Goal: Task Accomplishment & Management: Complete application form

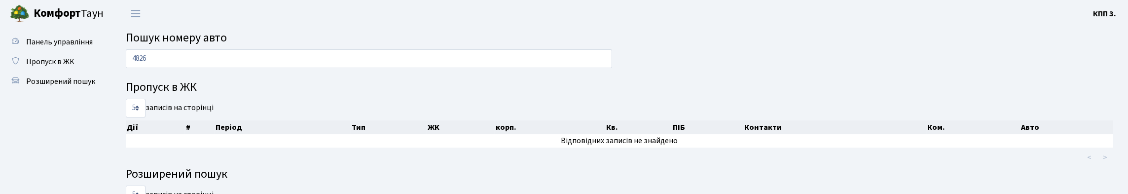
click at [784, 84] on div "4826 Пропуск в ЖК 5 10 25 50 записів на сторінці Дії # Період Тип ЖК корп. Кв. …" at bounding box center [619, 178] width 1003 height 259
click at [60, 47] on span "Панель управління" at bounding box center [59, 42] width 67 height 11
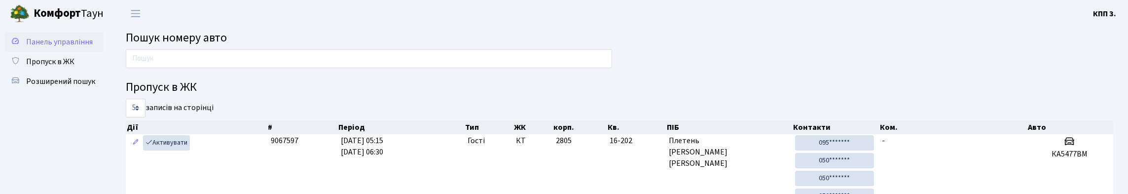
click at [21, 49] on link "Панель управління" at bounding box center [54, 42] width 99 height 20
click at [187, 63] on input "text" at bounding box center [369, 58] width 486 height 19
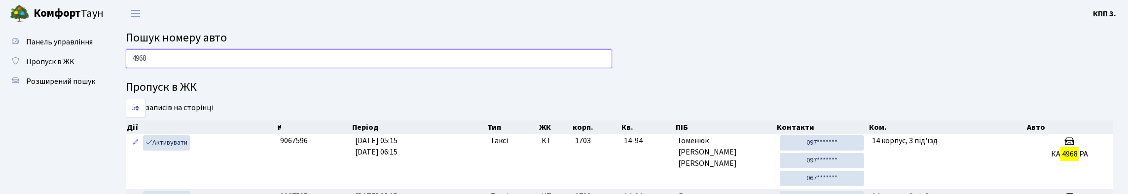
click at [219, 58] on input "4968" at bounding box center [369, 58] width 486 height 19
click at [217, 58] on input "4968" at bounding box center [369, 58] width 486 height 19
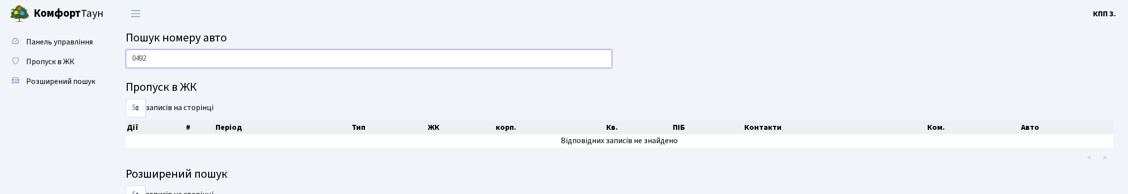
click at [297, 66] on input "0492" at bounding box center [369, 58] width 486 height 19
click at [296, 67] on input "0492" at bounding box center [369, 58] width 486 height 19
click at [206, 58] on input "5449" at bounding box center [369, 58] width 486 height 19
type input "1964"
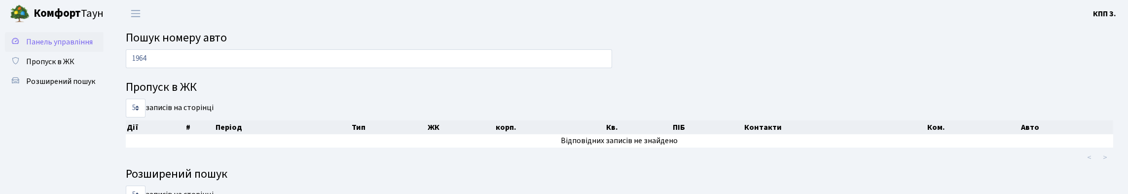
click at [51, 47] on span "Панель управління" at bounding box center [59, 42] width 67 height 11
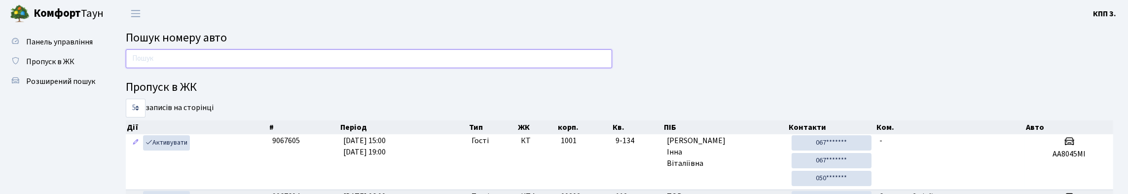
click at [334, 68] on input "text" at bounding box center [369, 58] width 486 height 19
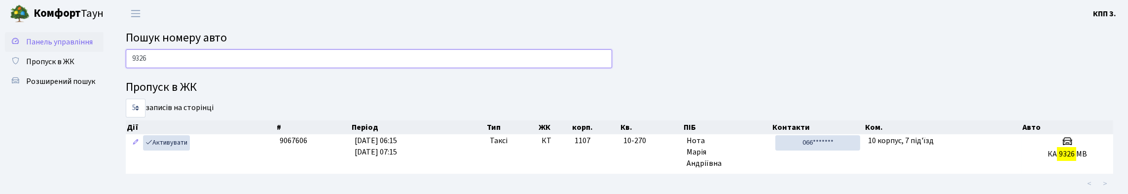
type input "9326"
click at [91, 44] on link "Панель управління" at bounding box center [54, 42] width 99 height 20
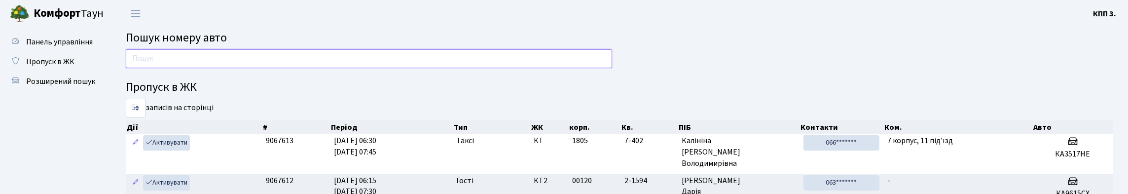
click at [229, 66] on input "text" at bounding box center [369, 58] width 486 height 19
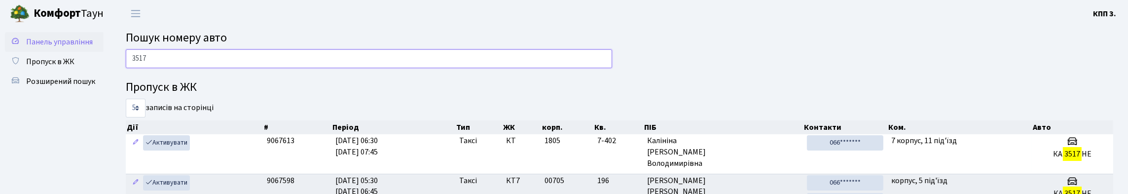
type input "3517"
click at [40, 47] on span "Панель управління" at bounding box center [59, 42] width 67 height 11
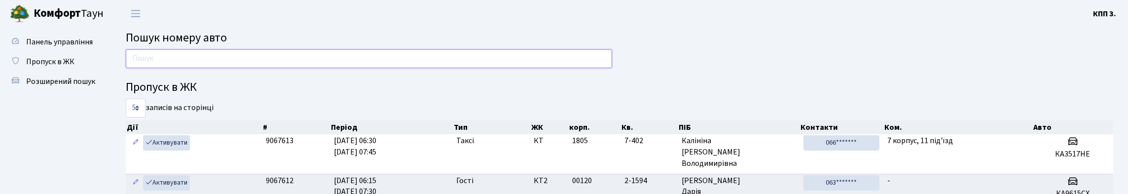
click at [242, 68] on input "text" at bounding box center [369, 58] width 486 height 19
click at [92, 72] on link "Пропуск в ЖК" at bounding box center [54, 62] width 99 height 20
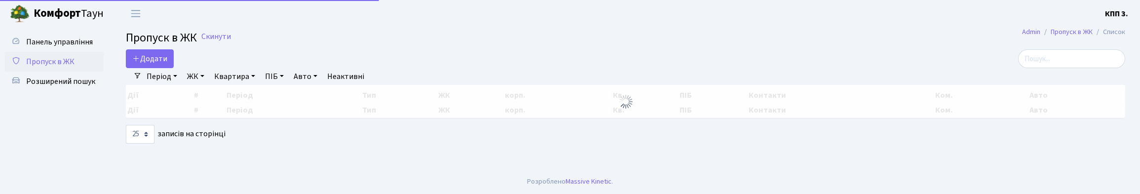
select select "25"
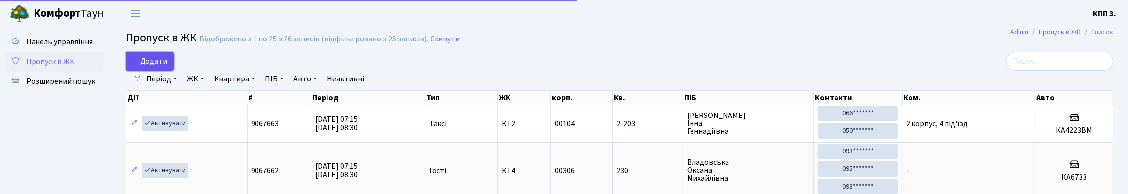
click at [140, 65] on icon at bounding box center [136, 61] width 8 height 8
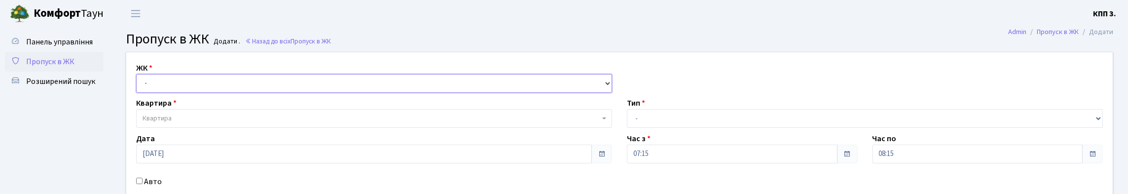
drag, startPoint x: 0, startPoint y: 0, endPoint x: 159, endPoint y: 103, distance: 189.8
click at [158, 93] on select "- КТ, вул. Регенераторна, 4 КТ2, просп. Соборності, 17 КТ3, вул. Березнева, 16 …" at bounding box center [374, 83] width 476 height 19
select select "295"
click at [139, 85] on select "- КТ, вул. Регенераторна, 4 КТ2, просп. Соборності, 17 КТ3, вул. Березнева, 16 …" at bounding box center [374, 83] width 476 height 19
select select
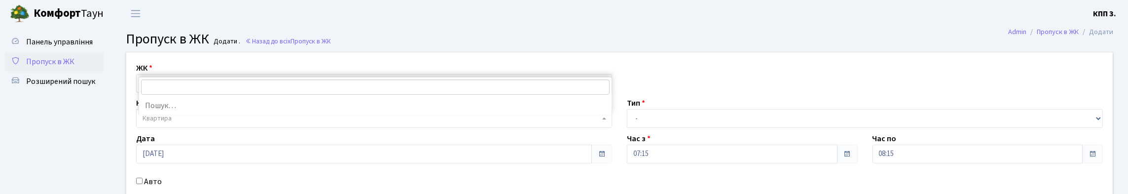
click at [171, 123] on span "Квартира" at bounding box center [157, 118] width 29 height 10
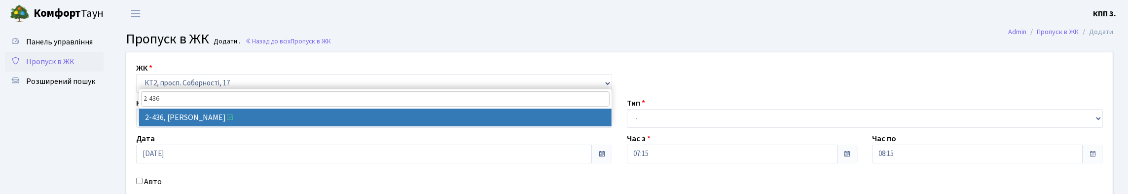
type input "2-436"
select select "15489"
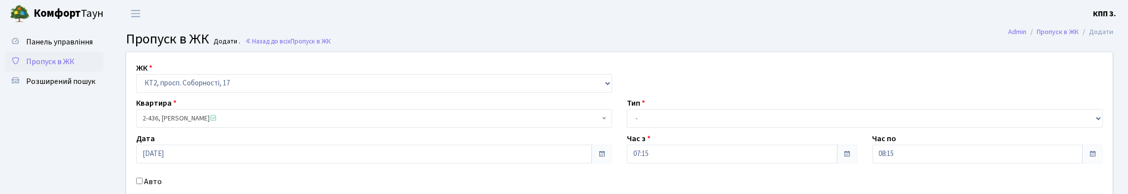
drag, startPoint x: 624, startPoint y: 142, endPoint x: 633, endPoint y: 142, distance: 9.4
click at [626, 128] on div "Тип - Доставка Таксі Гості Сервіс" at bounding box center [865, 112] width 491 height 31
click at [649, 128] on select "- Доставка Таксі Гості Сервіс" at bounding box center [865, 118] width 476 height 19
select select "1"
click at [627, 128] on select "- Доставка Таксі Гості Сервіс" at bounding box center [865, 118] width 476 height 19
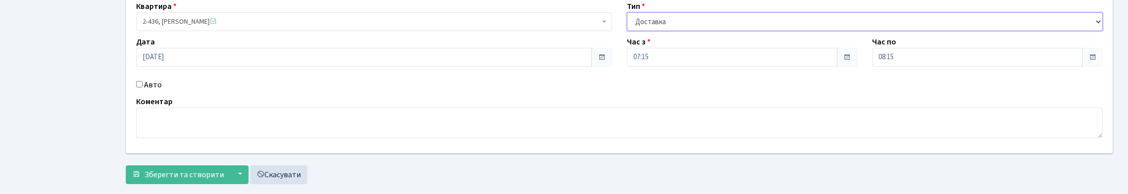
scroll to position [148, 0]
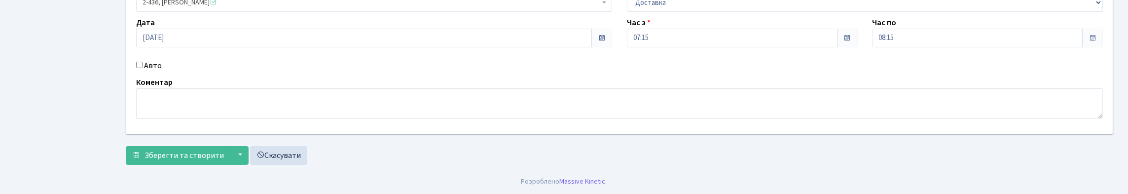
click at [153, 69] on label "Авто" at bounding box center [153, 66] width 18 height 12
click at [143, 68] on input "Авто" at bounding box center [139, 65] width 6 height 6
checkbox input "true"
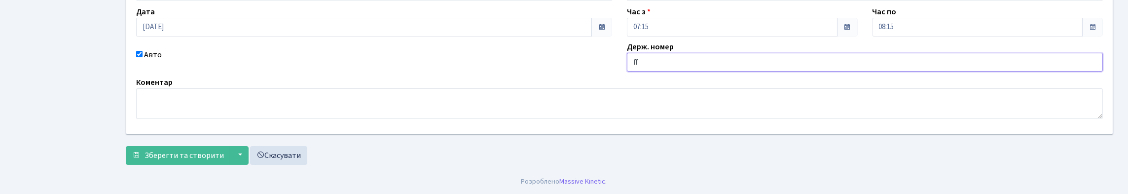
type input "f"
type input "а"
click at [650, 72] on input "АА019ОЕ" at bounding box center [865, 62] width 476 height 19
type input "АА5019ОЕ"
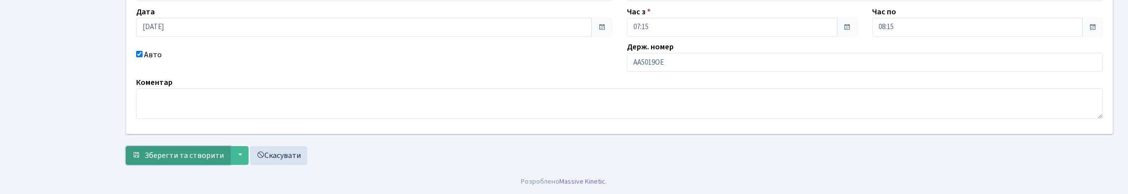
click at [180, 162] on button "Зберегти та створити" at bounding box center [178, 155] width 105 height 19
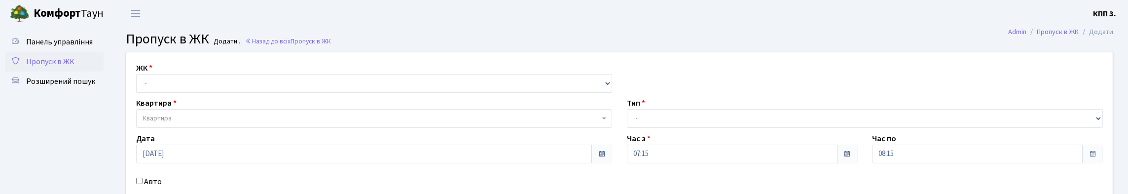
click at [63, 72] on link "Пропуск в ЖК" at bounding box center [54, 62] width 99 height 20
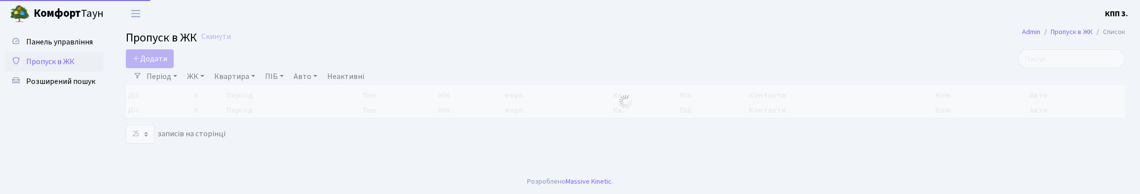
select select "25"
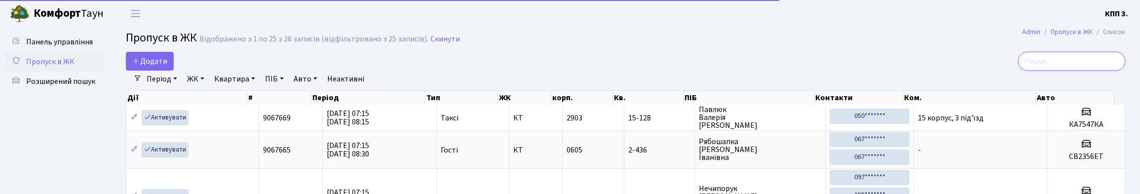
click at [1023, 71] on input "search" at bounding box center [1071, 61] width 107 height 19
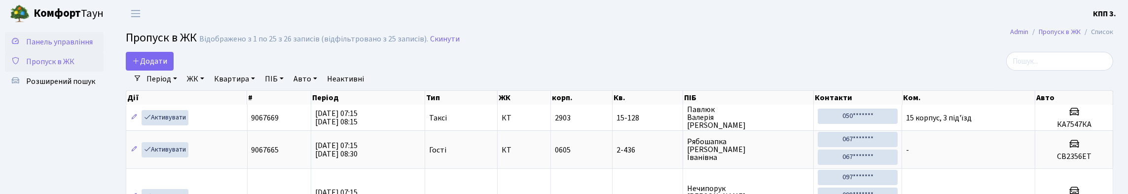
click at [8, 45] on link "Панель управління" at bounding box center [54, 42] width 99 height 20
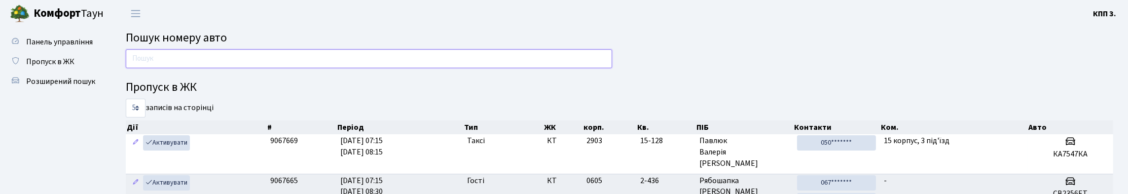
click at [211, 65] on input "text" at bounding box center [369, 58] width 486 height 19
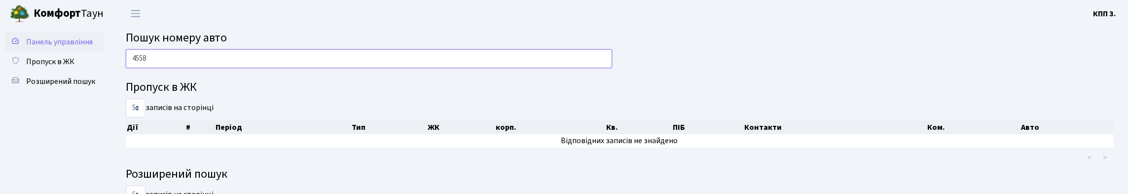
type input "4558"
click at [29, 47] on span "Панель управління" at bounding box center [59, 42] width 67 height 11
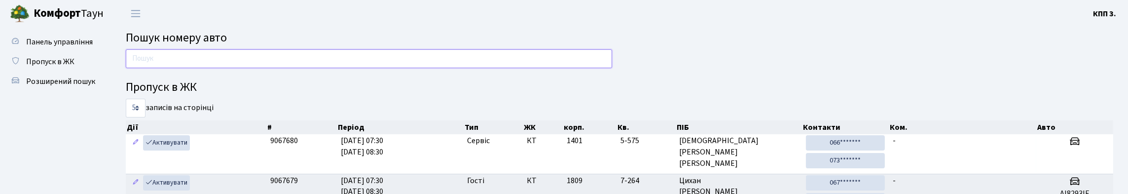
click at [254, 59] on input "text" at bounding box center [369, 58] width 486 height 19
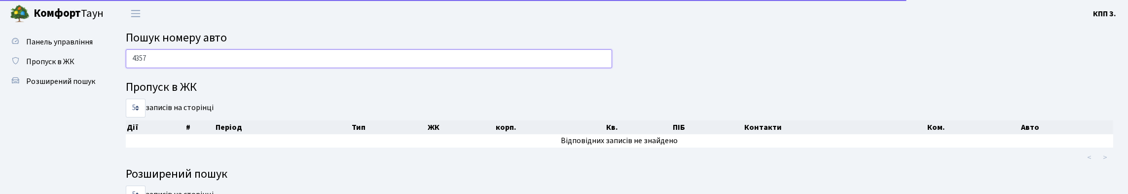
click at [185, 68] on input "4357" at bounding box center [369, 58] width 486 height 19
click at [154, 62] on input "4357" at bounding box center [369, 58] width 486 height 19
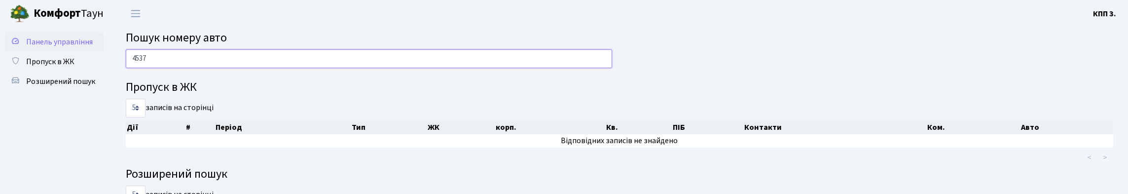
type input "4537"
click at [76, 52] on link "Панель управління" at bounding box center [54, 42] width 99 height 20
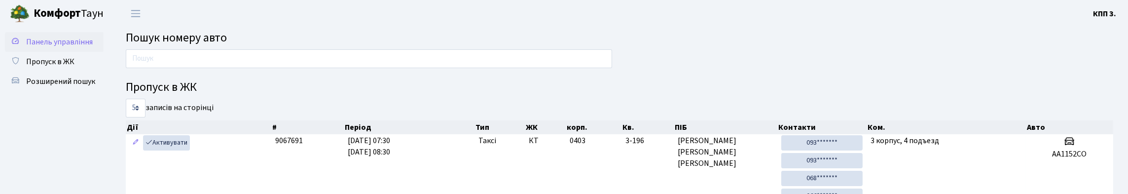
click at [50, 47] on span "Панель управління" at bounding box center [59, 42] width 67 height 11
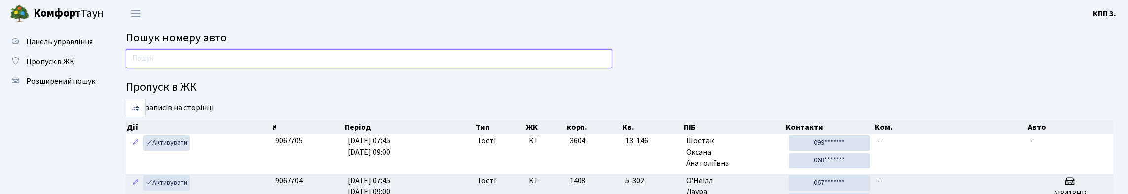
click at [197, 57] on input "text" at bounding box center [369, 58] width 486 height 19
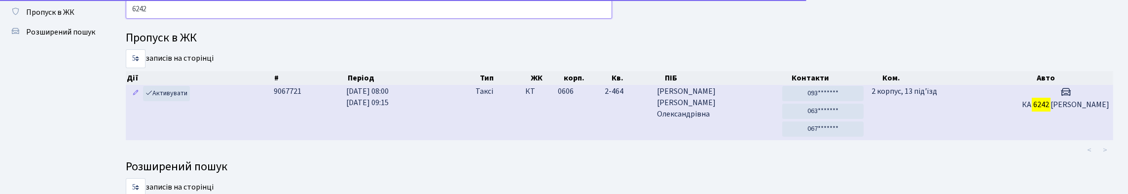
scroll to position [49, 0]
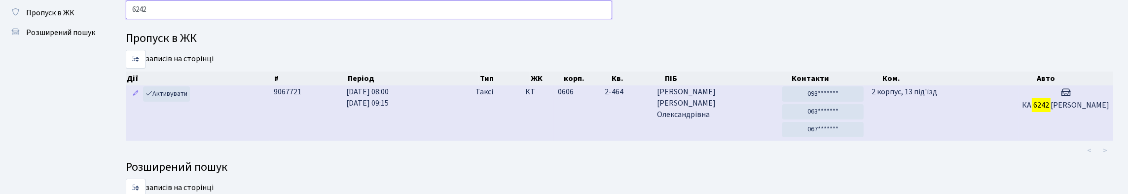
type input "6242"
click at [358, 141] on td "[DATE] 08:00 [DATE] 09:15" at bounding box center [406, 112] width 129 height 55
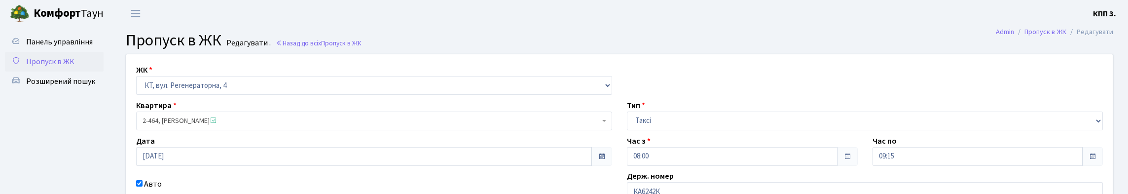
scroll to position [196, 0]
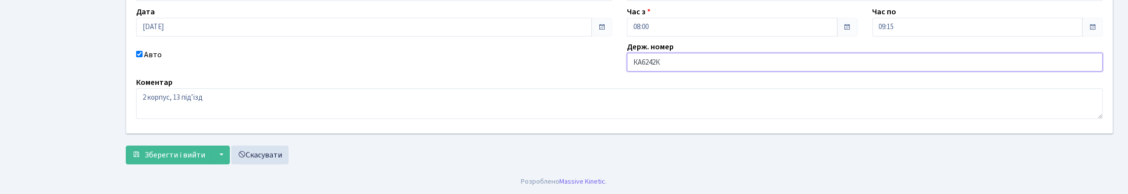
click at [683, 53] on input "КА6242К" at bounding box center [865, 62] width 476 height 19
type input "КА6242КО"
click at [183, 161] on button "Зберегти і вийти" at bounding box center [169, 155] width 86 height 19
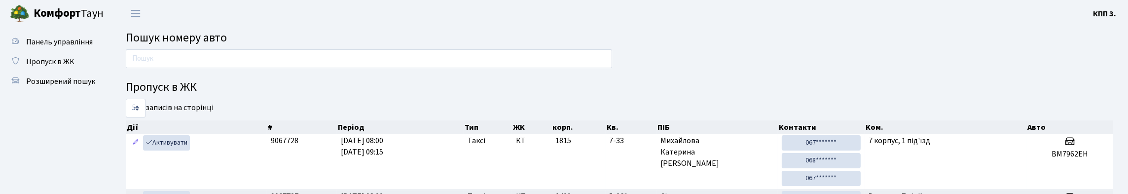
click at [203, 73] on div at bounding box center [368, 61] width 501 height 24
click at [203, 68] on input "text" at bounding box center [369, 58] width 486 height 19
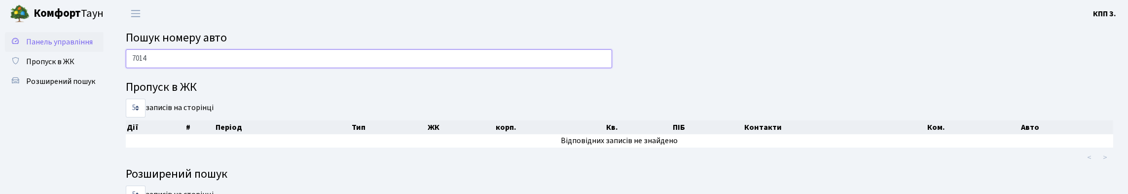
type input "7014"
click at [37, 47] on span "Панель управління" at bounding box center [59, 42] width 67 height 11
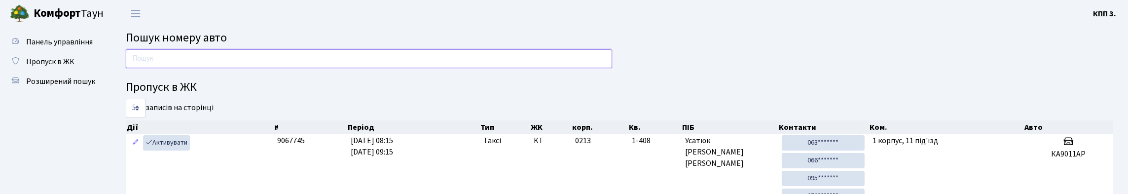
click at [351, 68] on input "text" at bounding box center [369, 58] width 486 height 19
click at [63, 67] on span "Пропуск в ЖК" at bounding box center [50, 61] width 48 height 11
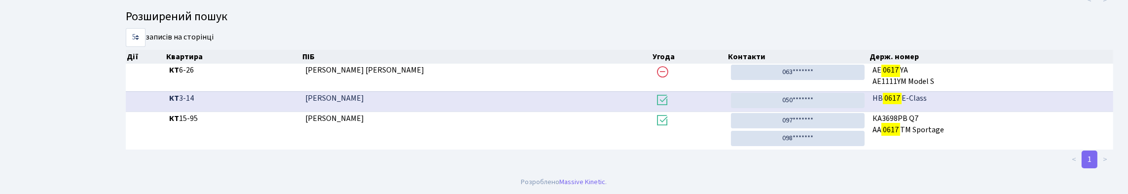
scroll to position [60, 0]
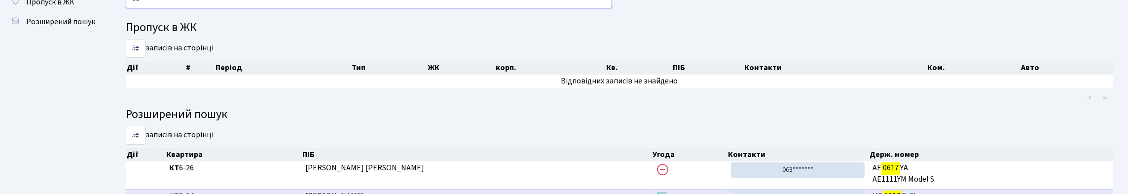
type input "0"
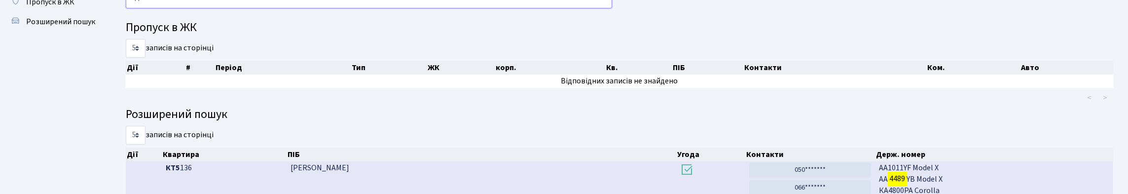
type input "4"
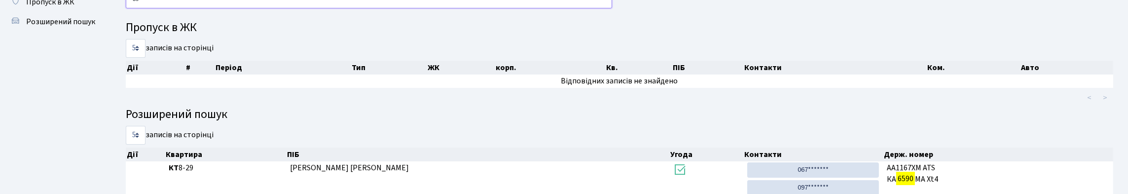
type input "6"
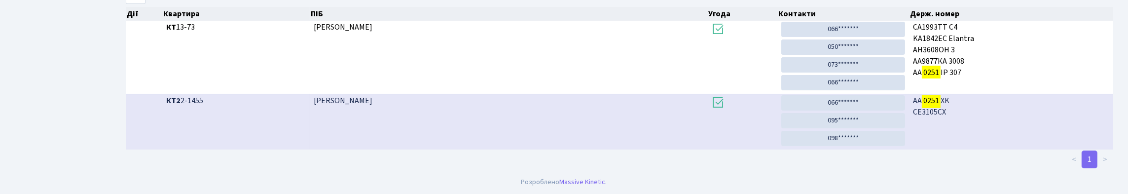
scroll to position [160, 0]
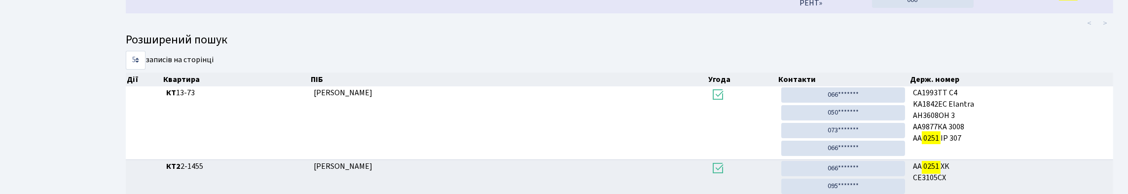
type input "0251"
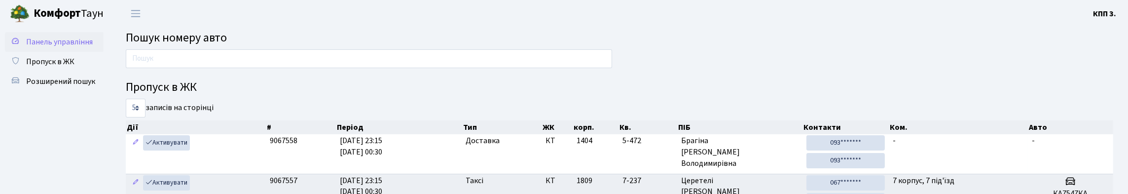
click at [93, 52] on link "Панель управління" at bounding box center [54, 42] width 99 height 20
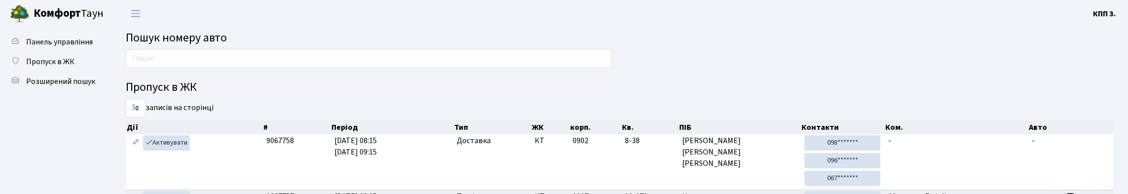
click at [464, 67] on input "text" at bounding box center [369, 58] width 486 height 19
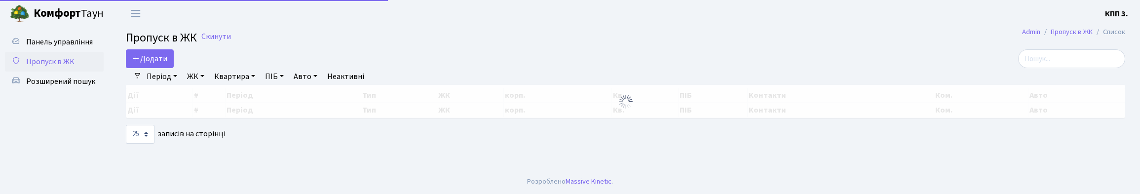
select select "25"
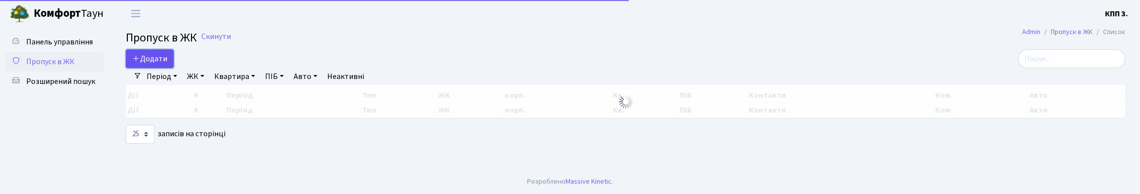
click at [167, 64] on span "Додати" at bounding box center [149, 58] width 35 height 11
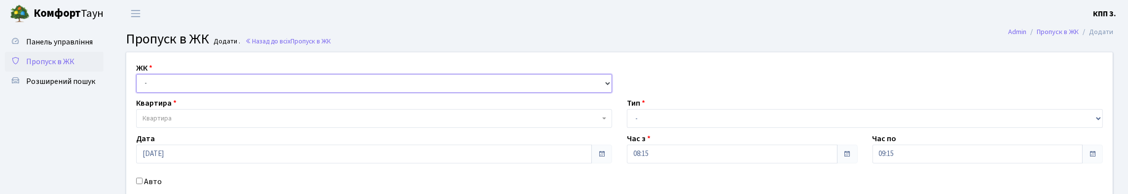
drag, startPoint x: 177, startPoint y: 92, endPoint x: 189, endPoint y: 108, distance: 20.4
click at [177, 92] on select "- КТ, вул. Регенераторна, 4 КТ2, просп. Соборності, 17 КТ3, вул. Березнева, 16 …" at bounding box center [374, 83] width 476 height 19
select select "271"
click at [139, 85] on select "- КТ, вул. Регенераторна, 4 КТ2, просп. Соборності, 17 КТ3, вул. Березнева, 16 …" at bounding box center [374, 83] width 476 height 19
select select
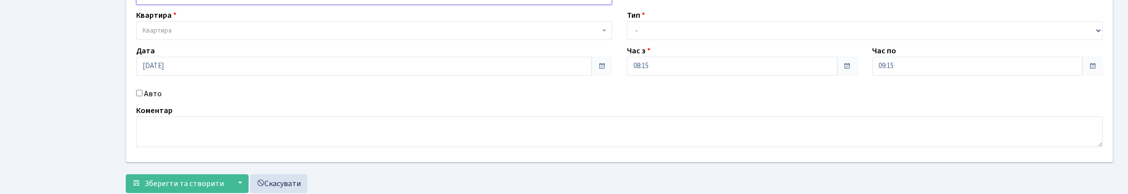
scroll to position [99, 0]
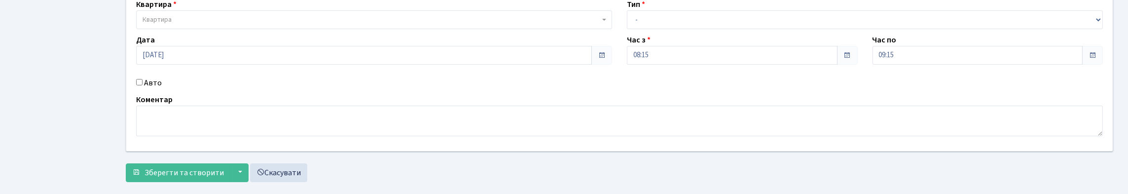
click at [148, 129] on div "ЖК - КТ, вул. Регенераторна, 4 КТ2, просп. Соборності, 17 КТ3, вул. Березнева, …" at bounding box center [620, 52] width 1002 height 197
click at [149, 89] on label "Авто" at bounding box center [153, 83] width 18 height 12
click at [143, 85] on input "Авто" at bounding box center [139, 82] width 6 height 6
checkbox input "true"
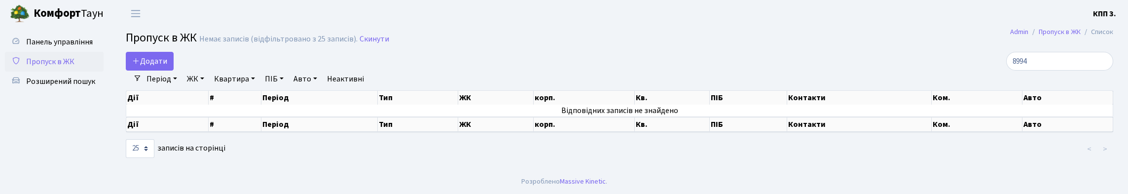
select select "25"
click at [1100, 68] on input "8994" at bounding box center [1059, 61] width 107 height 19
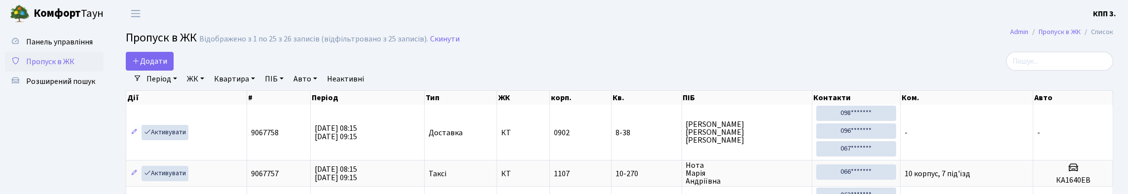
drag, startPoint x: 443, startPoint y: 60, endPoint x: 479, endPoint y: 29, distance: 47.9
click at [443, 60] on div "Додати" at bounding box center [453, 61] width 654 height 19
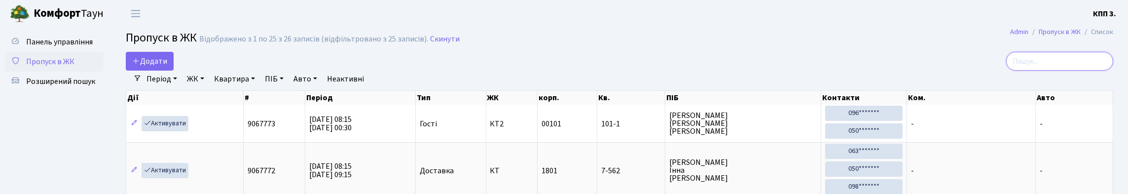
click at [1038, 71] on input "search" at bounding box center [1059, 61] width 107 height 19
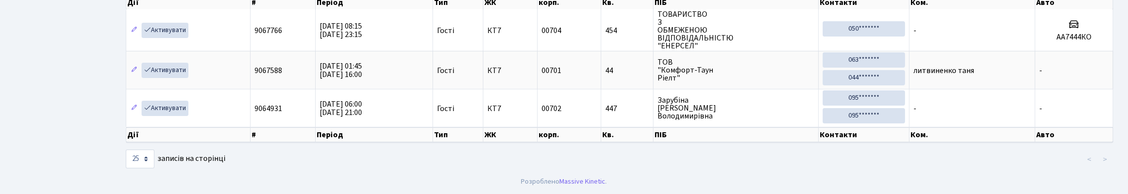
scroll to position [146, 0]
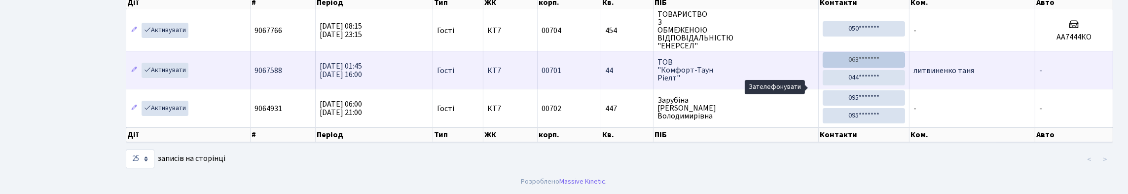
type input "4"
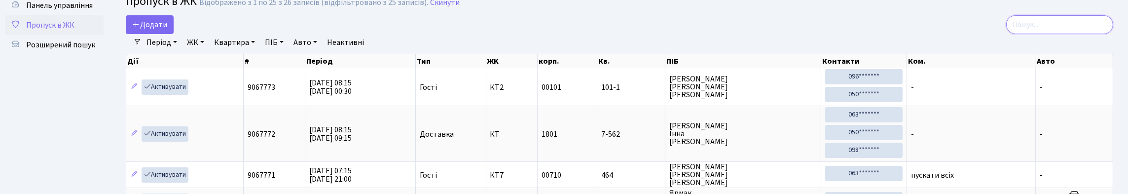
scroll to position [14, 0]
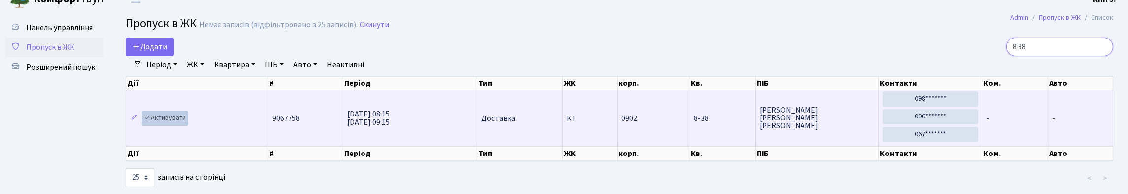
type input "8-38"
click at [170, 126] on link "Активувати" at bounding box center [165, 118] width 47 height 15
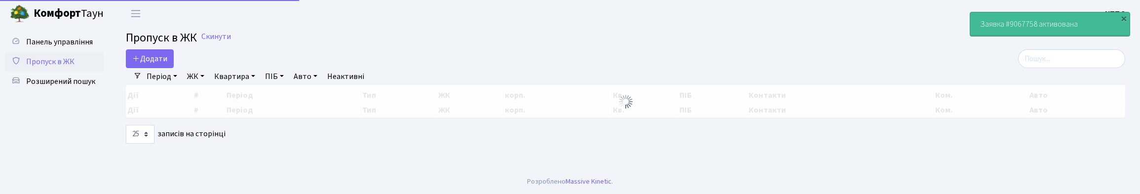
select select "25"
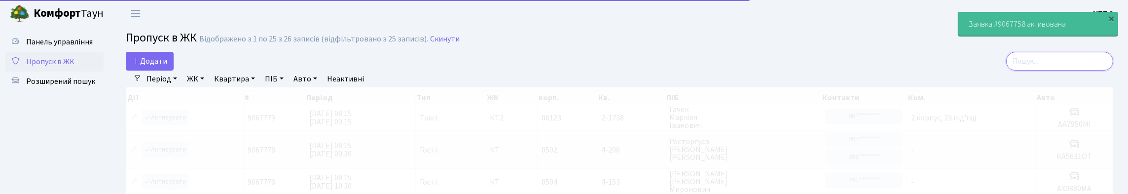
click at [1016, 71] on input "search" at bounding box center [1059, 61] width 107 height 19
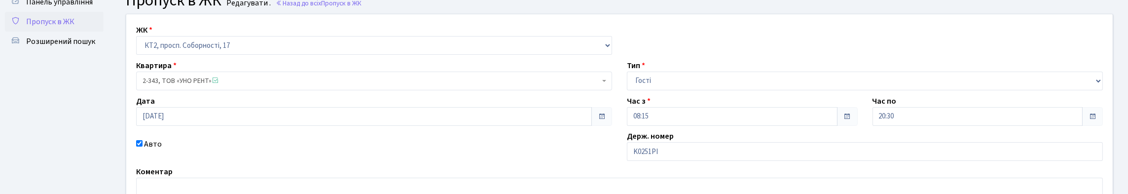
scroll to position [99, 0]
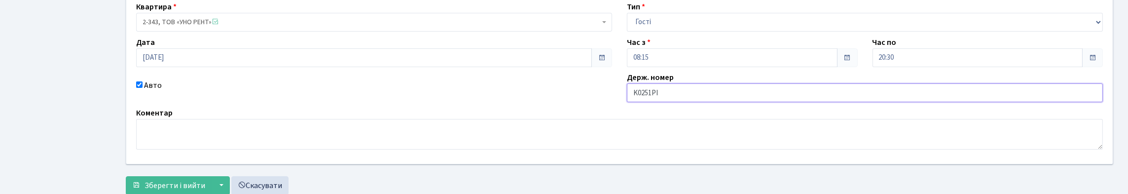
click at [638, 102] on input "K0251PI" at bounding box center [865, 92] width 476 height 19
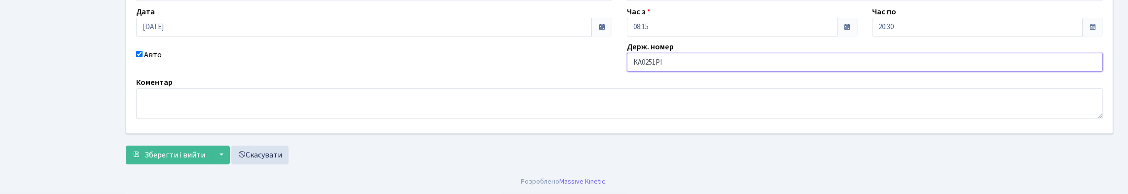
scroll to position [196, 0]
type input "KА0251PI"
click at [170, 167] on div "ЖК - КТ, вул. Регенераторна, 4 КТ2, просп. [STREET_ADDRESS] [STREET_ADDRESS] [P…" at bounding box center [619, 47] width 1003 height 245
click at [173, 160] on button "Зберегти і вийти" at bounding box center [169, 155] width 86 height 19
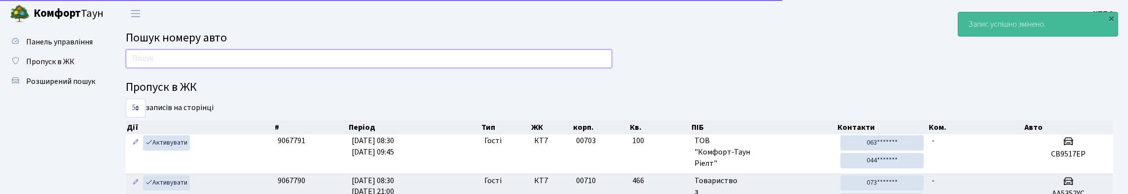
drag, startPoint x: 169, startPoint y: 73, endPoint x: 165, endPoint y: 69, distance: 5.6
click at [169, 68] on input "text" at bounding box center [369, 58] width 486 height 19
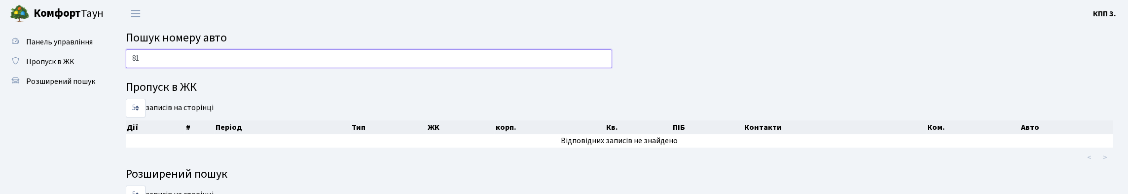
type input "8"
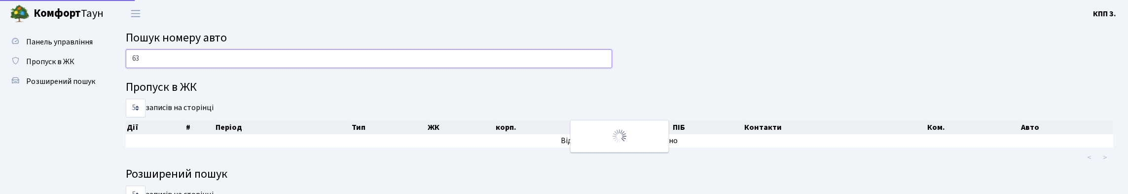
type input "6"
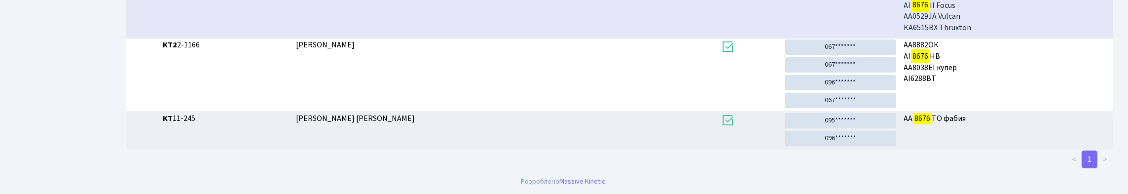
scroll to position [60, 0]
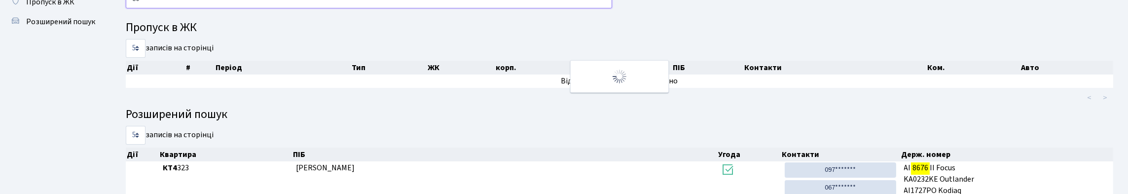
type input "8"
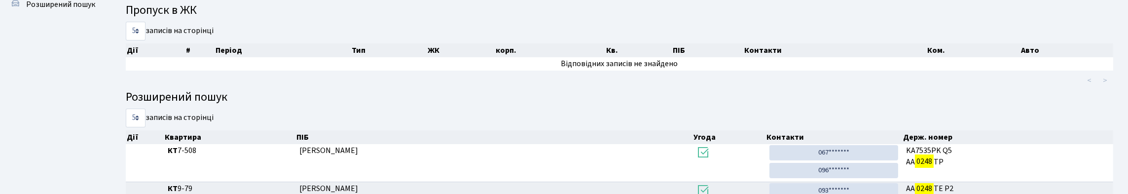
scroll to position [0, 0]
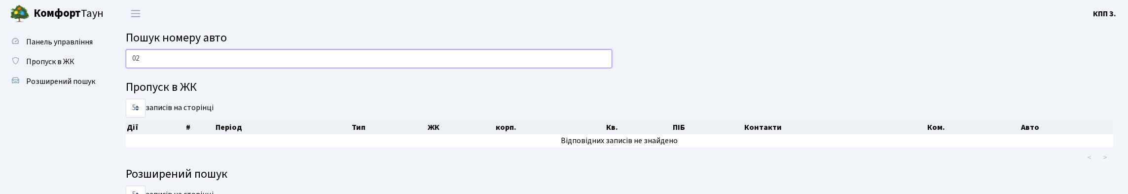
type input "0"
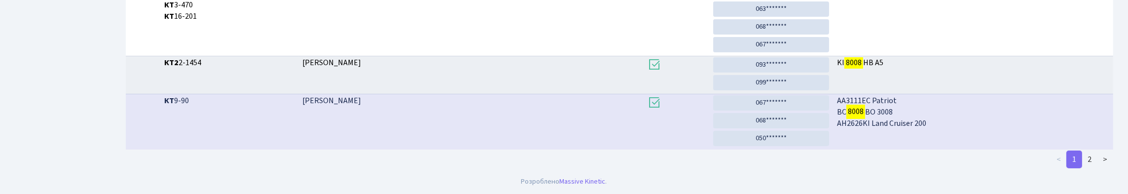
scroll to position [390, 0]
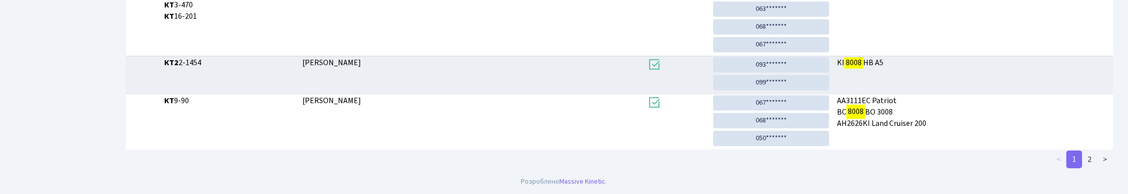
click at [1083, 172] on footer "Розроблено Massive Kinetic ." at bounding box center [564, 181] width 1128 height 25
click at [1082, 161] on link "2" at bounding box center [1090, 159] width 16 height 18
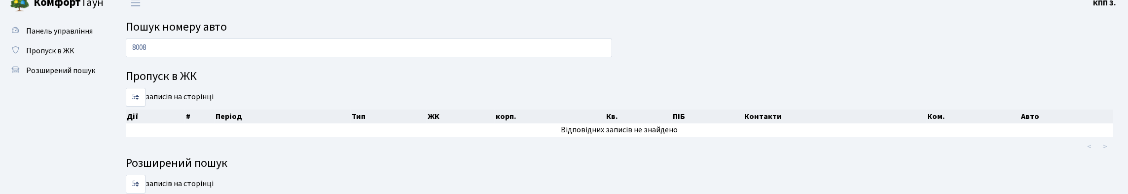
scroll to position [0, 0]
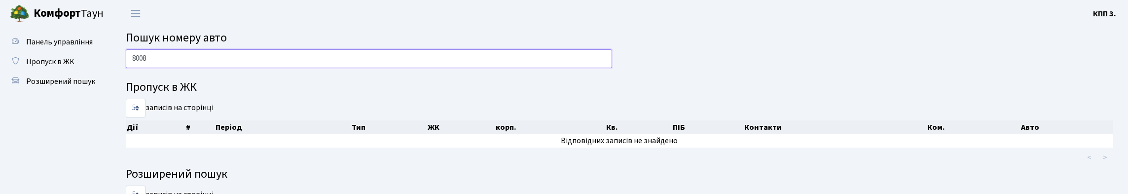
drag, startPoint x: 417, startPoint y: 67, endPoint x: 418, endPoint y: 52, distance: 15.3
click at [417, 67] on input "8008" at bounding box center [369, 58] width 486 height 19
type input "8"
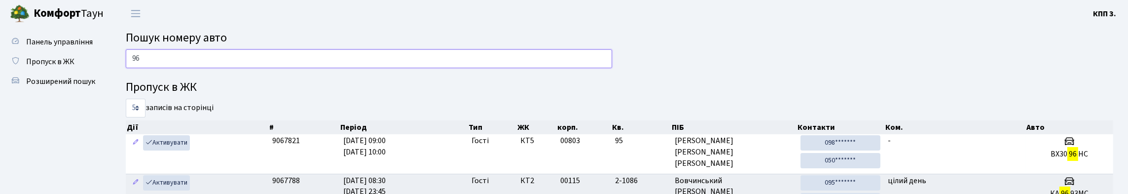
type input "9"
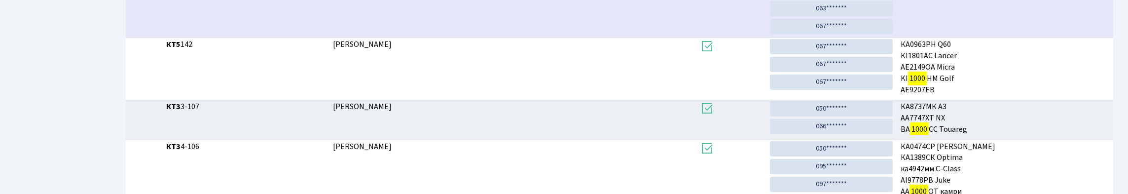
scroll to position [60, 0]
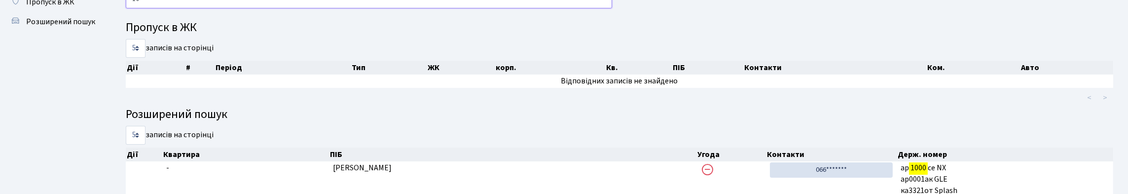
type input "1"
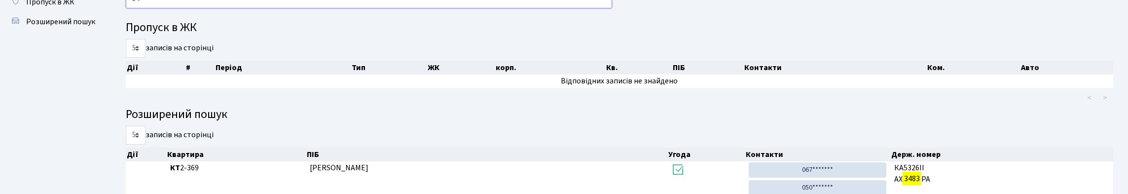
type input "3"
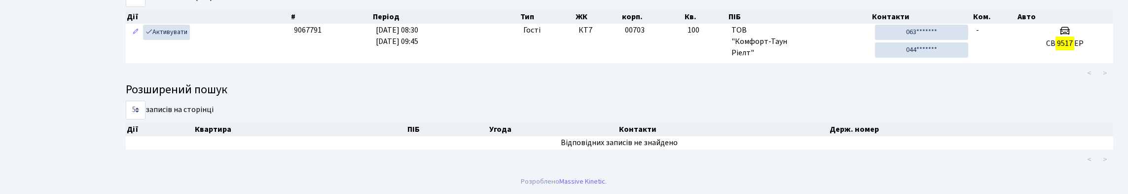
scroll to position [0, 0]
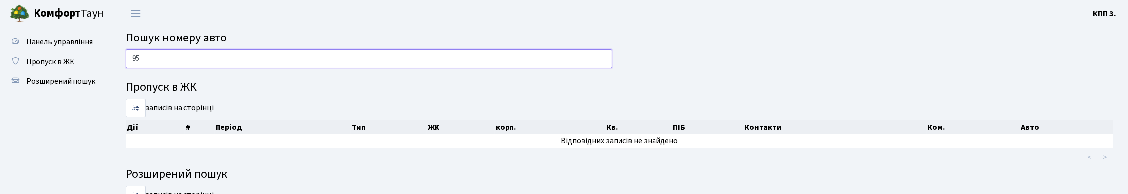
type input "9"
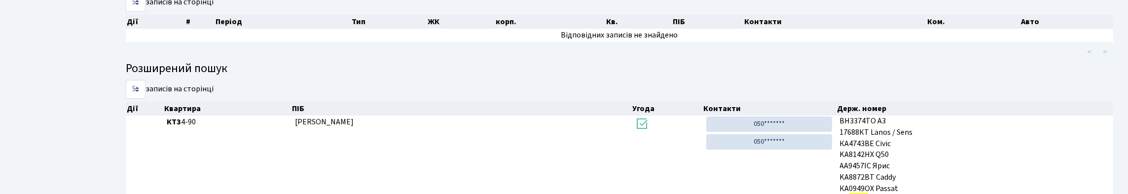
scroll to position [11, 0]
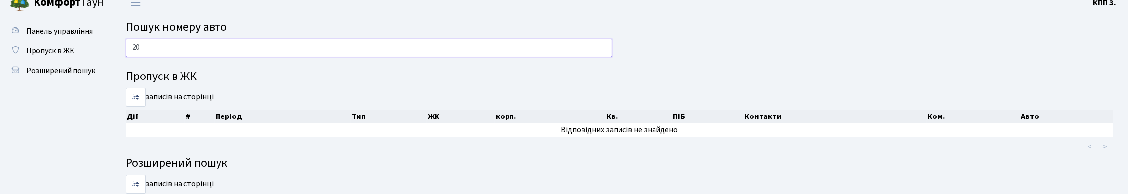
type input "2"
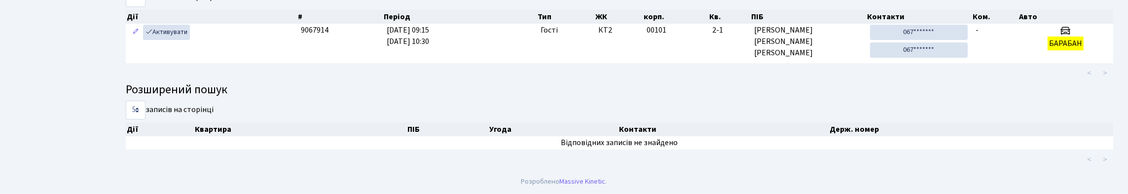
scroll to position [60, 0]
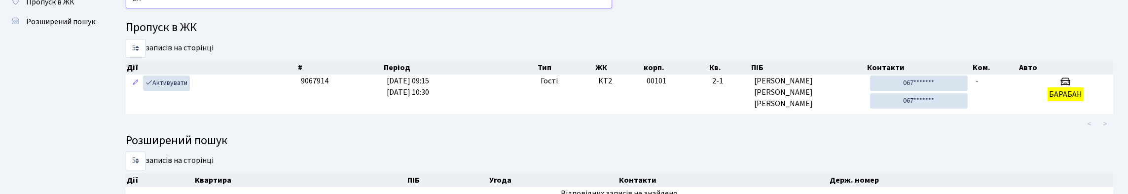
type input "Б"
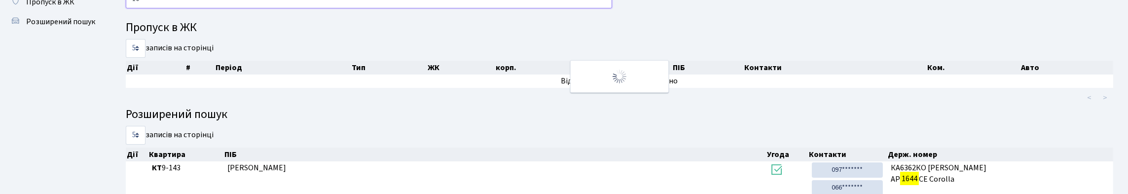
type input "1"
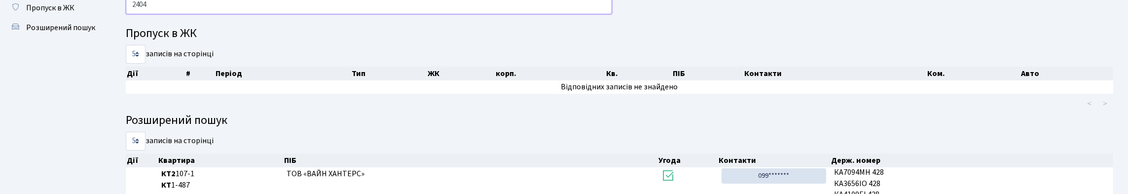
scroll to position [0, 0]
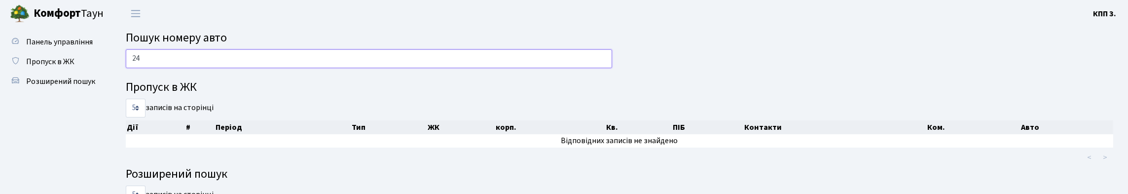
type input "2"
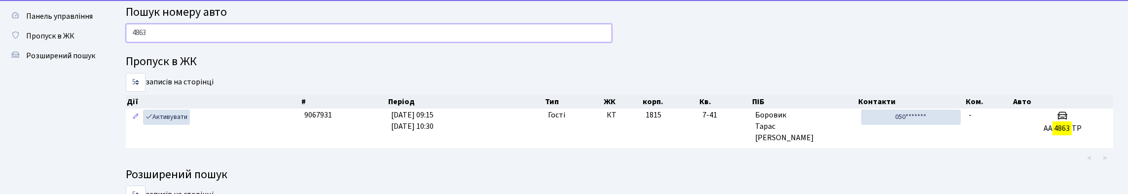
scroll to position [49, 0]
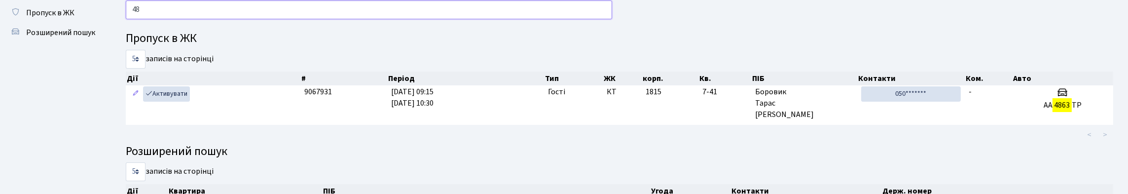
type input "4"
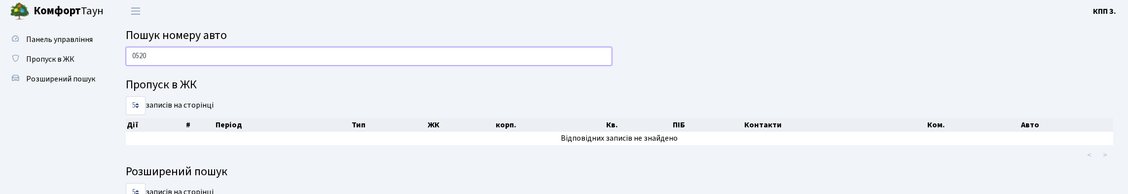
scroll to position [0, 0]
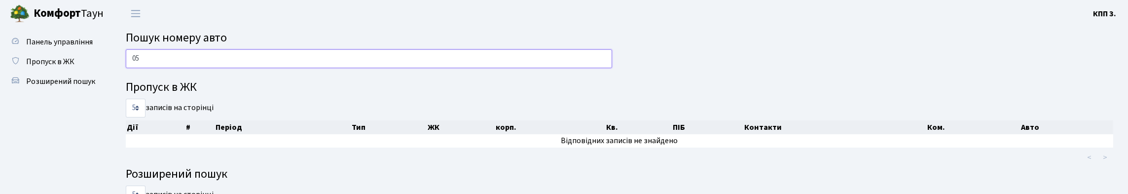
type input "0"
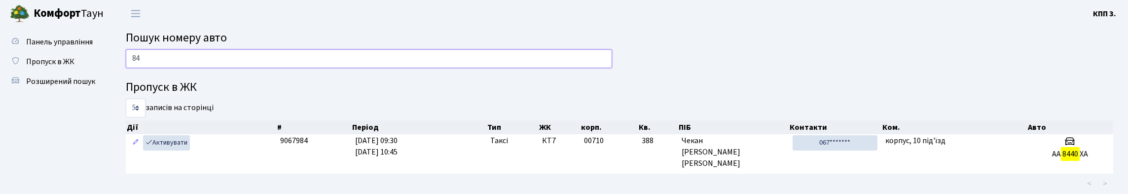
type input "8"
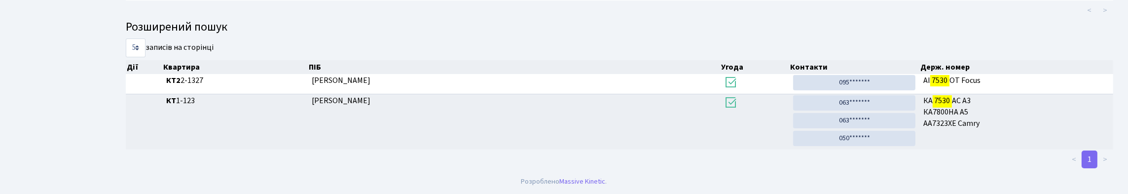
scroll to position [60, 0]
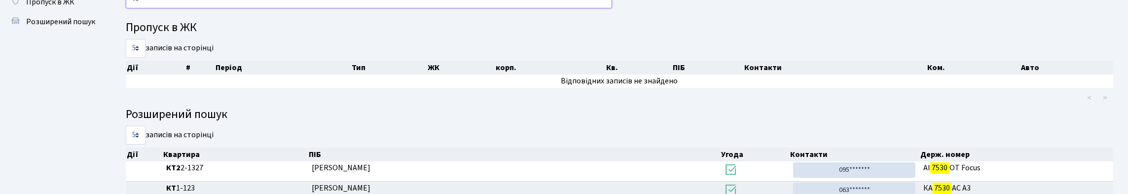
type input "7"
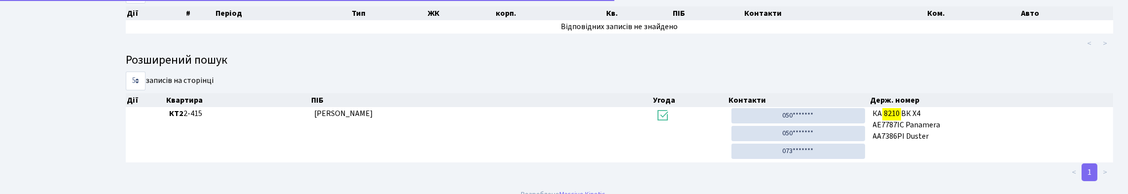
scroll to position [0, 0]
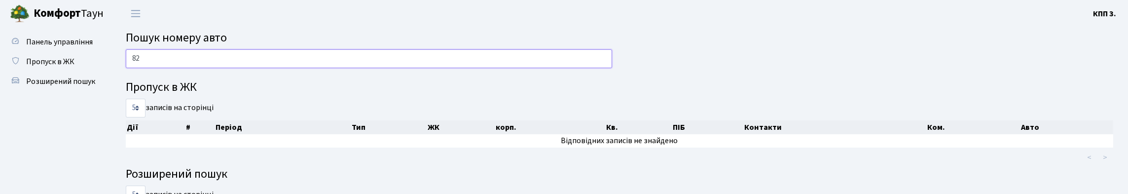
type input "8"
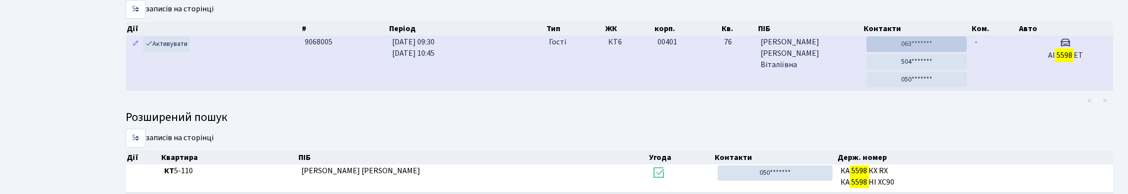
scroll to position [60, 0]
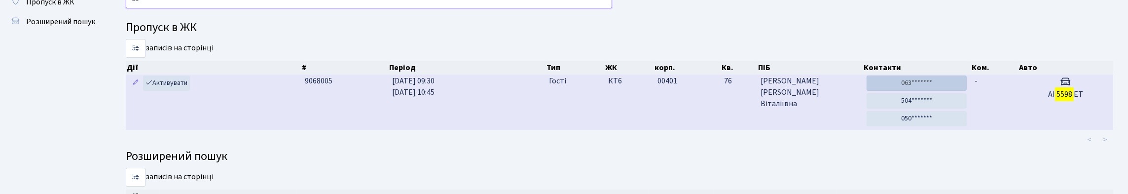
type input "5"
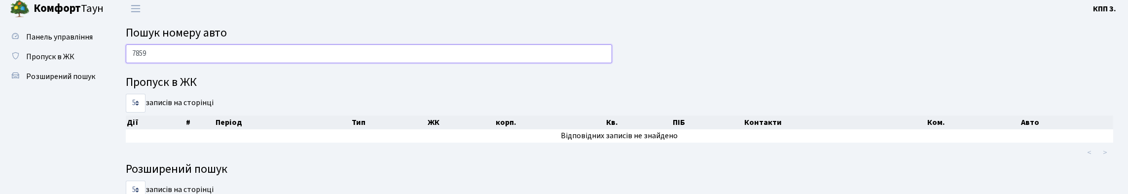
scroll to position [0, 0]
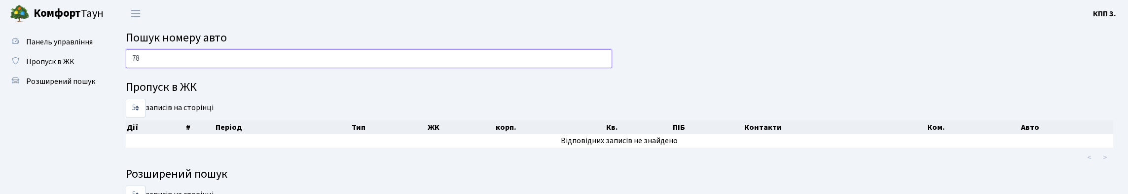
type input "7"
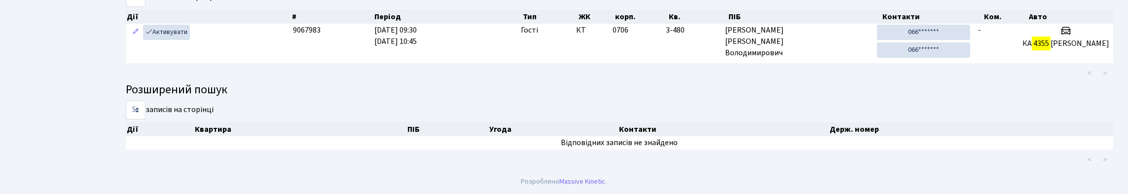
scroll to position [169, 0]
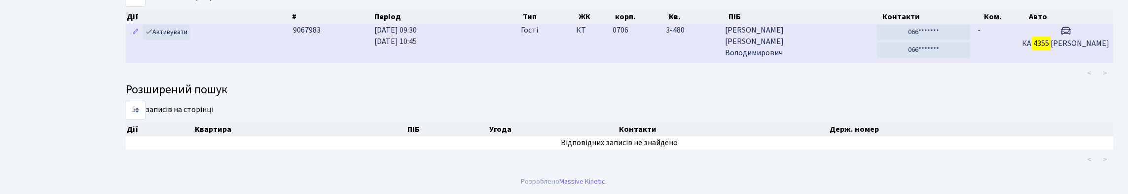
type input "4355"
click at [643, 24] on td "0706" at bounding box center [635, 43] width 53 height 39
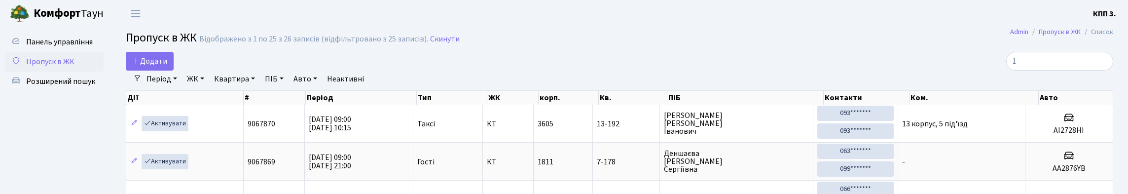
select select "25"
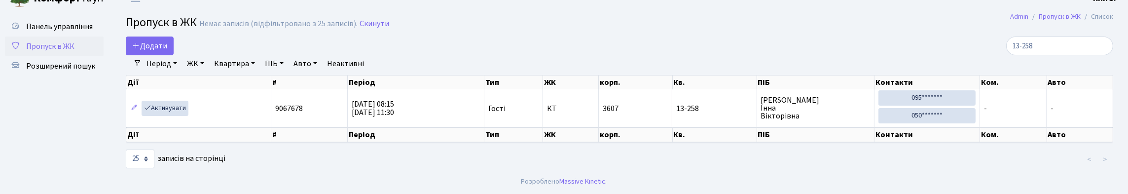
scroll to position [48, 0]
type input "1"
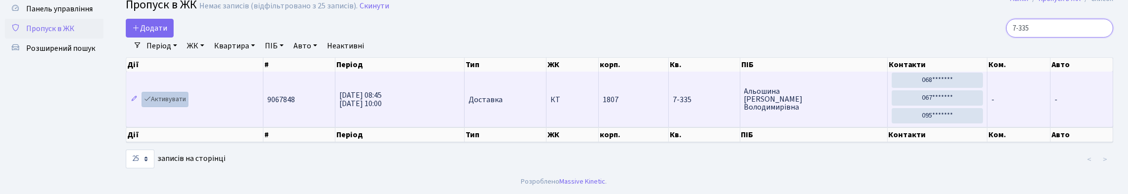
type input "7-335"
drag, startPoint x: 170, startPoint y: 103, endPoint x: 165, endPoint y: 102, distance: 5.0
click at [168, 103] on link "Активувати" at bounding box center [165, 99] width 47 height 15
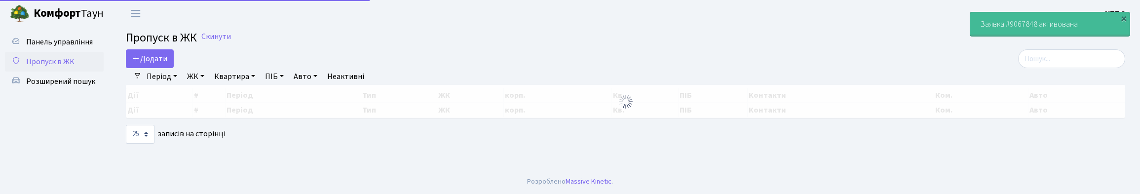
select select "25"
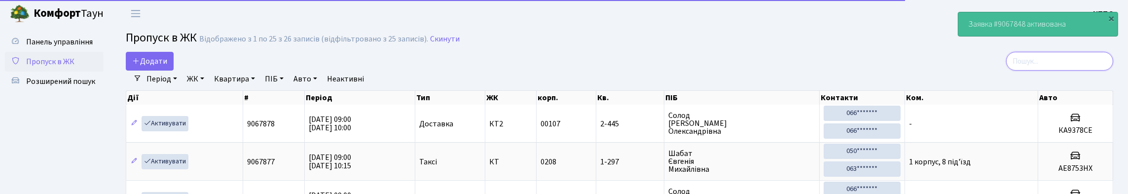
click at [1055, 71] on input "search" at bounding box center [1059, 61] width 107 height 19
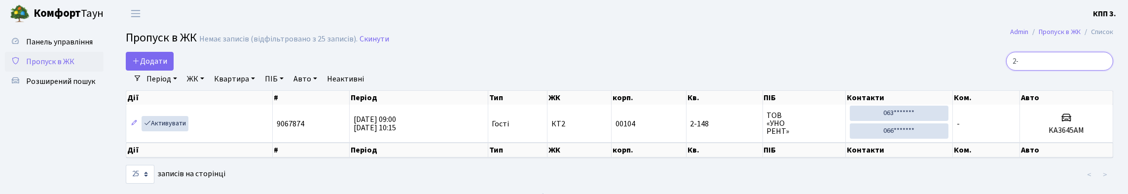
type input "2"
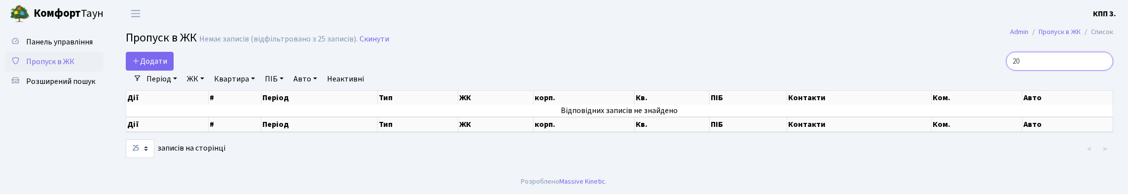
type input "2"
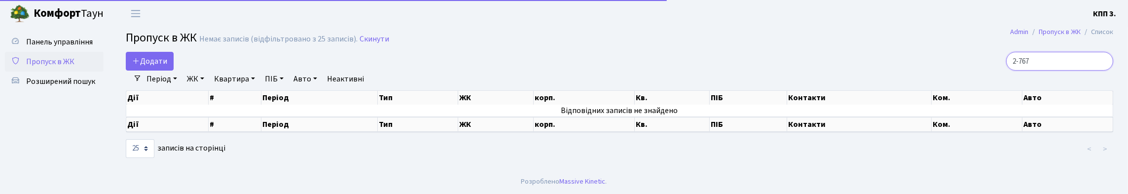
scroll to position [17, 0]
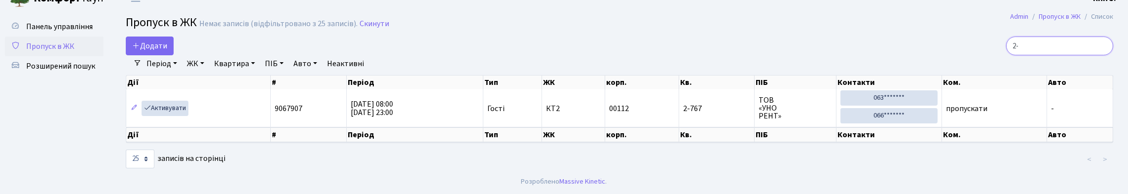
type input "2"
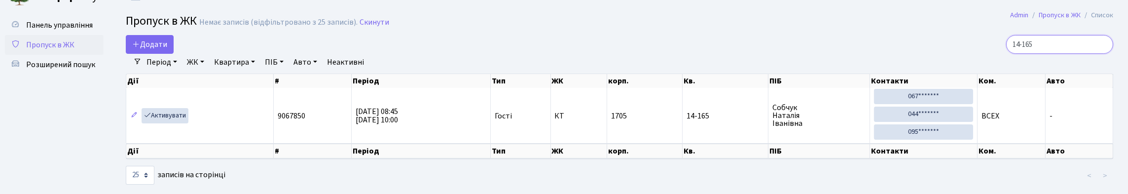
type input "14-165"
click at [1102, 52] on input "14-165" at bounding box center [1059, 44] width 107 height 19
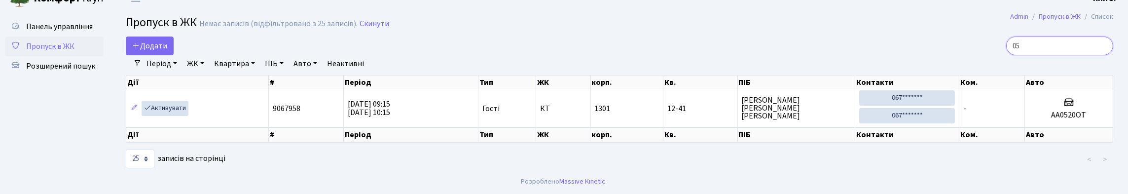
type input "0"
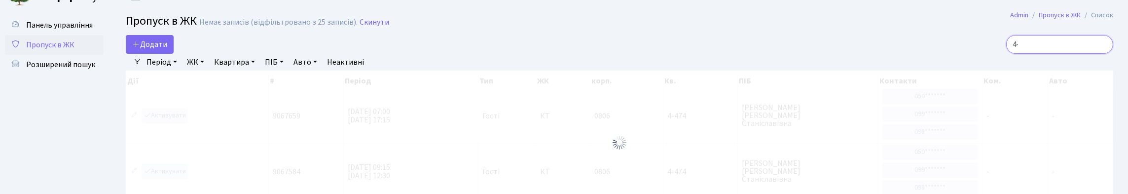
type input "4"
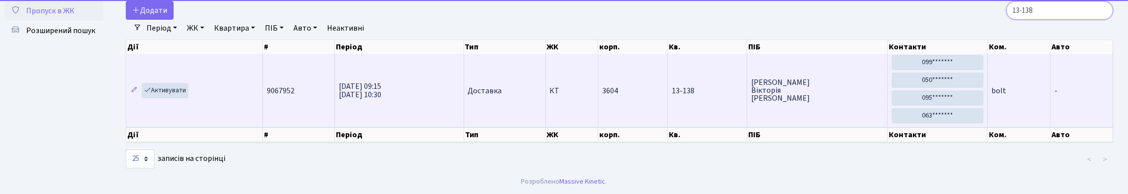
scroll to position [42, 0]
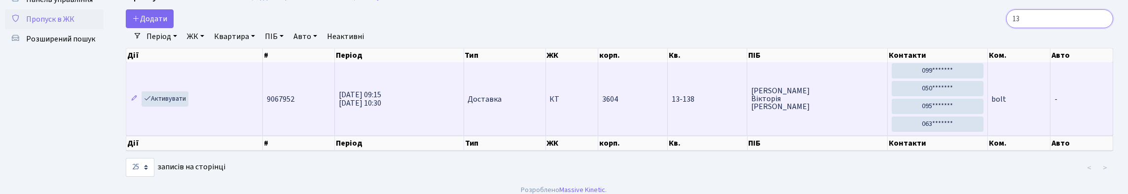
type input "1"
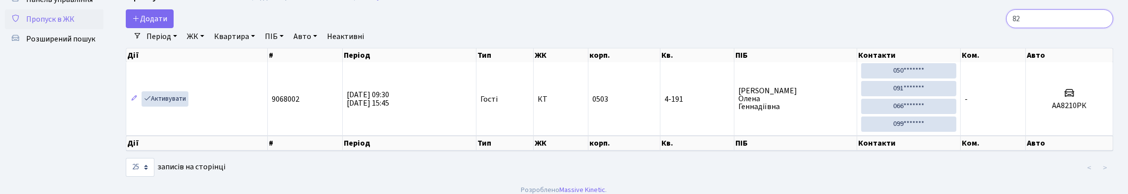
type input "8"
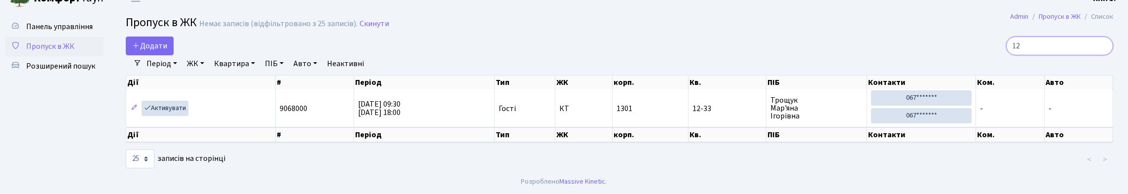
type input "1"
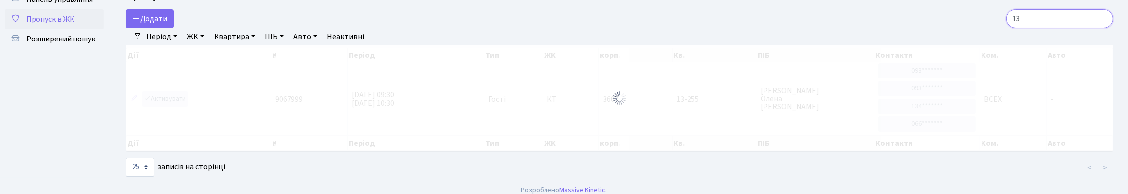
type input "1"
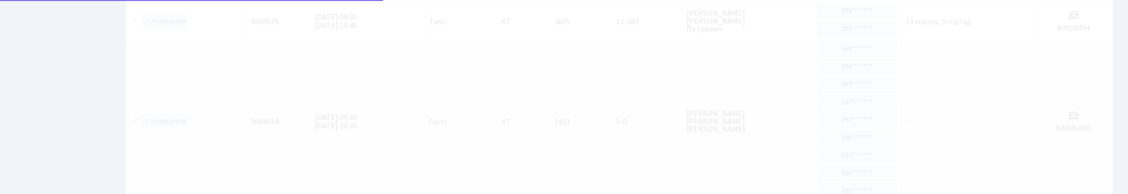
scroll to position [0, 0]
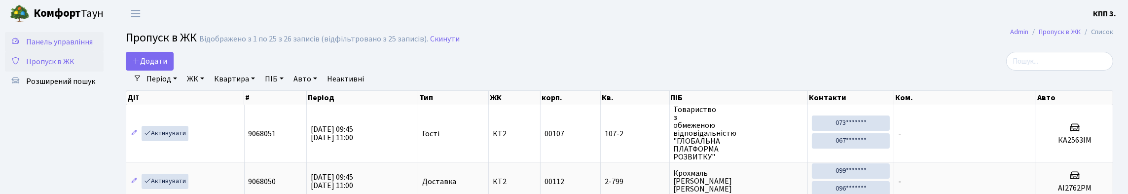
click at [74, 52] on link "Панель управління" at bounding box center [54, 42] width 99 height 20
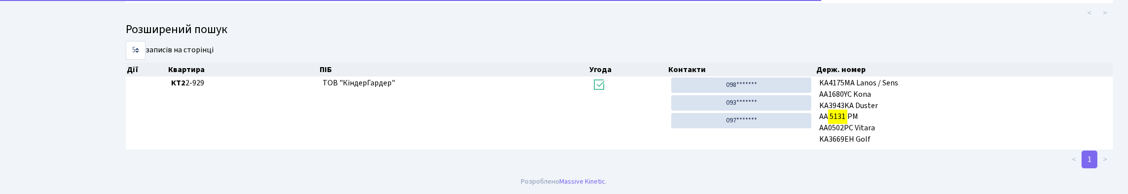
scroll to position [212, 0]
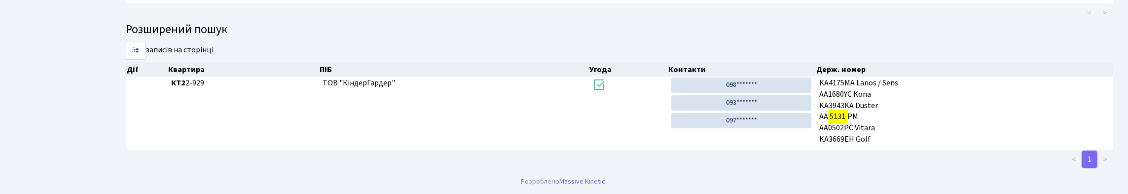
type input "5131"
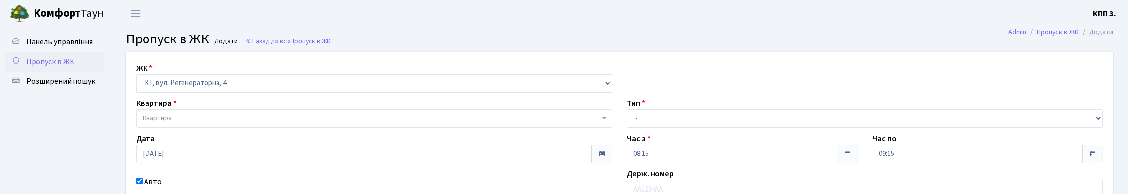
select select "271"
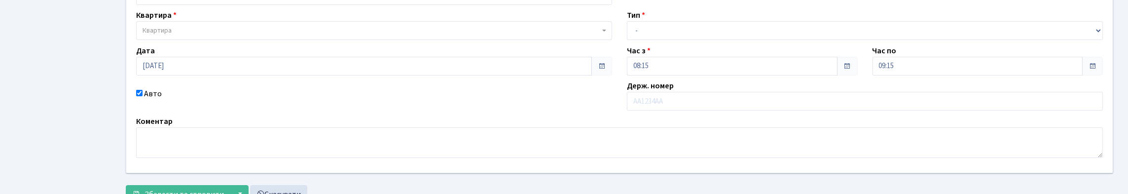
scroll to position [99, 0]
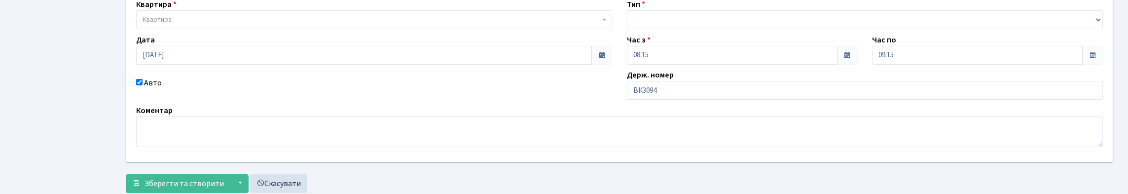
type input "ВК3094НА"
click at [712, 29] on select "- Доставка Таксі Гості Сервіс" at bounding box center [865, 19] width 476 height 19
select select "1"
click at [627, 29] on select "- Доставка Таксі Гості Сервіс" at bounding box center [865, 19] width 476 height 19
click at [358, 29] on span "Квартира" at bounding box center [374, 19] width 476 height 19
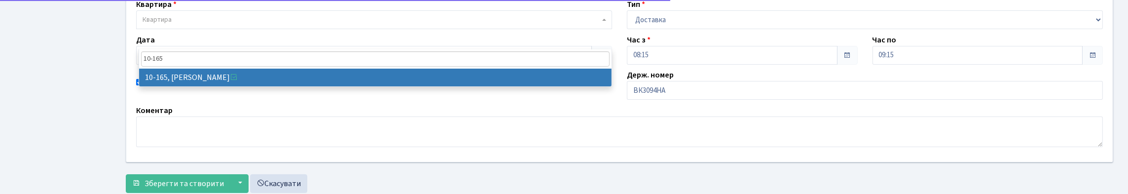
type input "10-165"
select select "6734"
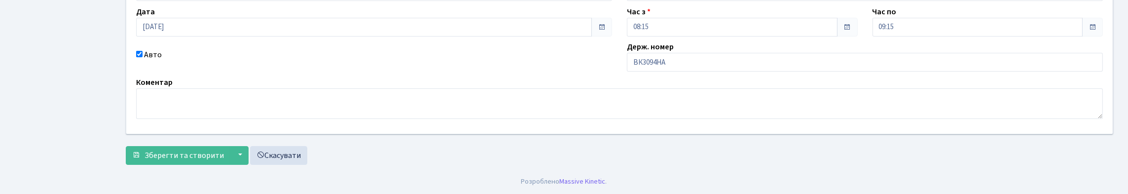
scroll to position [193, 0]
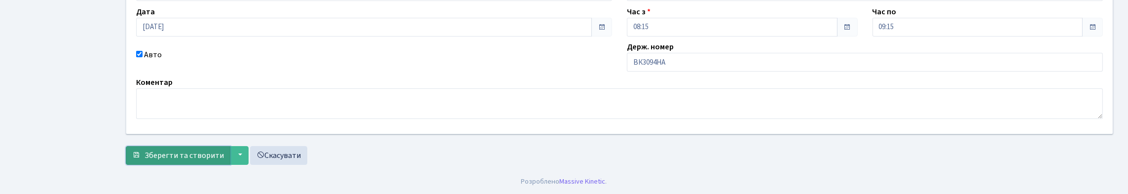
click at [178, 158] on span "Зберегти та створити" at bounding box center [184, 155] width 79 height 11
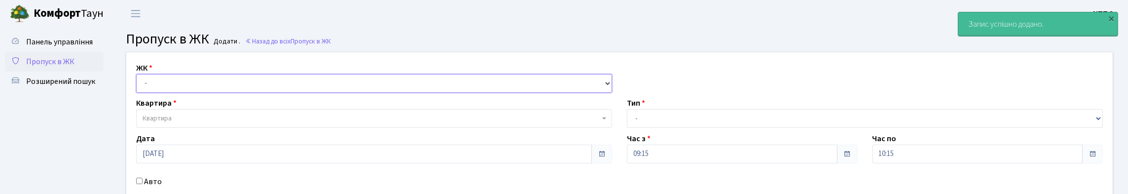
click at [164, 93] on select "- КТ, вул. Регенераторна, 4 КТ2, просп. [STREET_ADDRESS] [STREET_ADDRESS] [PERS…" at bounding box center [374, 83] width 476 height 19
select select "271"
click at [139, 85] on select "- КТ, вул. Регенераторна, 4 КТ2, просп. Соборності, 17 КТ3, вул. Березнева, 16 …" at bounding box center [374, 83] width 476 height 19
select select
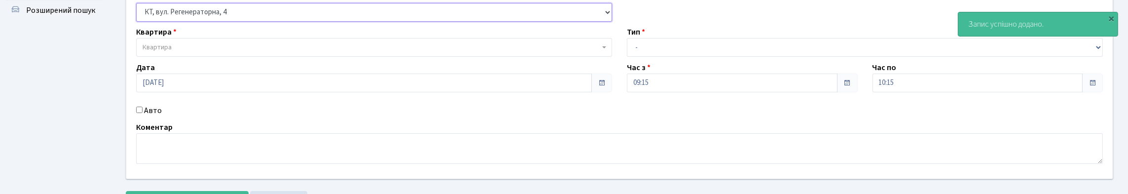
scroll to position [99, 0]
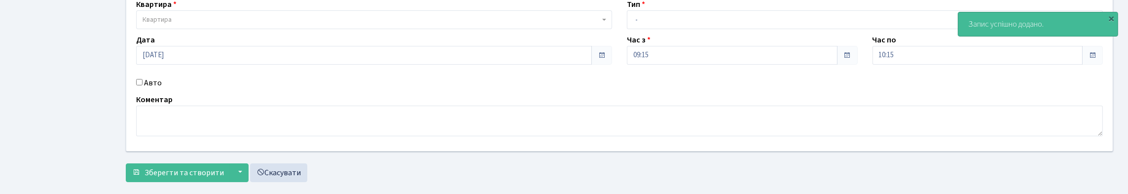
click at [158, 89] on label "Авто" at bounding box center [153, 83] width 18 height 12
click at [143, 85] on input "Авто" at bounding box center [139, 82] width 6 height 6
checkbox input "true"
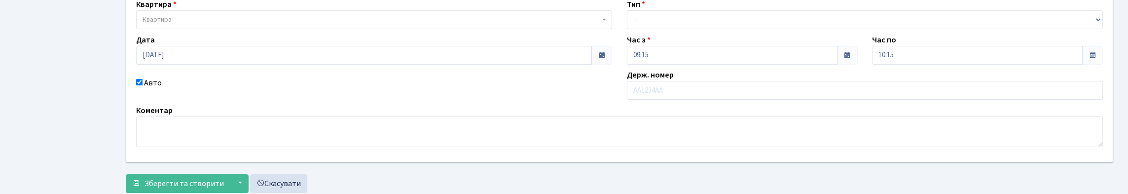
click at [369, 25] on span "Квартира" at bounding box center [371, 20] width 457 height 10
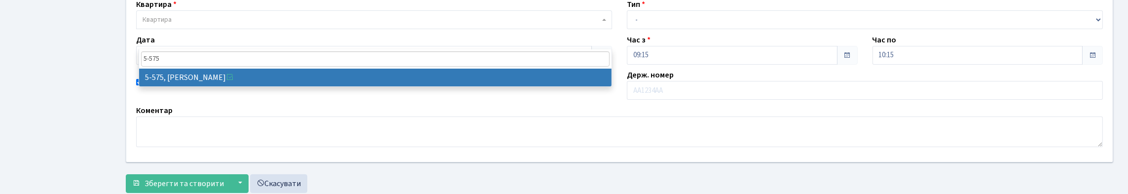
type input "5-575"
select select "1969"
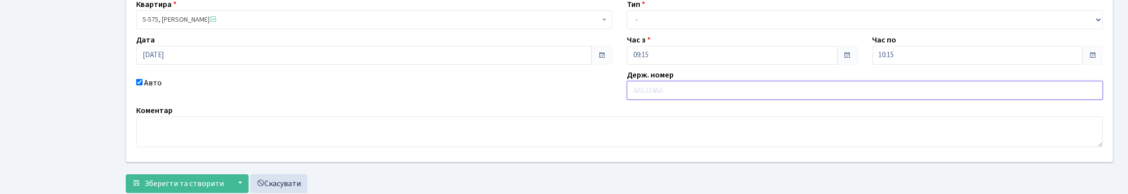
click at [702, 100] on input "text" at bounding box center [865, 90] width 476 height 19
type input "КА4487МО"
click at [680, 29] on select "- Доставка Таксі Гості Сервіс" at bounding box center [865, 19] width 476 height 19
select select "2"
click at [627, 29] on select "- Доставка Таксі Гості Сервіс" at bounding box center [865, 19] width 476 height 19
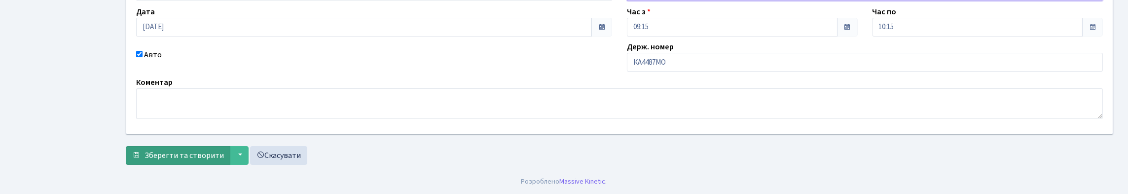
scroll to position [193, 0]
click at [193, 151] on span "Зберегти та створити" at bounding box center [184, 155] width 79 height 11
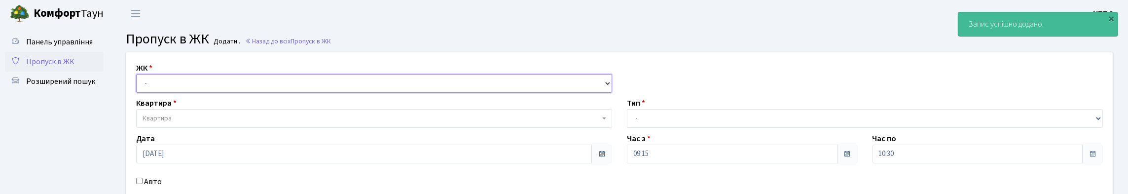
click at [171, 88] on select "- КТ, вул. Регенераторна, 4 КТ2, просп. [STREET_ADDRESS] [STREET_ADDRESS] [PERS…" at bounding box center [374, 83] width 476 height 19
select select "271"
click at [139, 85] on select "- КТ, вул. Регенераторна, 4 КТ2, просп. [STREET_ADDRESS] [STREET_ADDRESS] [PERS…" at bounding box center [374, 83] width 476 height 19
select select
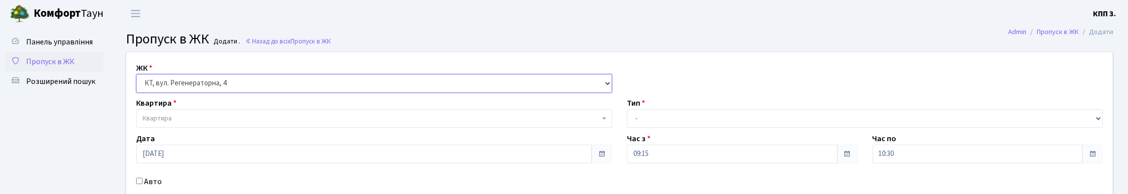
scroll to position [49, 0]
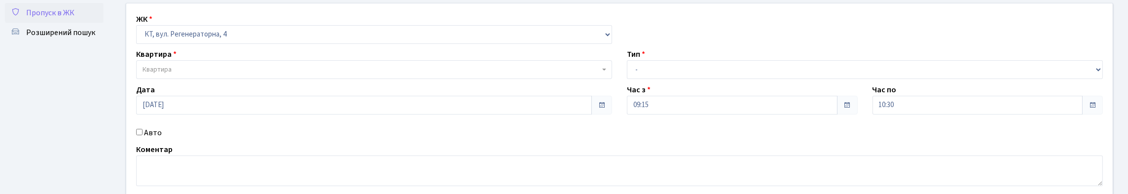
click at [153, 139] on label "Авто" at bounding box center [153, 133] width 18 height 12
click at [143, 135] on input "Авто" at bounding box center [139, 132] width 6 height 6
checkbox input "true"
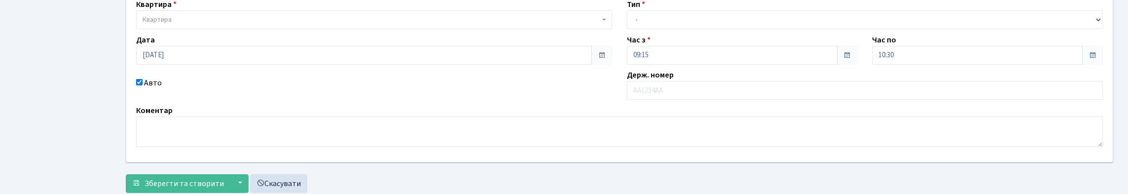
click at [266, 23] on div "Квартира Квартира" at bounding box center [374, 14] width 491 height 31
click at [265, 25] on span "Квартира" at bounding box center [371, 20] width 457 height 10
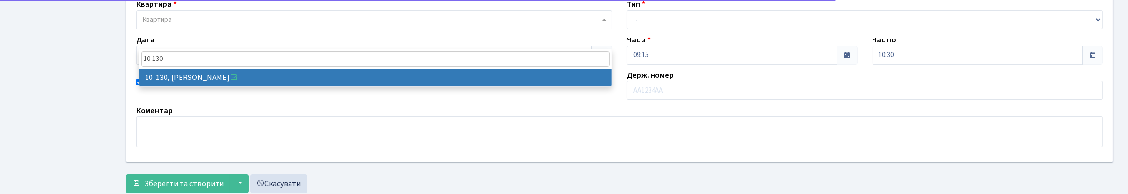
type input "10-130"
select select "6699"
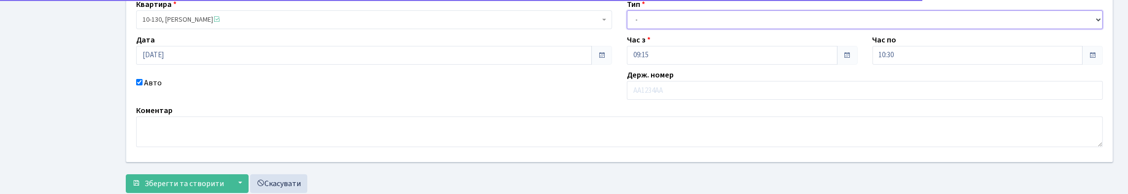
click at [640, 29] on select "- Доставка Таксі Гості Сервіс" at bounding box center [865, 19] width 476 height 19
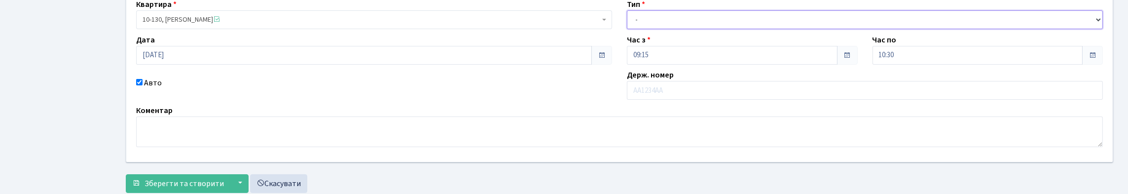
select select "3"
click at [627, 29] on select "- Доставка Таксі Гості Сервіс" at bounding box center [865, 19] width 476 height 19
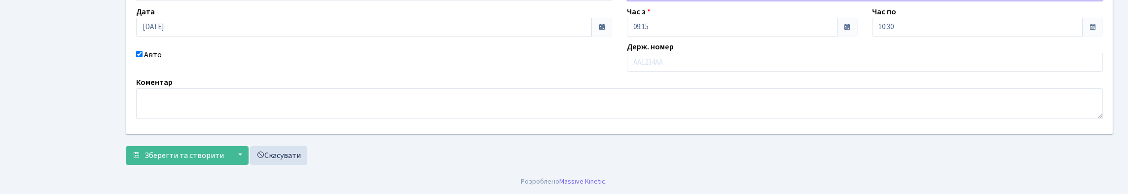
scroll to position [193, 0]
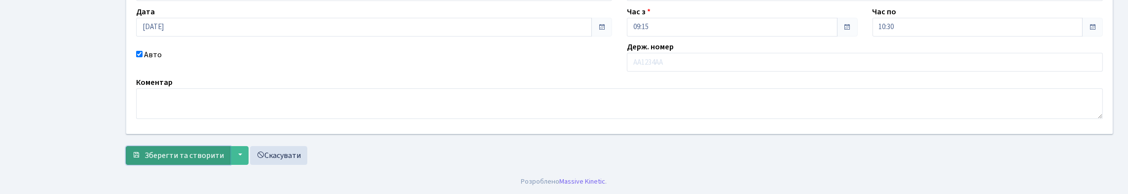
click at [210, 150] on span "Зберегти та створити" at bounding box center [184, 155] width 79 height 11
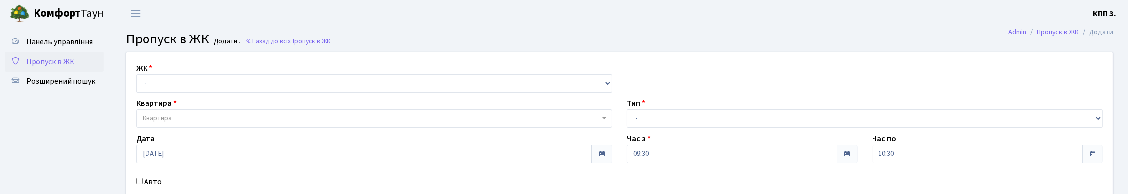
click at [35, 67] on span "Пропуск в ЖК" at bounding box center [50, 61] width 48 height 11
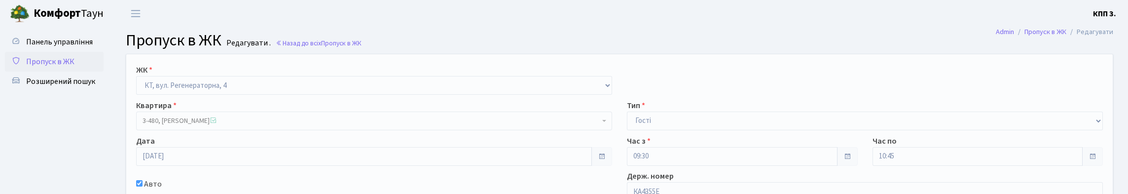
scroll to position [99, 0]
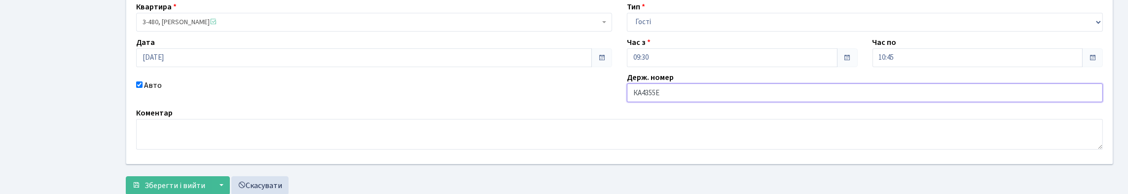
click at [696, 102] on input "КА4355Е" at bounding box center [865, 92] width 476 height 19
type input "КА4355ЕЕ"
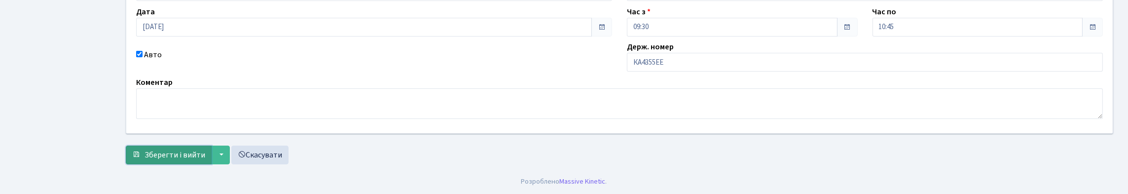
click at [196, 160] on button "Зберегти і вийти" at bounding box center [169, 155] width 86 height 19
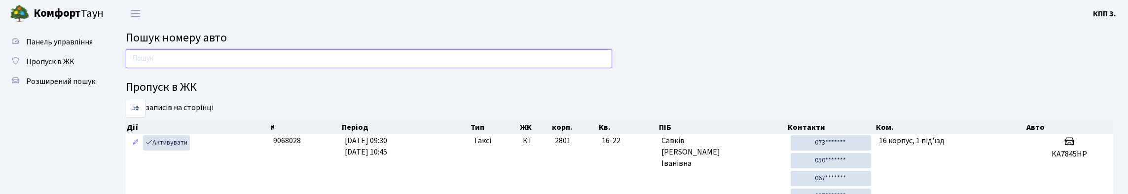
click at [444, 68] on input "text" at bounding box center [369, 58] width 486 height 19
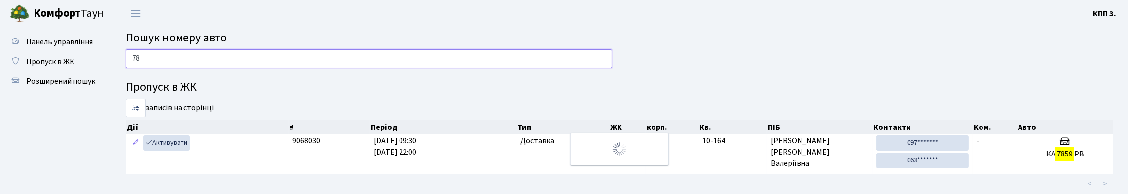
type input "7"
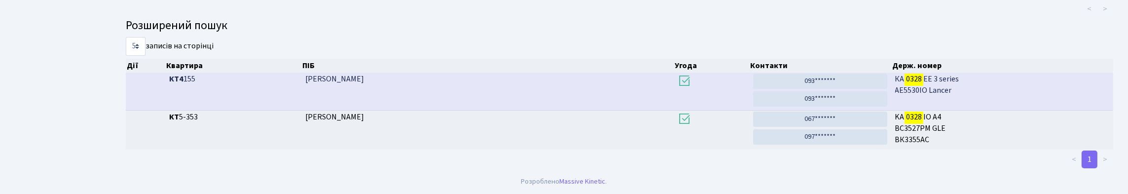
scroll to position [60, 0]
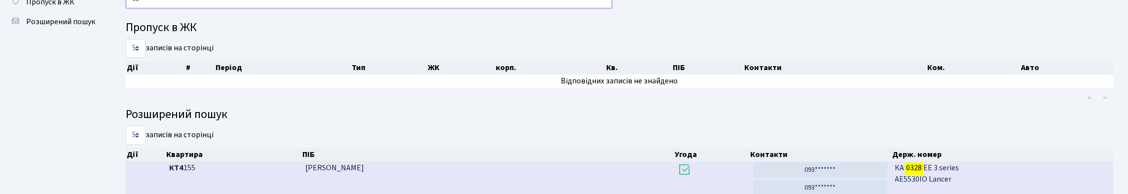
type input "0"
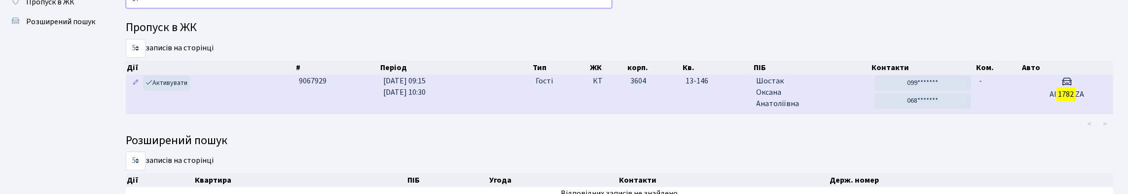
type input "1"
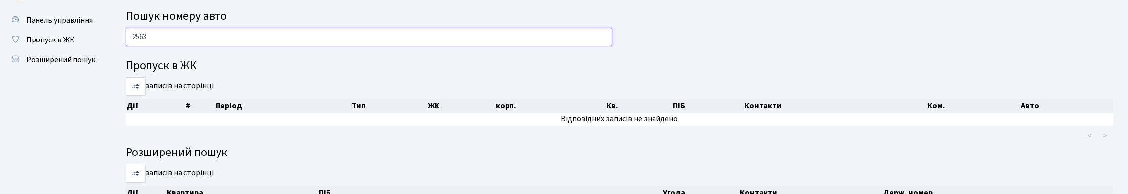
scroll to position [21, 0]
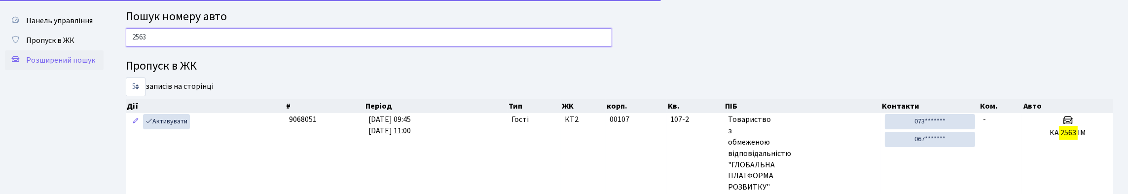
type input "2563"
click at [79, 70] on link "Розширений пошук" at bounding box center [54, 60] width 99 height 20
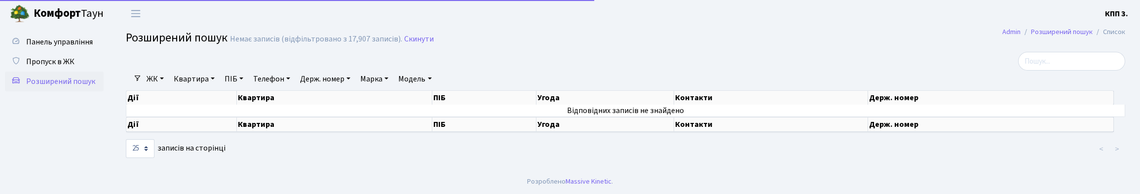
select select "25"
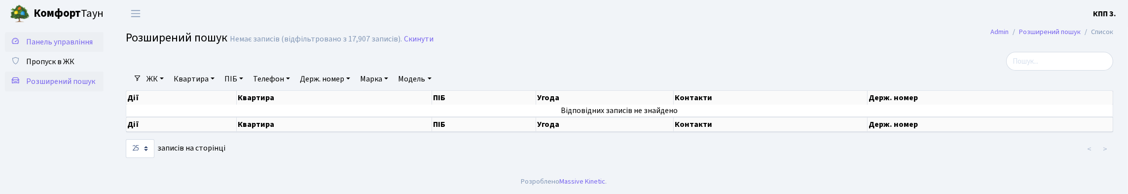
click at [54, 47] on span "Панель управління" at bounding box center [59, 42] width 67 height 11
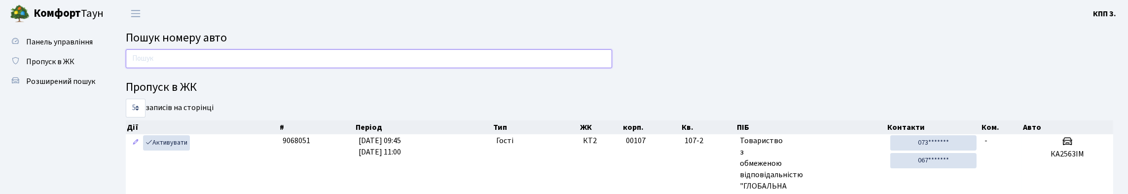
click at [213, 64] on input "text" at bounding box center [369, 58] width 486 height 19
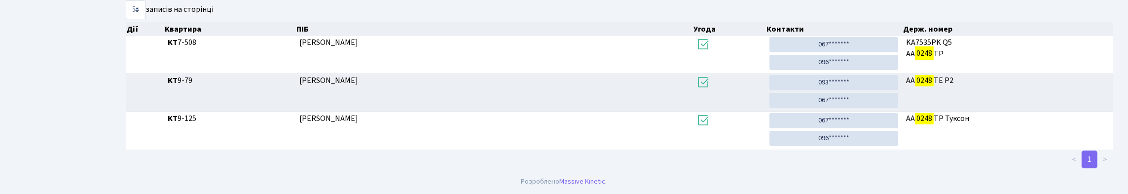
scroll to position [60, 0]
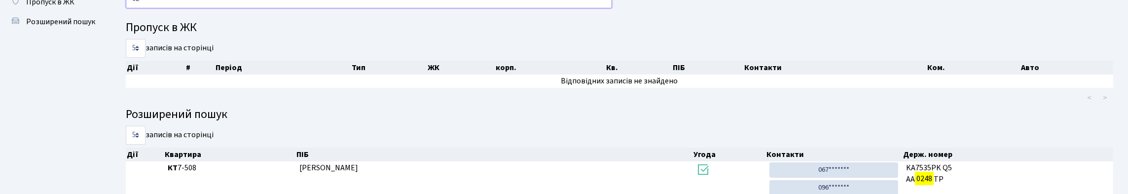
type input "0"
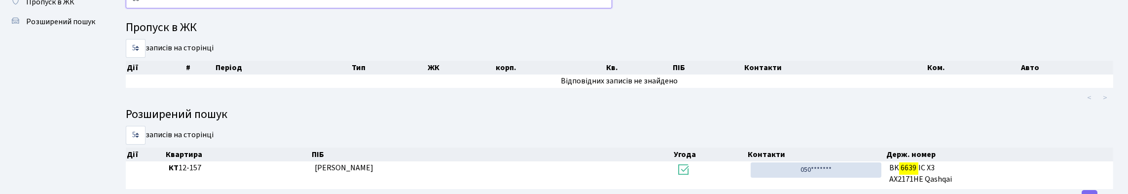
type input "6"
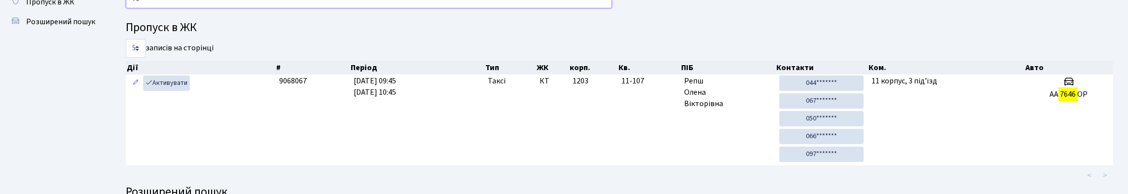
type input "7"
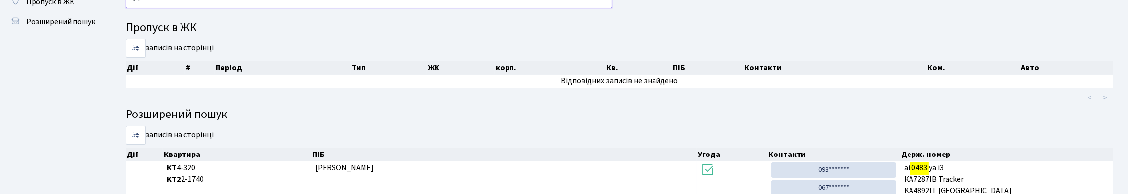
type input "0"
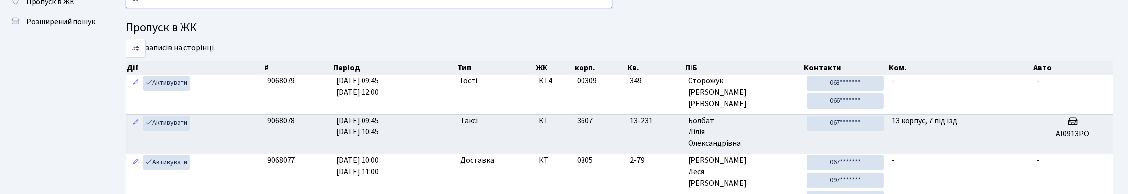
type input "8"
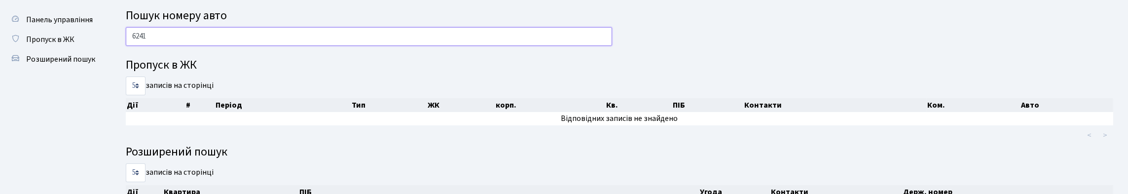
scroll to position [18, 0]
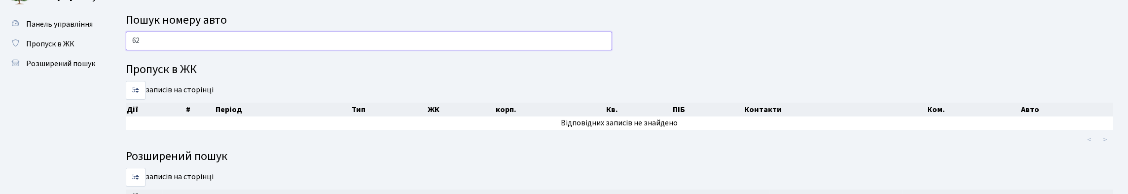
type input "6"
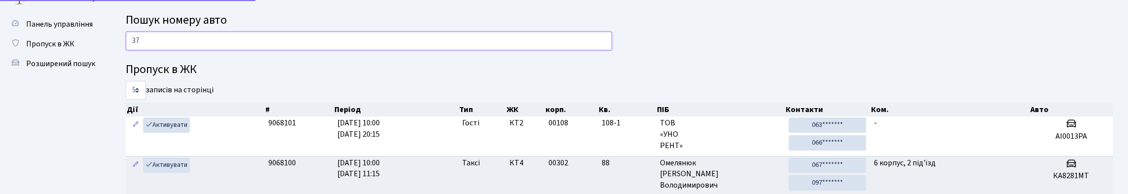
type input "3"
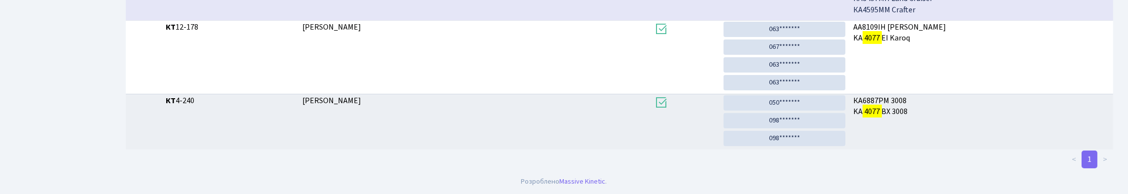
scroll to position [60, 0]
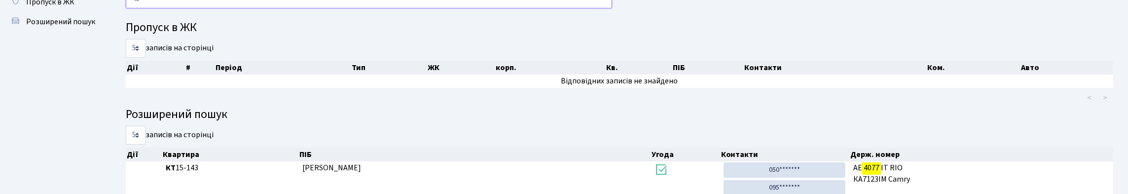
type input "4"
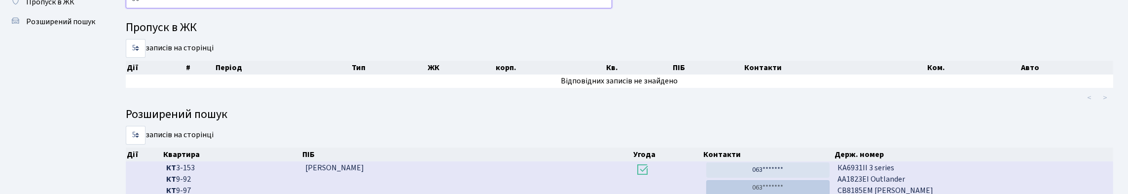
type input "5"
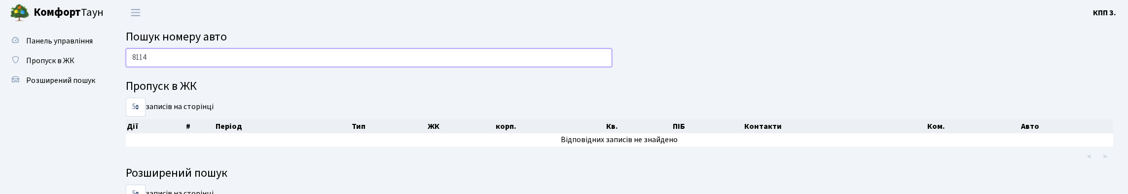
scroll to position [0, 0]
type input "8"
type input "6"
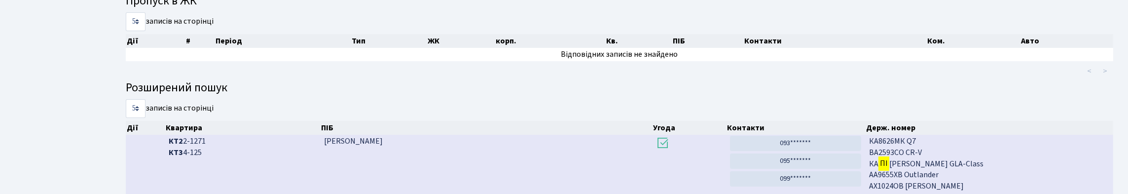
scroll to position [49, 0]
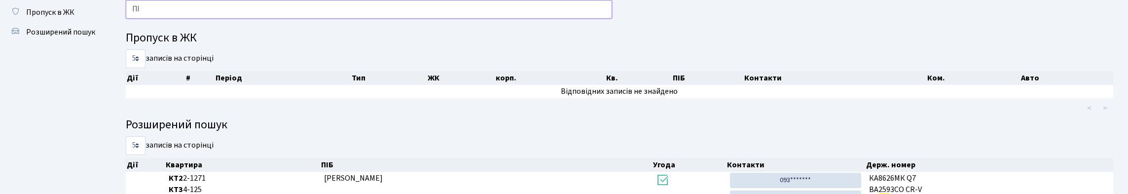
type input "П"
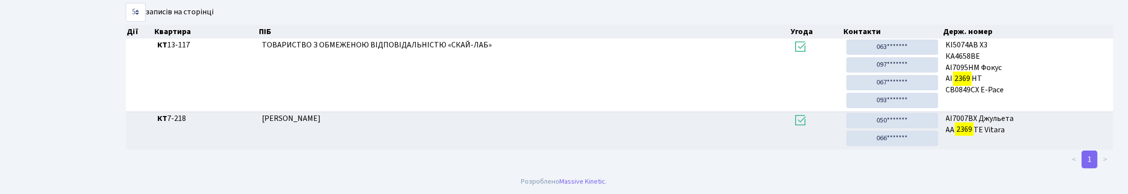
scroll to position [0, 0]
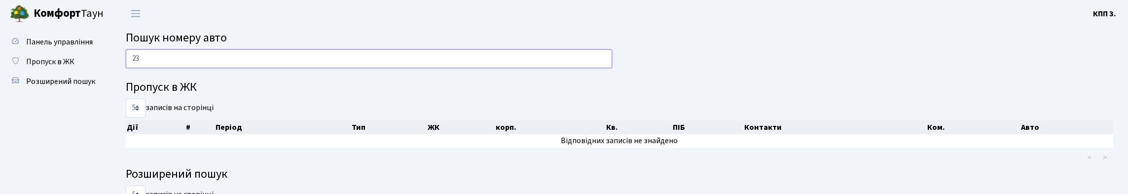
type input "2"
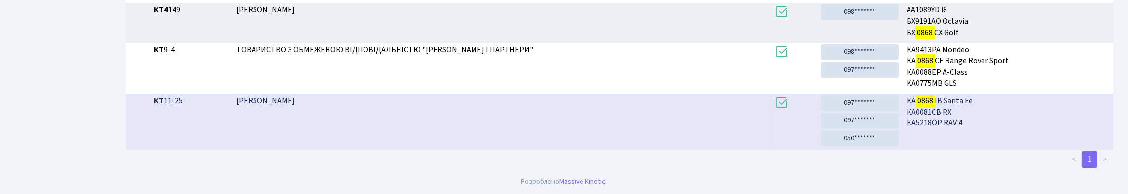
scroll to position [60, 0]
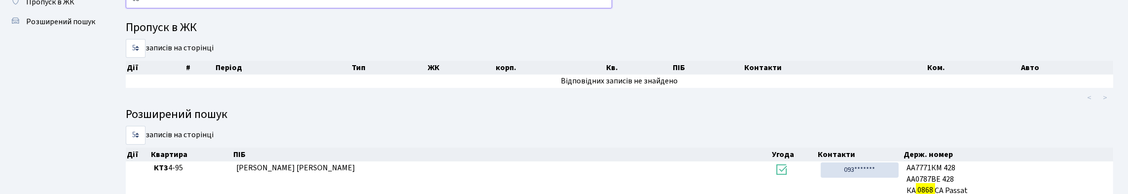
type input "0"
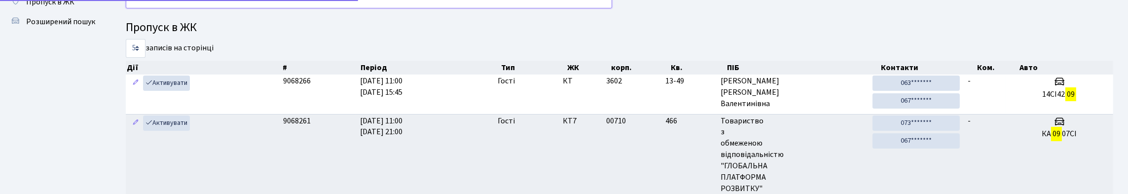
type input "0"
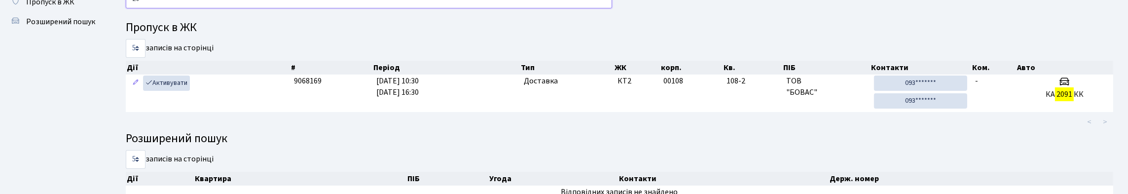
type input "2"
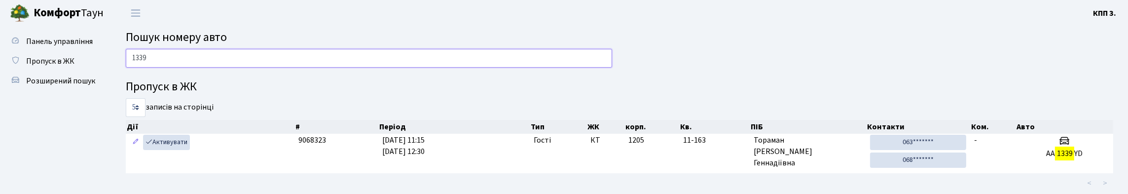
scroll to position [0, 0]
type input "1"
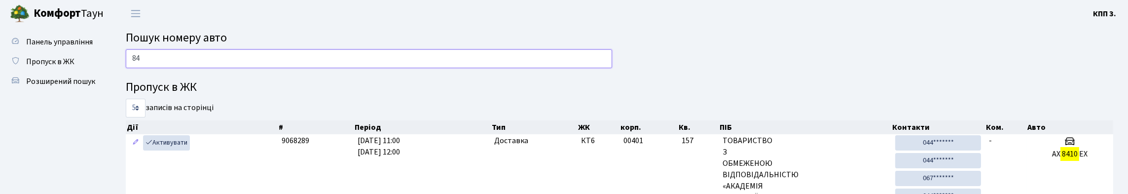
type input "8"
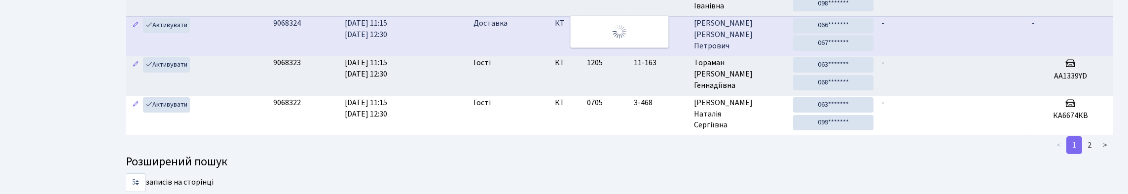
scroll to position [400, 0]
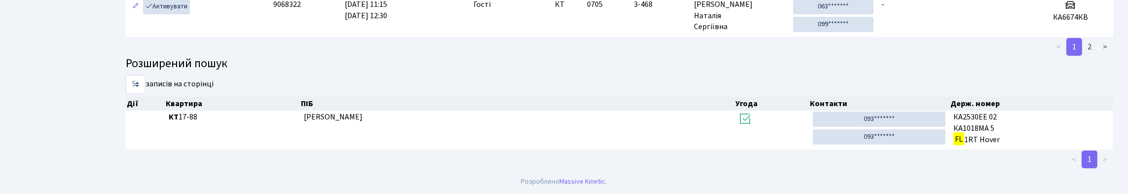
type input "F"
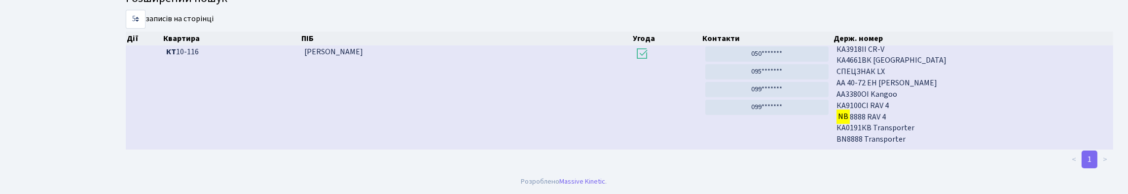
scroll to position [42, 0]
type input "N"
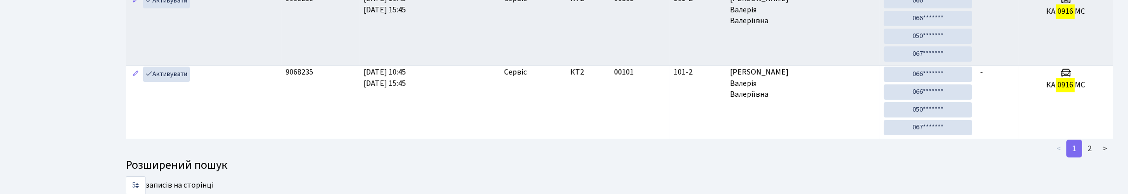
scroll to position [60, 0]
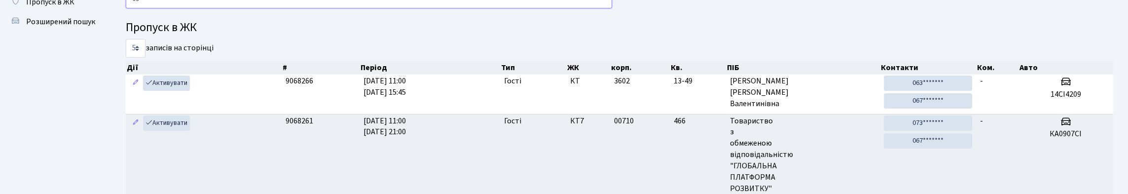
type input "0"
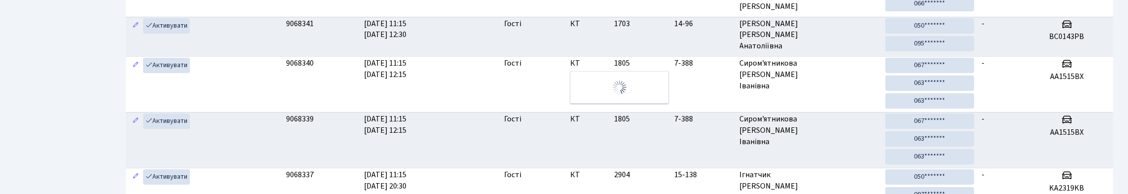
scroll to position [0, 0]
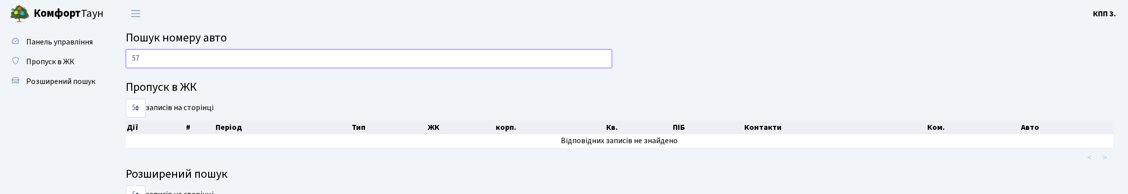
type input "5"
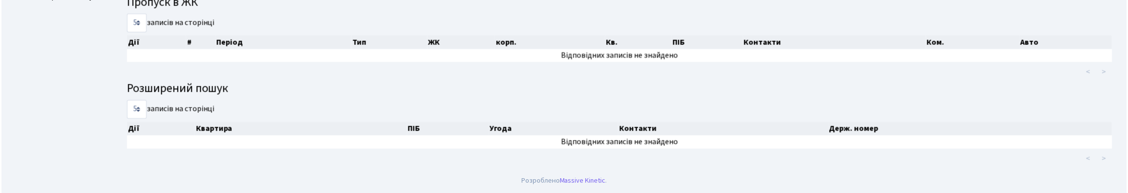
scroll to position [37, 0]
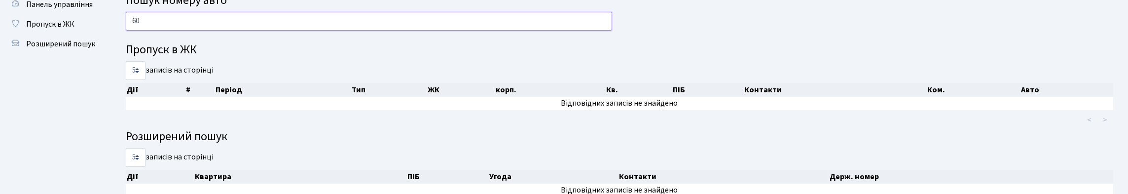
type input "6"
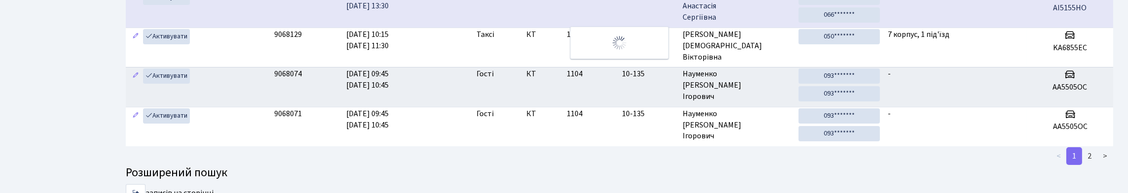
scroll to position [60, 0]
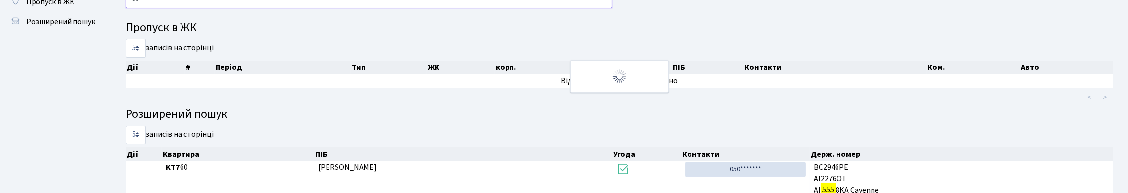
type input "5"
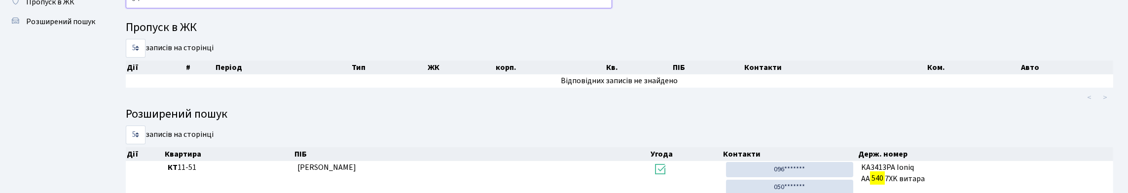
type input "5"
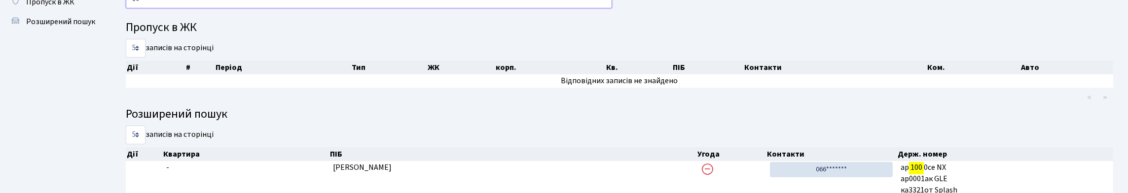
type input "1"
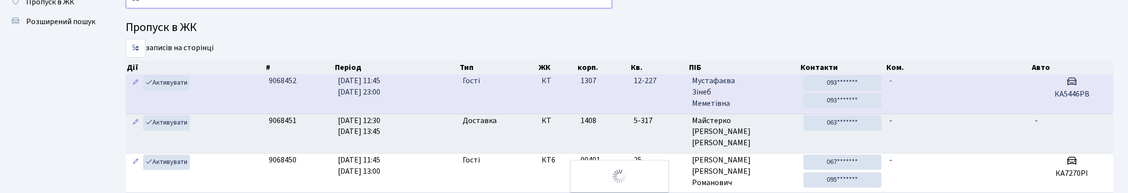
type input "5"
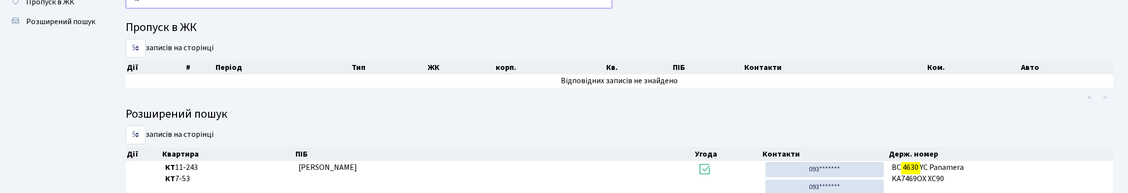
type input "4"
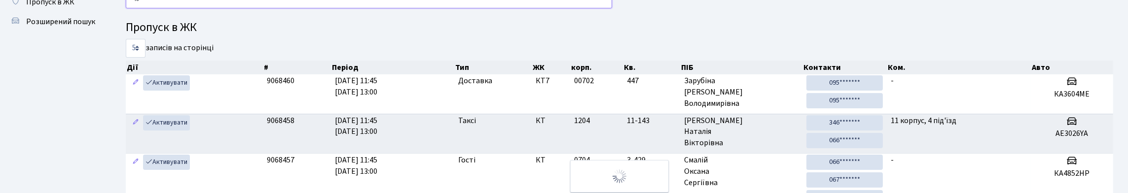
type input "4"
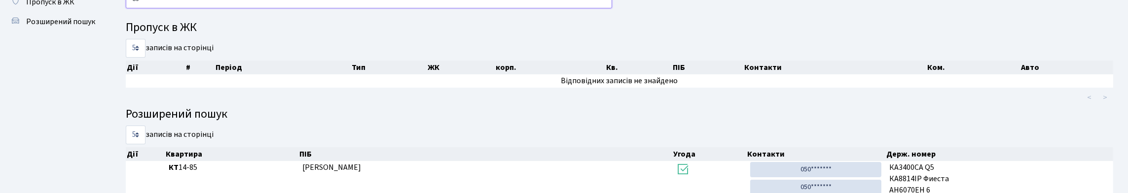
type input "8"
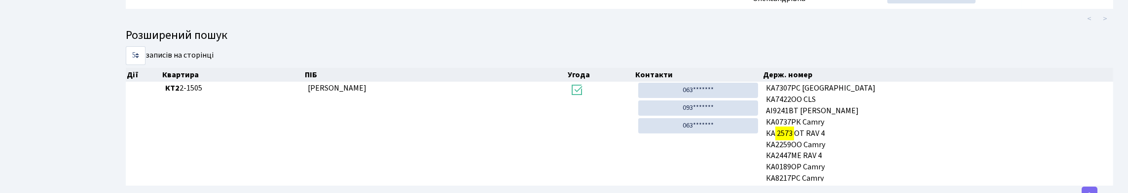
scroll to position [0, 0]
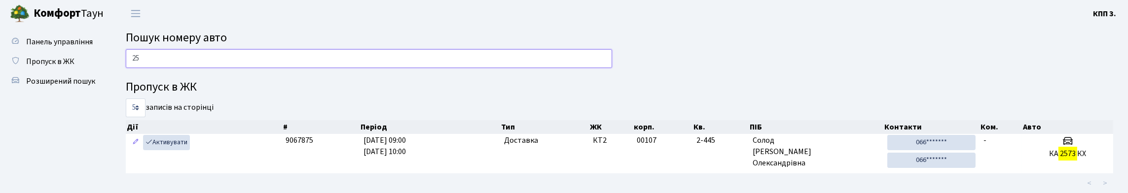
type input "2"
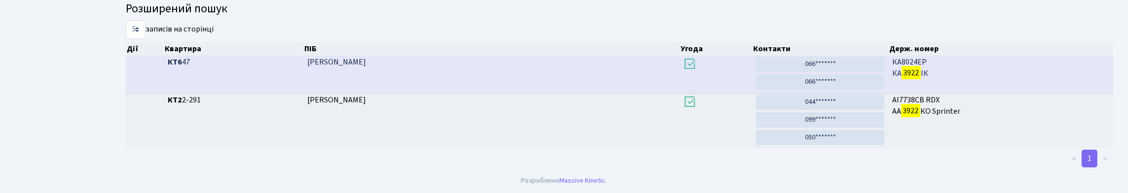
scroll to position [60, 0]
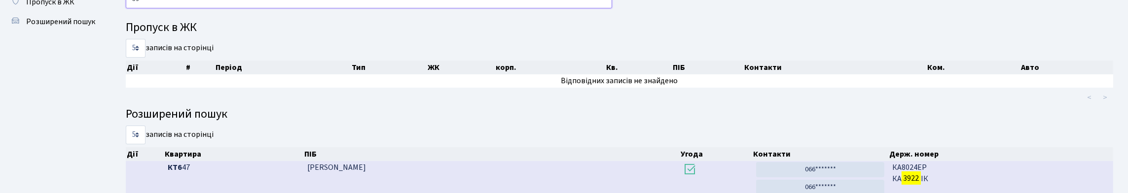
type input "3"
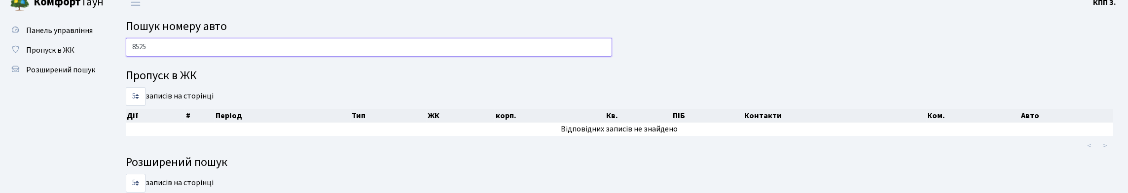
scroll to position [0, 0]
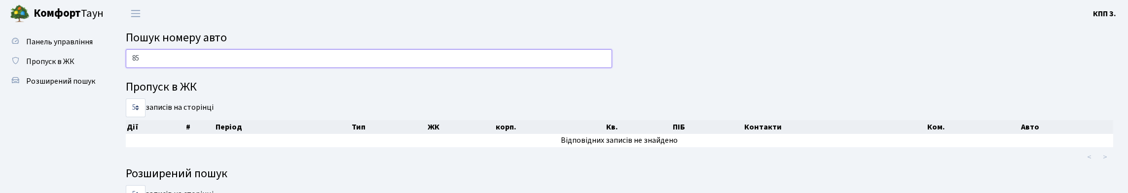
type input "8"
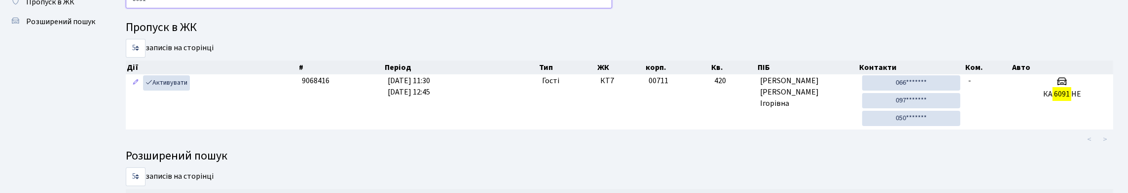
scroll to position [39, 0]
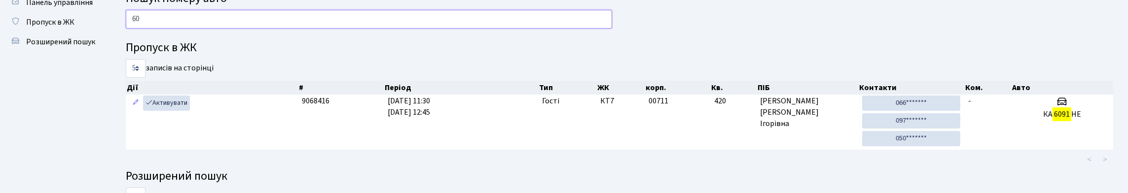
type input "6"
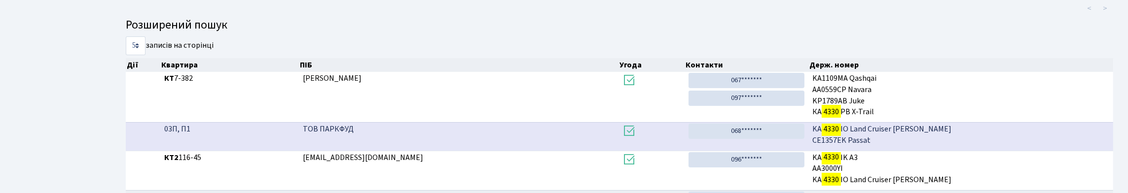
scroll to position [0, 0]
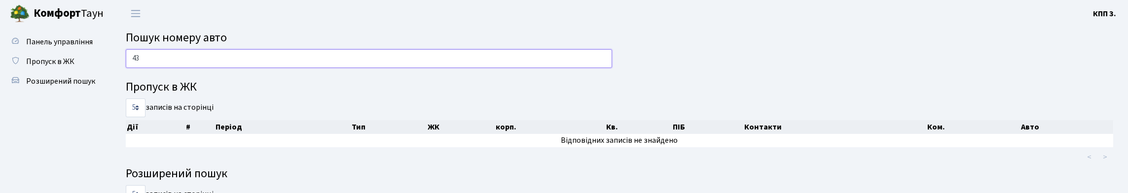
type input "4"
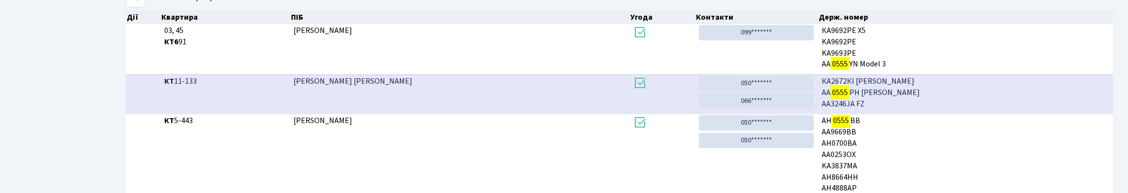
scroll to position [60, 0]
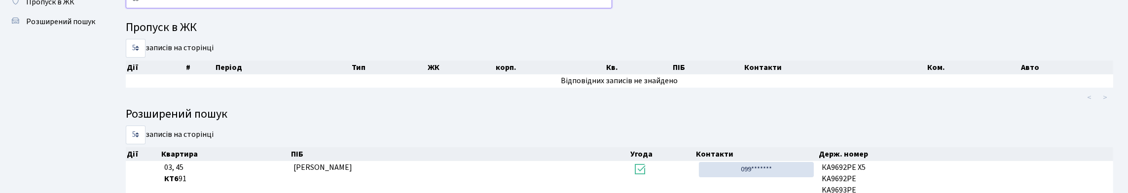
type input "0"
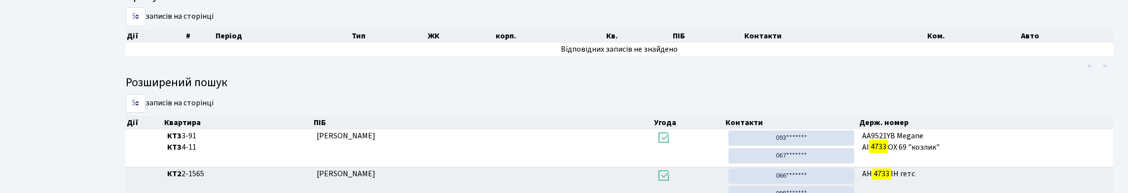
scroll to position [0, 0]
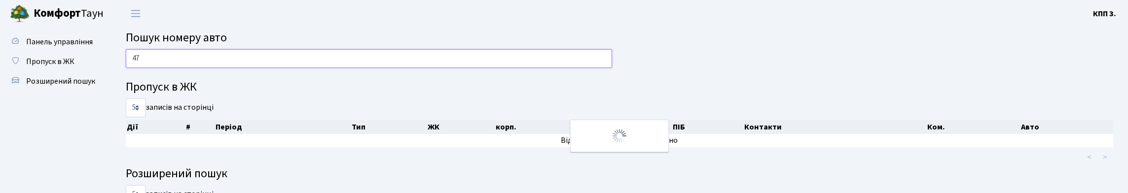
type input "4"
type input "9"
type input "6"
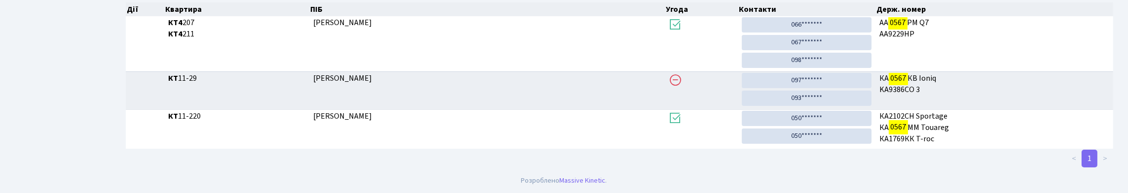
scroll to position [60, 0]
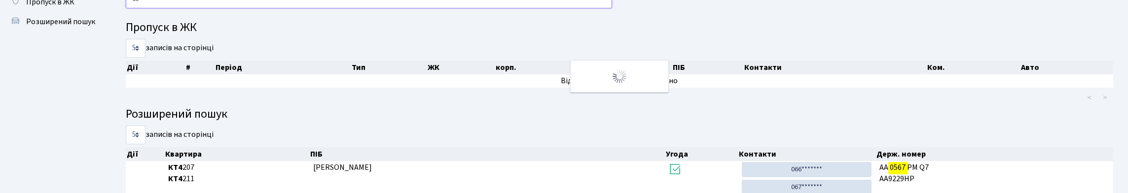
type input "0"
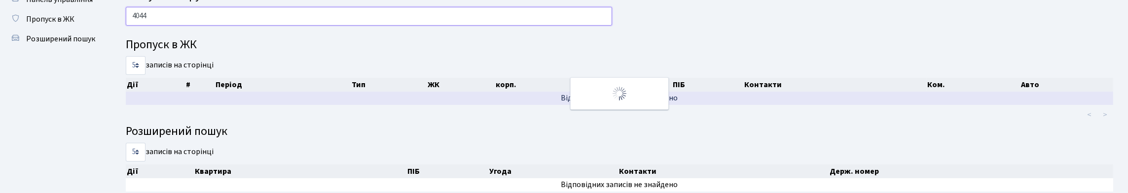
scroll to position [38, 0]
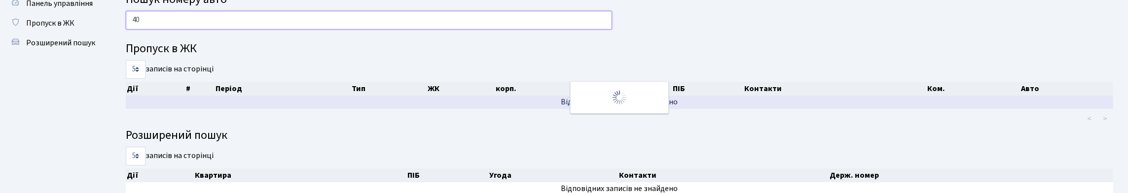
type input "4"
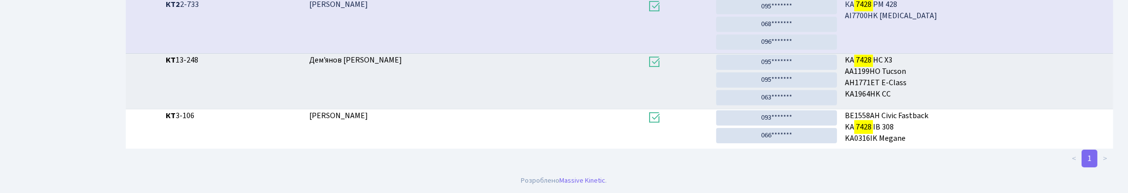
scroll to position [60, 0]
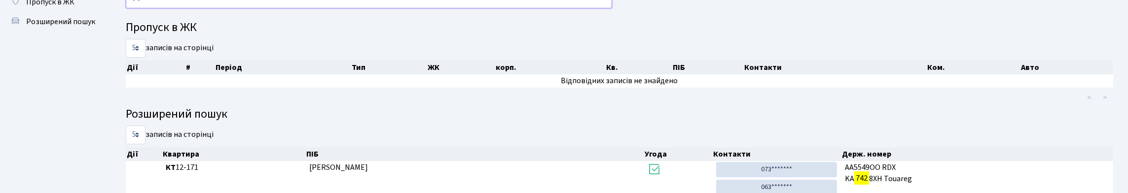
type input "7"
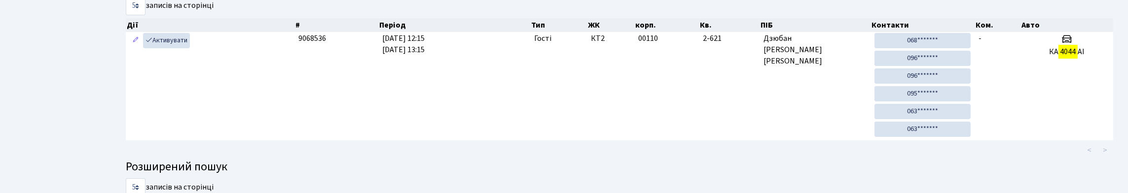
scroll to position [10, 0]
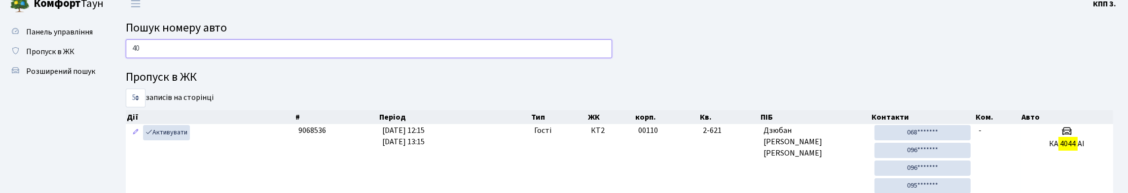
type input "4"
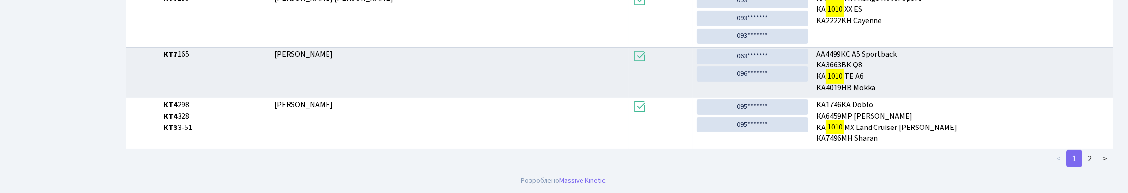
scroll to position [399, 0]
click at [1090, 164] on link "2" at bounding box center [1090, 159] width 16 height 18
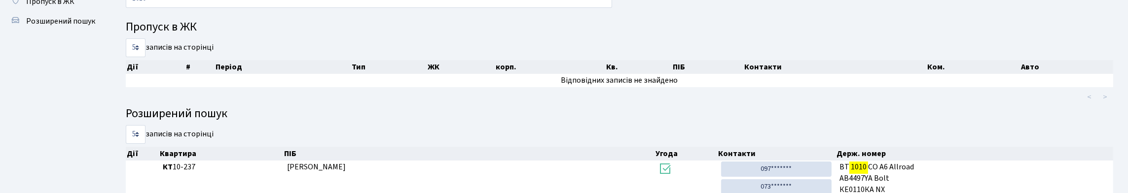
scroll to position [0, 0]
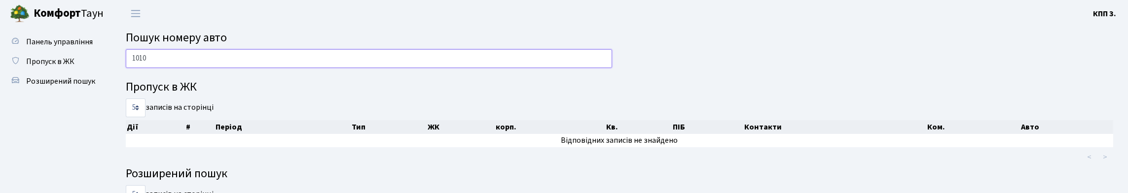
click at [318, 73] on div "1010" at bounding box center [368, 61] width 501 height 24
type input "1"
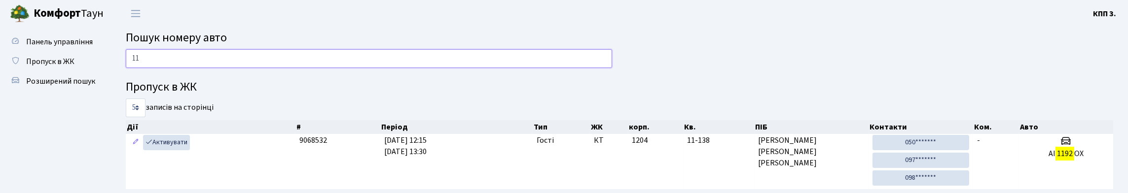
type input "1"
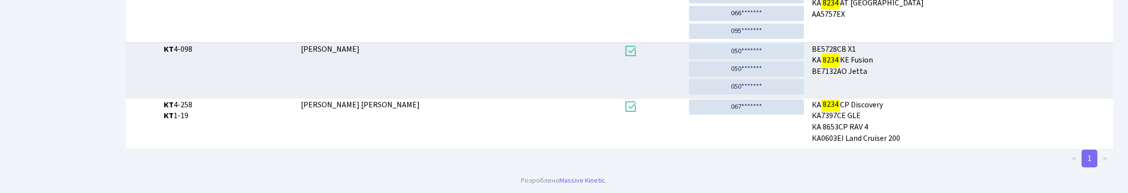
scroll to position [60, 0]
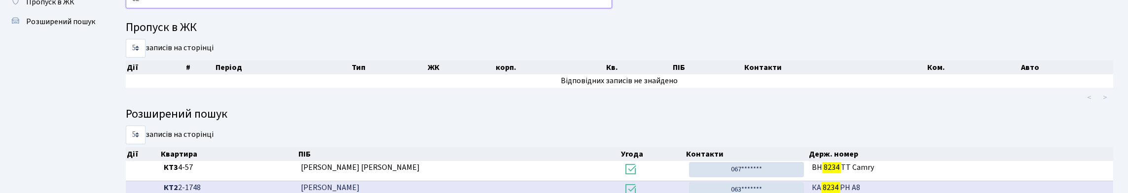
type input "8"
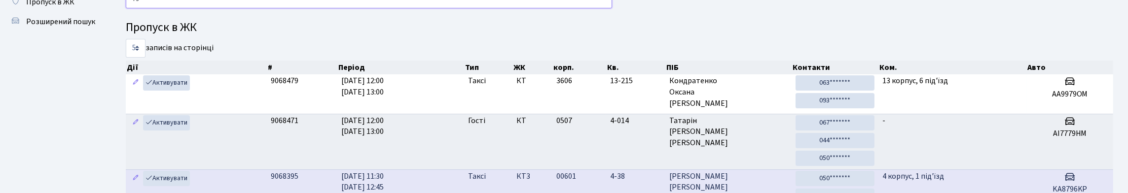
type input "7"
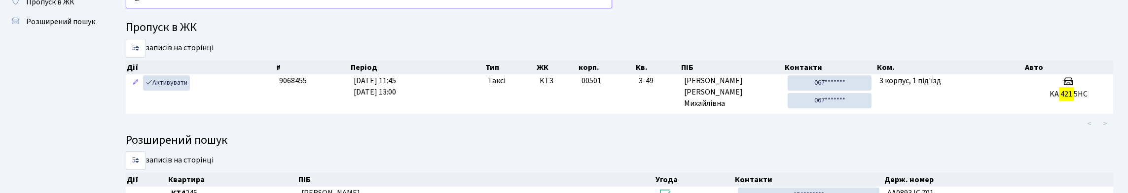
type input "4"
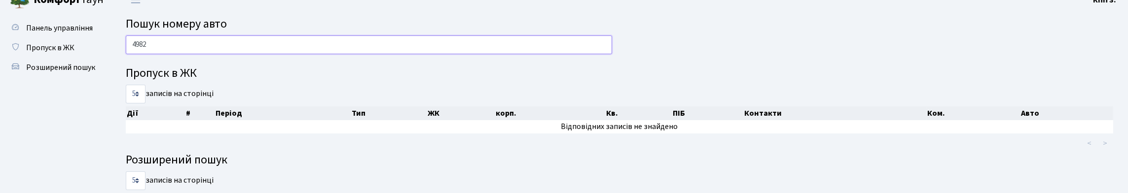
scroll to position [0, 0]
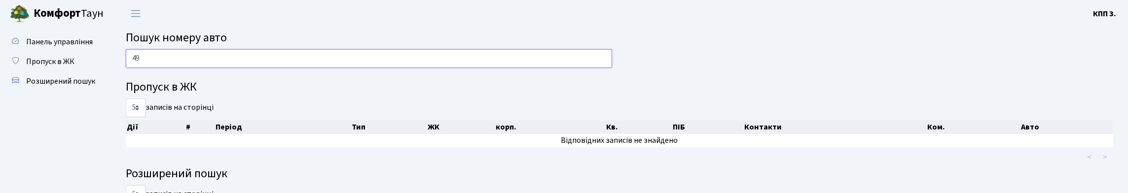
type input "4"
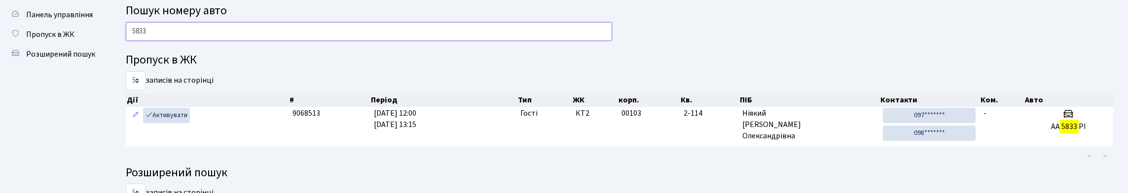
scroll to position [12, 0]
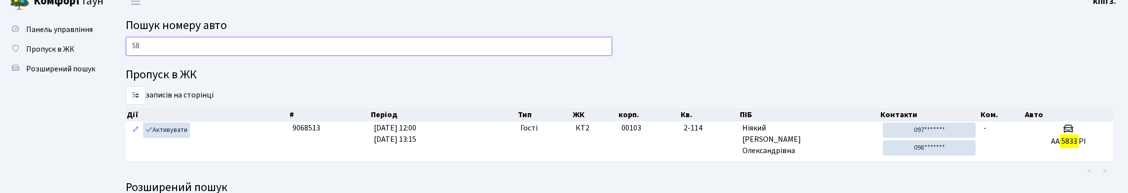
type input "5"
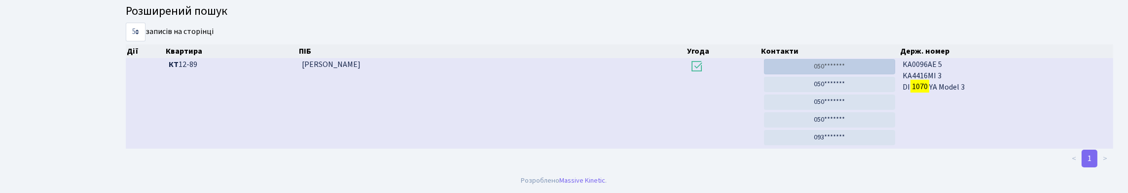
scroll to position [60, 0]
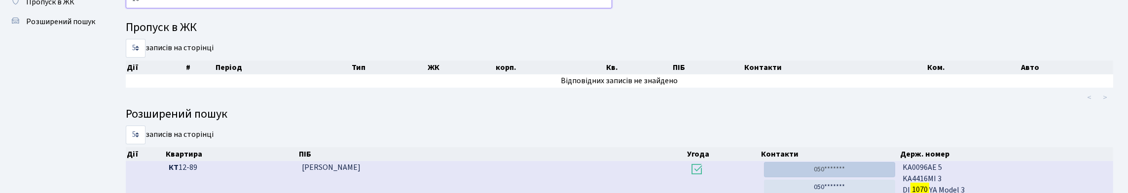
type input "1"
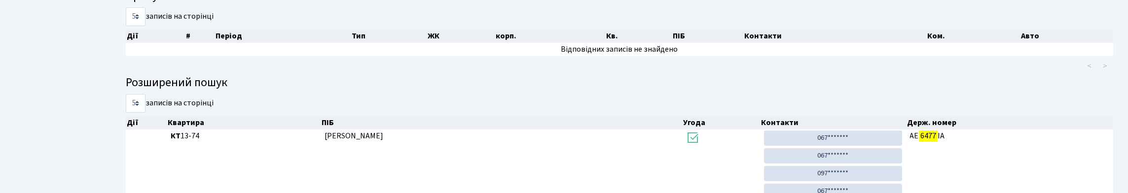
scroll to position [53, 0]
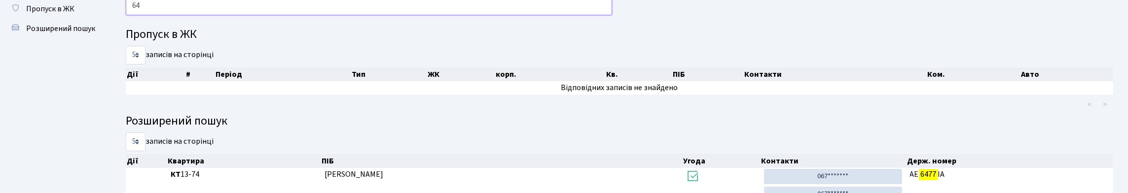
type input "6"
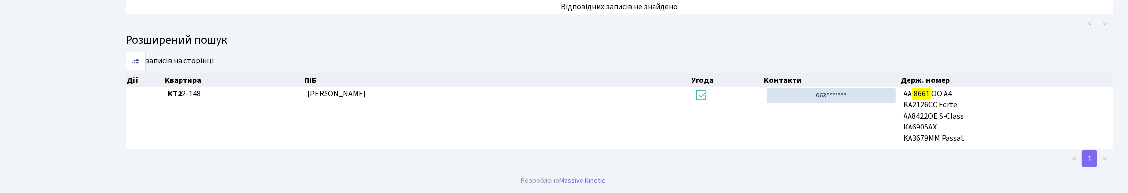
scroll to position [60, 0]
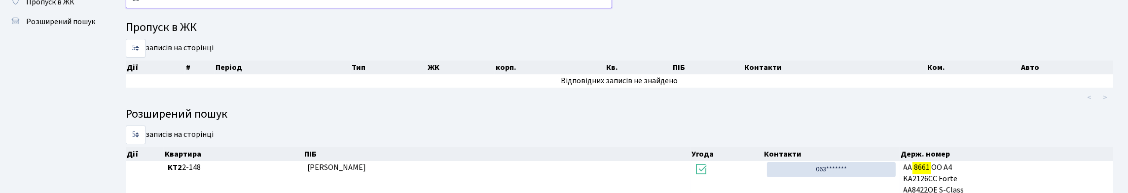
type input "8"
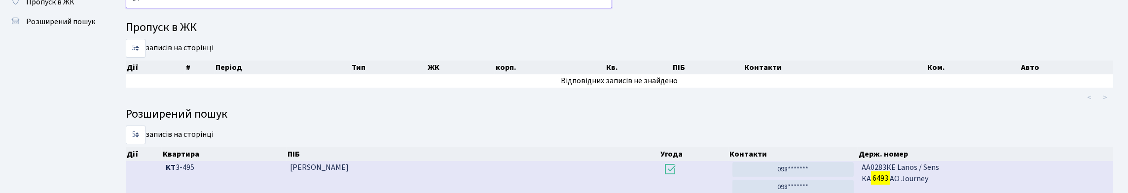
type input "6"
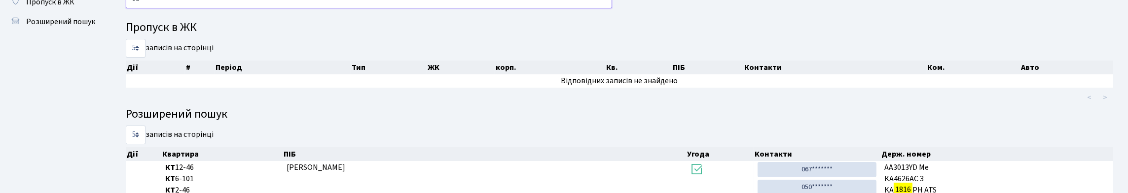
type input "1"
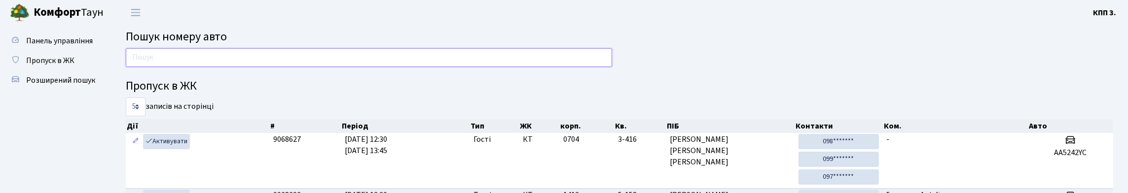
scroll to position [0, 0]
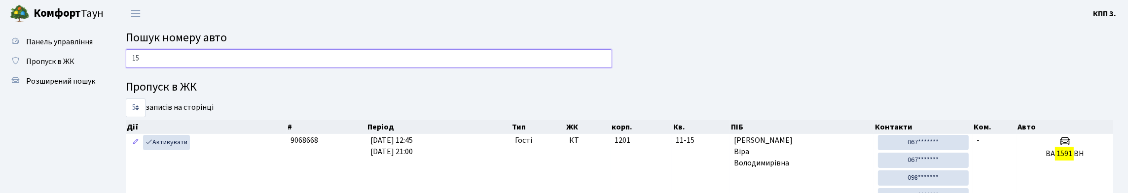
type input "1"
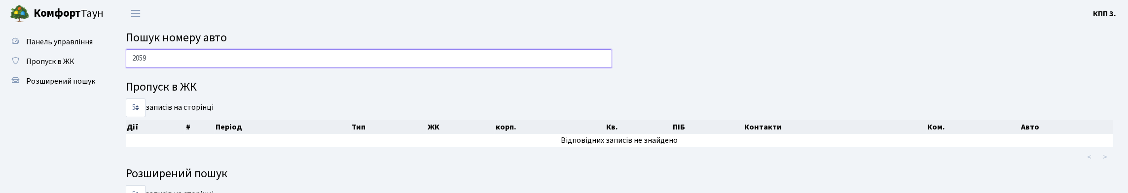
click at [132, 63] on input "2059" at bounding box center [369, 58] width 486 height 19
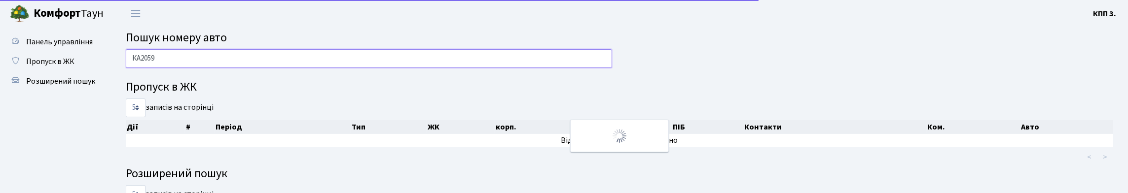
click at [226, 62] on input "КА2059" at bounding box center [369, 58] width 486 height 19
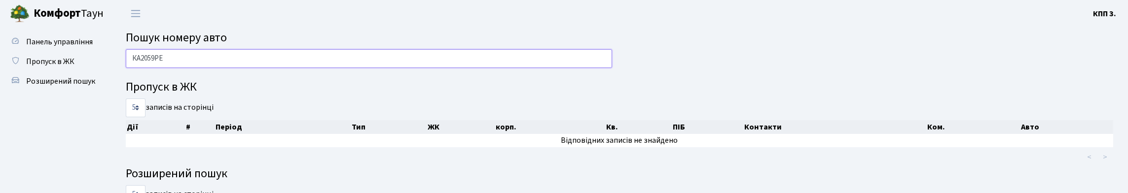
drag, startPoint x: 134, startPoint y: 68, endPoint x: 177, endPoint y: 70, distance: 42.5
click at [177, 68] on input "КА2059РЕ" at bounding box center [369, 58] width 486 height 19
click at [242, 66] on input "КА2059РЕ" at bounding box center [369, 58] width 486 height 19
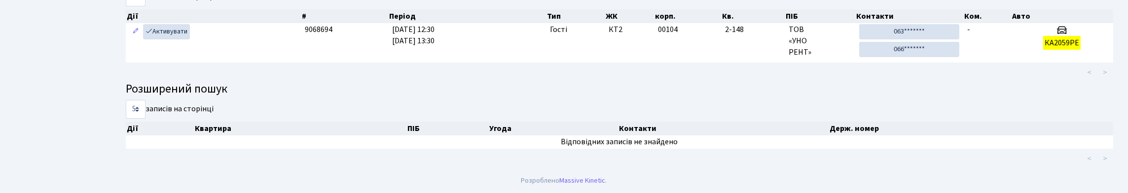
scroll to position [60, 0]
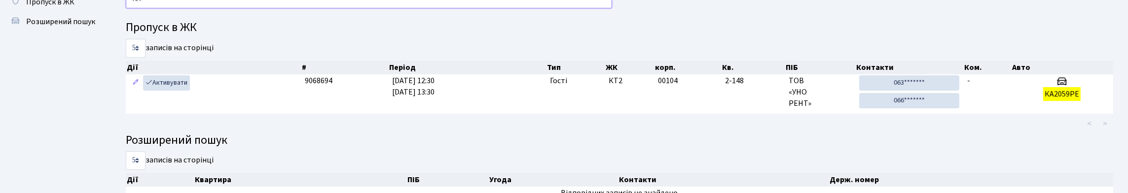
type input "К"
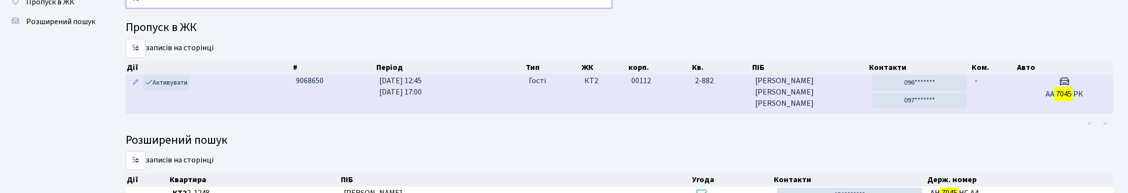
type input "7"
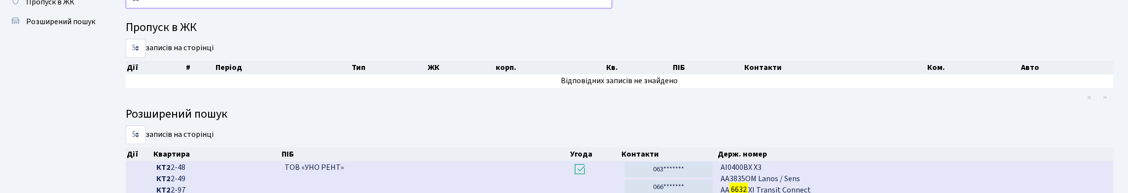
type input "6"
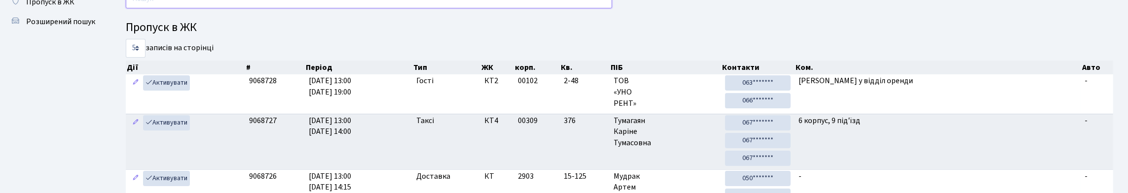
type input "9"
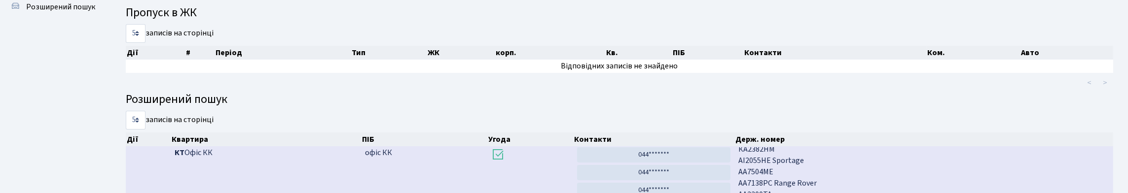
scroll to position [55, 0]
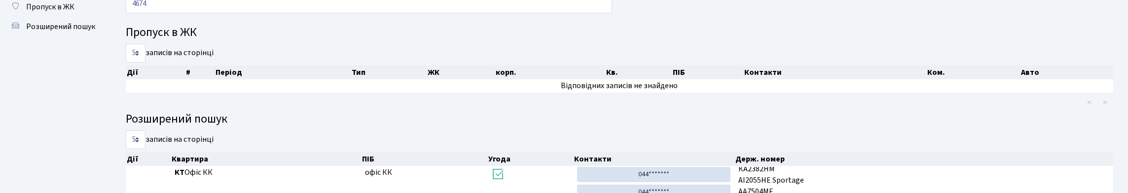
click at [748, 32] on div "4674 Пропуск в ЖК 5 10 25 50 записів на сторінці Дії # Період Тип ЖК корп. Кв. …" at bounding box center [619, 145] width 1003 height 300
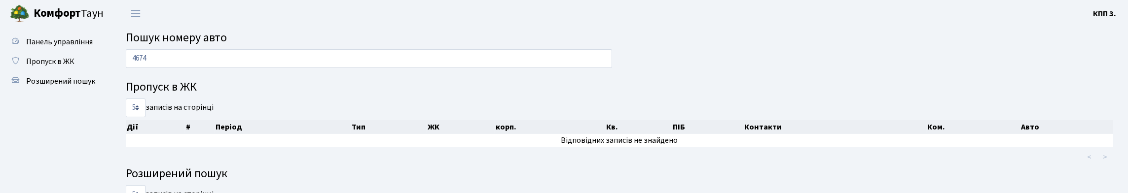
scroll to position [49, 0]
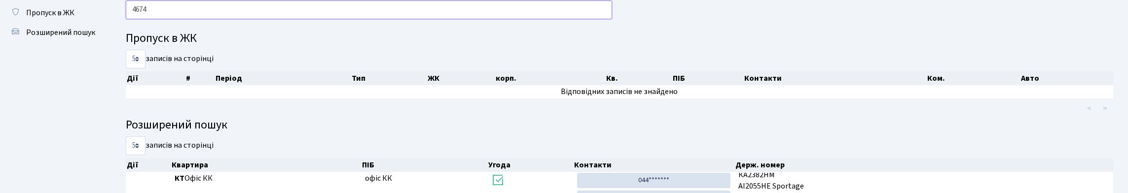
click at [267, 10] on input "4674" at bounding box center [369, 9] width 486 height 19
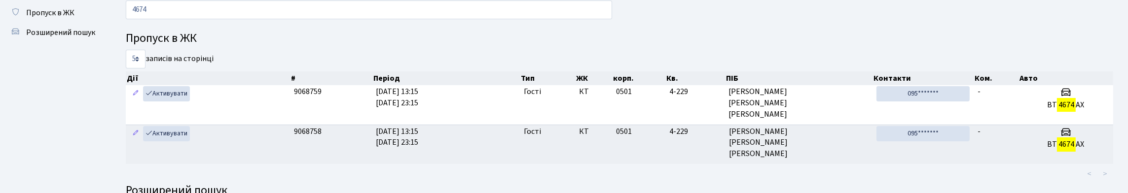
click at [355, 46] on h4 "Пропуск в ЖК" at bounding box center [620, 39] width 988 height 14
click at [342, 19] on input "4674" at bounding box center [369, 9] width 486 height 19
type input "4"
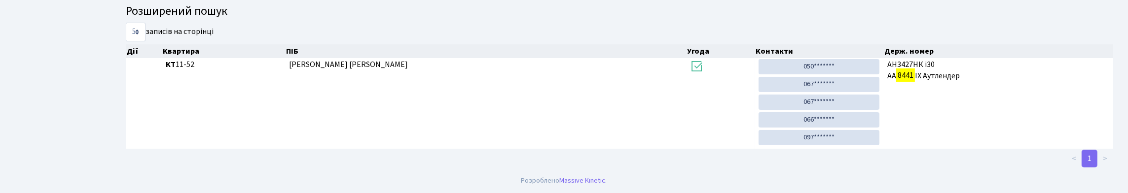
scroll to position [60, 0]
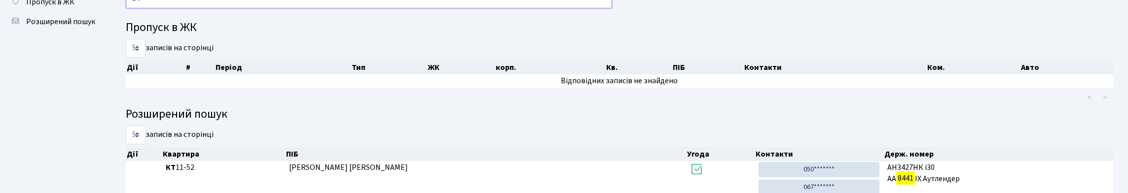
type input "8"
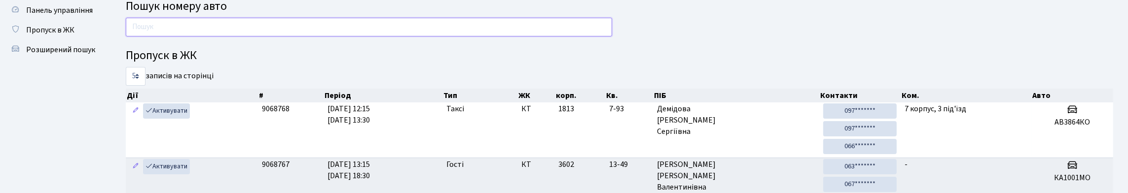
scroll to position [49, 0]
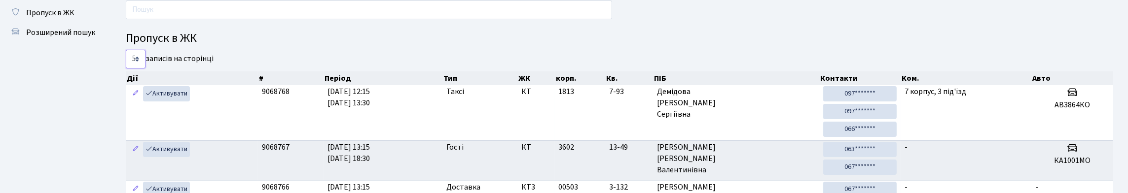
click at [140, 69] on select "5 10 25 50" at bounding box center [136, 59] width 20 height 19
click at [126, 67] on select "5 10 25 50" at bounding box center [136, 59] width 20 height 19
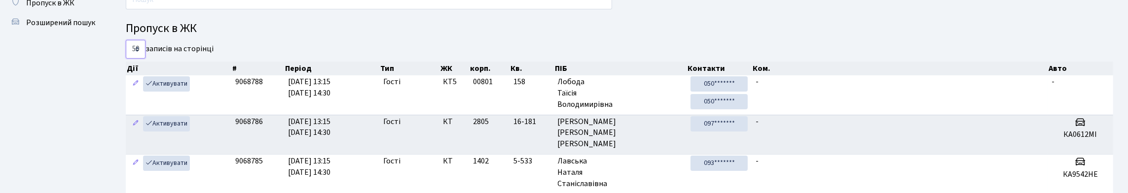
scroll to position [52, 0]
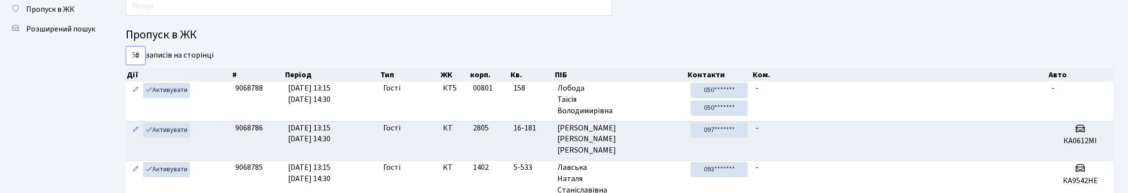
click at [140, 65] on select "5 10 25 50" at bounding box center [136, 55] width 20 height 19
select select "5"
click at [126, 64] on select "5 10 25 50" at bounding box center [136, 55] width 20 height 19
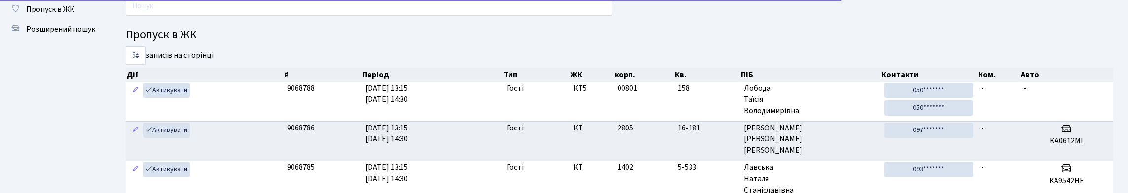
click at [240, 42] on h4 "Пропуск в ЖК" at bounding box center [620, 35] width 988 height 14
click at [241, 16] on input "text" at bounding box center [369, 6] width 486 height 19
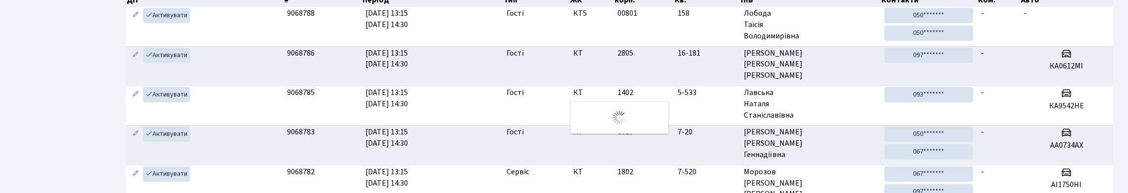
scroll to position [0, 0]
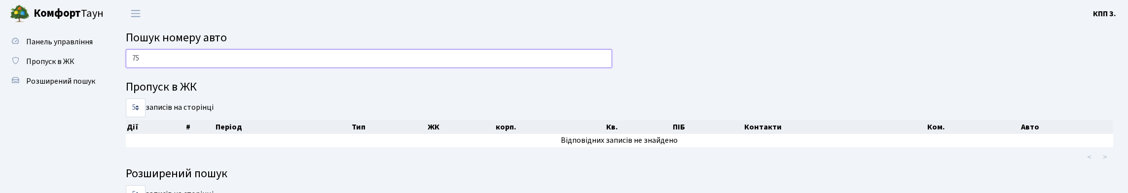
type input "7"
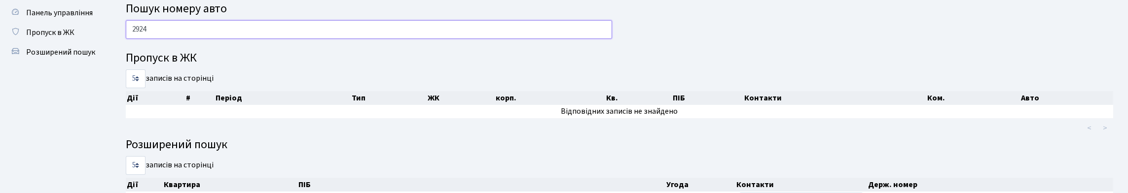
scroll to position [29, 0]
type input "2"
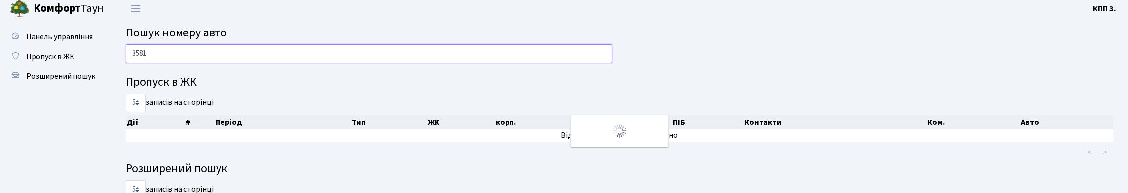
scroll to position [0, 0]
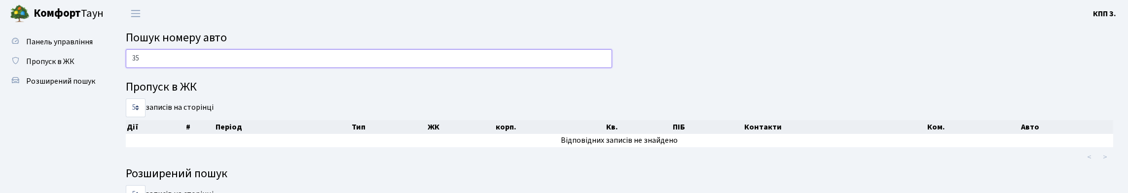
type input "3"
type input "1"
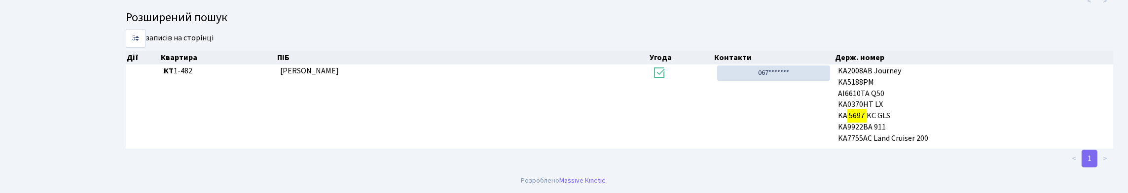
scroll to position [60, 0]
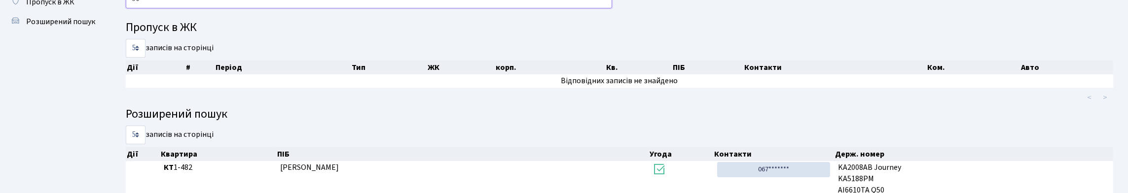
type input "5"
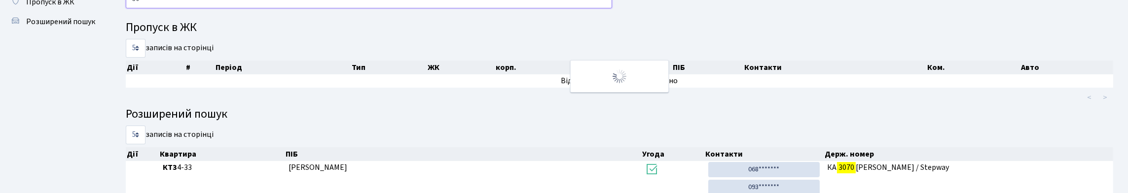
type input "3"
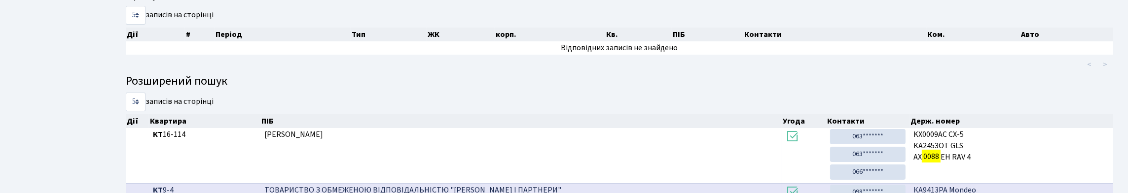
scroll to position [0, 0]
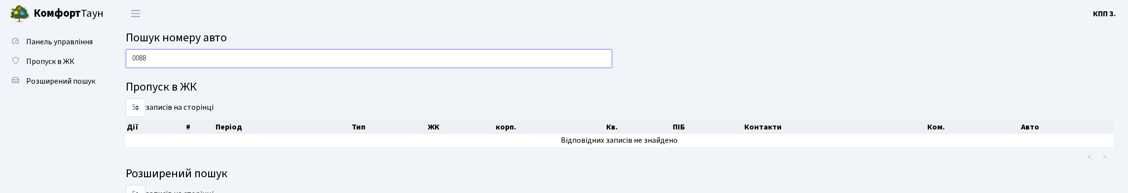
click at [489, 68] on input "0088" at bounding box center [369, 58] width 486 height 19
type input "0"
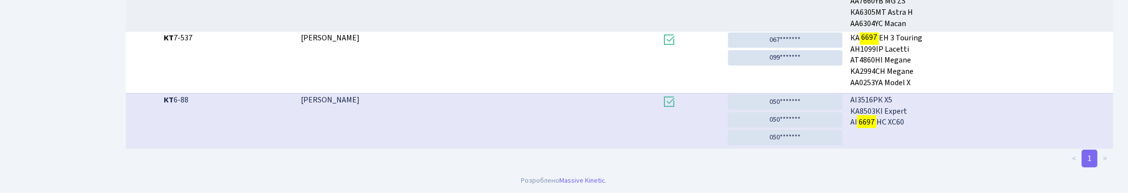
scroll to position [60, 0]
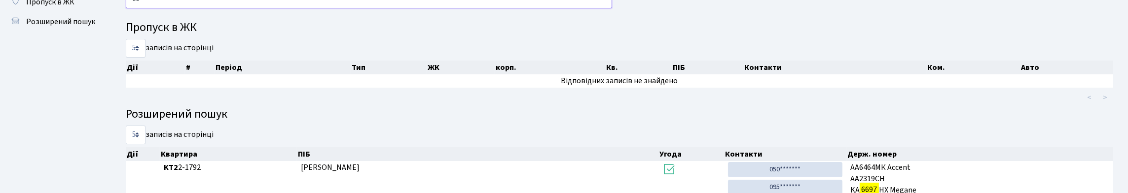
type input "6"
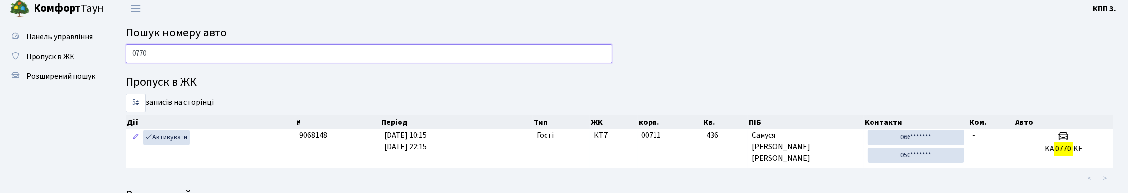
scroll to position [0, 0]
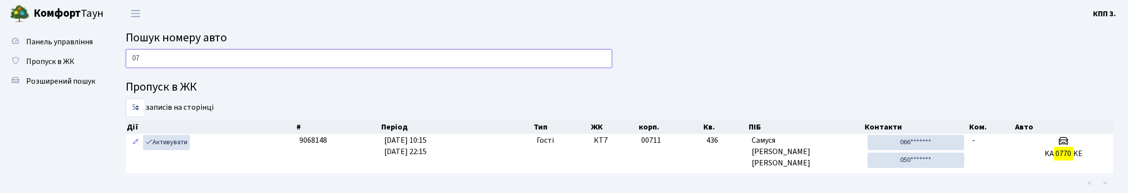
type input "0"
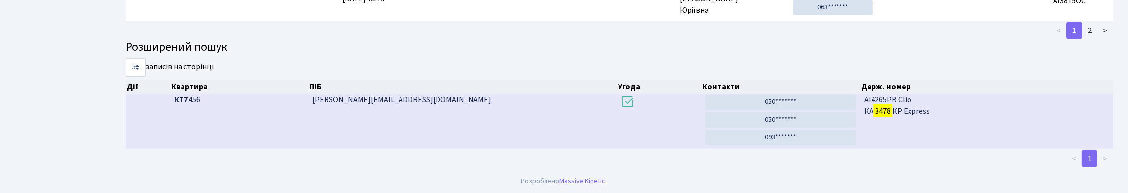
scroll to position [60, 0]
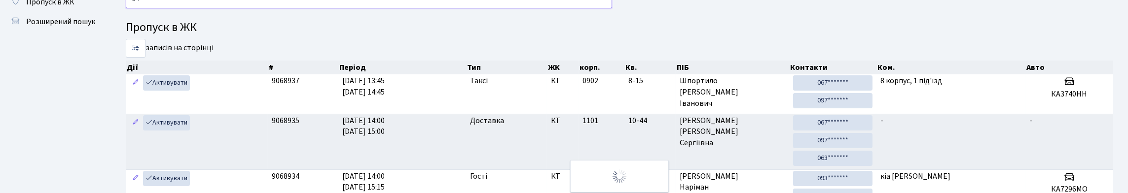
type input "3"
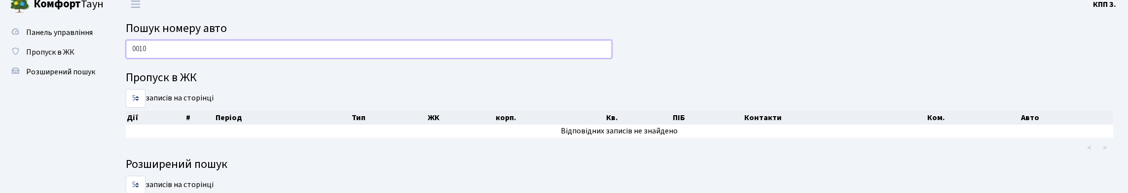
scroll to position [0, 0]
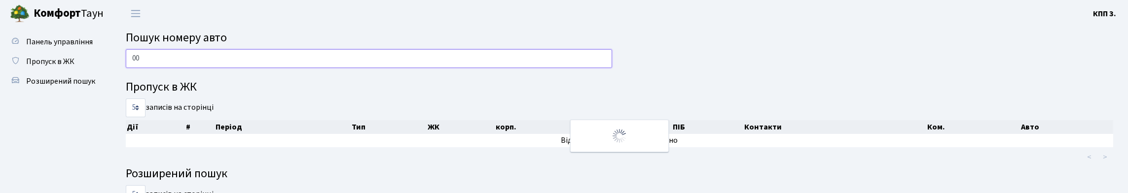
type input "0"
type input "9"
type input "0"
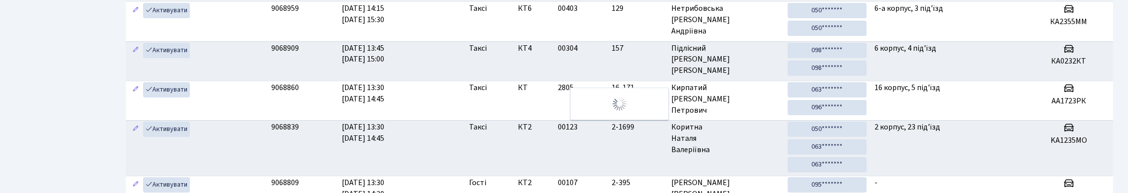
scroll to position [48, 0]
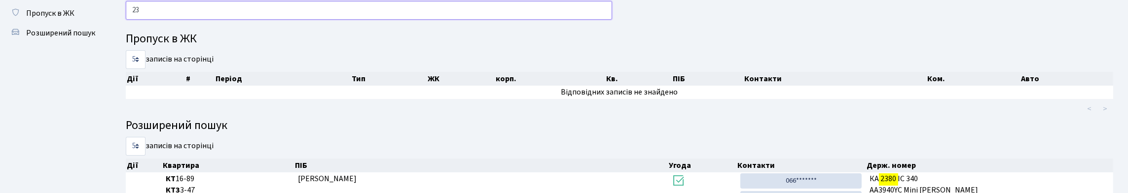
type input "2"
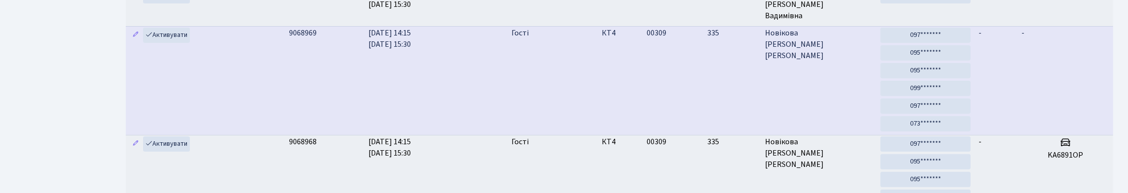
scroll to position [196, 0]
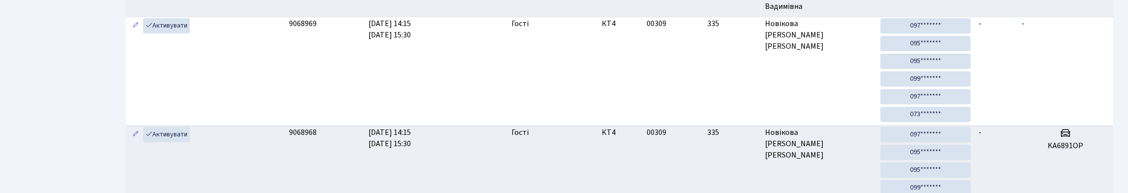
click at [119, 35] on div "Дії # Період Тип ЖК корп. Кв. ПІБ Контакти Ком. Авто Дії # Період Тип ЖК корп." at bounding box center [619, 106] width 1003 height 370
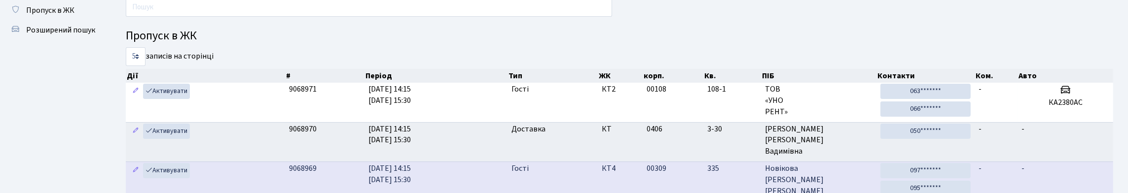
scroll to position [0, 0]
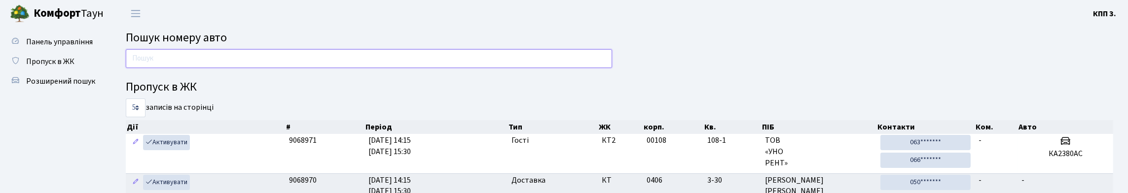
click at [435, 68] on input "text" at bounding box center [369, 58] width 486 height 19
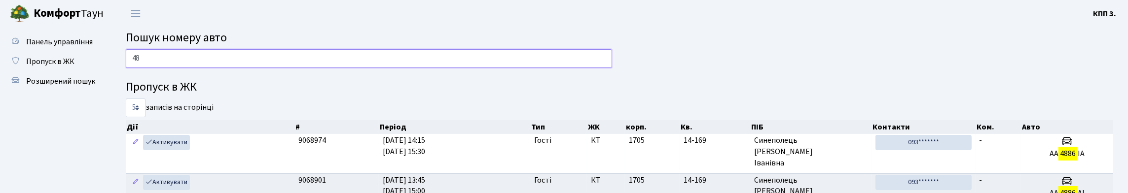
type input "4"
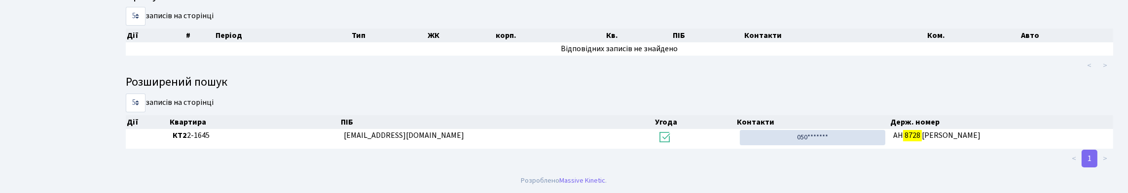
scroll to position [60, 0]
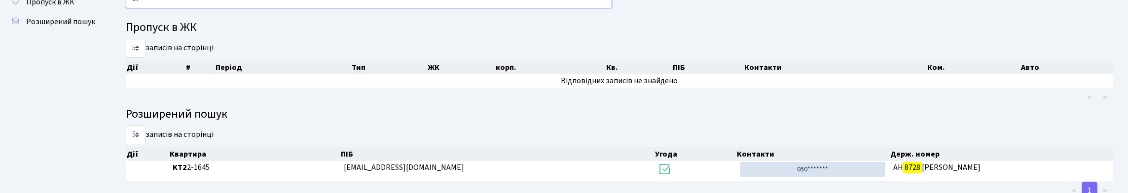
type input "8"
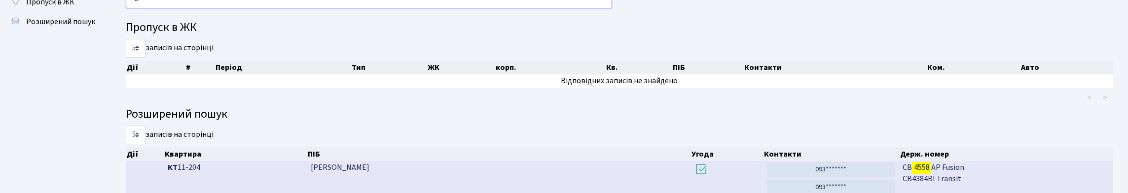
type input "4"
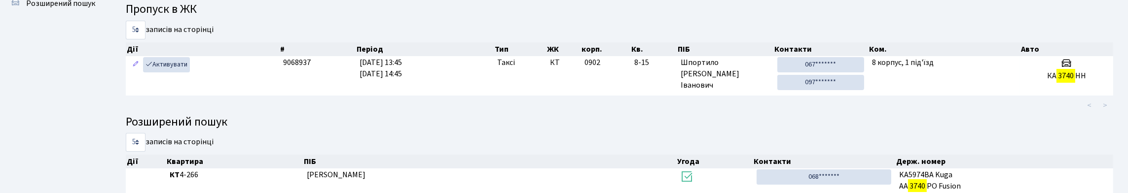
scroll to position [99, 0]
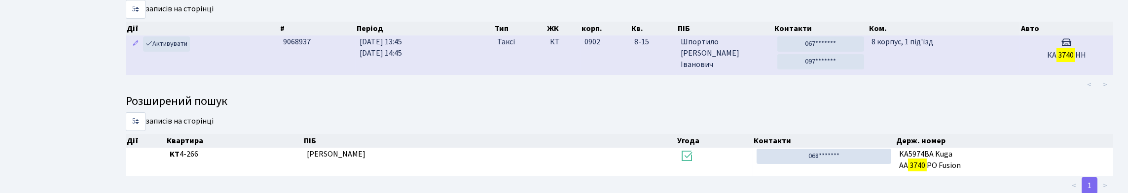
type input "3740"
click at [554, 74] on td "КТ" at bounding box center [563, 55] width 34 height 39
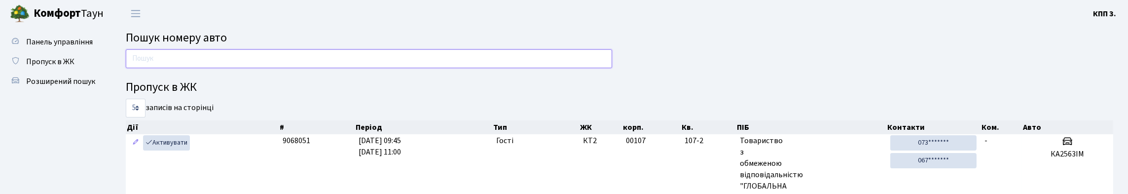
click at [159, 54] on input "text" at bounding box center [369, 58] width 486 height 19
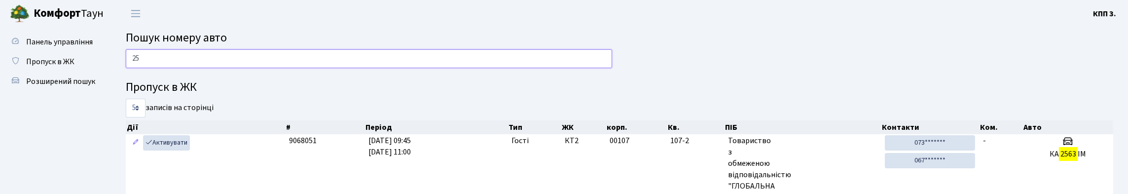
type input "2"
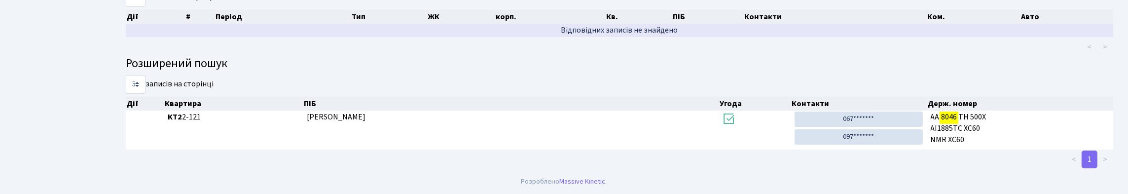
scroll to position [60, 0]
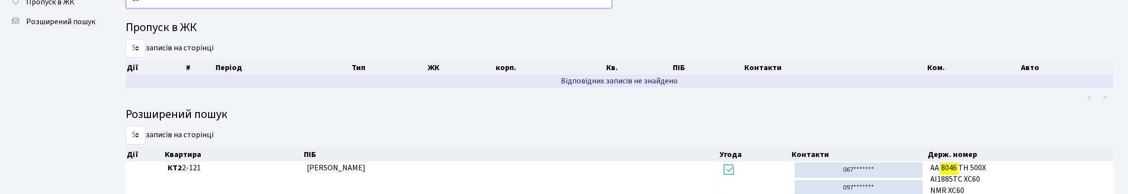
type input "8"
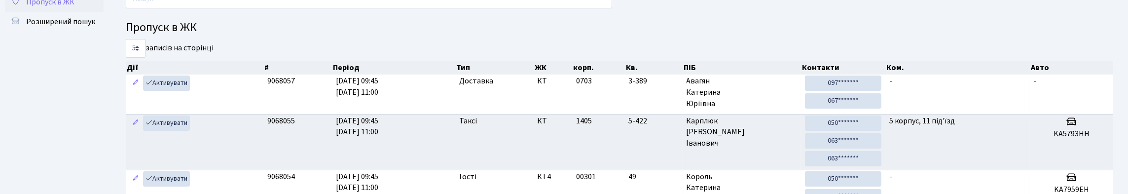
click at [36, 7] on span "Пропуск в ЖК" at bounding box center [50, 2] width 48 height 11
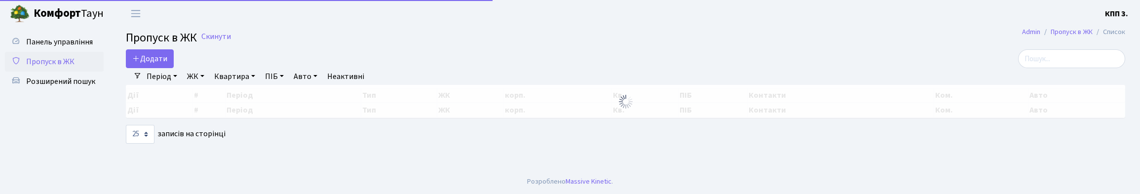
select select "25"
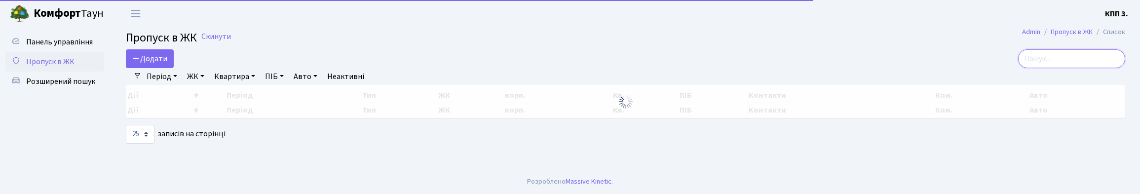
click at [1060, 68] on input "search" at bounding box center [1071, 58] width 107 height 19
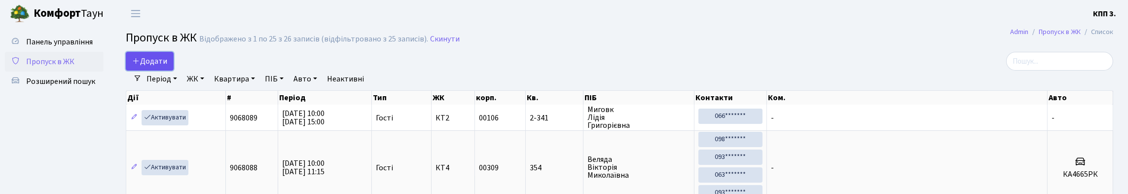
click at [163, 62] on link "Додати" at bounding box center [150, 61] width 48 height 19
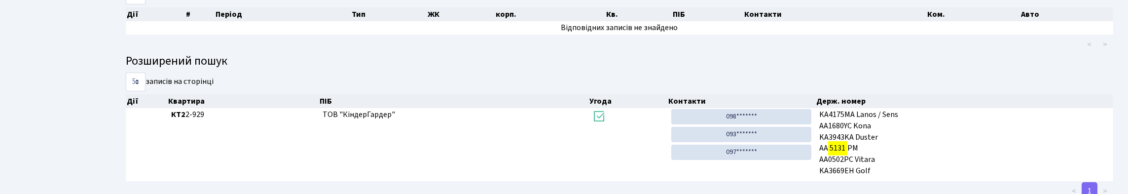
scroll to position [64, 0]
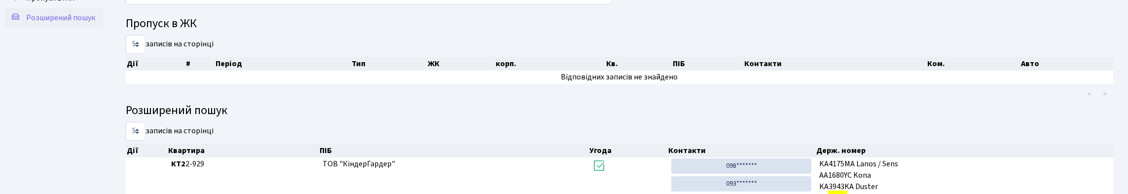
click at [76, 23] on span "Розширений пошук" at bounding box center [60, 17] width 69 height 11
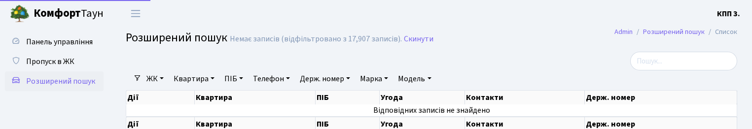
select select "25"
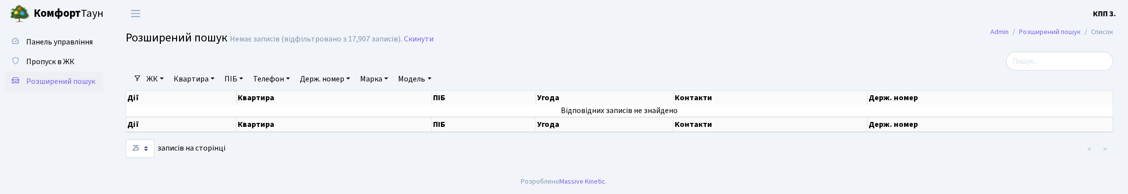
click at [247, 87] on link "ПІБ" at bounding box center [234, 79] width 27 height 17
type input "[PERSON_NAME]"
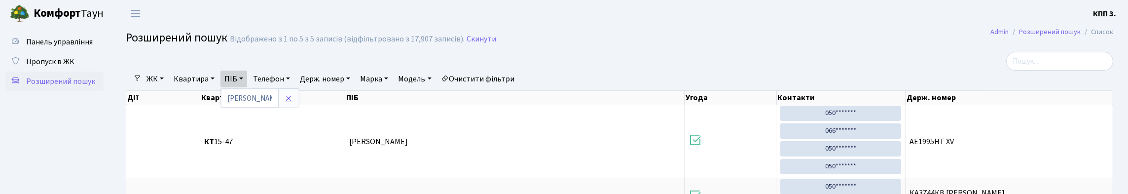
click at [293, 102] on icon at bounding box center [289, 98] width 8 height 8
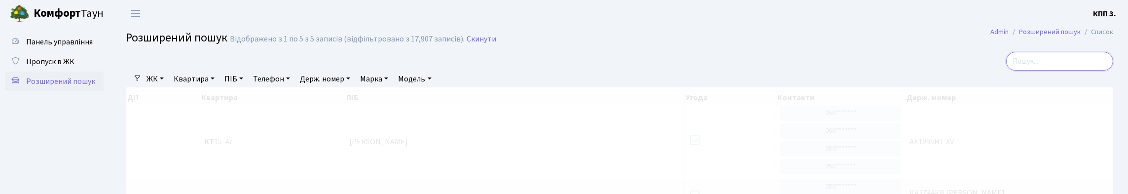
click at [752, 67] on input "search" at bounding box center [1059, 61] width 107 height 19
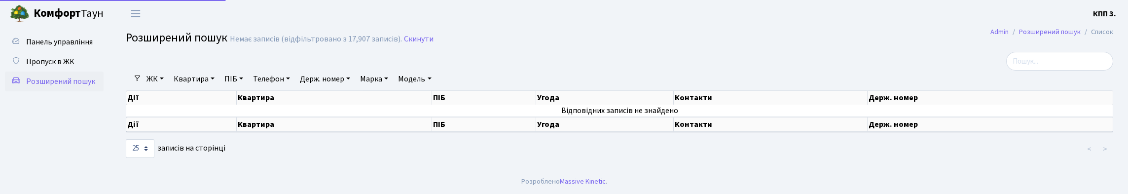
select select "25"
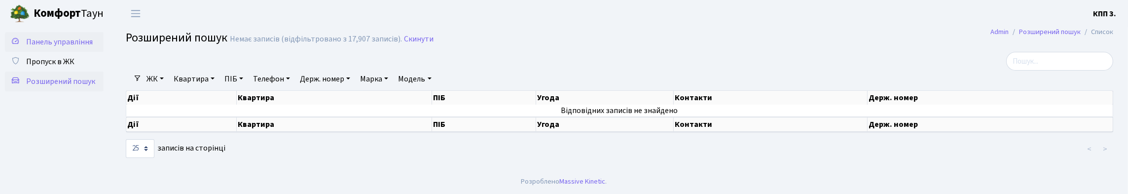
click at [71, 40] on link "Панель управління" at bounding box center [54, 42] width 99 height 20
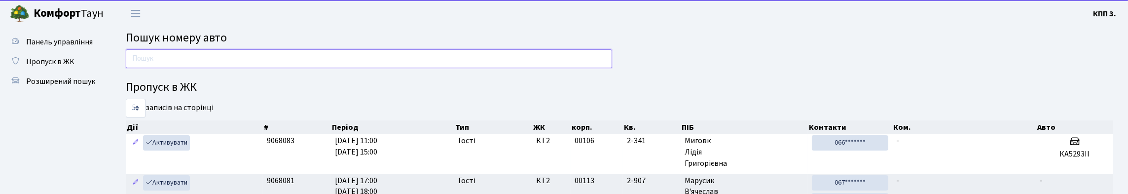
drag, startPoint x: 162, startPoint y: 62, endPoint x: 246, endPoint y: 39, distance: 86.9
click at [164, 62] on input "text" at bounding box center [369, 58] width 486 height 19
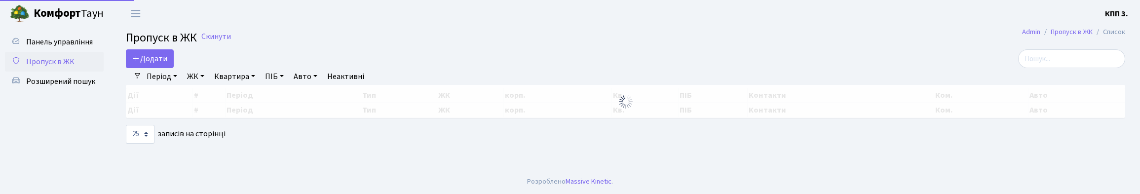
select select "25"
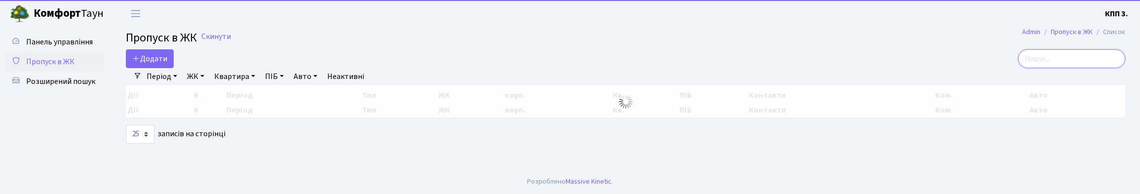
click at [1024, 60] on input "search" at bounding box center [1071, 58] width 107 height 19
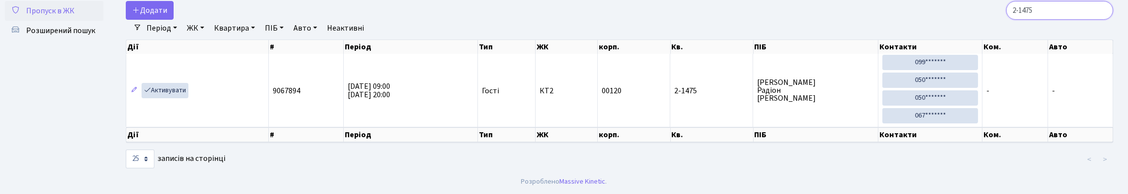
scroll to position [42, 0]
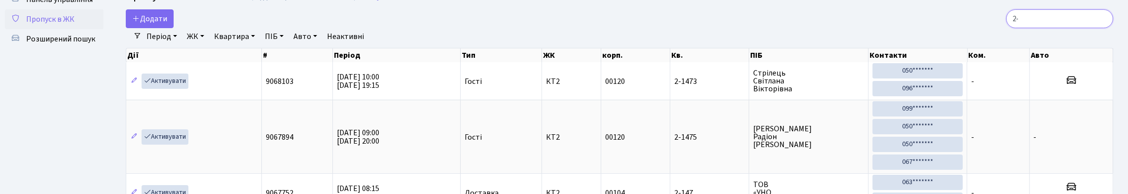
type input "2"
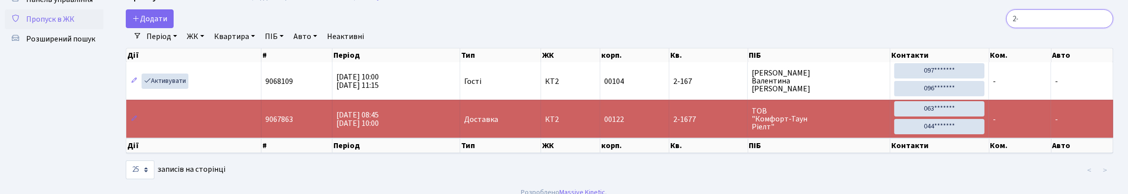
type input "2"
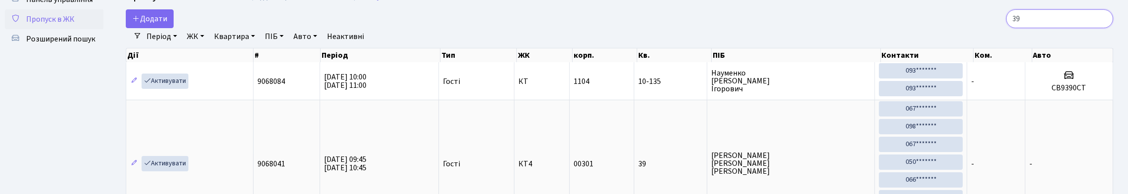
type input "3"
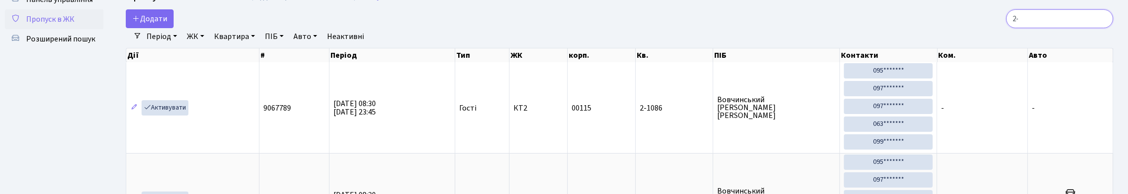
type input "2"
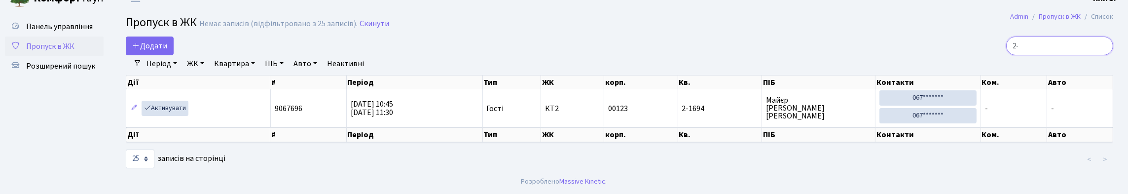
type input "2"
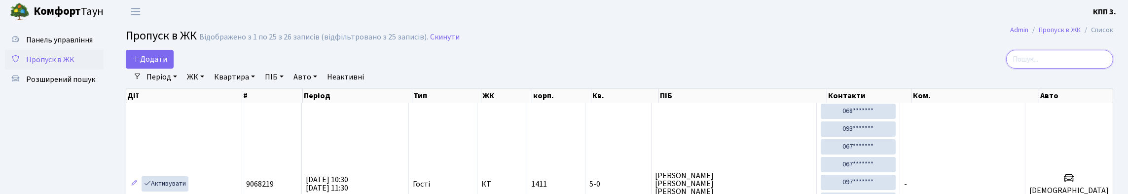
scroll to position [0, 0]
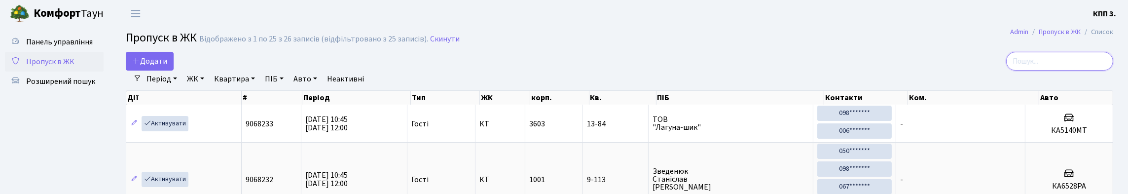
type input "1"
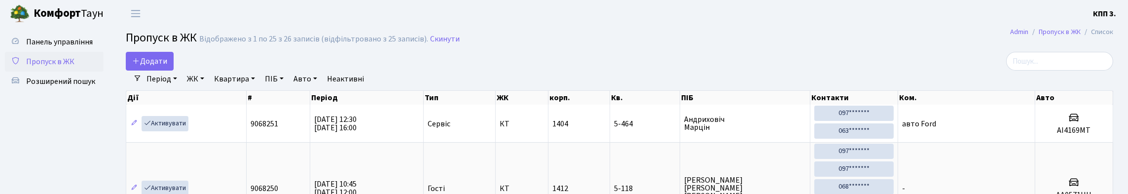
click at [162, 87] on link "Період" at bounding box center [162, 79] width 38 height 17
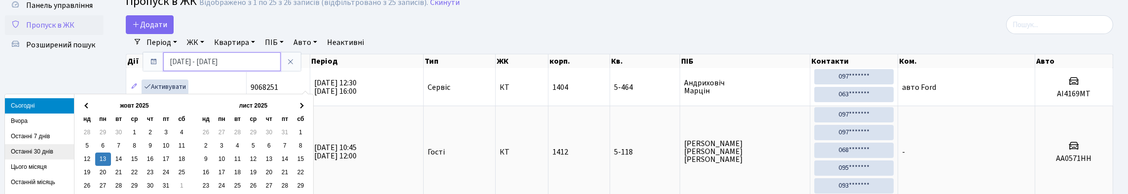
scroll to position [49, 0]
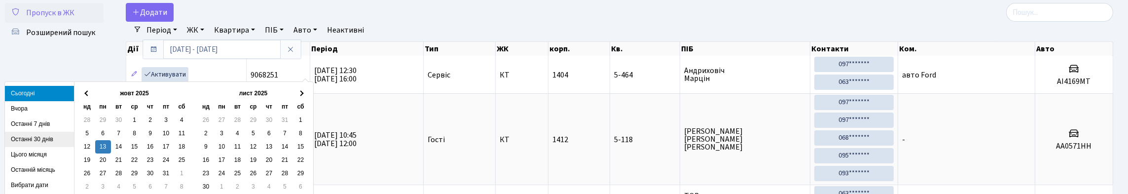
click at [39, 143] on li "Останні 30 днів" at bounding box center [39, 139] width 69 height 15
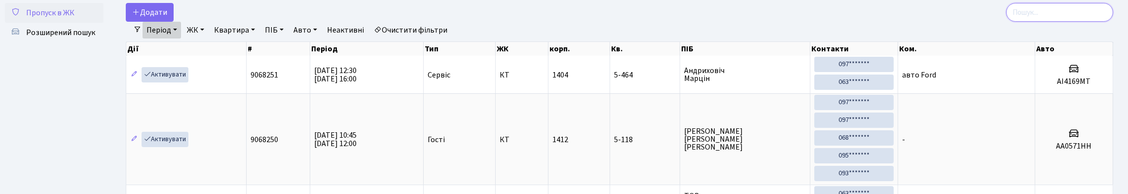
click at [1074, 22] on input "search" at bounding box center [1059, 12] width 107 height 19
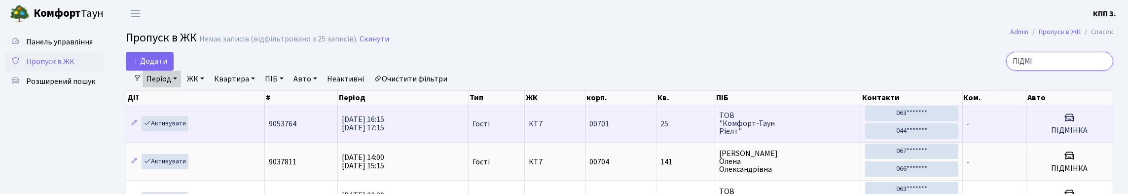
type input "ПІДМІ"
click at [995, 138] on td "-" at bounding box center [995, 123] width 64 height 37
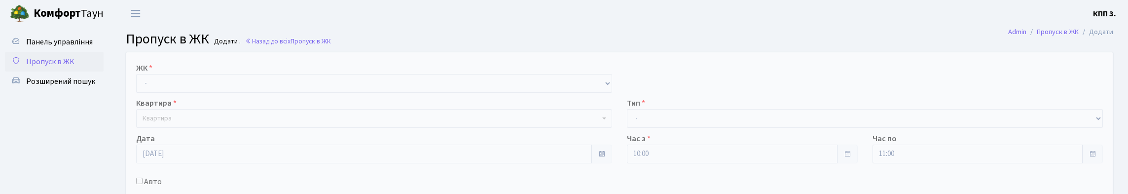
click at [152, 74] on label "ЖК" at bounding box center [144, 68] width 16 height 12
click at [193, 93] on select "- КТ, вул. Регенераторна, 4 КТ2, просп. [STREET_ADDRESS] [STREET_ADDRESS] [PERS…" at bounding box center [374, 83] width 476 height 19
select select "271"
click at [139, 85] on select "- КТ, вул. Регенераторна, 4 КТ2, просп. [STREET_ADDRESS] [STREET_ADDRESS] [PERS…" at bounding box center [374, 83] width 476 height 19
select select
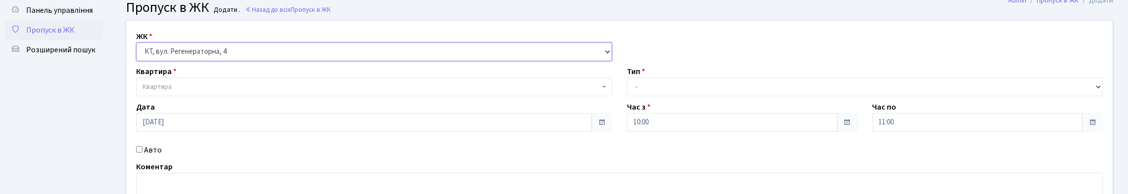
scroll to position [49, 0]
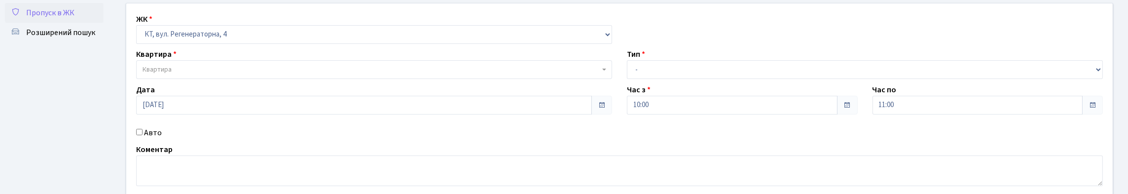
drag, startPoint x: 153, startPoint y: 168, endPoint x: 187, endPoint y: 79, distance: 95.3
click at [149, 139] on label "Авто" at bounding box center [153, 133] width 18 height 12
click at [148, 139] on label "Авто" at bounding box center [153, 133] width 18 height 12
click at [143, 135] on input "Авто" at bounding box center [139, 132] width 6 height 6
checkbox input "true"
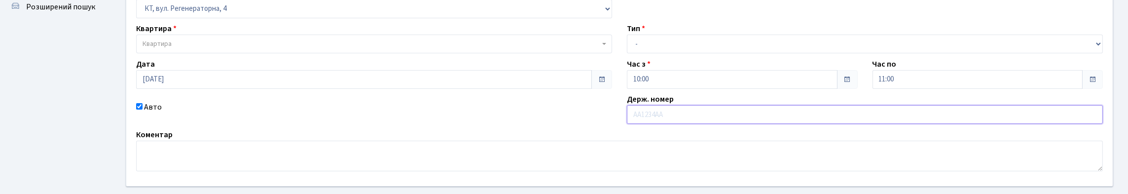
scroll to position [99, 0]
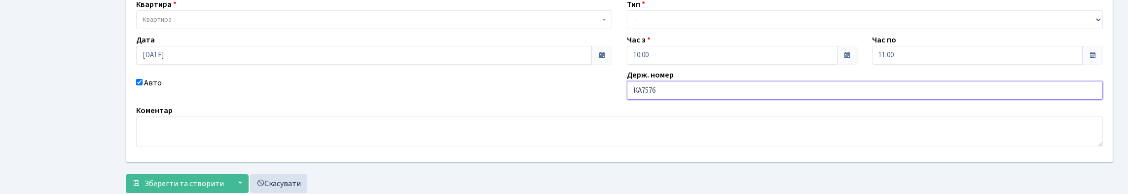
type input "КА7576ІН"
click at [312, 25] on span "Квартира" at bounding box center [371, 20] width 457 height 10
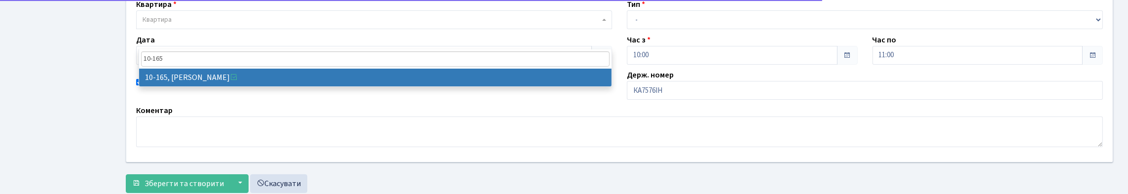
type input "10-165"
select select "6734"
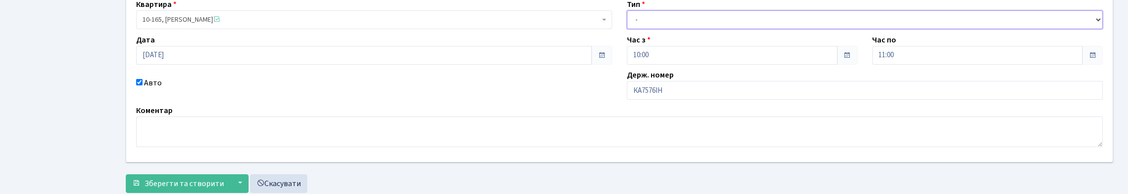
click at [683, 29] on select "- Доставка Таксі Гості Сервіс" at bounding box center [865, 19] width 476 height 19
select select "3"
click at [627, 29] on select "- Доставка Таксі Гості Сервіс" at bounding box center [865, 19] width 476 height 19
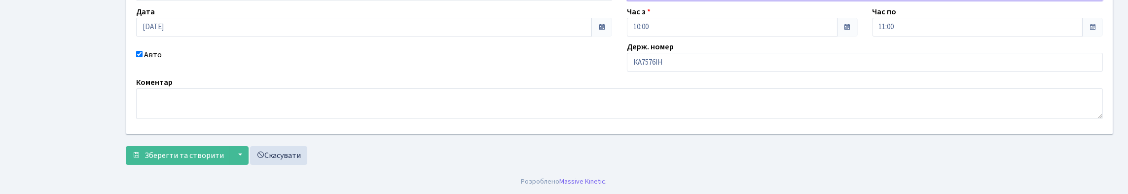
scroll to position [193, 0]
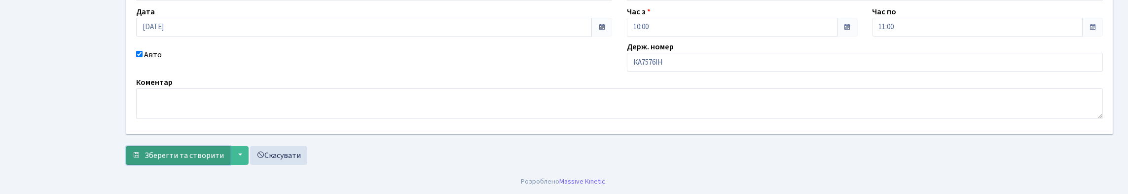
click at [205, 151] on span "Зберегти та створити" at bounding box center [184, 155] width 79 height 11
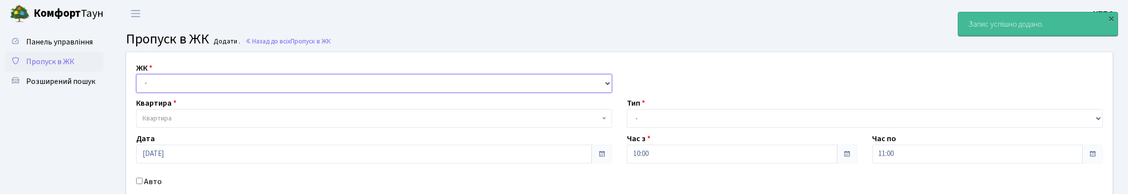
click at [164, 93] on select "- КТ, вул. Регенераторна, 4 КТ2, просп. [STREET_ADDRESS] [STREET_ADDRESS] [PERS…" at bounding box center [374, 83] width 476 height 19
select select "271"
click at [139, 85] on select "- КТ, вул. Регенераторна, 4 КТ2, просп. [STREET_ADDRESS] [STREET_ADDRESS] [PERS…" at bounding box center [374, 83] width 476 height 19
select select
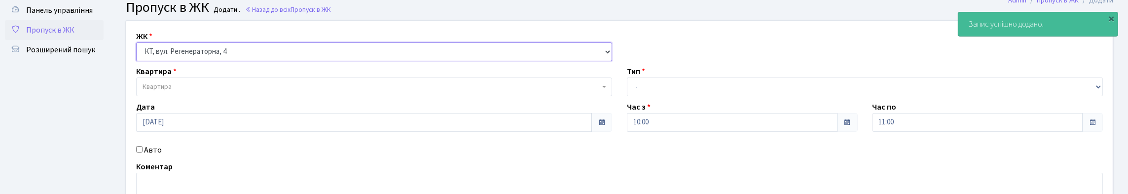
scroll to position [49, 0]
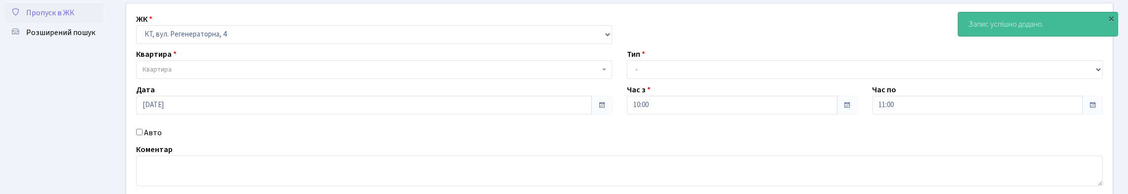
click at [151, 139] on label "Авто" at bounding box center [153, 133] width 18 height 12
click at [143, 135] on input "Авто" at bounding box center [139, 132] width 6 height 6
checkbox input "true"
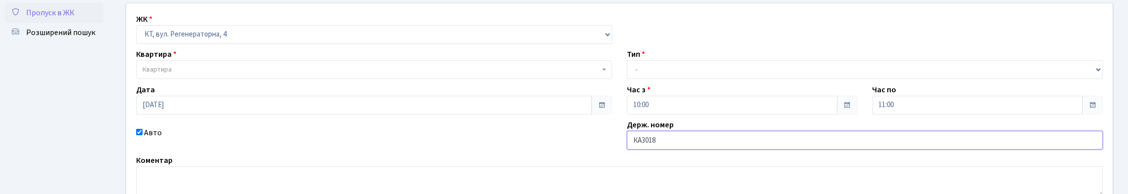
type input "КА3018КН"
click at [349, 74] on span "Квартира" at bounding box center [371, 70] width 457 height 10
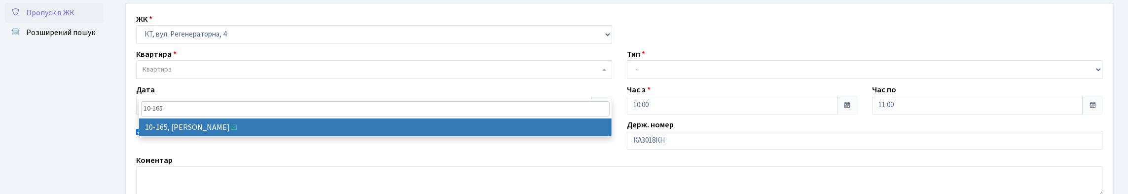
type input "10-165"
select select "6734"
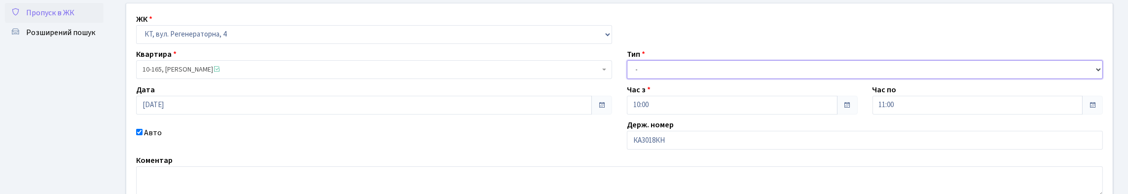
click at [711, 79] on select "- Доставка Таксі Гості Сервіс" at bounding box center [865, 69] width 476 height 19
select select "1"
click at [627, 79] on select "- Доставка Таксі Гості Сервіс" at bounding box center [865, 69] width 476 height 19
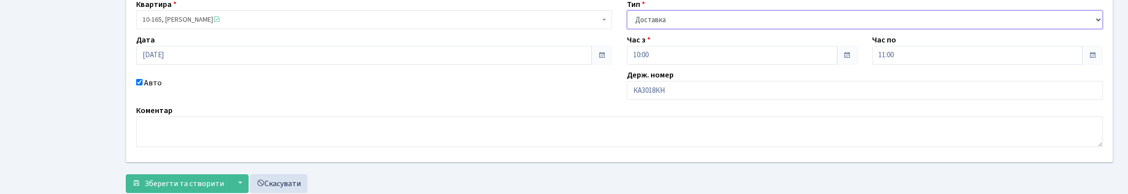
scroll to position [193, 0]
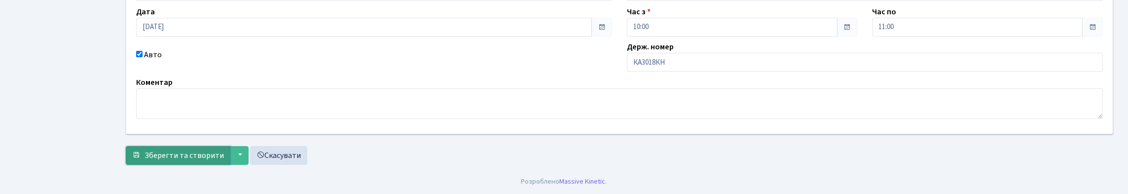
click at [150, 150] on span "Зберегти та створити" at bounding box center [184, 155] width 79 height 11
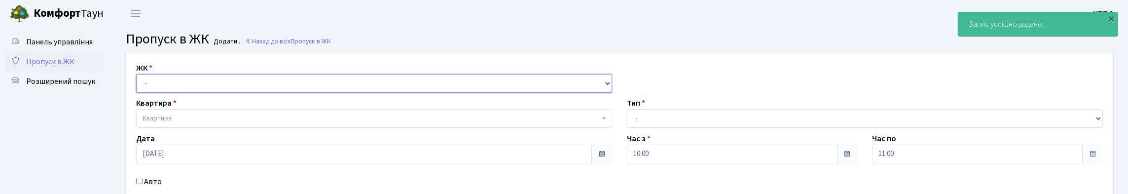
click at [176, 93] on select "- КТ, вул. Регенераторна, 4 КТ2, просп. [STREET_ADDRESS] [STREET_ADDRESS] [PERS…" at bounding box center [374, 83] width 476 height 19
select select "271"
click at [139, 85] on select "- КТ, вул. Регенераторна, 4 КТ2, просп. [STREET_ADDRESS] [STREET_ADDRESS] [PERS…" at bounding box center [374, 83] width 476 height 19
select select
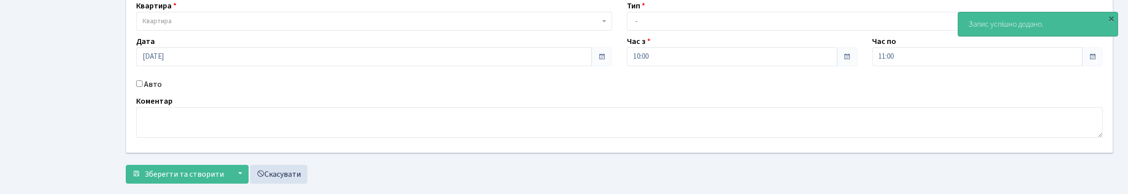
scroll to position [99, 0]
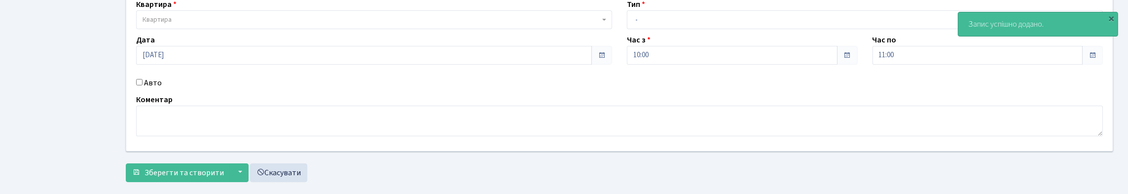
click at [158, 89] on label "Авто" at bounding box center [153, 83] width 18 height 12
click at [143, 85] on input "Авто" at bounding box center [139, 82] width 6 height 6
checkbox input "true"
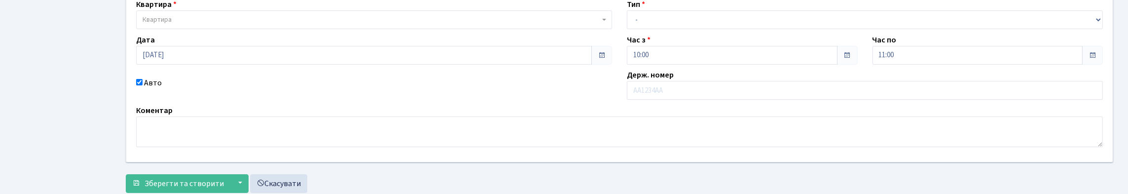
click at [171, 25] on span "Квартира" at bounding box center [157, 20] width 29 height 10
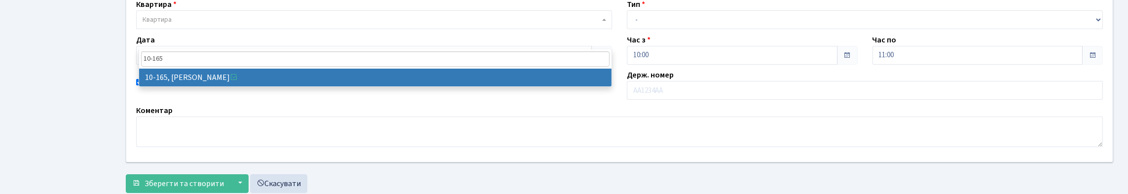
type input "10-165"
select select "6734"
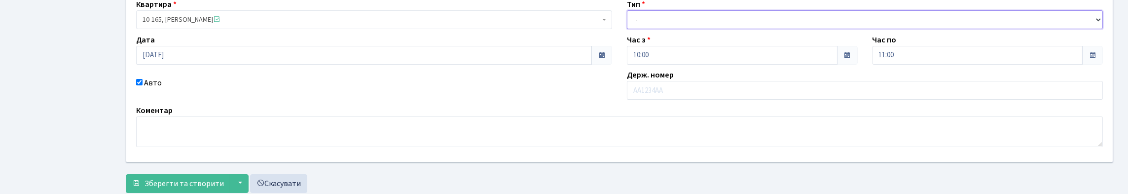
click at [744, 29] on select "- Доставка Таксі Гості Сервіс" at bounding box center [865, 19] width 476 height 19
select select "3"
click at [627, 29] on select "- Доставка Таксі Гості Сервіс" at bounding box center [865, 19] width 476 height 19
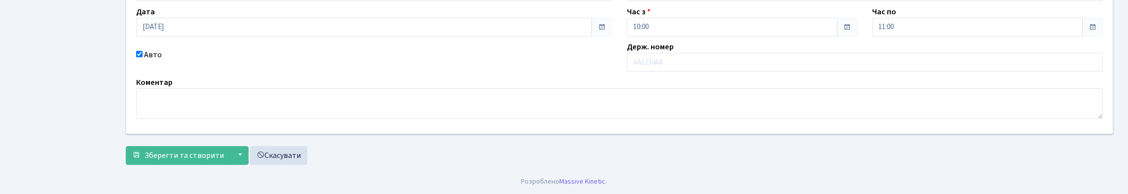
click at [154, 49] on label "Авто" at bounding box center [153, 55] width 18 height 12
click at [143, 51] on input "Авто" at bounding box center [139, 54] width 6 height 6
checkbox input "false"
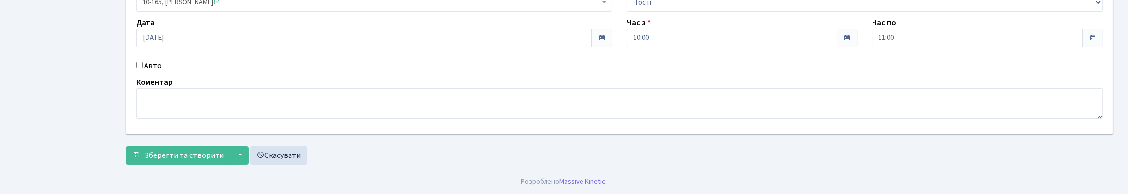
scroll to position [180, 0]
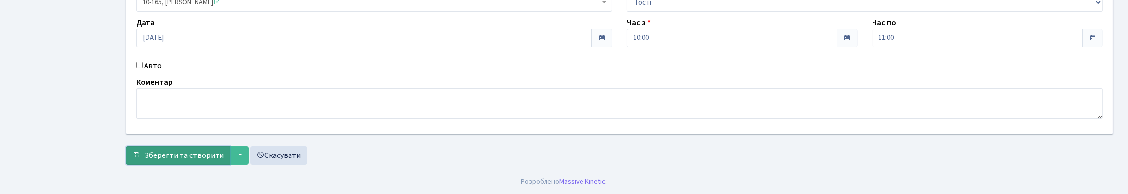
click at [203, 152] on span "Зберегти та створити" at bounding box center [184, 155] width 79 height 11
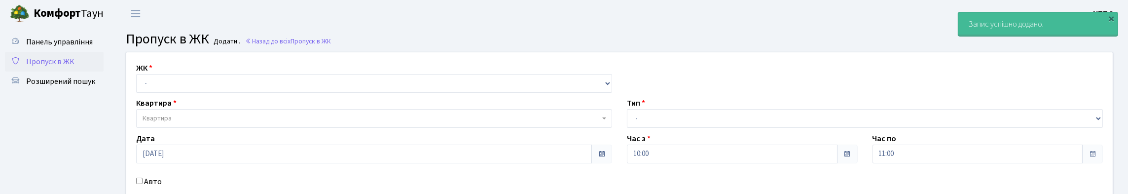
click at [185, 78] on div "ЖК - КТ, вул. Регенераторна, 4 КТ2, просп. [STREET_ADDRESS] [STREET_ADDRESS] [P…" at bounding box center [374, 77] width 491 height 31
click at [187, 87] on select "- КТ, вул. Регенераторна, 4 КТ2, просп. [STREET_ADDRESS] [STREET_ADDRESS] [PERS…" at bounding box center [374, 83] width 476 height 19
click at [139, 85] on select "- КТ, вул. Регенераторна, 4 КТ2, просп. [STREET_ADDRESS] [STREET_ADDRESS] [PERS…" at bounding box center [374, 83] width 476 height 19
click at [208, 109] on div "ЖК - КТ, вул. Регенераторна, 4 КТ2, просп. [STREET_ADDRESS] [STREET_ADDRESS] [P…" at bounding box center [620, 150] width 1002 height 197
click at [211, 93] on select "- КТ, вул. Регенераторна, 4 КТ2, просп. [STREET_ADDRESS] [STREET_ADDRESS] [PERS…" at bounding box center [374, 83] width 476 height 19
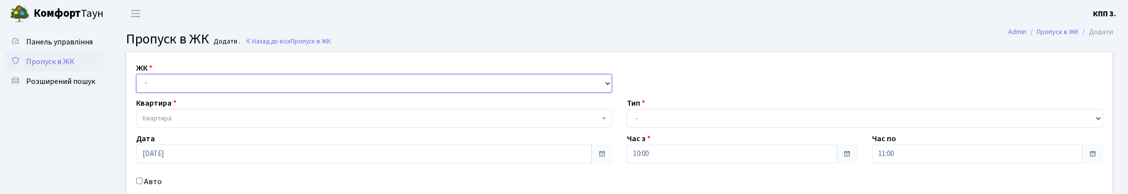
select select "271"
click at [139, 85] on select "- КТ, вул. Регенераторна, 4 КТ2, просп. [STREET_ADDRESS] [STREET_ADDRESS] [PERS…" at bounding box center [374, 83] width 476 height 19
select select
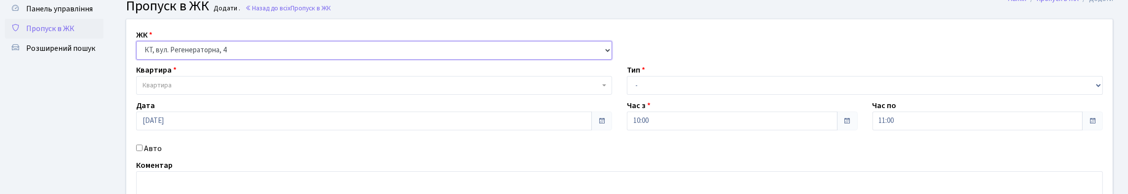
scroll to position [49, 0]
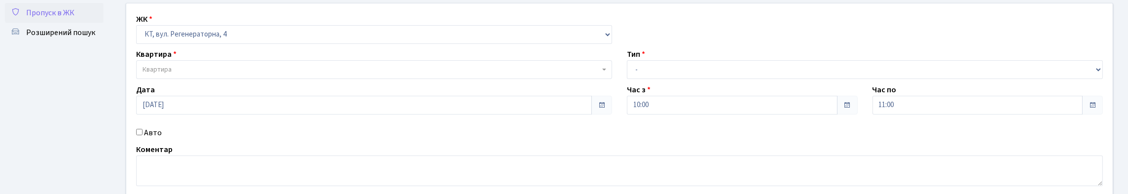
click at [158, 139] on label "Авто" at bounding box center [153, 133] width 18 height 12
click at [143, 135] on input "Авто" at bounding box center [139, 132] width 6 height 6
checkbox input "true"
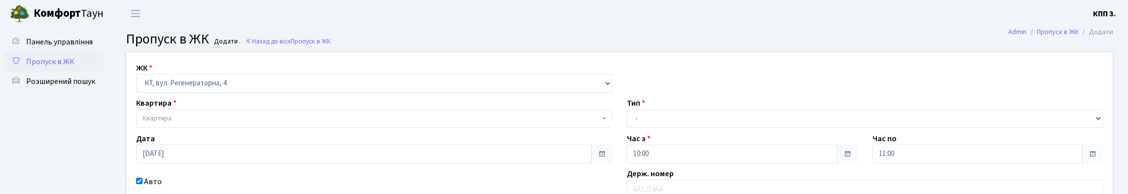
select select "271"
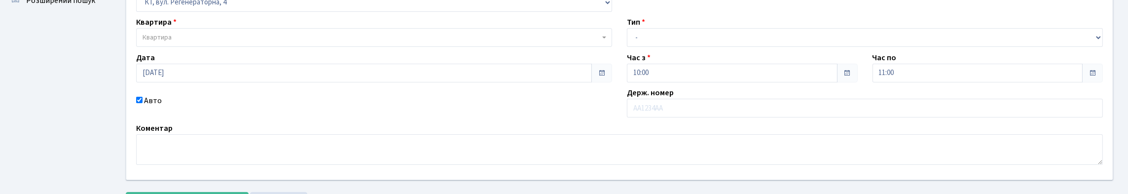
scroll to position [99, 0]
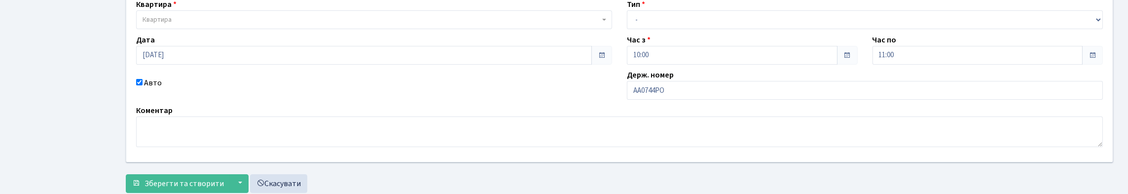
type input "АА0744РО"
click at [458, 25] on span "Квартира" at bounding box center [371, 20] width 457 height 10
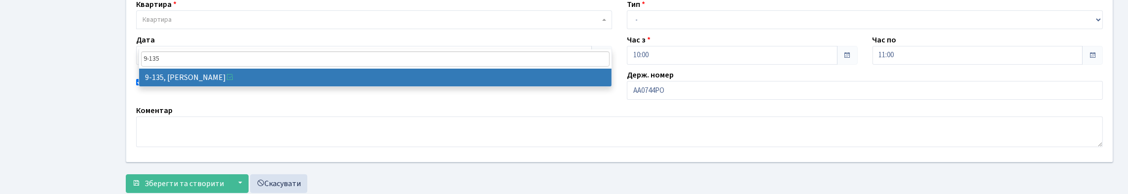
type input "9-135"
select select "6485"
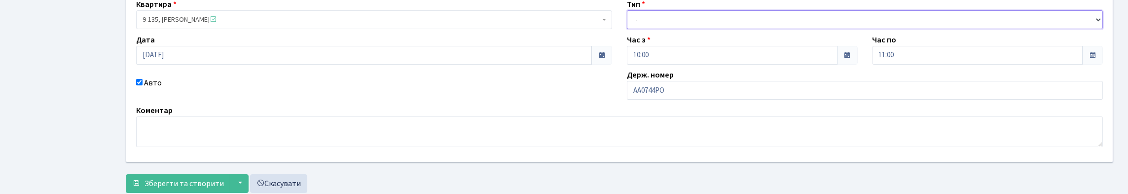
click at [640, 29] on select "- Доставка Таксі Гості Сервіс" at bounding box center [865, 19] width 476 height 19
select select "3"
click at [627, 29] on select "- Доставка Таксі Гості Сервіс" at bounding box center [865, 19] width 476 height 19
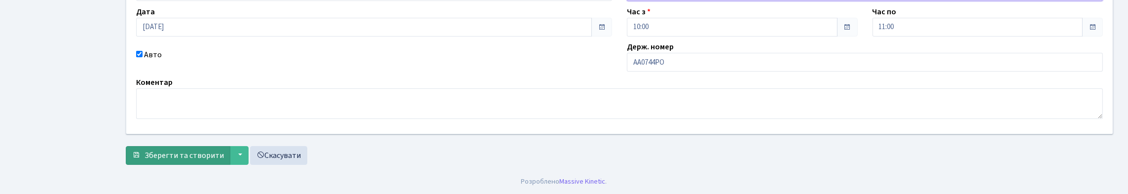
scroll to position [193, 0]
click at [179, 157] on span "Зберегти та створити" at bounding box center [184, 155] width 79 height 11
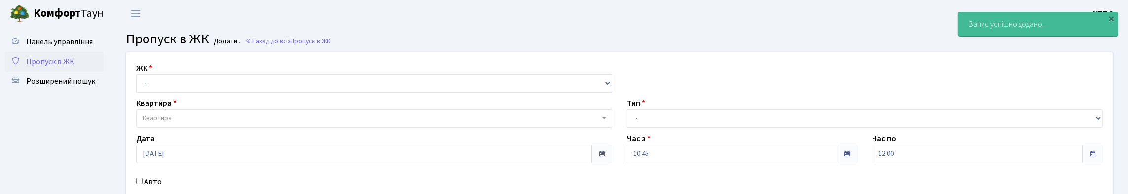
click at [204, 111] on div "ЖК - КТ, вул. Регенераторна, 4 КТ2, просп. [STREET_ADDRESS] [STREET_ADDRESS] [P…" at bounding box center [620, 150] width 1002 height 197
drag, startPoint x: 216, startPoint y: 94, endPoint x: 225, endPoint y: 106, distance: 15.0
click at [218, 93] on select "- КТ, вул. Регенераторна, 4 КТ2, просп. [STREET_ADDRESS] [STREET_ADDRESS] [PERS…" at bounding box center [374, 83] width 476 height 19
select select "271"
click at [139, 85] on select "- КТ, вул. Регенераторна, 4 КТ2, просп. [STREET_ADDRESS] [STREET_ADDRESS] [PERS…" at bounding box center [374, 83] width 476 height 19
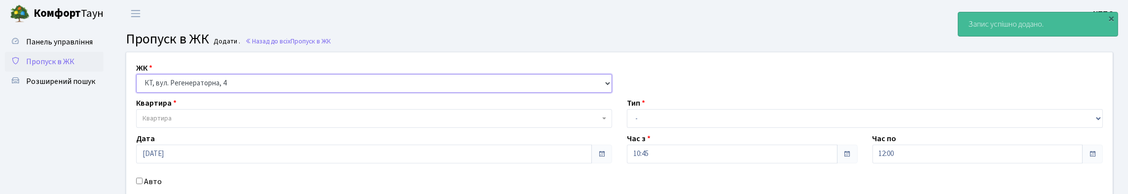
select select
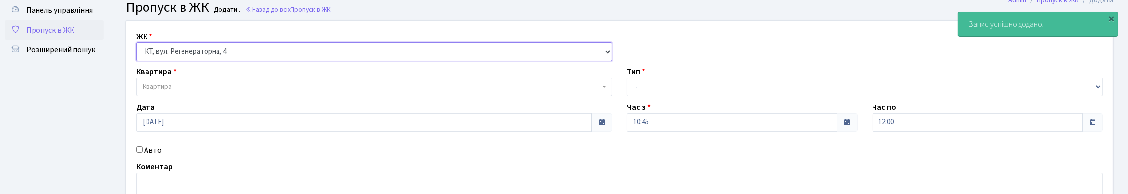
scroll to position [49, 0]
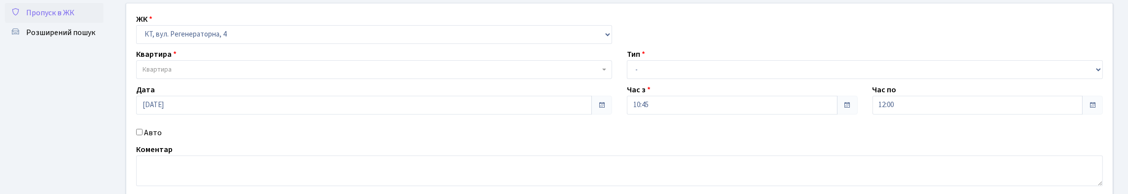
click at [155, 139] on label "Авто" at bounding box center [153, 133] width 18 height 12
click at [143, 135] on input "Авто" at bounding box center [139, 132] width 6 height 6
checkbox input "true"
drag, startPoint x: 333, startPoint y: 41, endPoint x: 335, endPoint y: 52, distance: 11.6
click at [334, 41] on select "- КТ, вул. Регенераторна, 4 КТ2, просп. [STREET_ADDRESS] [STREET_ADDRESS] [PERS…" at bounding box center [374, 34] width 476 height 19
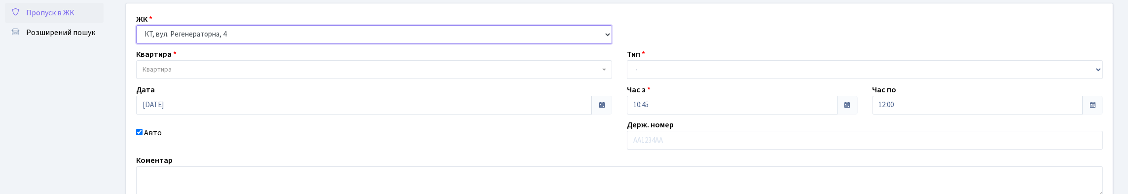
select select "305"
click at [139, 36] on select "- КТ, вул. Регенераторна, 4 КТ2, просп. [STREET_ADDRESS] [STREET_ADDRESS] [PERS…" at bounding box center [374, 34] width 476 height 19
select select
click at [296, 74] on span "Квартира" at bounding box center [371, 70] width 457 height 10
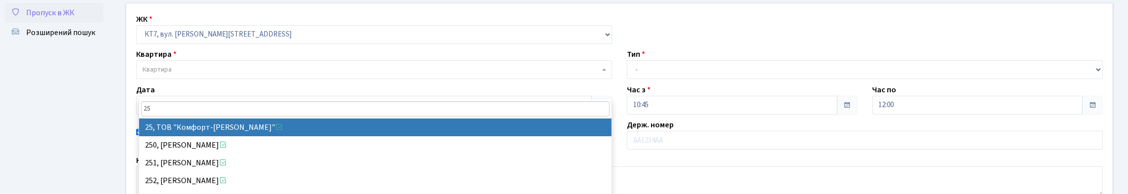
type input "25"
drag, startPoint x: 311, startPoint y: 123, endPoint x: 333, endPoint y: 121, distance: 21.8
select select "18359"
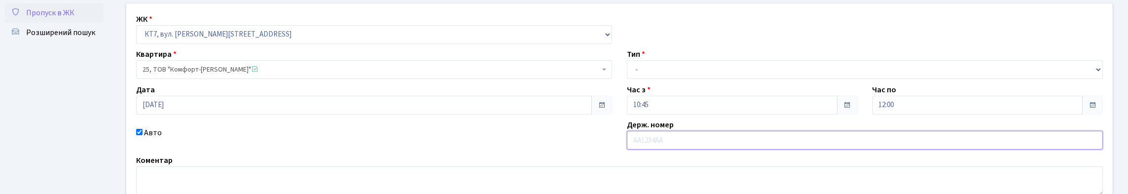
paste input "ПІДМІНКА"
type input "ПІДМІНКА"
click at [652, 79] on select "- Доставка Таксі Гості Сервіс" at bounding box center [865, 69] width 476 height 19
select select "3"
click at [627, 79] on select "- Доставка Таксі Гості Сервіс" at bounding box center [865, 69] width 476 height 19
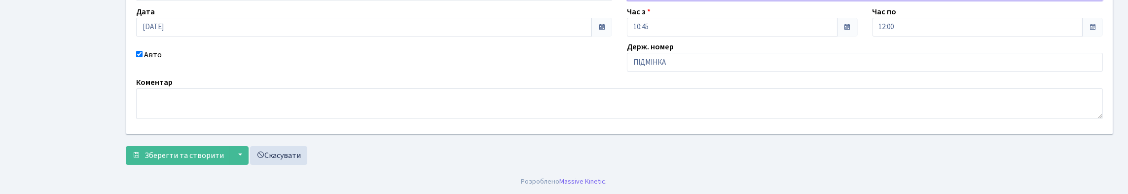
scroll to position [148, 0]
click at [145, 72] on div "Авто" at bounding box center [374, 60] width 491 height 23
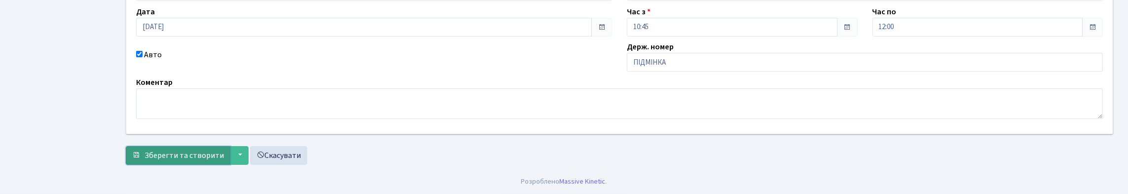
click at [171, 162] on button "Зберегти та створити" at bounding box center [178, 155] width 105 height 19
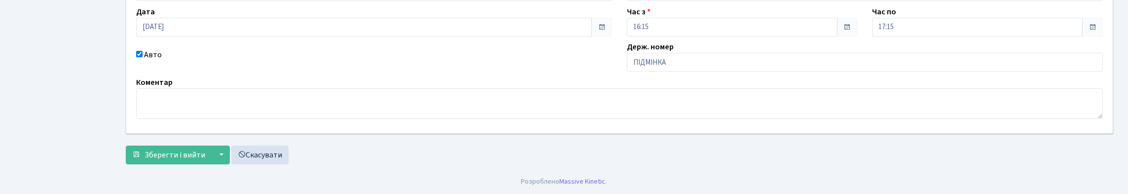
scroll to position [148, 0]
click at [262, 34] on input "[DATE]" at bounding box center [364, 27] width 456 height 19
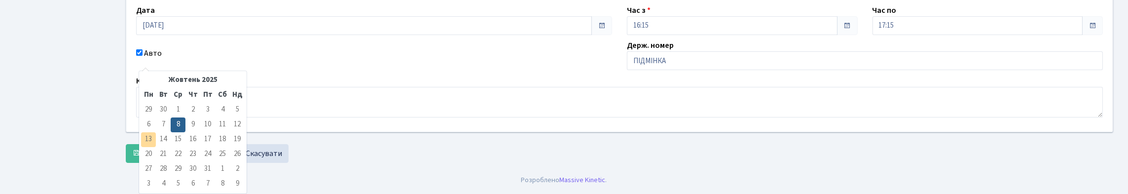
click at [147, 132] on td "13" at bounding box center [148, 139] width 15 height 15
click at [194, 117] on td "9" at bounding box center [193, 124] width 15 height 15
click at [206, 117] on td "10" at bounding box center [207, 124] width 15 height 15
click at [331, 102] on div "Коментар" at bounding box center [620, 96] width 982 height 42
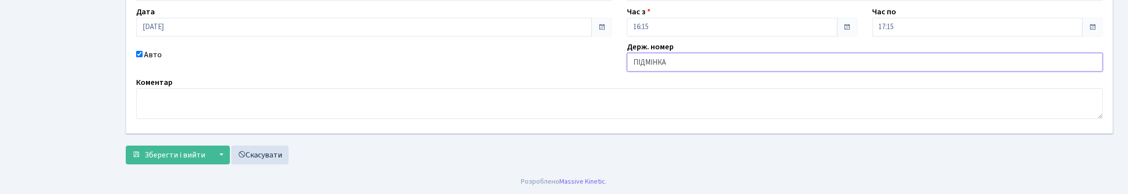
drag, startPoint x: 684, startPoint y: 85, endPoint x: 601, endPoint y: 90, distance: 83.1
click at [601, 90] on div "ЖК - КТ, вул. Регенераторна, 4 КТ2, просп. Соборності, 17 КТ3, вул. Березнева, …" at bounding box center [620, 29] width 1002 height 208
click at [329, 72] on div "Авто" at bounding box center [374, 60] width 491 height 23
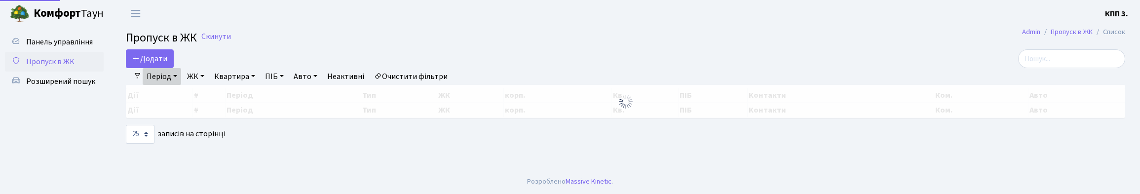
select select "25"
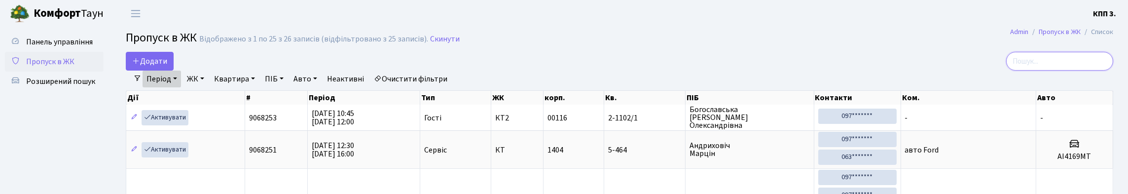
click at [1048, 71] on input "search" at bounding box center [1059, 61] width 107 height 19
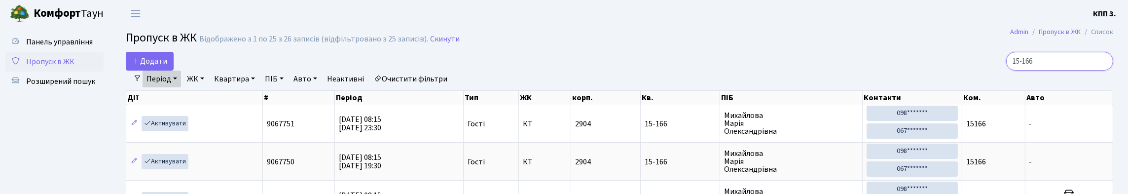
type input "15-166"
click at [46, 67] on span "Пропуск в ЖК" at bounding box center [50, 61] width 48 height 11
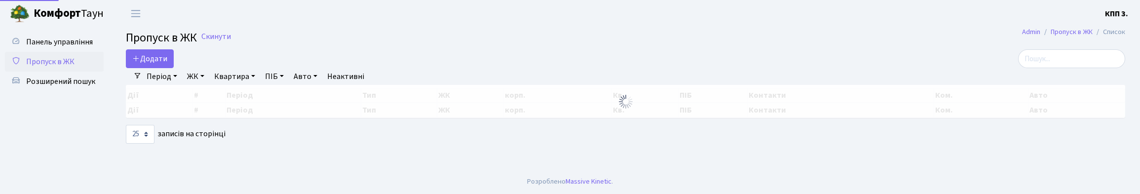
select select "25"
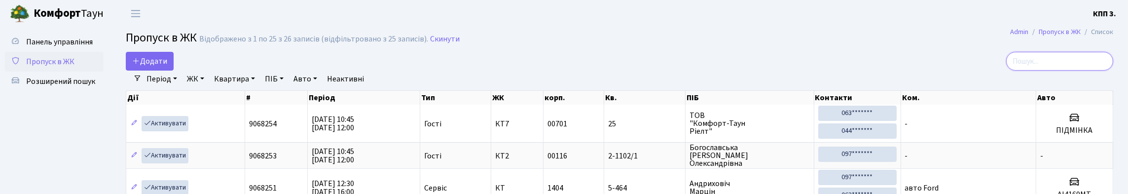
click at [1032, 59] on input "search" at bounding box center [1059, 61] width 107 height 19
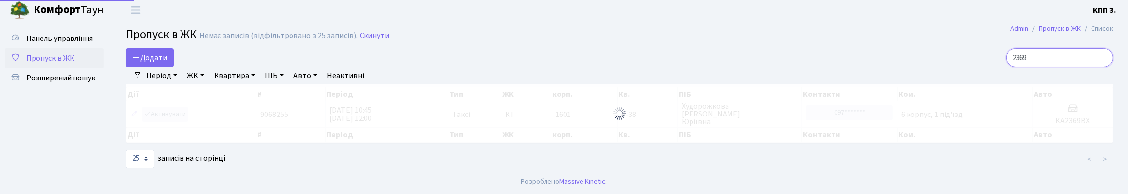
scroll to position [35, 0]
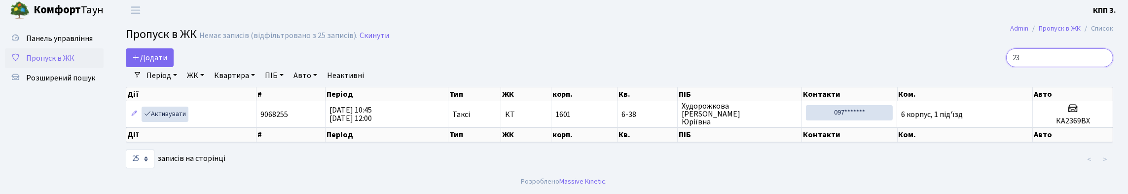
type input "2"
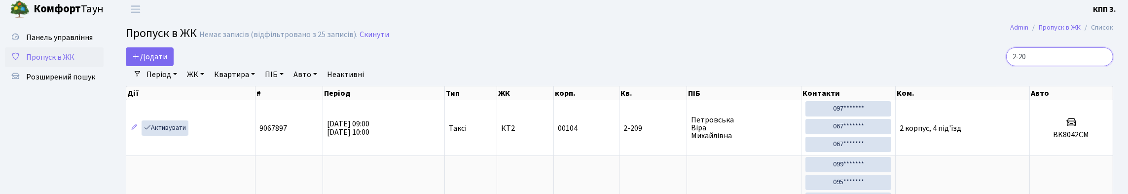
scroll to position [0, 0]
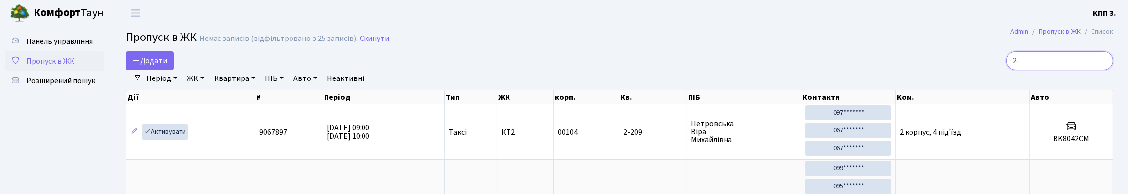
type input "2"
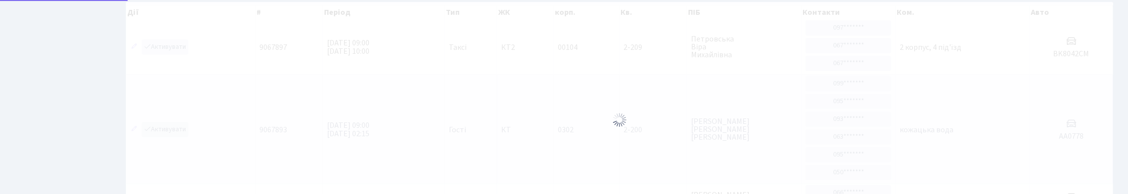
scroll to position [50, 0]
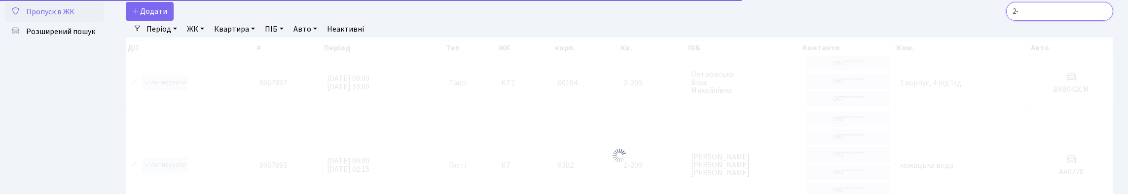
type input "2"
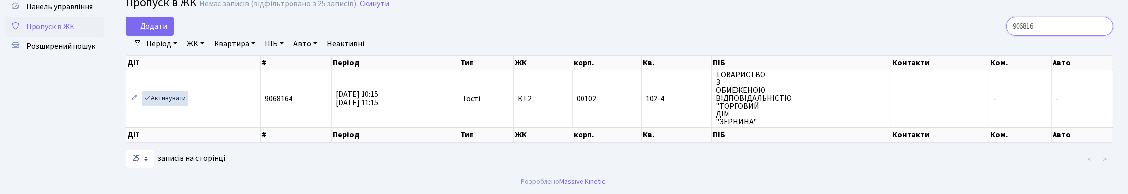
scroll to position [64, 0]
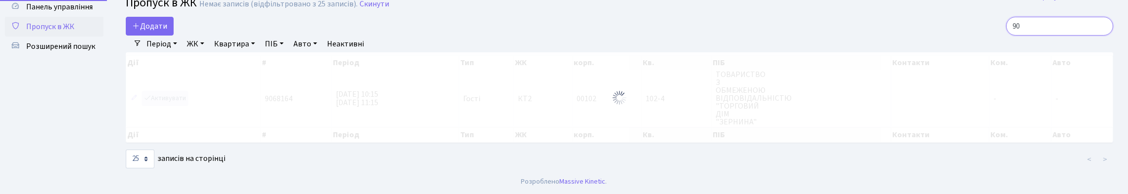
type input "9"
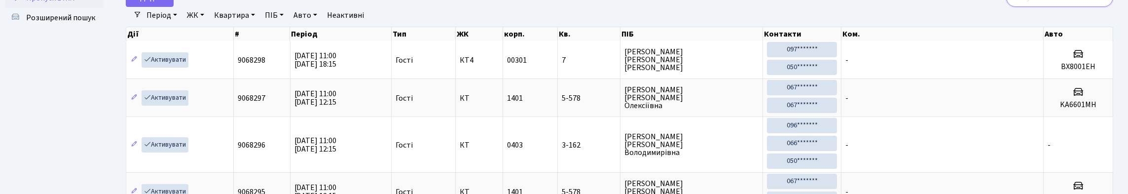
type input "4"
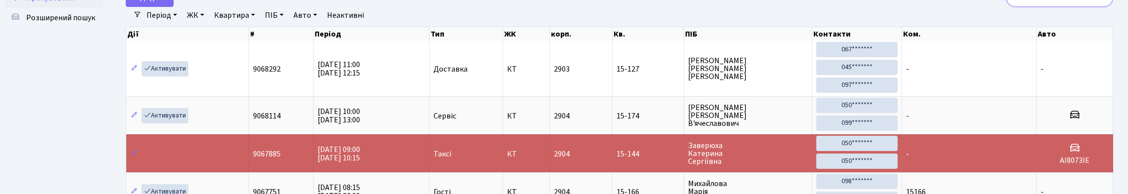
type input "1"
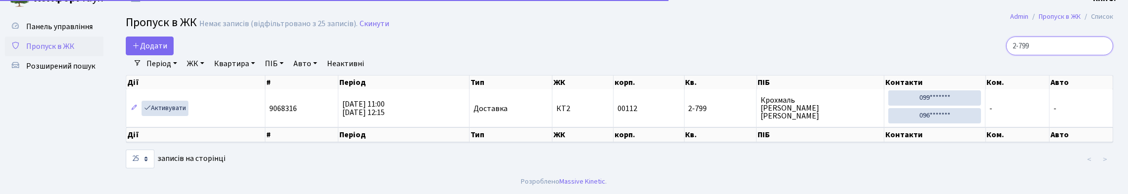
scroll to position [48, 0]
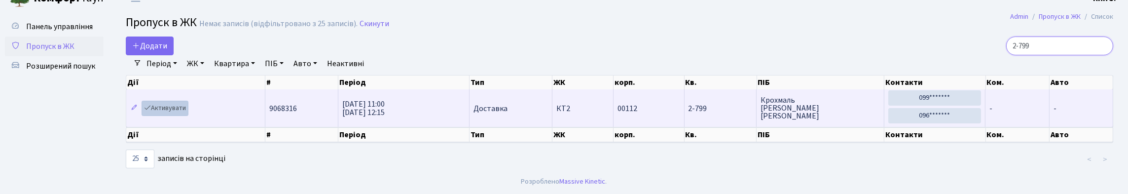
type input "2-799"
click at [182, 101] on link "Активувати" at bounding box center [165, 108] width 47 height 15
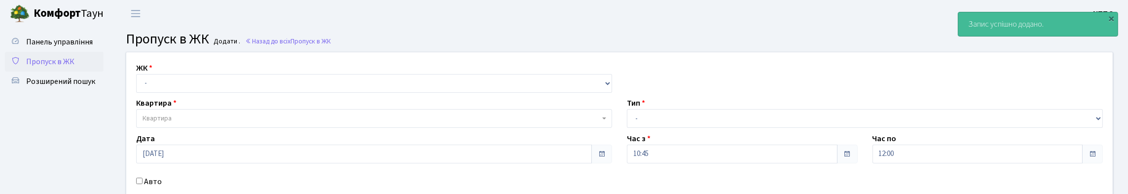
click at [261, 83] on div "ЖК - КТ, вул. Регенераторна, 4 КТ2, просп. [STREET_ADDRESS] [STREET_ADDRESS] [P…" at bounding box center [374, 77] width 491 height 31
click at [268, 93] on select "- КТ, вул. Регенераторна, 4 КТ2, просп. [STREET_ADDRESS] [STREET_ADDRESS] [PERS…" at bounding box center [374, 83] width 476 height 19
select select "271"
click at [139, 85] on select "- КТ, вул. Регенераторна, 4 КТ2, просп. Соборності, 17 КТ3, вул. Березнева, 16 …" at bounding box center [374, 83] width 476 height 19
select select
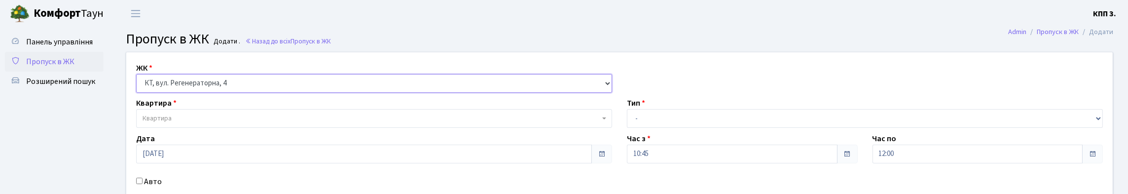
scroll to position [49, 0]
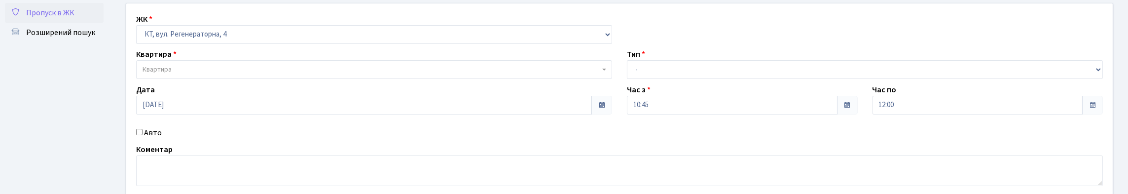
click at [158, 139] on label "Авто" at bounding box center [153, 133] width 18 height 12
click at [143, 135] on input "Авто" at bounding box center [139, 132] width 6 height 6
checkbox input "true"
click at [346, 99] on body "Комфорт Таун КПП 3. Мій обліковий запис Вийти Панель управління Пропуск в ЖК Ро…" at bounding box center [564, 111] width 1128 height 321
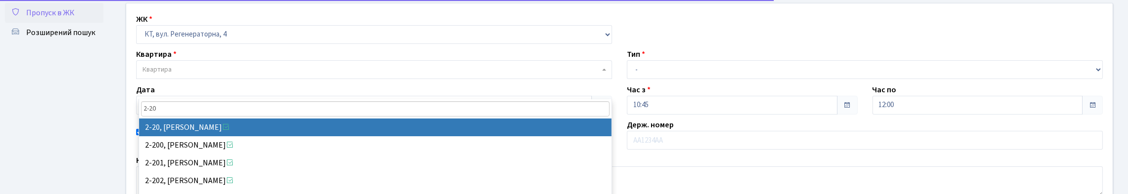
type input "2-20"
select select "715"
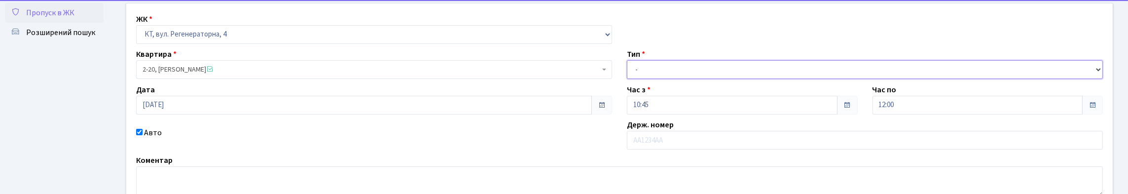
drag, startPoint x: 667, startPoint y: 93, endPoint x: 668, endPoint y: 102, distance: 8.9
click at [668, 79] on select "- Доставка Таксі Гості Сервіс" at bounding box center [865, 69] width 476 height 19
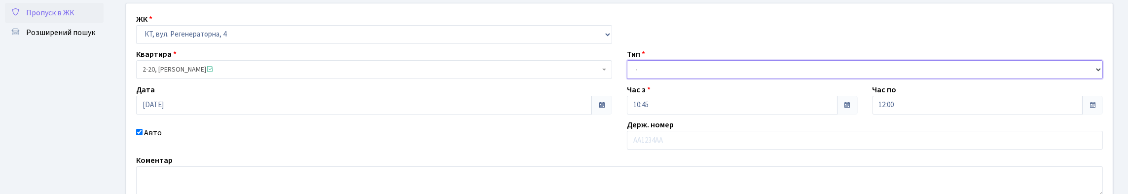
select select "3"
click at [627, 79] on select "- Доставка Таксі Гості Сервіс" at bounding box center [865, 69] width 476 height 19
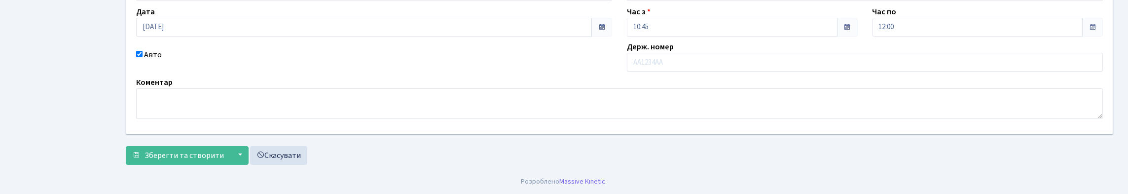
click at [150, 61] on label "Авто" at bounding box center [153, 55] width 18 height 12
click at [143, 57] on input "Авто" at bounding box center [139, 54] width 6 height 6
checkbox input "false"
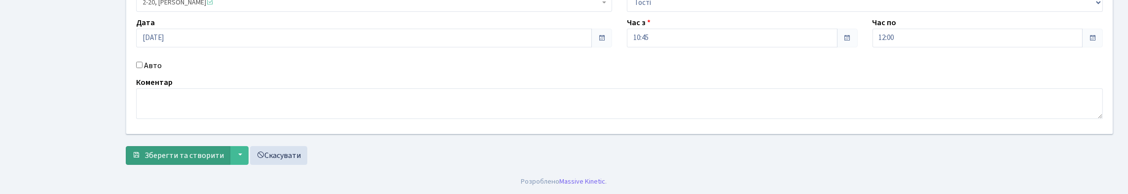
scroll to position [180, 0]
click at [206, 150] on span "Зберегти та створити" at bounding box center [184, 155] width 79 height 11
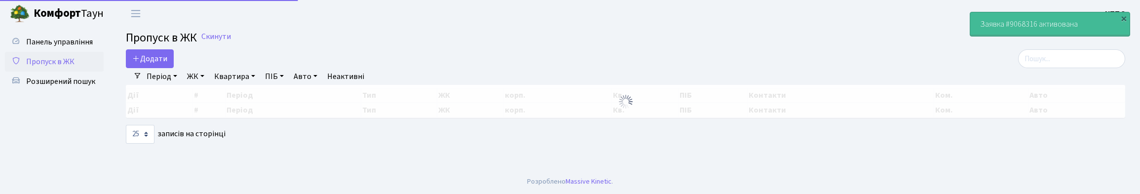
select select "25"
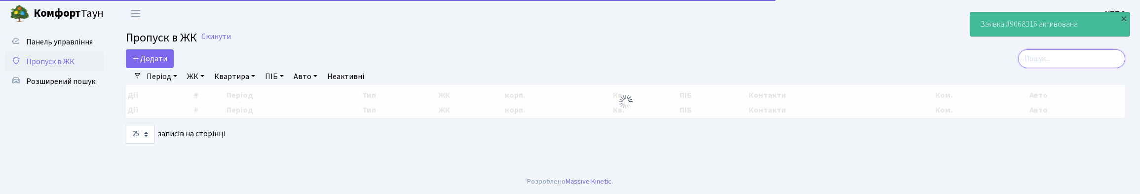
click at [1055, 65] on input "search" at bounding box center [1071, 58] width 107 height 19
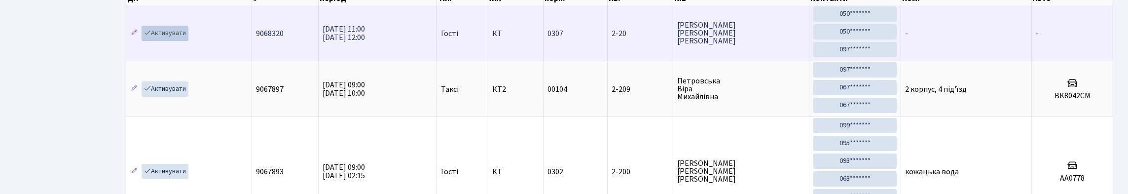
scroll to position [99, 0]
type input "2-20"
click at [164, 41] on link "Активувати" at bounding box center [165, 33] width 47 height 15
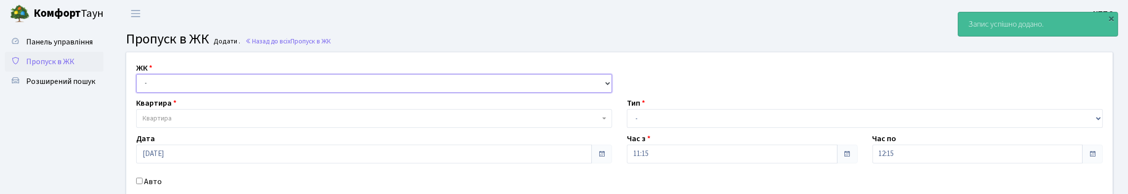
click at [211, 93] on select "- КТ, вул. Регенераторна, 4 КТ2, просп. Соборності, 17 КТ3, вул. Березнева, 16 …" at bounding box center [374, 83] width 476 height 19
select select "295"
click at [139, 85] on select "- КТ, вул. Регенераторна, 4 КТ2, просп. Соборності, 17 КТ3, вул. Березнева, 16 …" at bounding box center [374, 83] width 476 height 19
select select
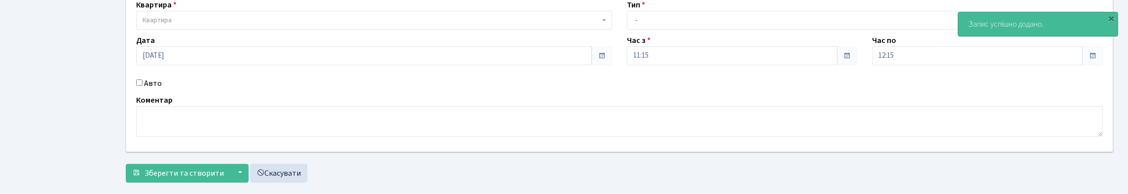
scroll to position [99, 0]
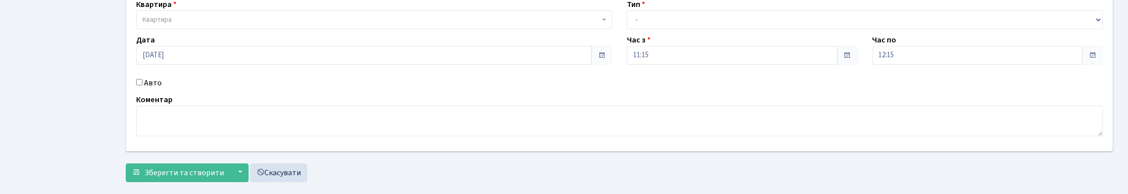
click at [150, 89] on label "Авто" at bounding box center [153, 83] width 18 height 12
click at [143, 85] on input "Авто" at bounding box center [139, 82] width 6 height 6
checkbox input "true"
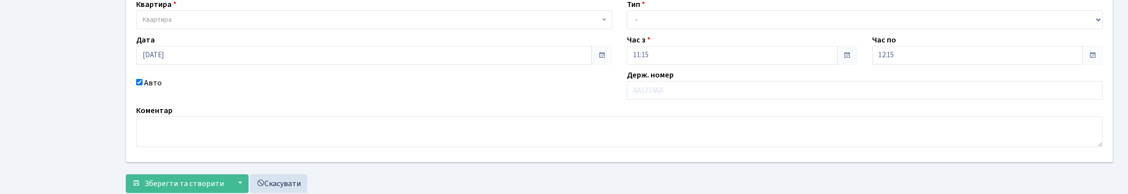
click at [172, 25] on span "Квартира" at bounding box center [157, 20] width 29 height 10
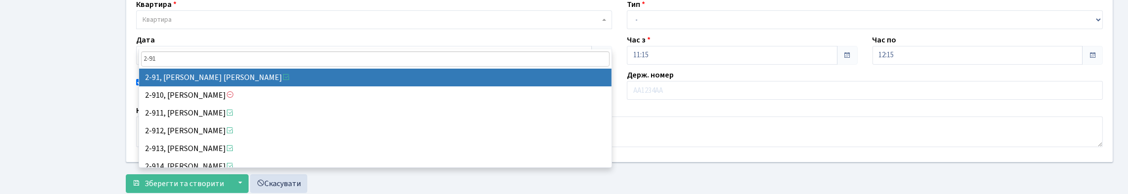
type input "2-91"
select select "15142"
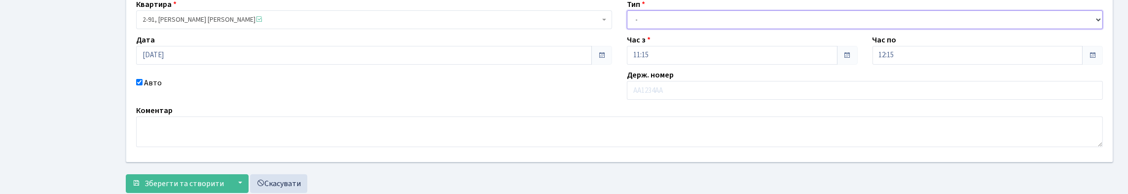
click at [706, 29] on select "- Доставка Таксі Гості Сервіс" at bounding box center [865, 19] width 476 height 19
select select "1"
click at [627, 29] on select "- Доставка Таксі Гості Сервіс" at bounding box center [865, 19] width 476 height 19
click at [162, 89] on label "Авто" at bounding box center [153, 83] width 18 height 12
click at [143, 85] on input "Авто" at bounding box center [139, 82] width 6 height 6
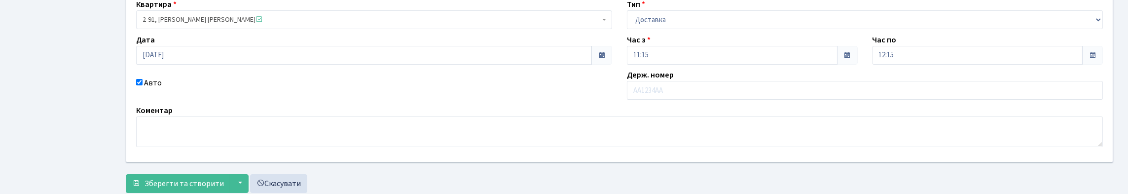
checkbox input "false"
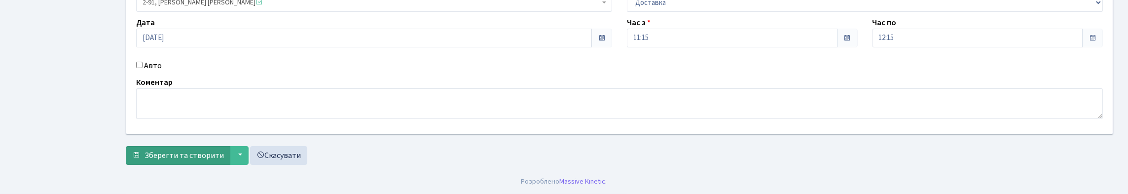
scroll to position [180, 0]
click at [189, 157] on span "Зберегти та створити" at bounding box center [184, 155] width 79 height 11
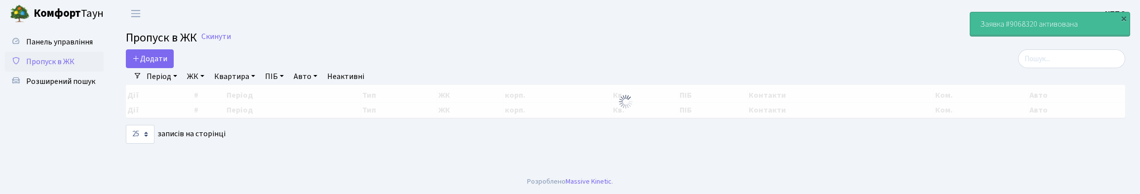
select select "25"
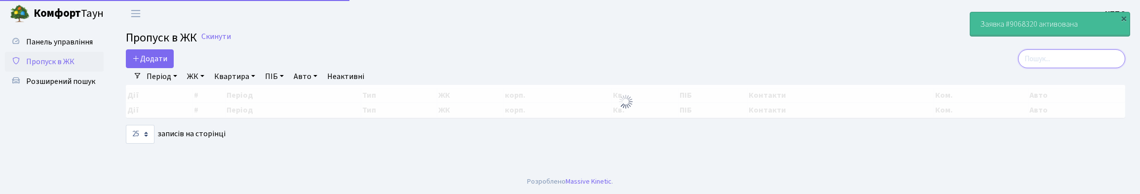
click at [1087, 68] on input "search" at bounding box center [1071, 58] width 107 height 19
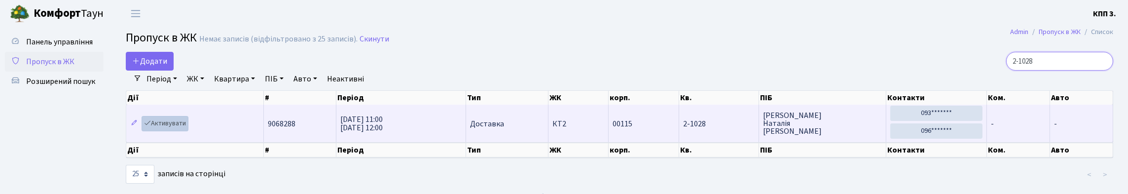
type input "2-1028"
click at [188, 131] on link "Активувати" at bounding box center [165, 123] width 47 height 15
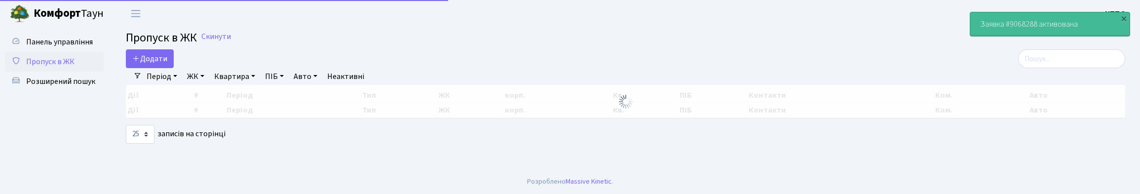
select select "25"
drag, startPoint x: 1096, startPoint y: 60, endPoint x: 1104, endPoint y: 38, distance: 22.9
click at [1102, 50] on main "Admin Пропуск в ЖК Список Пропуск в ЖК Скинути Додати Фільтри Період [DATE] - […" at bounding box center [625, 98] width 1029 height 142
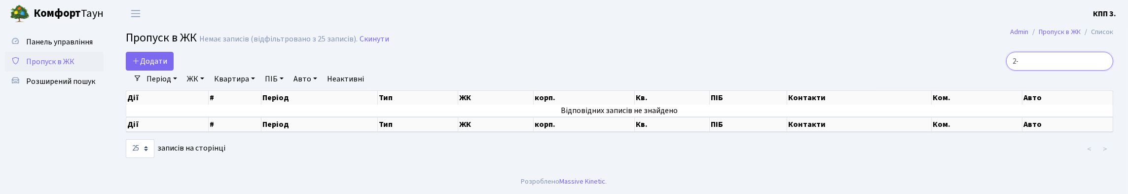
type input "2"
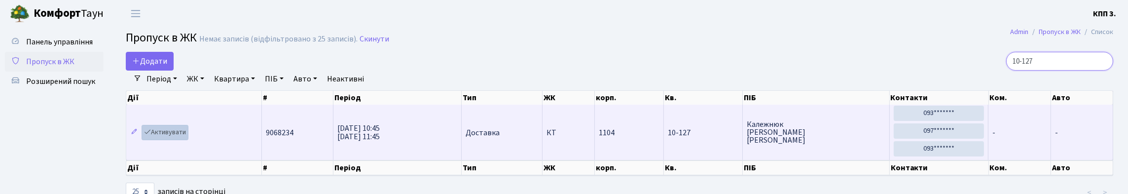
type input "10-127"
click at [188, 140] on link "Активувати" at bounding box center [165, 132] width 47 height 15
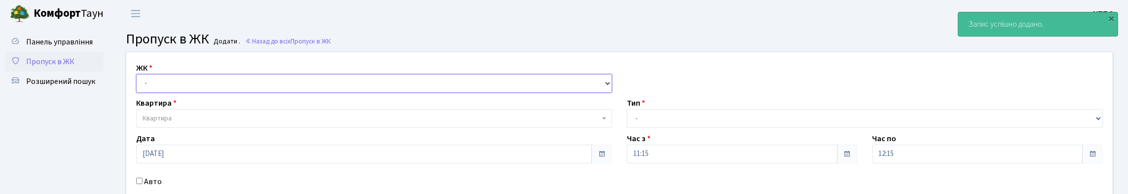
drag, startPoint x: 156, startPoint y: 94, endPoint x: 171, endPoint y: 103, distance: 16.8
click at [156, 93] on select "- КТ, вул. Регенераторна, 4 КТ2, просп. [STREET_ADDRESS] [STREET_ADDRESS] [PERS…" at bounding box center [374, 83] width 476 height 19
select select "271"
click at [139, 85] on select "- КТ, вул. Регенераторна, 4 КТ2, просп. [STREET_ADDRESS] [STREET_ADDRESS] [PERS…" at bounding box center [374, 83] width 476 height 19
select select
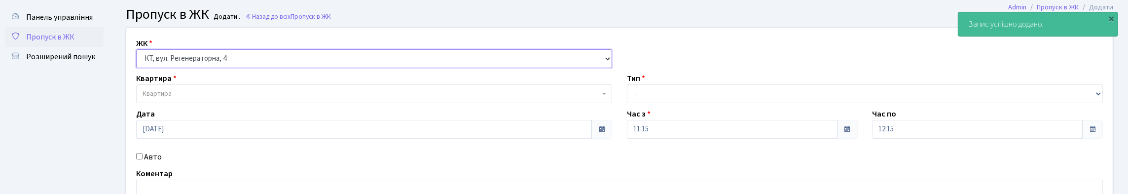
scroll to position [49, 0]
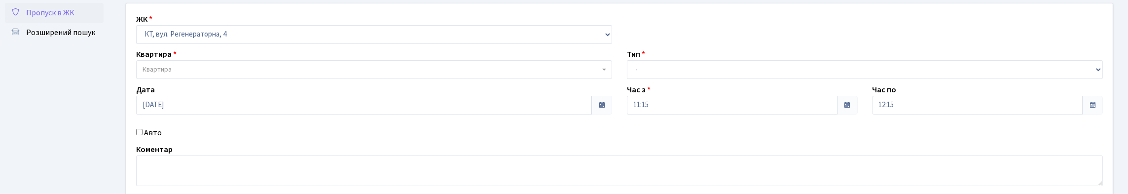
click at [152, 139] on label "Авто" at bounding box center [153, 133] width 18 height 12
click at [143, 135] on input "Авто" at bounding box center [139, 132] width 6 height 6
checkbox input "true"
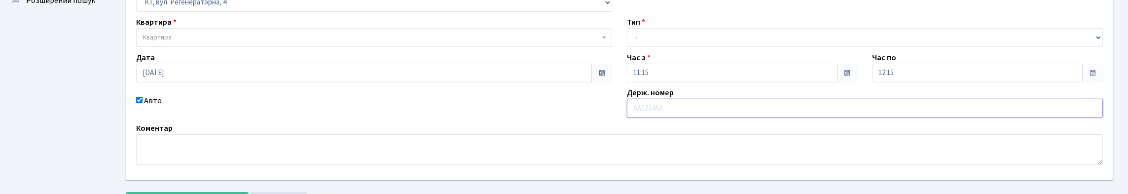
scroll to position [99, 0]
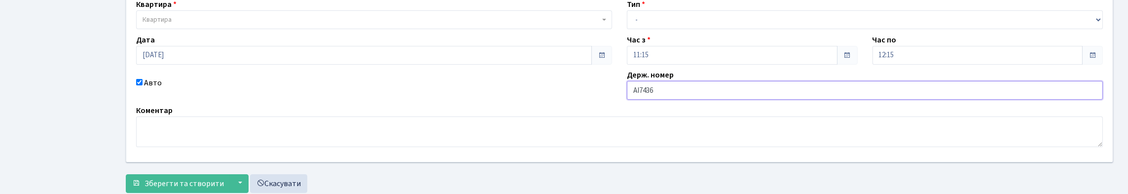
type input "АІ7436ОТ"
click at [175, 29] on span "Квартира" at bounding box center [374, 19] width 476 height 19
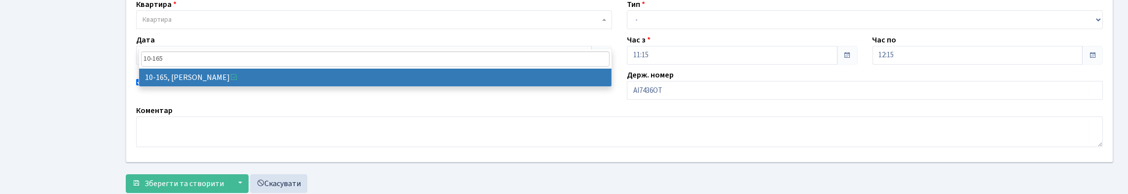
type input "10-165"
select select "6734"
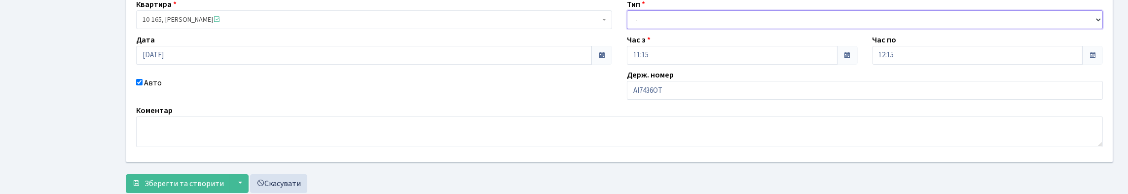
drag, startPoint x: 691, startPoint y: 32, endPoint x: 689, endPoint y: 50, distance: 18.4
click at [691, 29] on select "- Доставка Таксі Гості Сервіс" at bounding box center [865, 19] width 476 height 19
select select "1"
click at [627, 29] on select "- Доставка Таксі Гості Сервіс" at bounding box center [865, 19] width 476 height 19
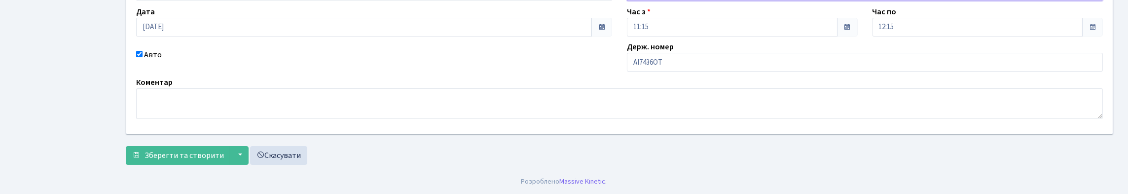
scroll to position [193, 0]
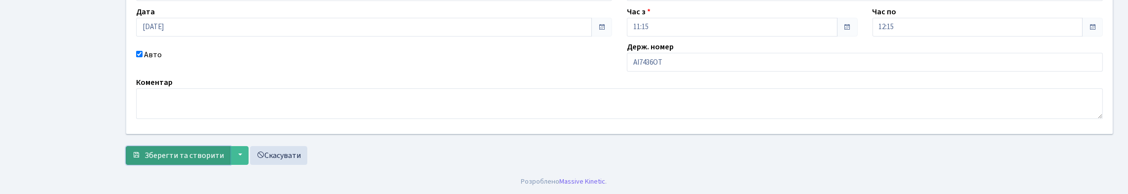
click at [168, 153] on span "Зберегти та створити" at bounding box center [184, 155] width 79 height 11
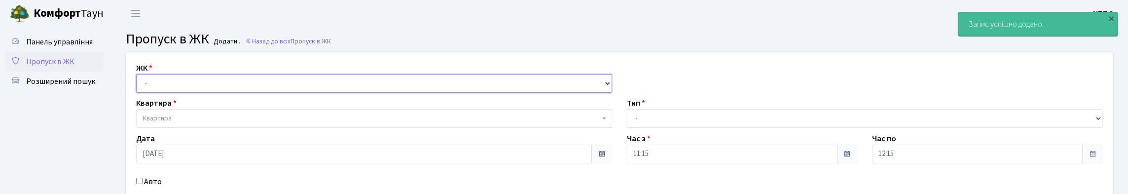
click at [163, 93] on select "- КТ, вул. Регенераторна, 4 КТ2, просп. [STREET_ADDRESS] [STREET_ADDRESS] [PERS…" at bounding box center [374, 83] width 476 height 19
select select "271"
click at [139, 85] on select "- КТ, вул. Регенераторна, 4 КТ2, просп. [STREET_ADDRESS] [STREET_ADDRESS] [PERS…" at bounding box center [374, 83] width 476 height 19
select select
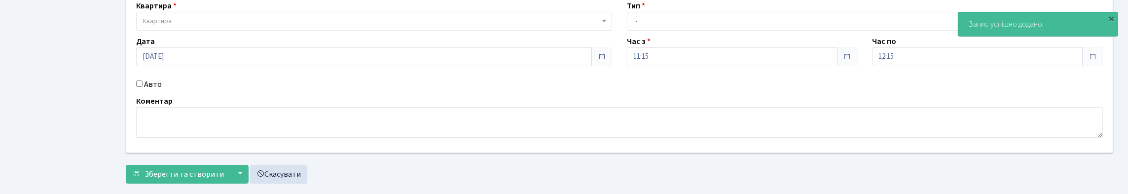
scroll to position [99, 0]
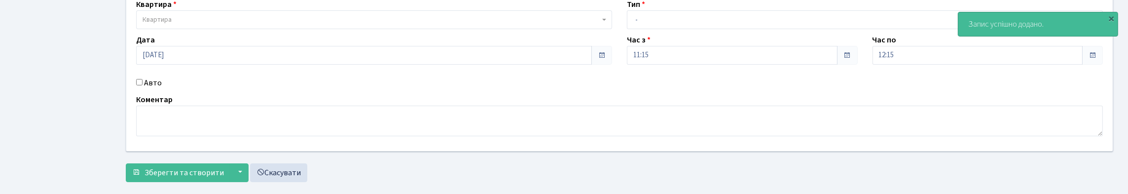
click at [158, 89] on label "Авто" at bounding box center [153, 83] width 18 height 12
click at [143, 85] on input "Авто" at bounding box center [139, 82] width 6 height 6
checkbox input "true"
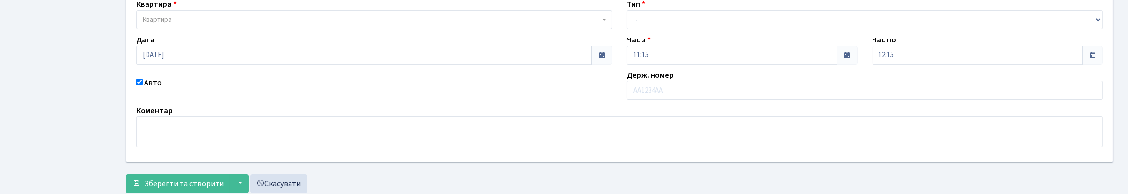
click at [371, 25] on span "Квартира" at bounding box center [371, 20] width 457 height 10
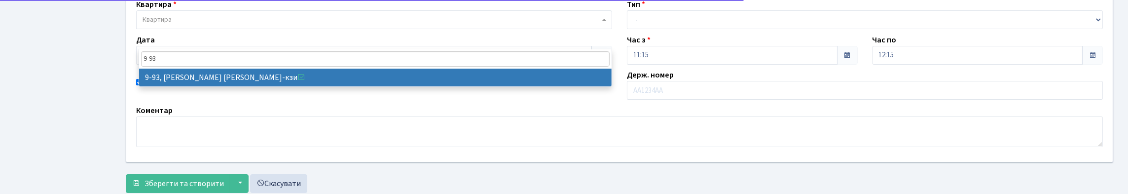
type input "9-93"
select select "6443"
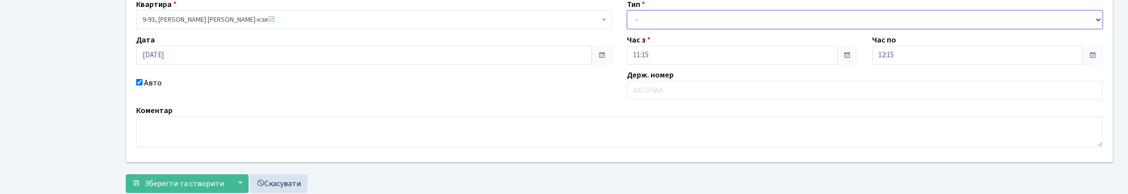
click at [681, 29] on select "- Доставка Таксі Гості Сервіс" at bounding box center [865, 19] width 476 height 19
select select "1"
click at [627, 29] on select "- Доставка Таксі Гості Сервіс" at bounding box center [865, 19] width 476 height 19
click at [149, 89] on label "Авто" at bounding box center [153, 83] width 18 height 12
click at [143, 85] on input "Авто" at bounding box center [139, 82] width 6 height 6
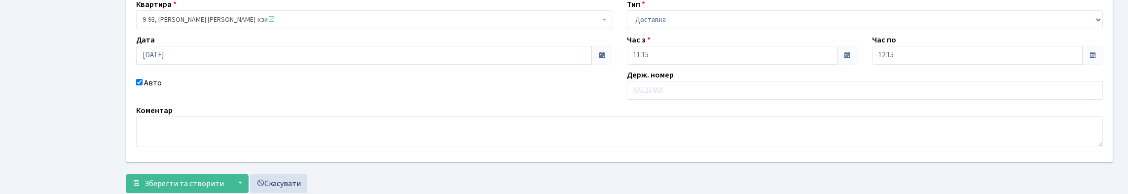
checkbox input "false"
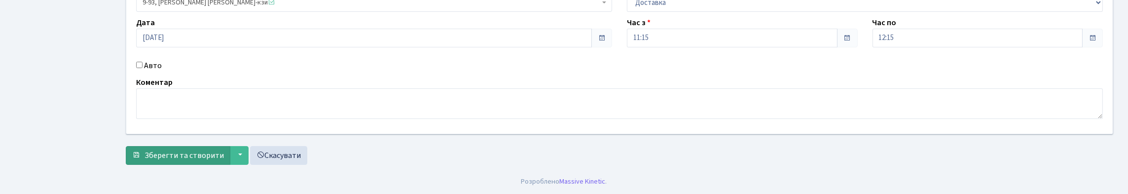
scroll to position [180, 0]
click at [230, 161] on button "Зберегти та створити" at bounding box center [178, 155] width 105 height 19
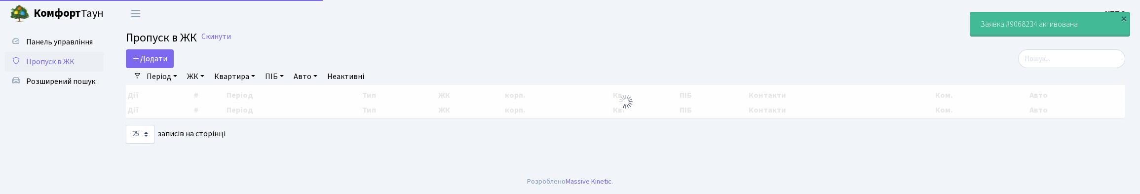
select select "25"
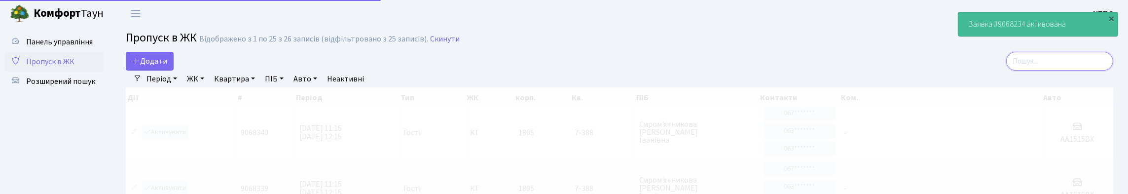
drag, startPoint x: 1033, startPoint y: 69, endPoint x: 1038, endPoint y: 62, distance: 8.9
click at [1034, 69] on input "search" at bounding box center [1059, 61] width 107 height 19
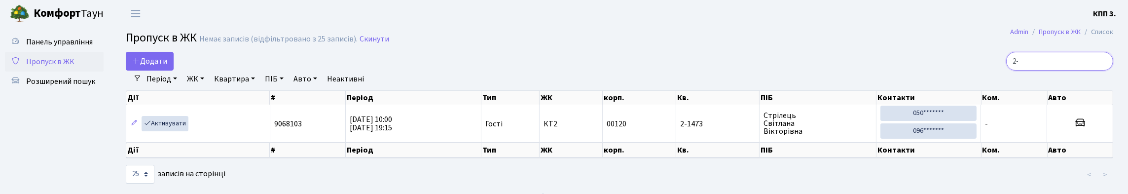
type input "2"
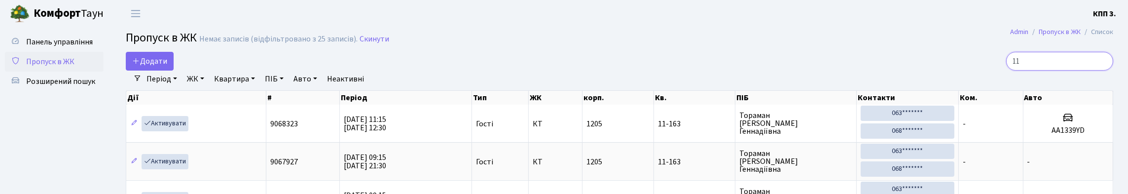
type input "1"
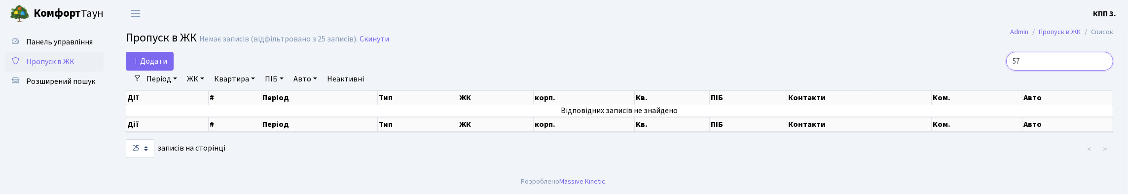
type input "5"
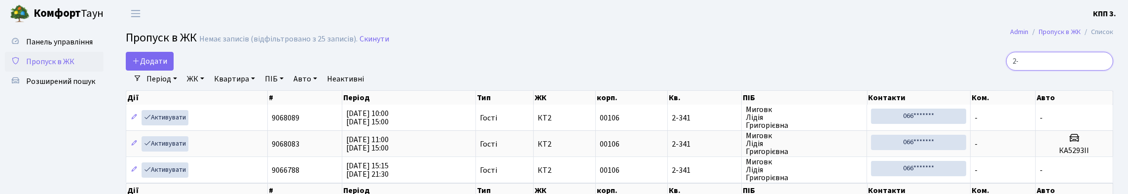
type input "2"
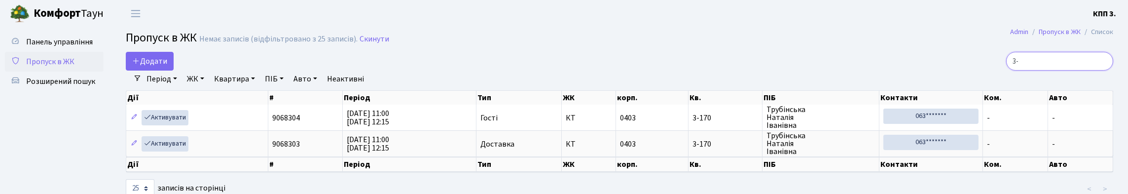
type input "3"
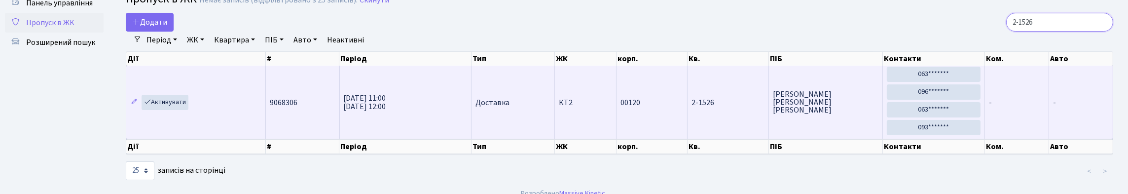
scroll to position [91, 0]
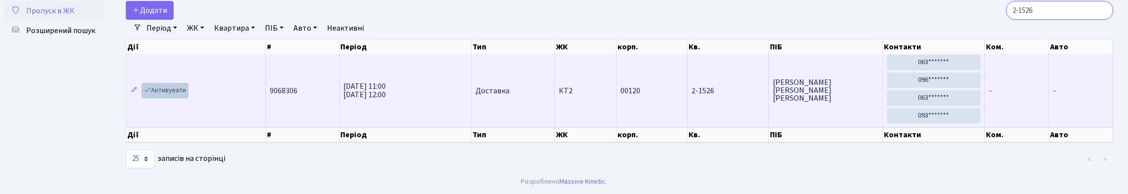
type input "2-1526"
click at [182, 83] on link "Активувати" at bounding box center [165, 90] width 47 height 15
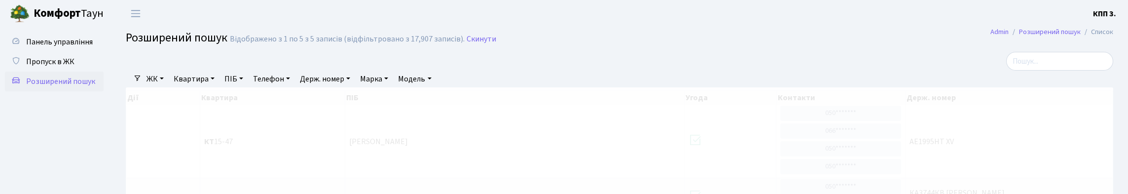
select select "25"
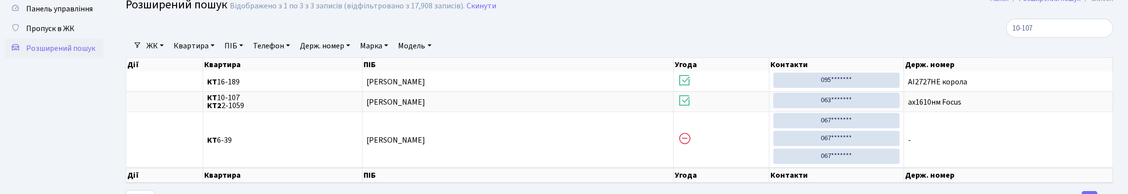
scroll to position [49, 0]
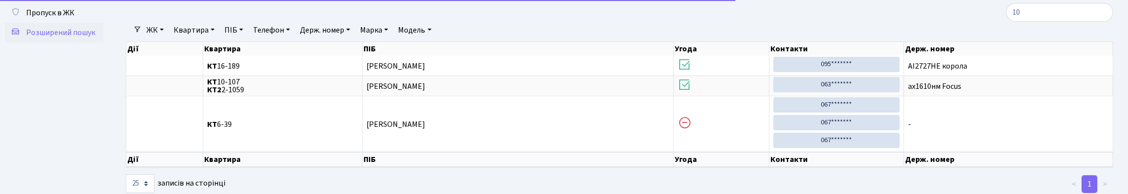
type input "1"
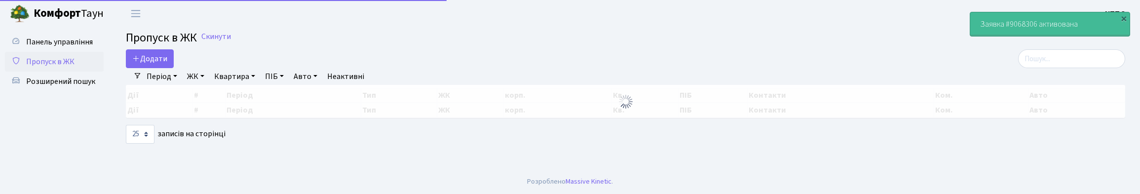
select select "25"
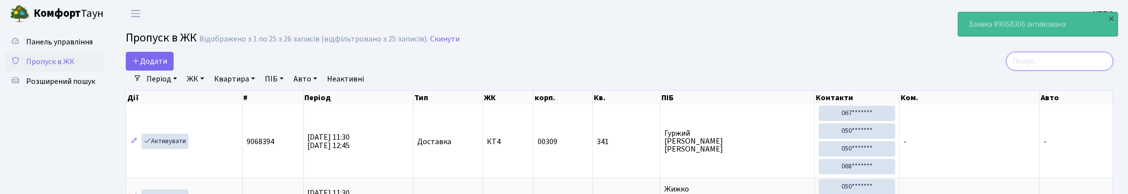
click at [1033, 71] on input "search" at bounding box center [1059, 61] width 107 height 19
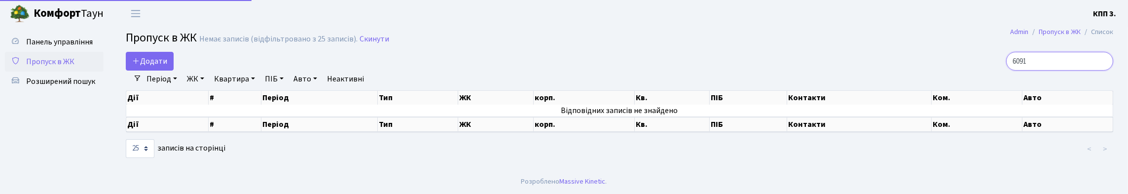
scroll to position [17, 0]
type input "6"
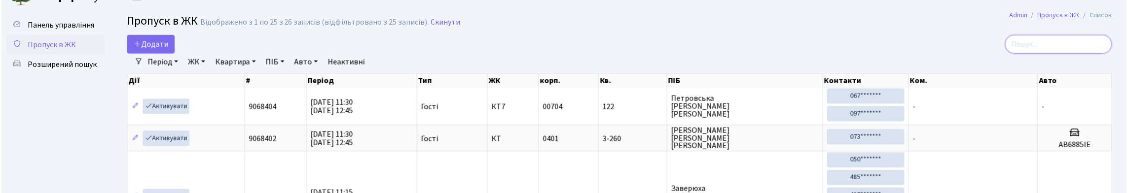
scroll to position [64, 0]
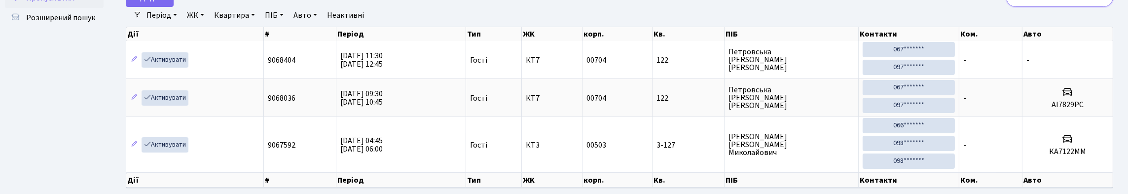
type input "1"
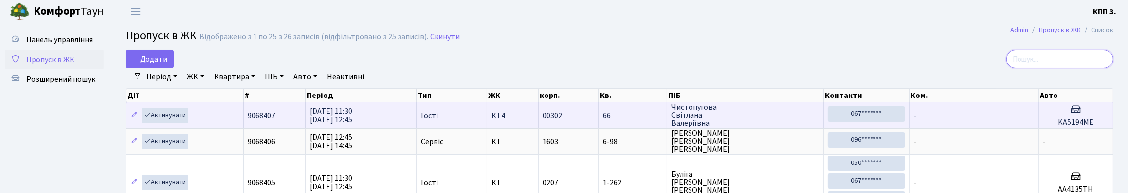
scroll to position [0, 0]
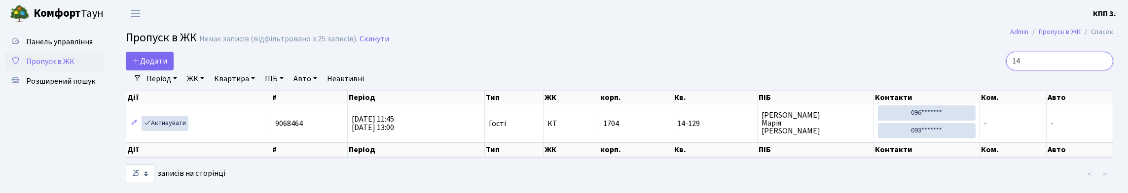
type input "1"
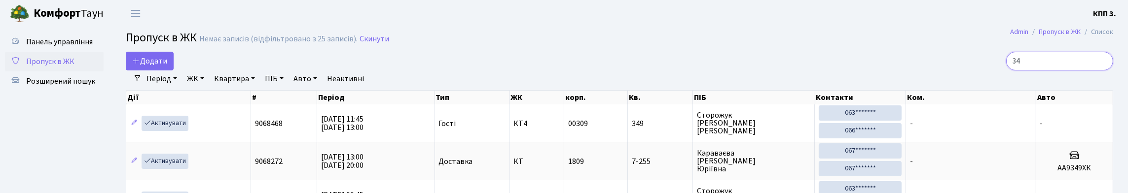
type input "3"
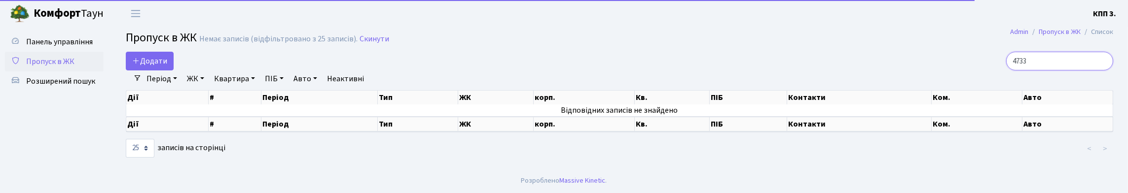
scroll to position [18, 0]
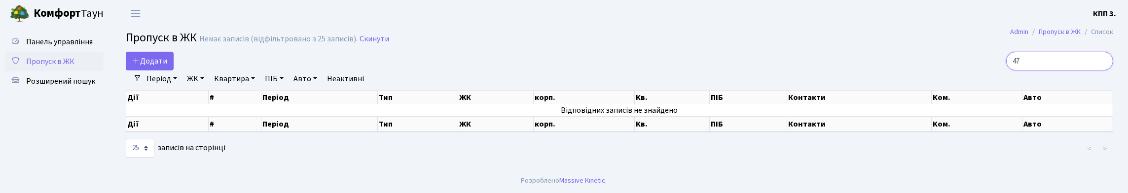
type input "4"
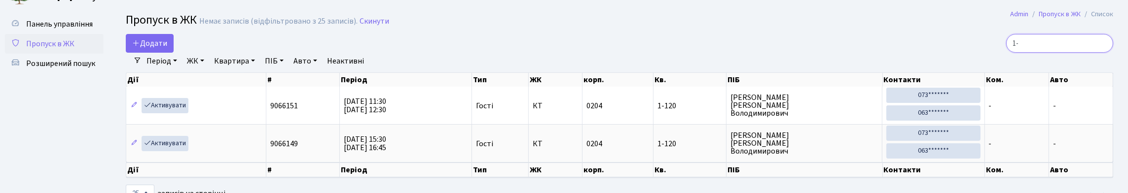
type input "1"
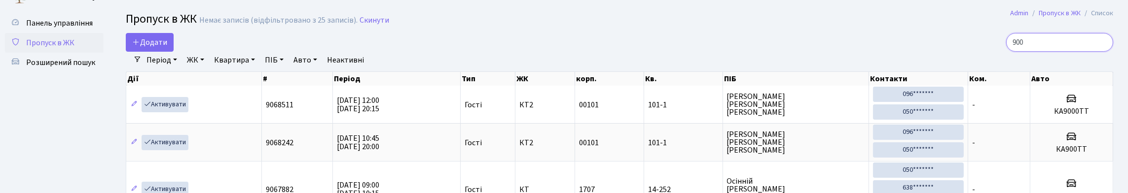
scroll to position [17, 0]
type input "9"
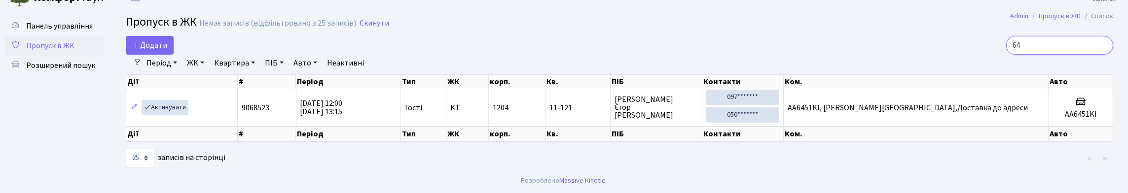
type input "6"
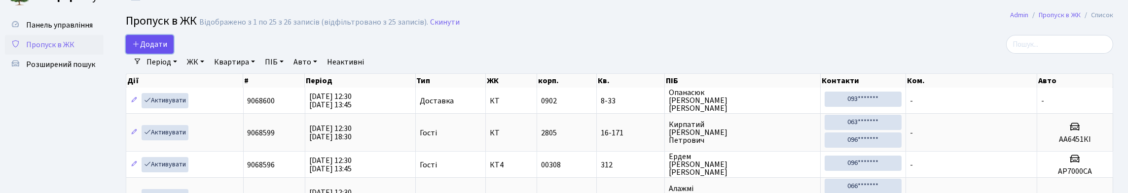
click at [159, 50] on span "Додати" at bounding box center [149, 44] width 35 height 11
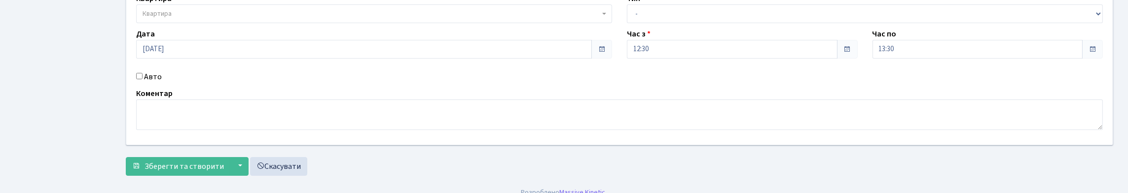
scroll to position [148, 0]
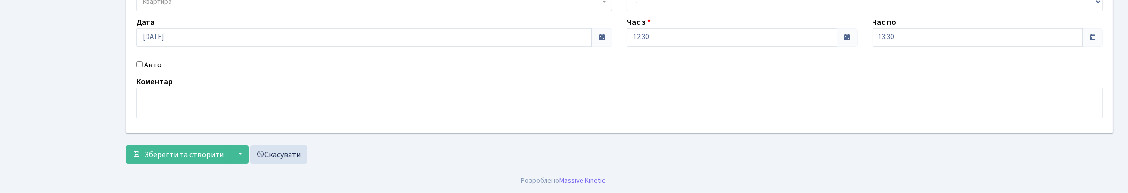
click at [143, 68] on input "Авто" at bounding box center [139, 64] width 6 height 6
checkbox input "true"
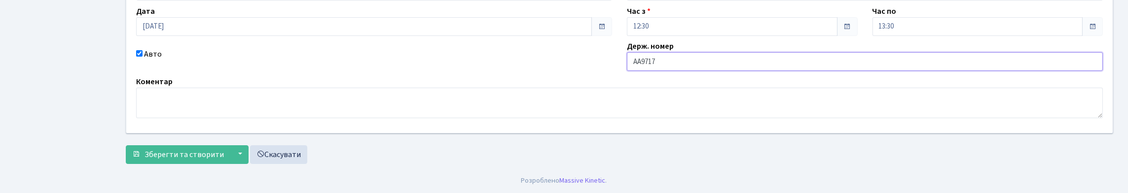
type input "АА9717ОІ"
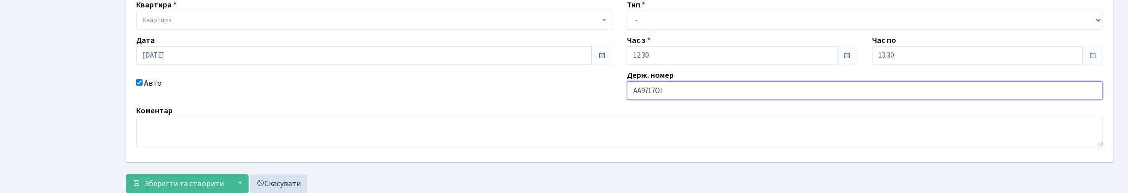
scroll to position [0, 0]
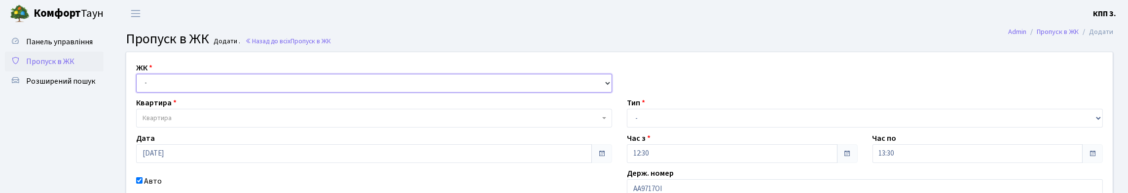
click at [192, 93] on select "- КТ, вул. Регенераторна, 4 КТ2, просп. [STREET_ADDRESS] [STREET_ADDRESS] [PERS…" at bounding box center [374, 83] width 476 height 19
select select "271"
click at [139, 85] on select "- КТ, вул. Регенераторна, 4 КТ2, просп. [STREET_ADDRESS] [STREET_ADDRESS] [PERS…" at bounding box center [374, 83] width 476 height 19
select select
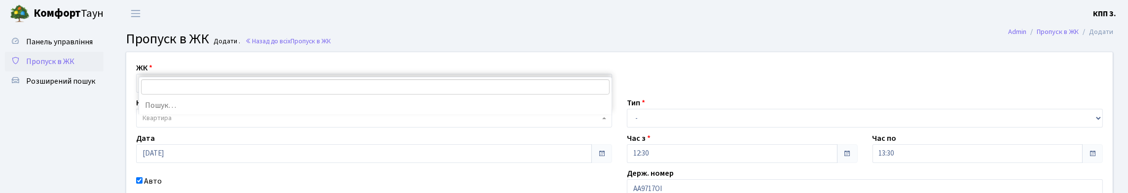
drag, startPoint x: 194, startPoint y: 138, endPoint x: 191, endPoint y: 132, distance: 6.2
click at [194, 123] on span "Квартира" at bounding box center [371, 118] width 457 height 10
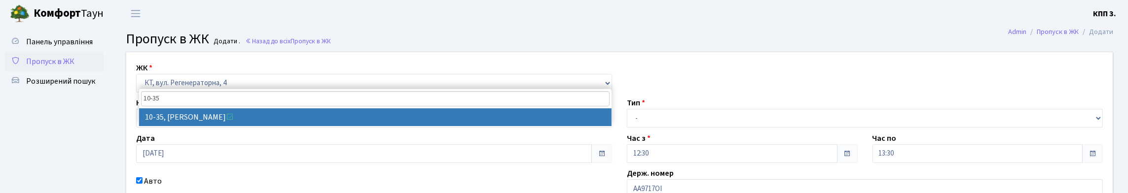
type input "10-35"
drag, startPoint x: 193, startPoint y: 117, endPoint x: 232, endPoint y: 108, distance: 39.7
select select "6604"
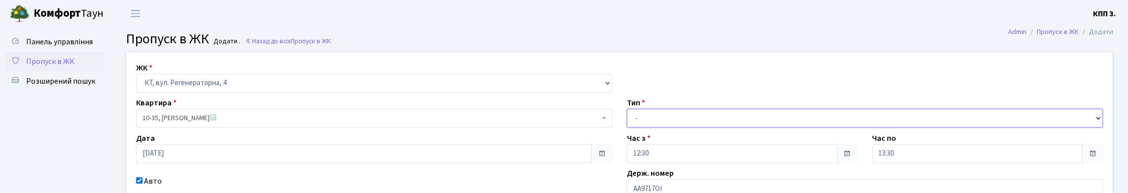
click at [690, 128] on select "- Доставка Таксі Гості Сервіс" at bounding box center [865, 118] width 476 height 19
select select "3"
click at [627, 128] on select "- Доставка Таксі Гості Сервіс" at bounding box center [865, 118] width 476 height 19
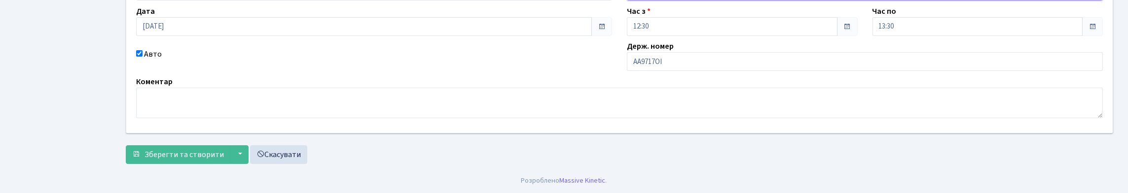
scroll to position [194, 0]
click at [191, 150] on span "Зберегти та створити" at bounding box center [184, 154] width 79 height 11
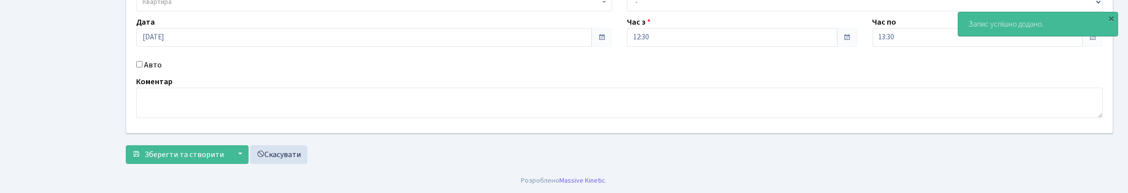
scroll to position [180, 0]
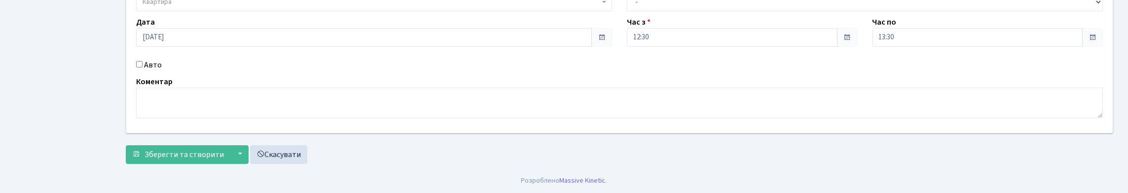
click at [141, 61] on input "Авто" at bounding box center [139, 64] width 6 height 6
checkbox input "true"
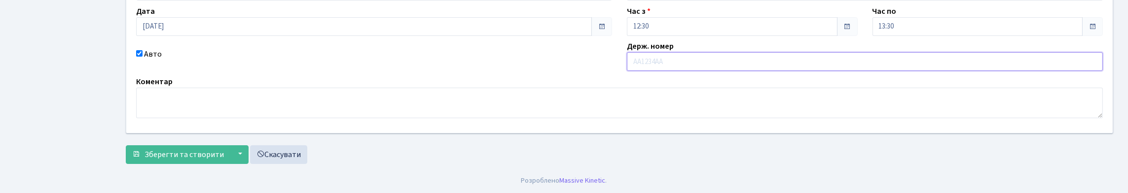
paste input "КА2059РЕ"
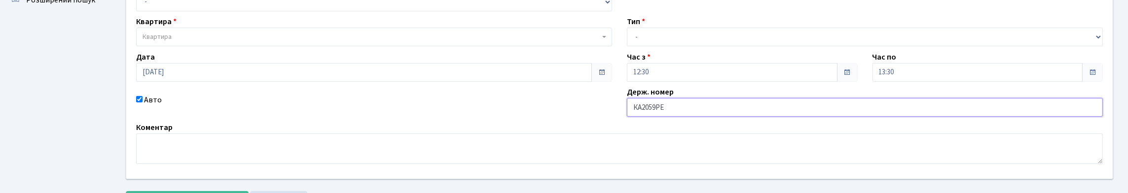
type input "КА2059РЕ"
click at [186, 42] on span "Квартира" at bounding box center [371, 37] width 457 height 10
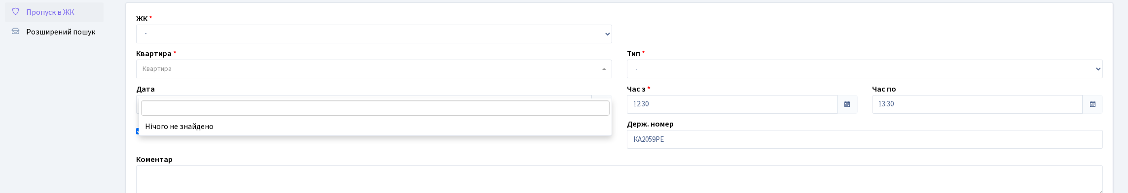
scroll to position [33, 0]
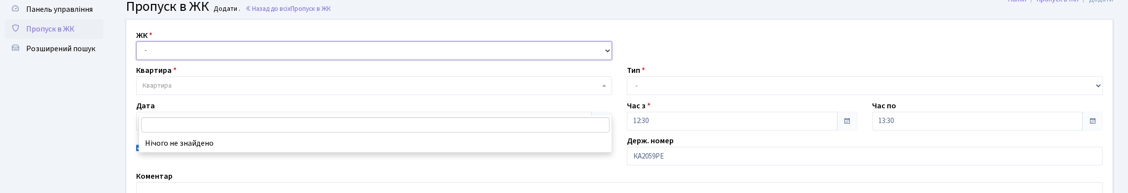
drag, startPoint x: 214, startPoint y: 61, endPoint x: 214, endPoint y: 70, distance: 8.9
click at [214, 60] on select "- КТ, вул. Регенераторна, 4 КТ2, просп. Соборності, 17 КТ3, вул. Березнева, 16 …" at bounding box center [374, 50] width 476 height 19
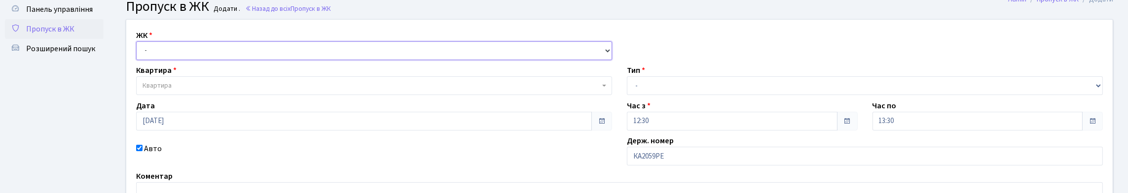
select select "271"
click at [139, 53] on select "- КТ, вул. Регенераторна, 4 КТ2, просп. Соборності, 17 КТ3, вул. Березнева, 16 …" at bounding box center [374, 50] width 476 height 19
select select
drag, startPoint x: 233, startPoint y: 62, endPoint x: 234, endPoint y: 72, distance: 10.5
click at [233, 60] on select "- КТ, вул. Регенераторна, 4 КТ2, просп. Соборності, 17 КТ3, вул. Березнева, 16 …" at bounding box center [374, 50] width 476 height 19
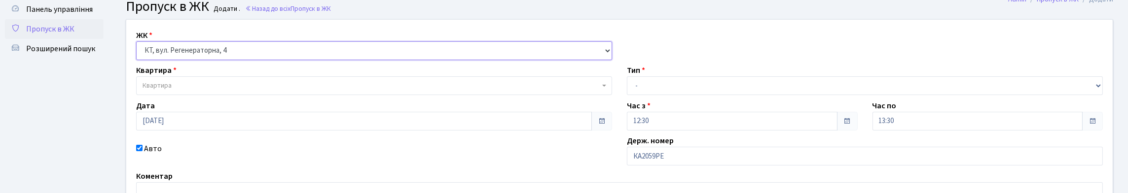
select select "295"
click at [139, 53] on select "- КТ, вул. Регенераторна, 4 КТ2, просп. Соборності, 17 КТ3, вул. Березнева, 16 …" at bounding box center [374, 50] width 476 height 19
select select
click at [210, 91] on span "Квартира" at bounding box center [371, 86] width 457 height 10
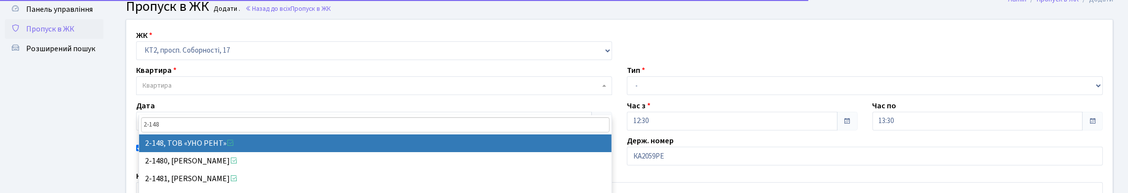
type input "2-148"
select select "15198"
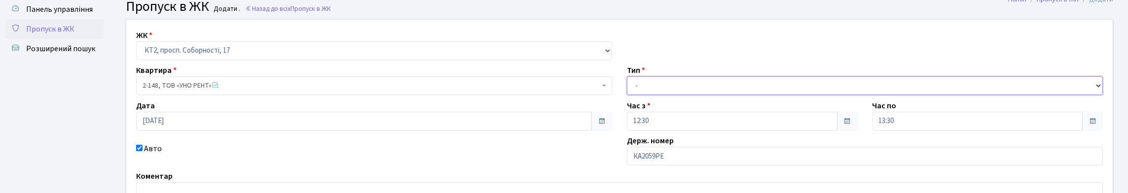
drag, startPoint x: 637, startPoint y: 109, endPoint x: 646, endPoint y: 117, distance: 12.6
click at [637, 95] on select "- Доставка Таксі Гості Сервіс" at bounding box center [865, 85] width 476 height 19
select select "3"
click at [627, 95] on select "- Доставка Таксі Гості Сервіс" at bounding box center [865, 85] width 476 height 19
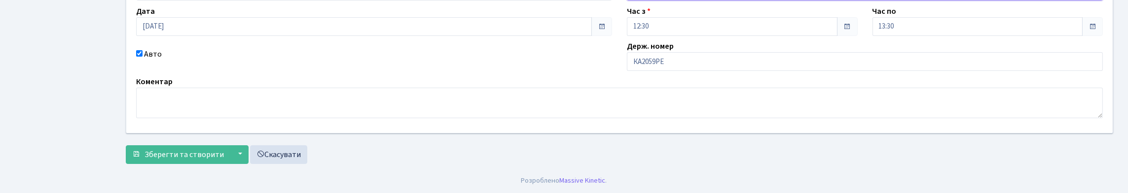
scroll to position [180, 0]
click at [201, 160] on span "Зберегти та створити" at bounding box center [184, 154] width 79 height 11
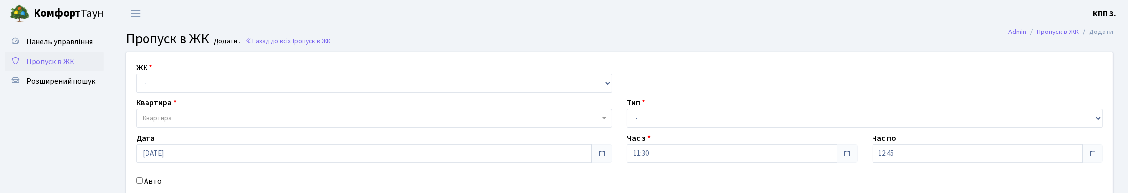
click at [69, 67] on span "Пропуск в ЖК" at bounding box center [50, 61] width 48 height 11
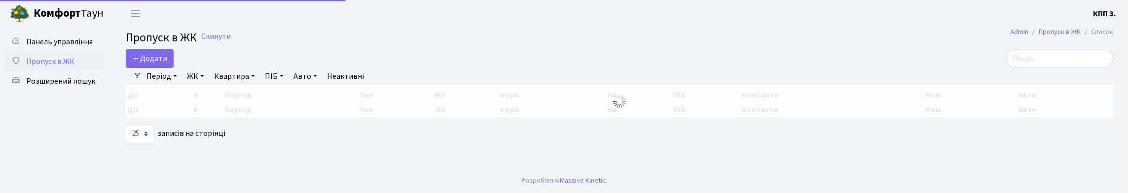
select select "25"
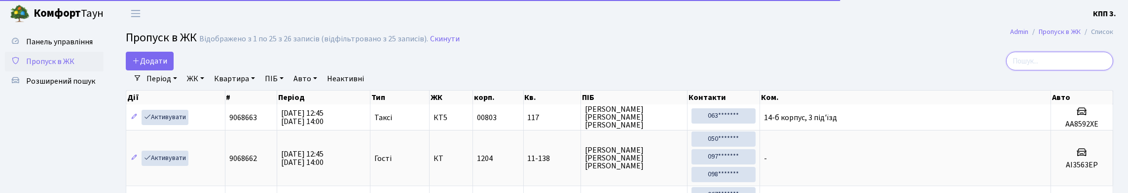
click at [1029, 69] on input "search" at bounding box center [1059, 61] width 107 height 19
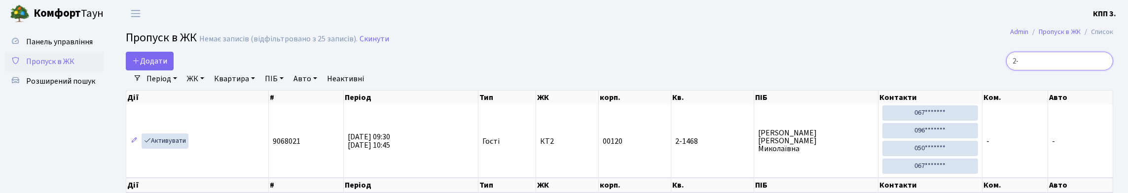
type input "2"
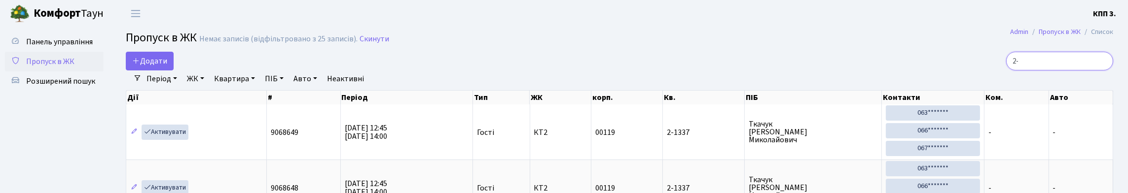
type input "2"
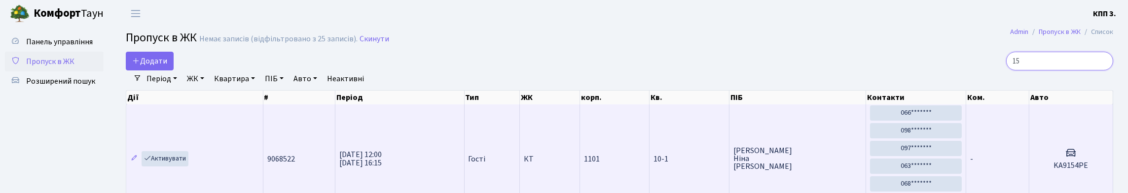
type input "1"
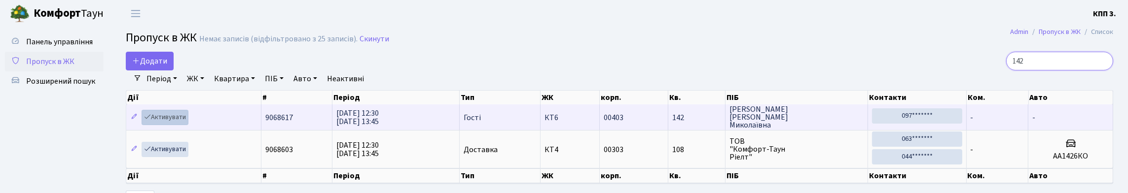
type input "142"
click at [187, 110] on link "Активувати" at bounding box center [165, 117] width 47 height 15
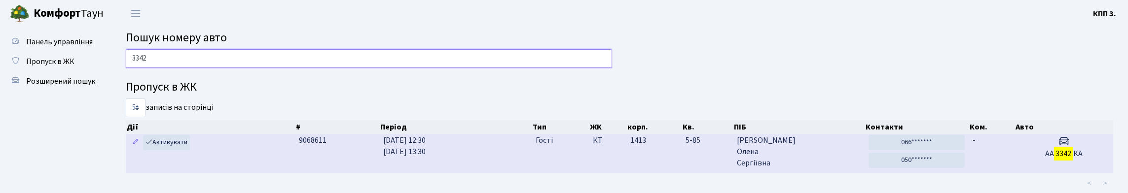
type input "3342"
click at [832, 169] on span "Номеровська Олена Сергіївна" at bounding box center [799, 152] width 124 height 34
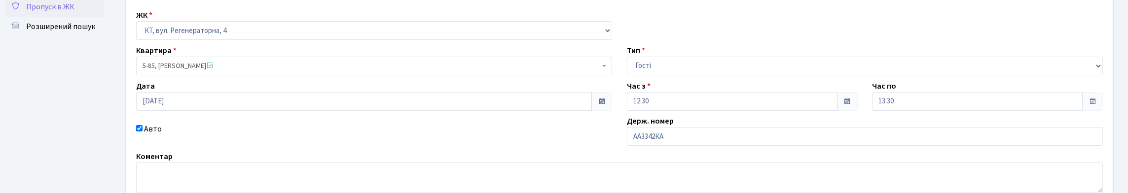
scroll to position [99, 0]
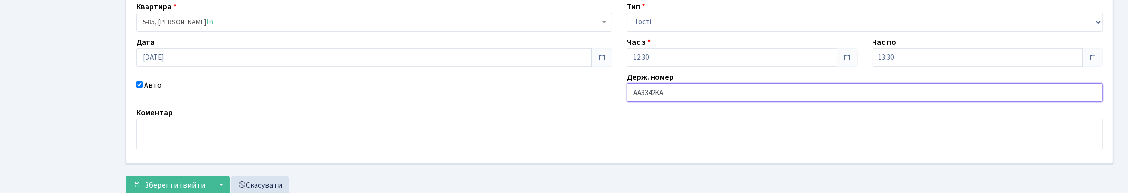
click at [669, 102] on input "АА3342КА" at bounding box center [865, 92] width 476 height 19
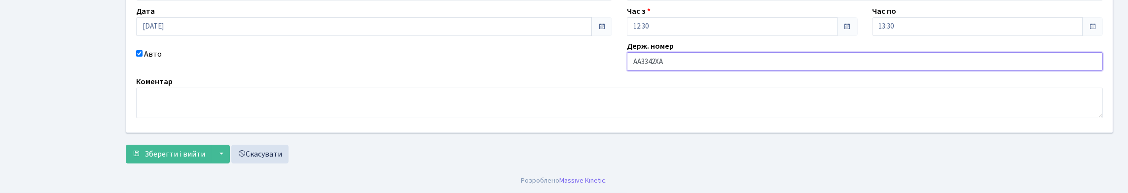
scroll to position [197, 0]
type input "АА3342ХА"
click at [171, 149] on span "Зберегти і вийти" at bounding box center [175, 154] width 61 height 11
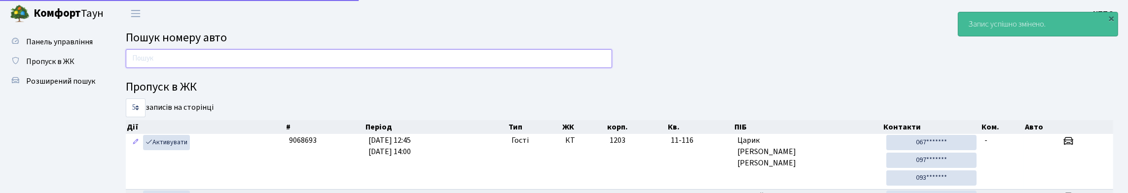
click at [174, 68] on input "text" at bounding box center [369, 58] width 486 height 19
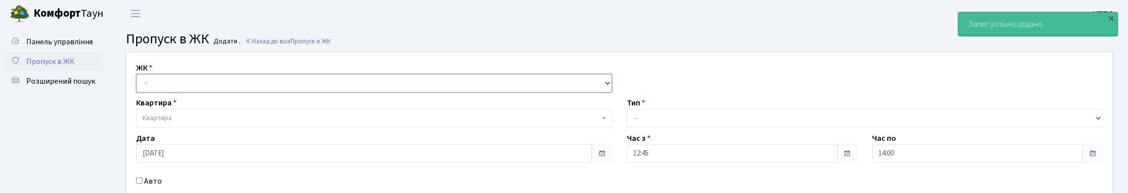
drag, startPoint x: 0, startPoint y: 0, endPoint x: 191, endPoint y: 108, distance: 219.8
click at [190, 93] on select "- КТ, вул. Регенераторна, 4 КТ2, просп. [STREET_ADDRESS] [STREET_ADDRESS] [PERS…" at bounding box center [374, 83] width 476 height 19
select select "271"
click at [139, 85] on select "- КТ, вул. Регенераторна, 4 КТ2, просп. [STREET_ADDRESS] [STREET_ADDRESS] [PERS…" at bounding box center [374, 83] width 476 height 19
select select
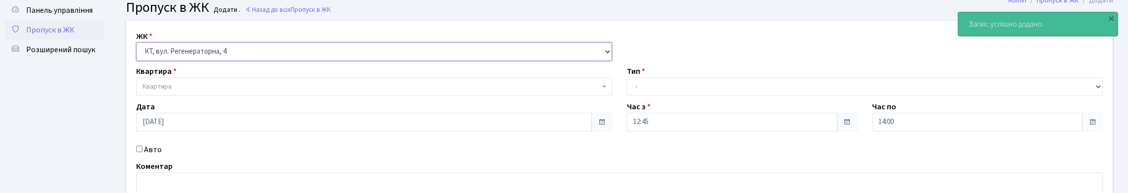
scroll to position [49, 0]
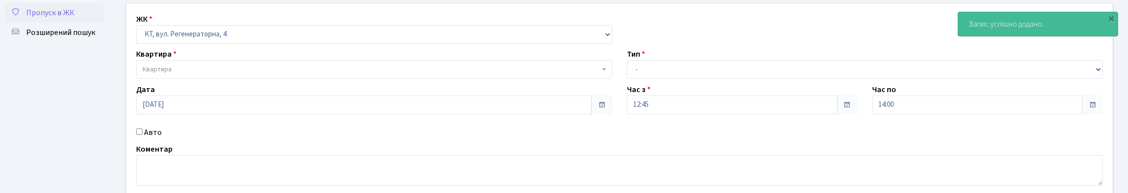
click at [155, 139] on label "Авто" at bounding box center [153, 133] width 18 height 12
click at [143, 135] on input "Авто" at bounding box center [139, 132] width 6 height 6
checkbox input "true"
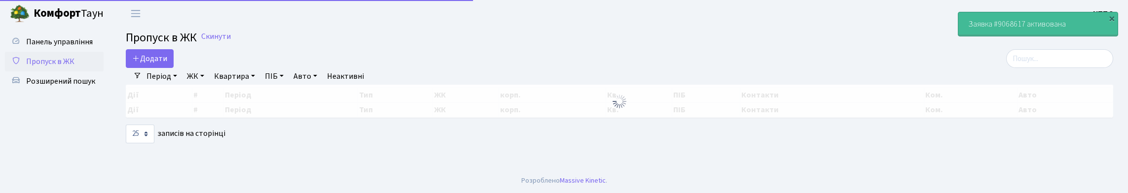
select select "25"
click at [1031, 68] on input "search" at bounding box center [1059, 58] width 107 height 19
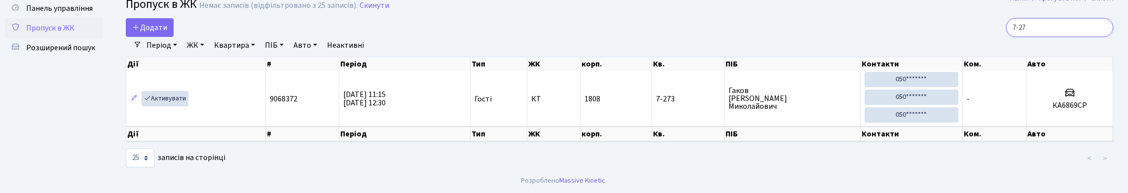
scroll to position [64, 0]
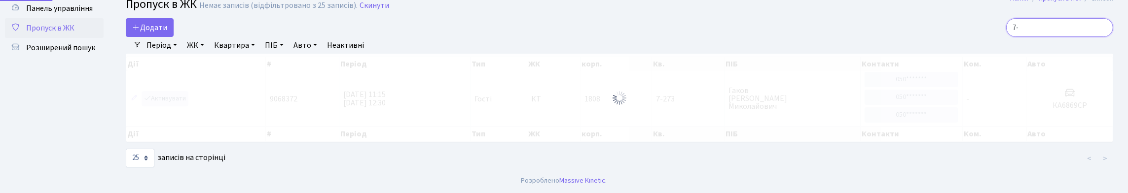
type input "7"
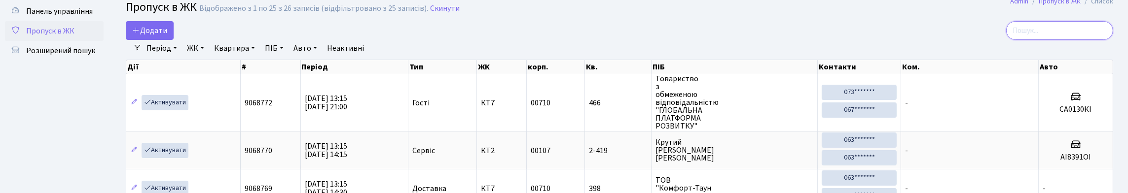
scroll to position [0, 0]
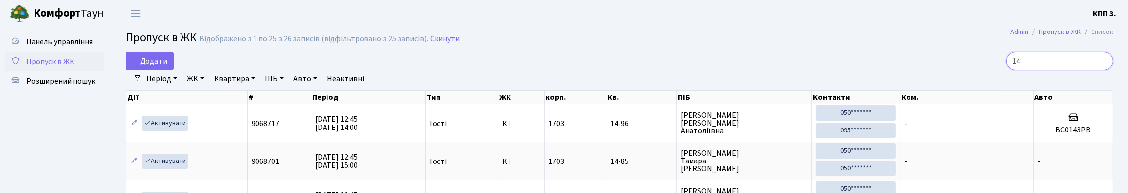
type input "1"
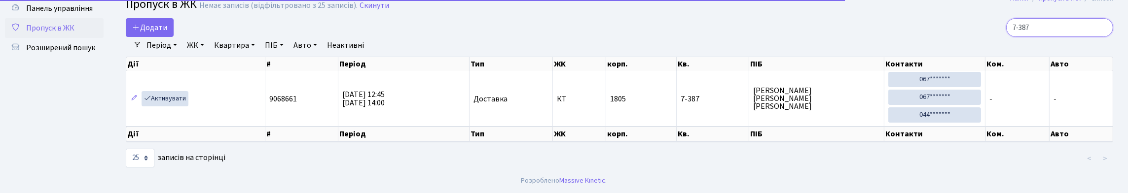
scroll to position [70, 0]
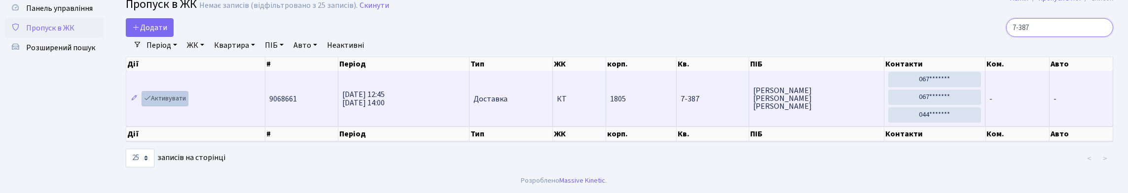
type input "7-387"
click at [165, 91] on link "Активувати" at bounding box center [165, 98] width 47 height 15
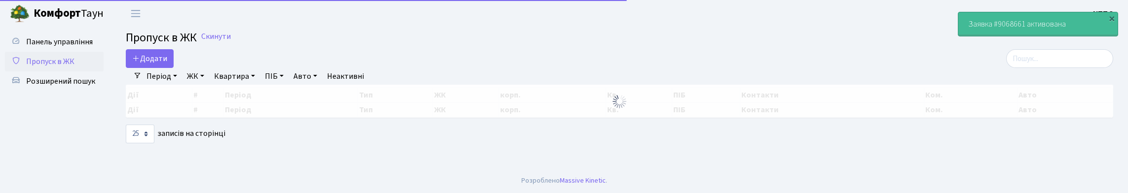
select select "25"
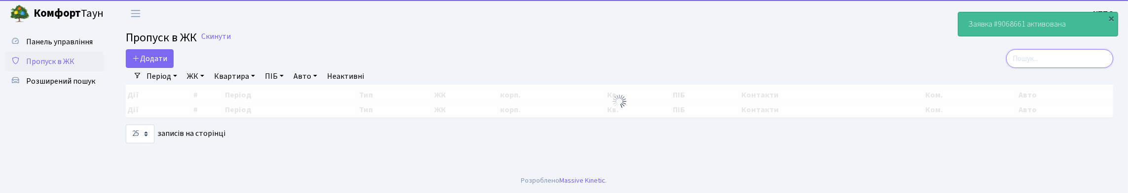
click at [1078, 61] on input "search" at bounding box center [1059, 58] width 107 height 19
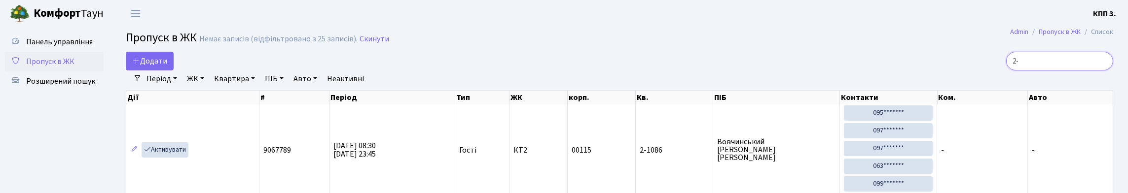
type input "2"
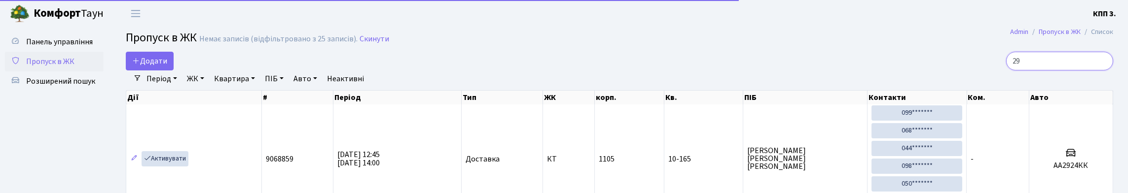
type input "2"
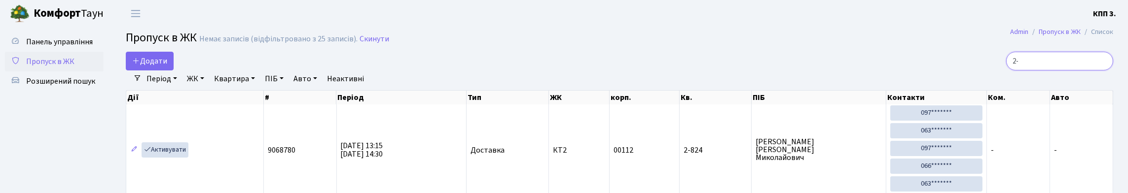
type input "2"
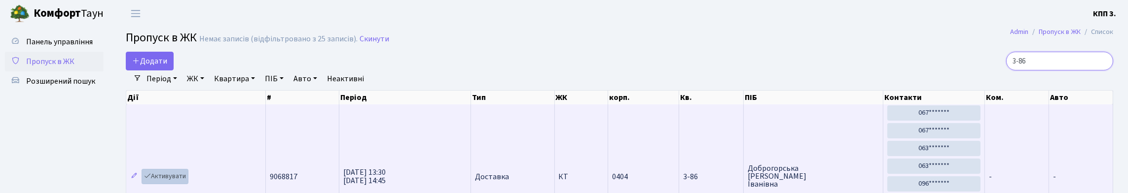
type input "3-86"
click at [178, 169] on link "Активувати" at bounding box center [165, 176] width 47 height 15
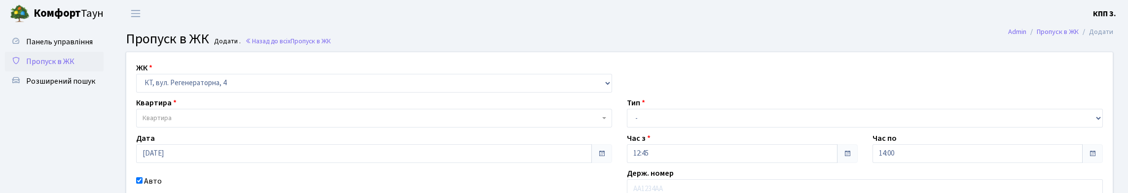
select select "271"
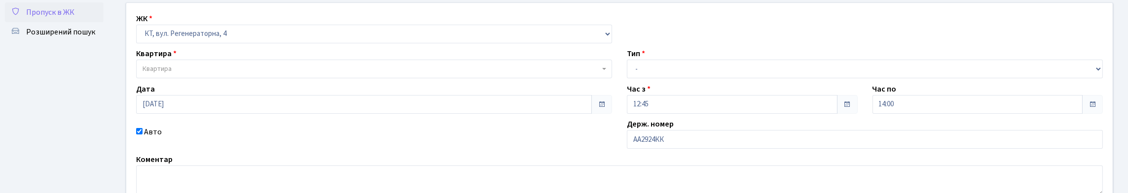
scroll to position [49, 0]
type input "АА2924КК"
click at [344, 79] on span "Квартира" at bounding box center [374, 69] width 476 height 19
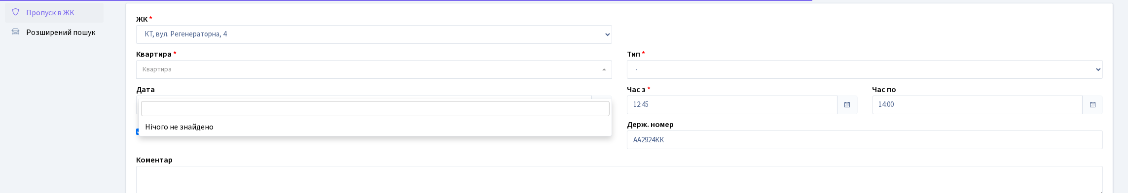
type input "0"
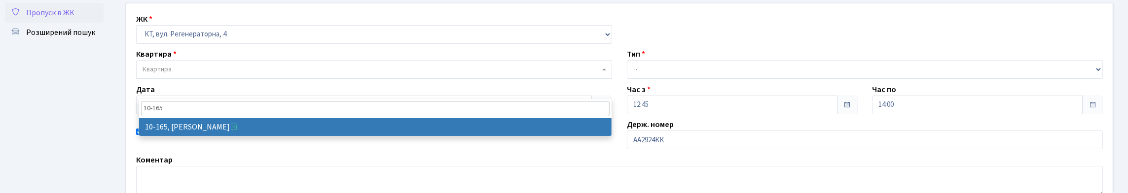
type input "10-165"
select select "6734"
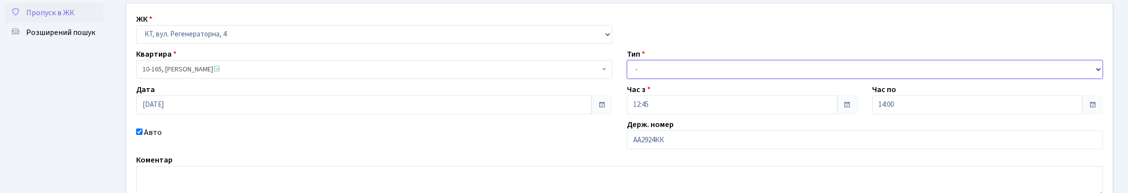
drag, startPoint x: 679, startPoint y: 93, endPoint x: 676, endPoint y: 99, distance: 6.4
click at [679, 79] on select "- Доставка Таксі Гості Сервіс" at bounding box center [865, 69] width 476 height 19
select select "1"
click at [627, 79] on select "- Доставка Таксі Гості Сервіс" at bounding box center [865, 69] width 476 height 19
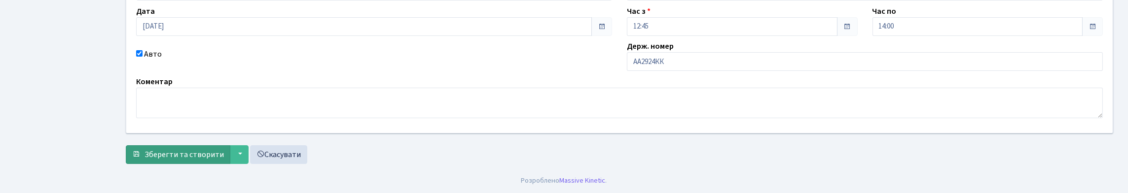
drag, startPoint x: 194, startPoint y: 135, endPoint x: 194, endPoint y: 145, distance: 9.4
click at [194, 136] on form "ЖК - КТ, вул. Регенераторна, 4 КТ2, просп. Соборності, 17 КТ3, вул. Березнева, …" at bounding box center [620, 45] width 988 height 240
click at [194, 149] on span "Зберегти та створити" at bounding box center [184, 154] width 79 height 11
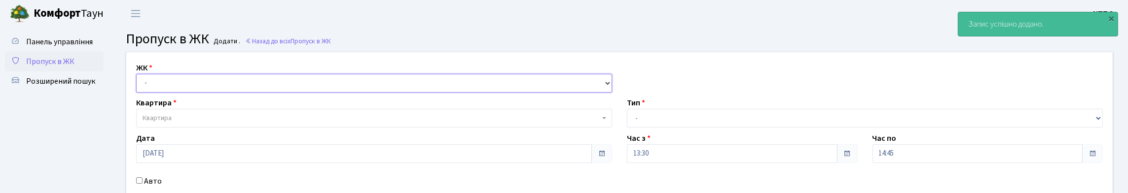
click at [180, 93] on select "- КТ, вул. Регенераторна, 4 КТ2, просп. [STREET_ADDRESS] [STREET_ADDRESS] [PERS…" at bounding box center [374, 83] width 476 height 19
select select "271"
click at [139, 85] on select "- КТ, вул. Регенераторна, 4 КТ2, просп. [STREET_ADDRESS] [STREET_ADDRESS] [PERS…" at bounding box center [374, 83] width 476 height 19
select select
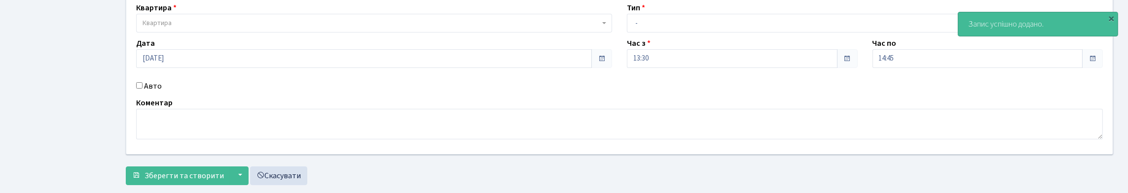
scroll to position [99, 0]
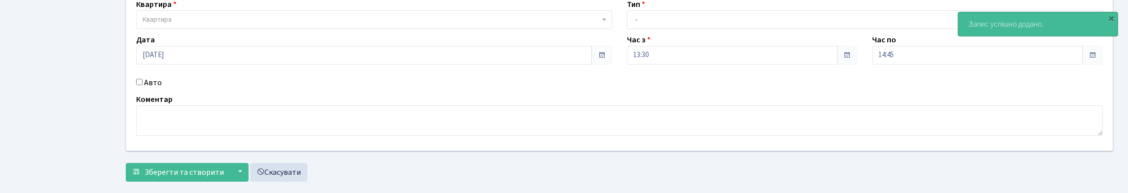
click at [149, 89] on label "Авто" at bounding box center [153, 83] width 18 height 12
click at [143, 85] on input "Авто" at bounding box center [139, 82] width 6 height 6
checkbox input "true"
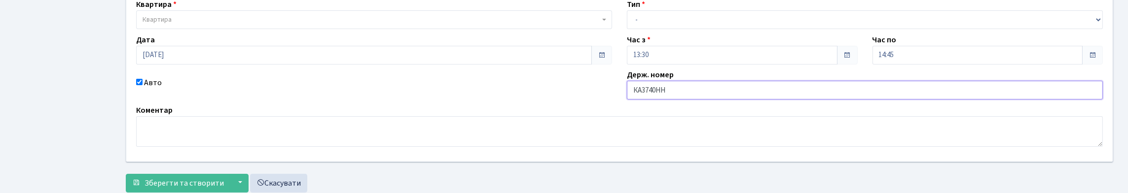
type input "КА3740НН"
click at [255, 25] on span "Квартира" at bounding box center [371, 20] width 457 height 10
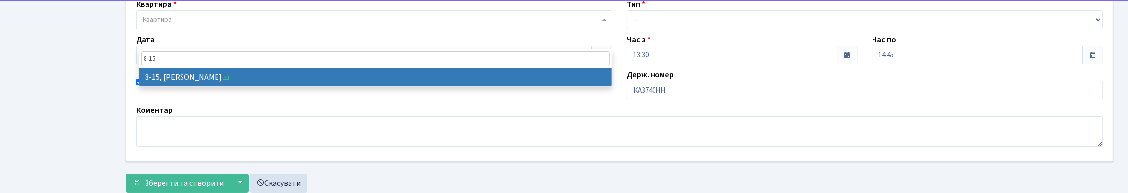
type input "8-15"
select select "6392"
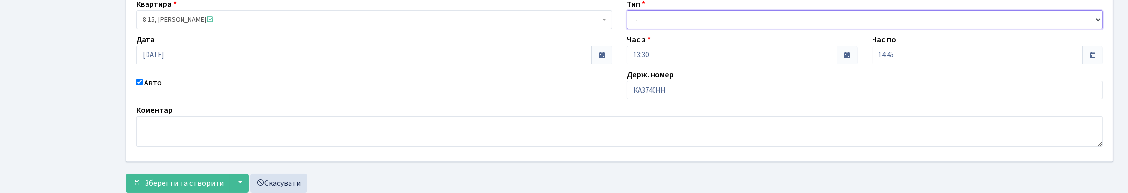
drag, startPoint x: 640, startPoint y: 37, endPoint x: 656, endPoint y: 52, distance: 22.0
click at [641, 29] on select "- Доставка Таксі Гості Сервіс" at bounding box center [865, 19] width 476 height 19
select select "2"
click at [627, 29] on select "- Доставка Таксі Гості Сервіс" at bounding box center [865, 19] width 476 height 19
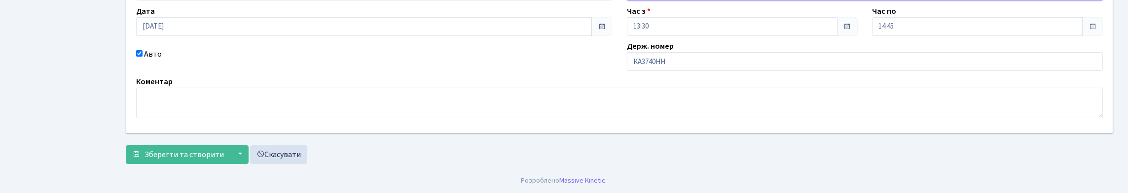
scroll to position [194, 0]
click at [167, 153] on span "Зберегти та створити" at bounding box center [184, 154] width 79 height 11
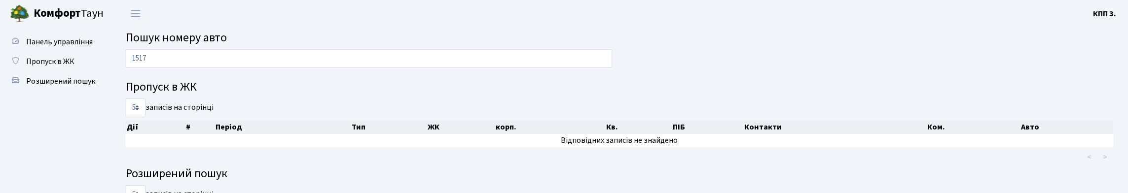
type input "1517"
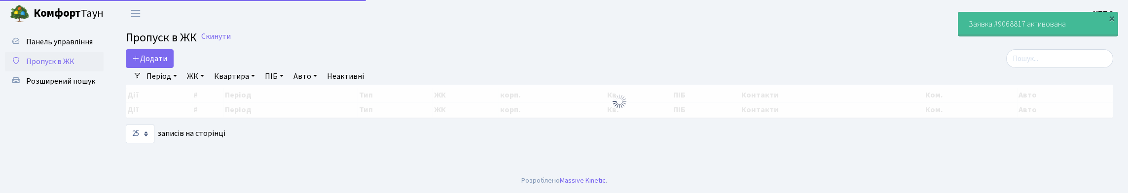
select select "25"
click at [1056, 68] on input "search" at bounding box center [1059, 58] width 107 height 19
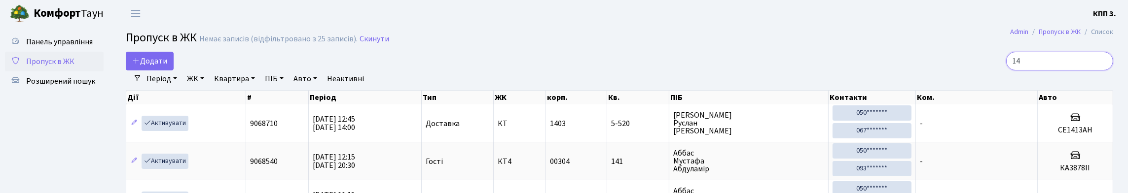
type input "1"
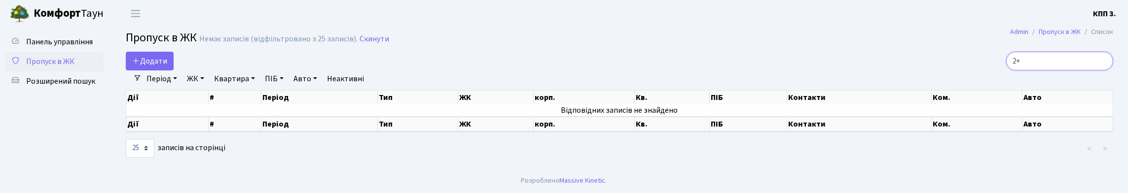
type input "2"
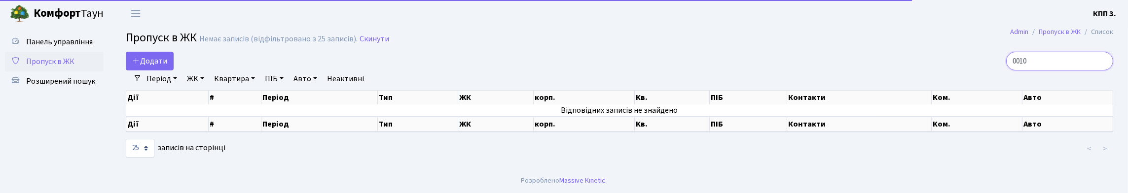
scroll to position [18, 0]
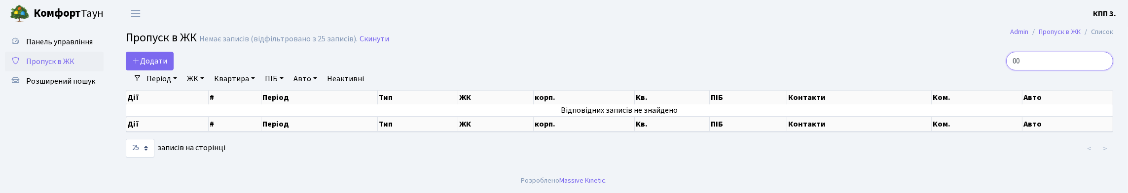
type input "0"
type input "1"
type input "0"
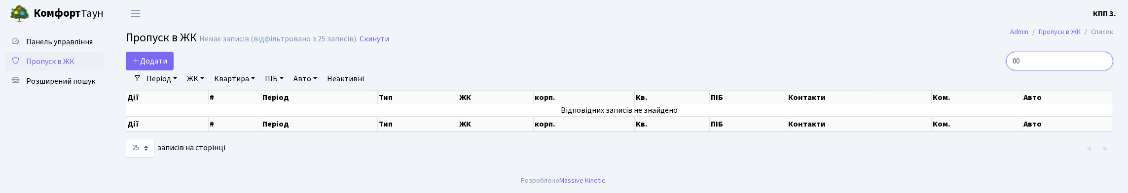
type input "0"
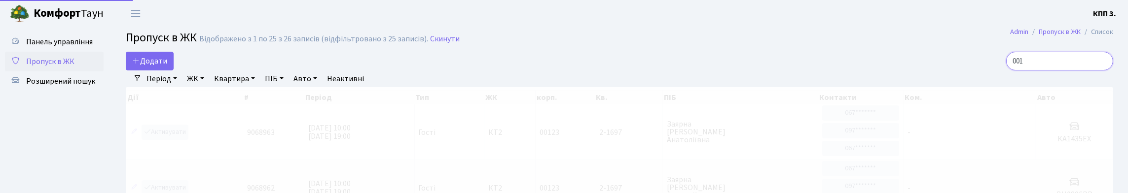
type input "0010"
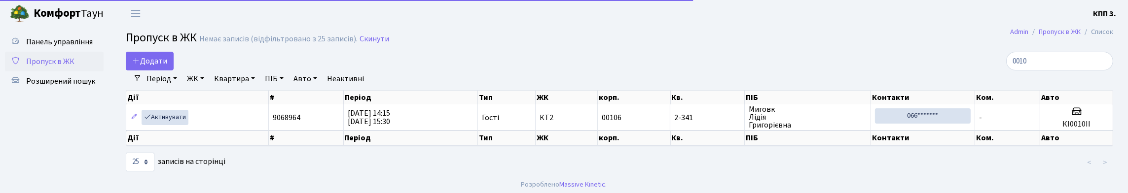
click at [704, 105] on th "Кв." at bounding box center [708, 98] width 74 height 14
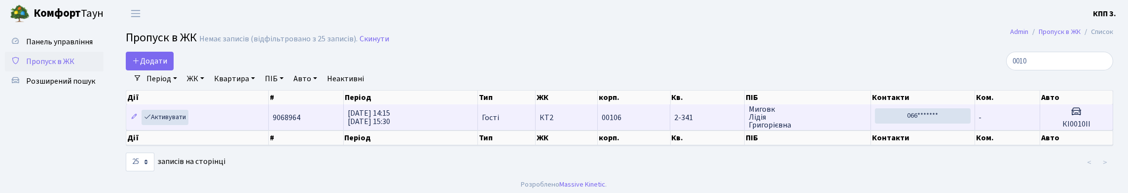
click at [714, 122] on span "2-341" at bounding box center [707, 118] width 66 height 8
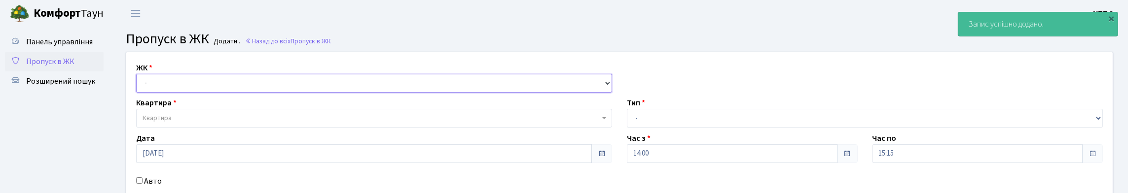
click at [164, 93] on select "- КТ, вул. Регенераторна, 4 КТ2, просп. [STREET_ADDRESS] [STREET_ADDRESS] [PERS…" at bounding box center [374, 83] width 476 height 19
select select "271"
click at [139, 85] on select "- КТ, вул. Регенераторна, 4 КТ2, просп. [STREET_ADDRESS] [STREET_ADDRESS] [PERS…" at bounding box center [374, 83] width 476 height 19
select select
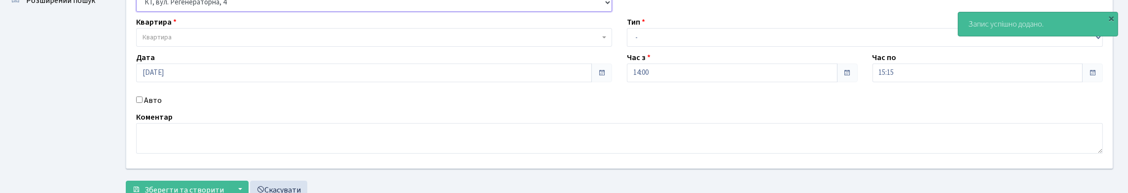
scroll to position [99, 0]
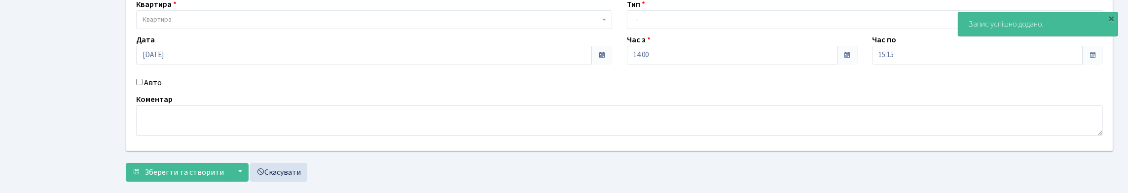
click at [149, 89] on label "Авто" at bounding box center [153, 83] width 18 height 12
click at [143, 85] on input "Авто" at bounding box center [139, 82] width 6 height 6
checkbox input "true"
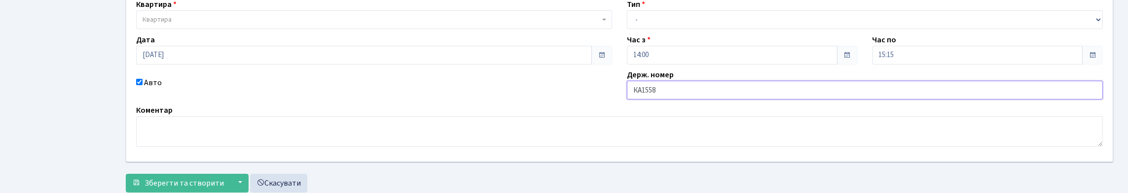
type input "КА1558"
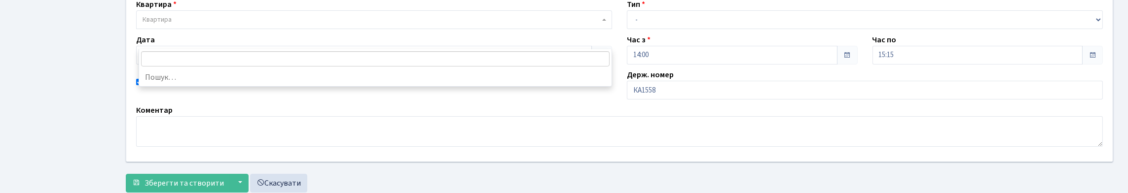
click at [343, 25] on span "Квартира" at bounding box center [371, 20] width 457 height 10
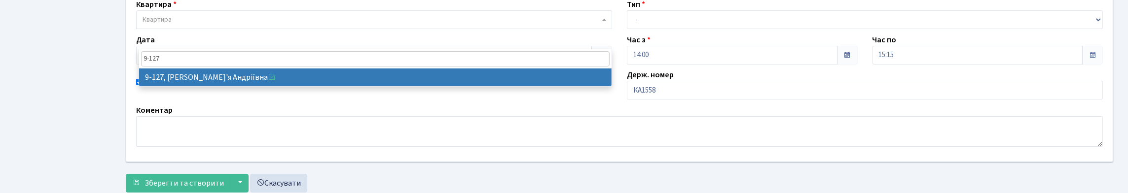
type input "9-127"
select select "6477"
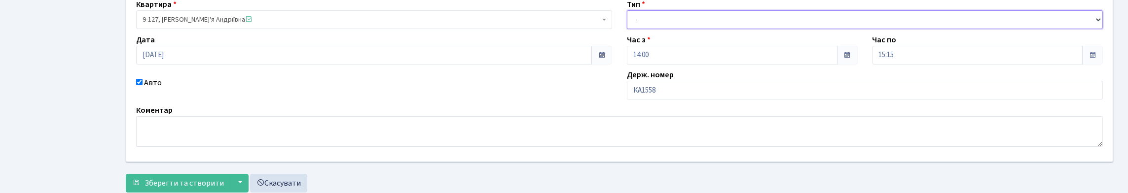
click at [669, 29] on select "- Доставка Таксі Гості Сервіс" at bounding box center [865, 19] width 476 height 19
select select "2"
click at [627, 29] on select "- Доставка Таксі Гості Сервіс" at bounding box center [865, 19] width 476 height 19
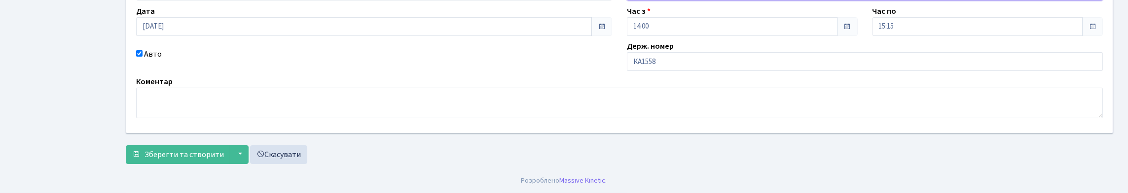
scroll to position [148, 0]
click at [699, 71] on input "КА1558" at bounding box center [865, 61] width 476 height 19
type input "КА1558РІ"
click at [199, 149] on span "Зберегти та створити" at bounding box center [184, 154] width 79 height 11
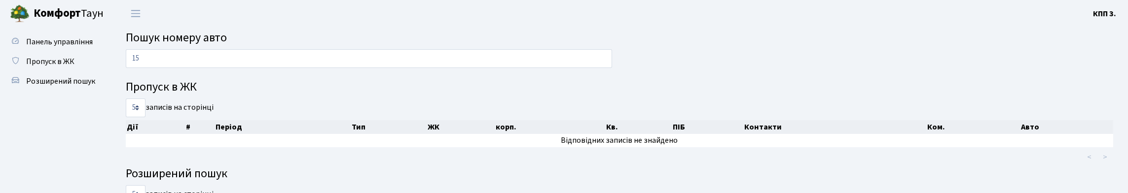
type input "1"
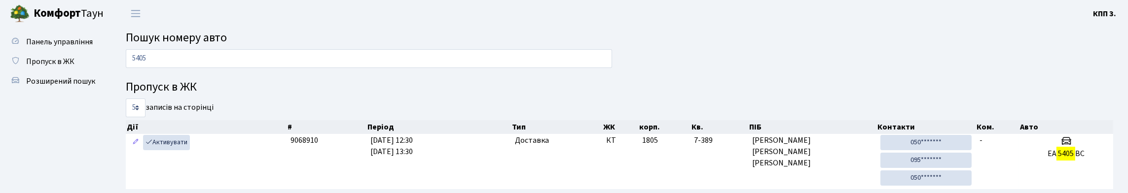
type input "5405"
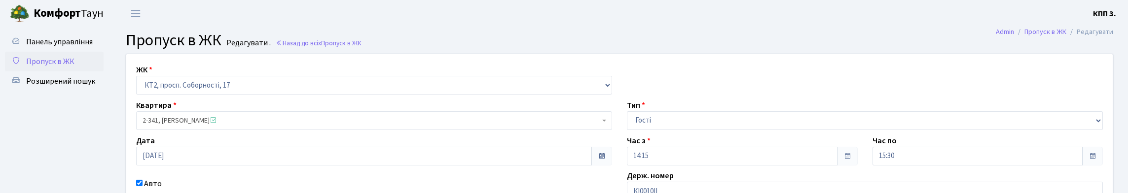
scroll to position [99, 0]
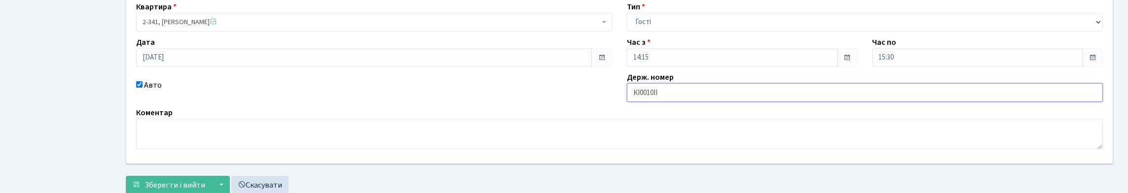
click at [712, 102] on input "КІ0010ІІ" at bounding box center [865, 92] width 476 height 19
type input "КІ0010АК"
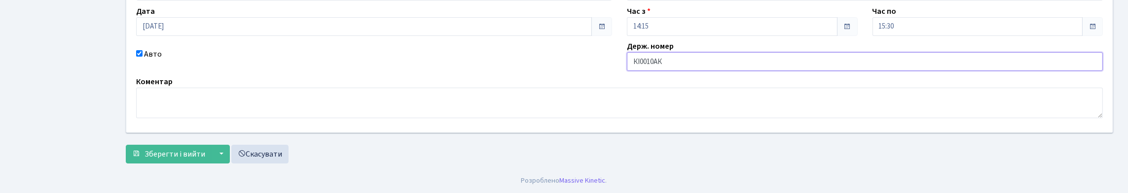
scroll to position [197, 0]
click at [170, 157] on span "Зберегти і вийти" at bounding box center [175, 154] width 61 height 11
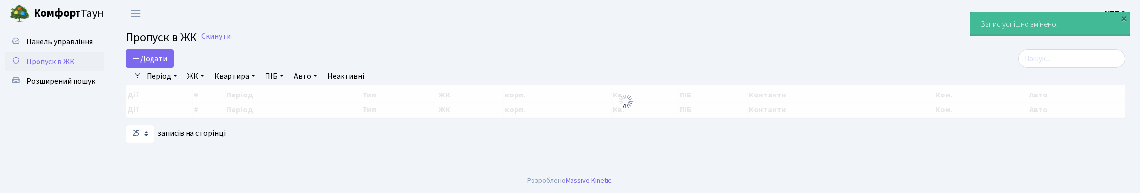
select select "25"
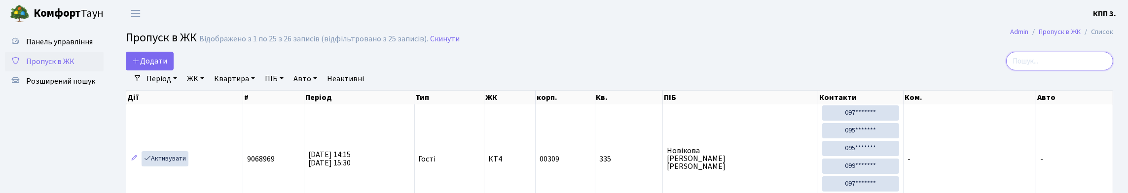
click at [1006, 71] on input "search" at bounding box center [1059, 61] width 107 height 19
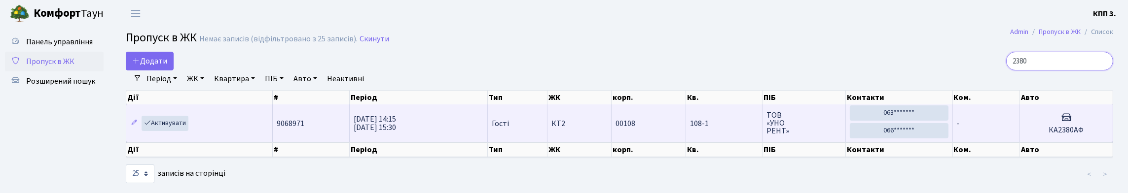
type input "2380"
click at [590, 137] on td "КТ2" at bounding box center [580, 123] width 64 height 37
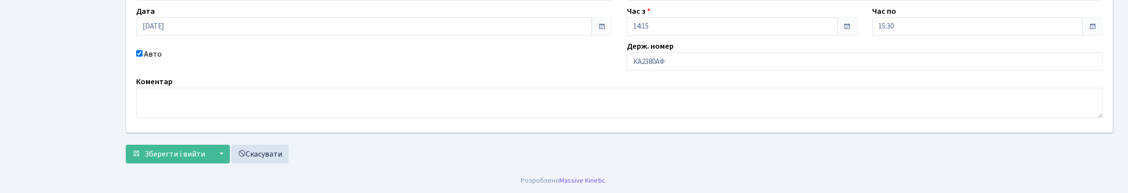
scroll to position [148, 0]
click at [717, 71] on input "КА2380АФ" at bounding box center [865, 61] width 476 height 19
type input "КА2380АС"
click at [177, 149] on span "Зберегти і вийти" at bounding box center [175, 154] width 61 height 11
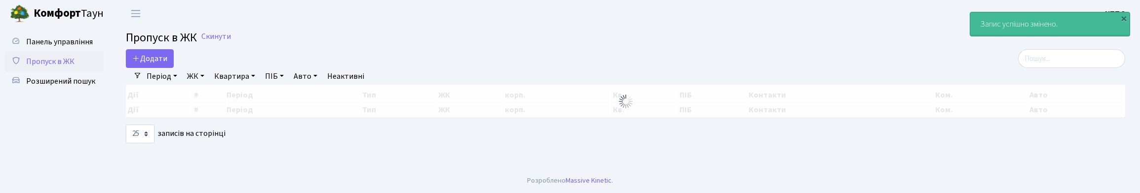
select select "25"
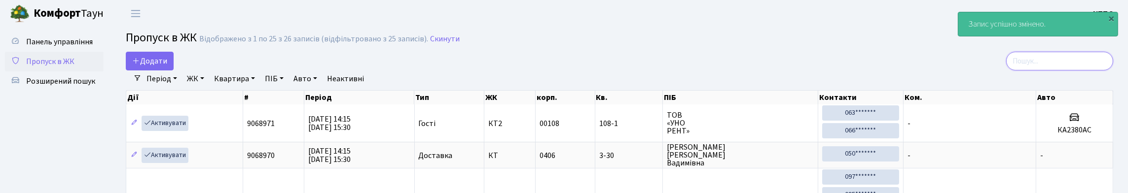
click at [1029, 71] on input "search" at bounding box center [1059, 61] width 107 height 19
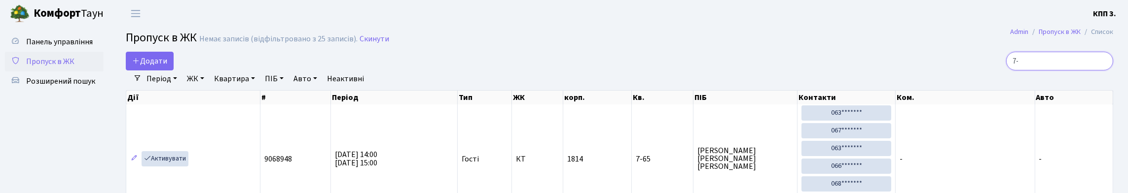
type input "7"
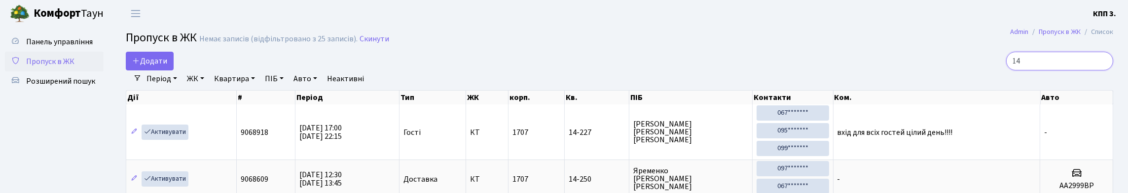
type input "1"
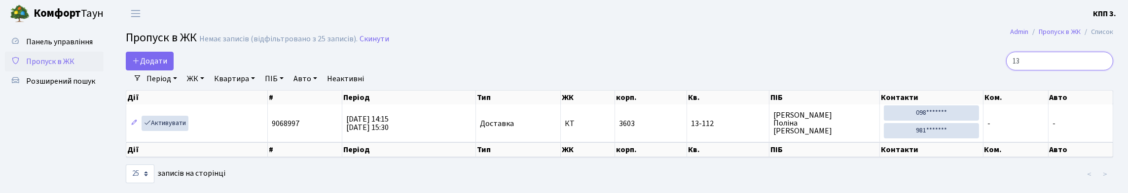
type input "1"
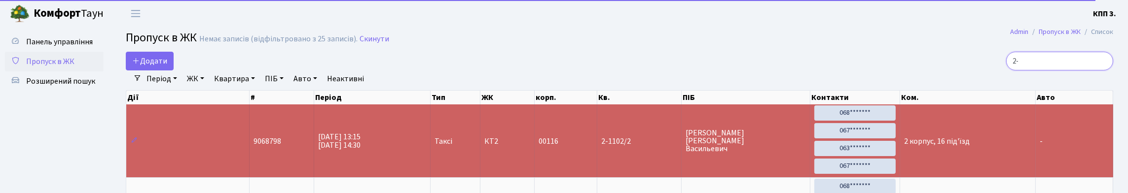
type input "2"
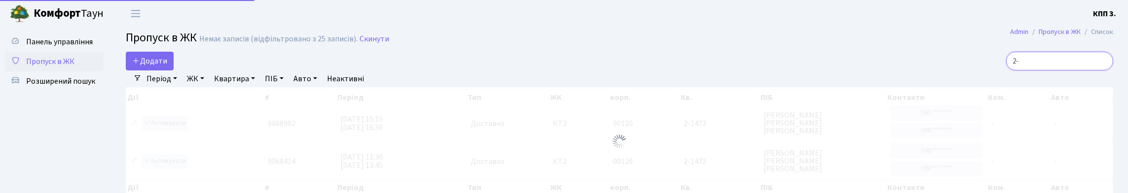
type input "2"
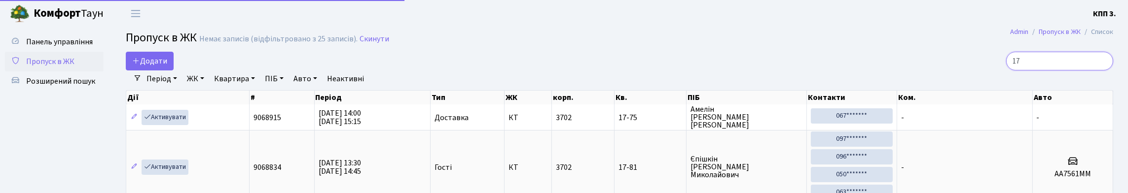
type input "1"
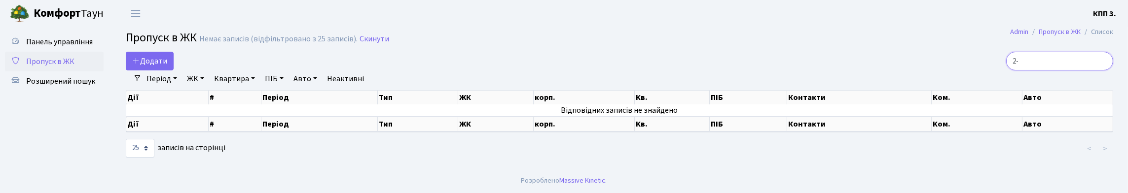
type input "2"
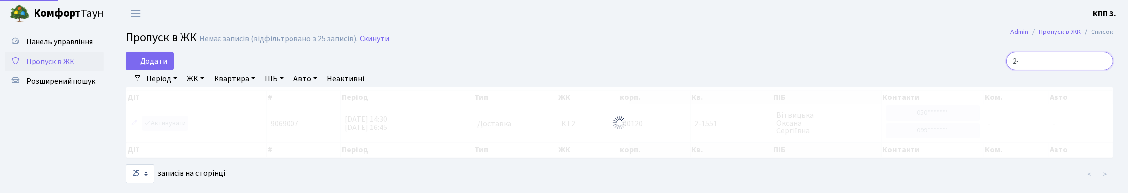
type input "2"
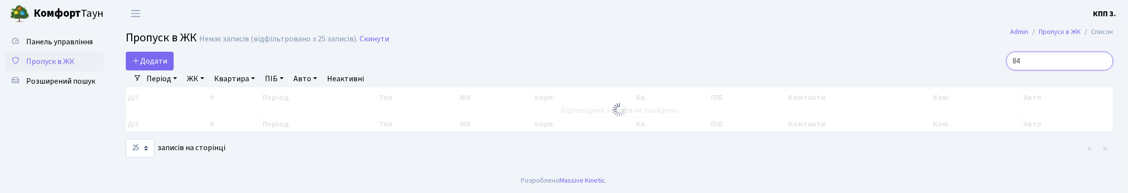
type input "8"
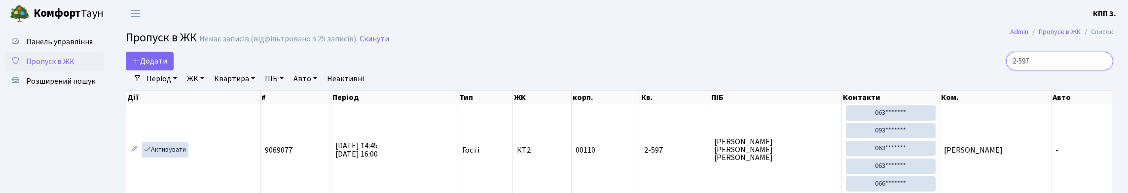
type input "2-597"
click at [1100, 68] on input "2-597" at bounding box center [1059, 61] width 107 height 19
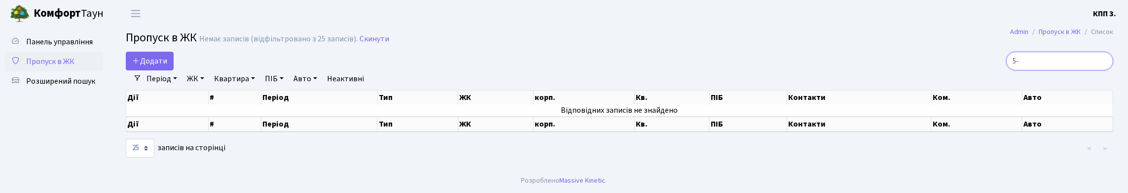
type input "5"
type input "2"
type input "1"
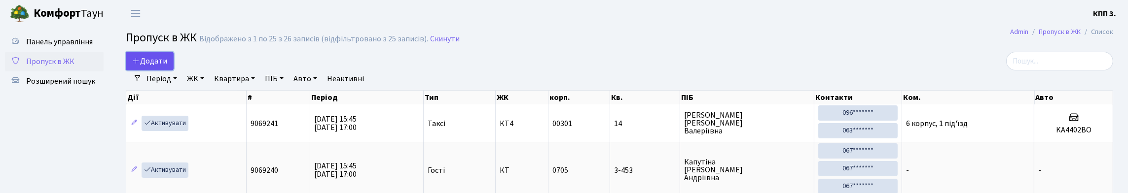
click at [155, 67] on span "Додати" at bounding box center [149, 61] width 35 height 11
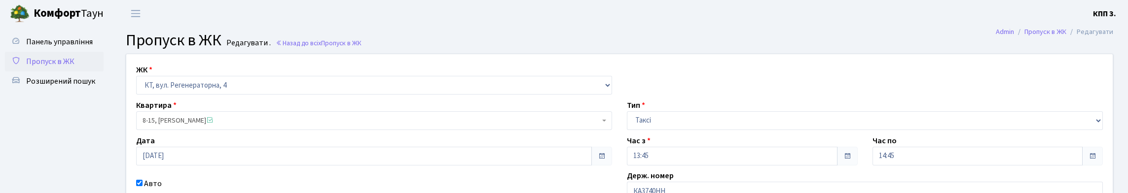
scroll to position [99, 0]
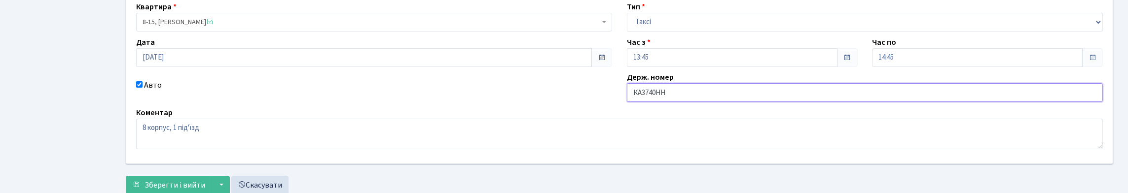
click at [670, 102] on input "КА3740НН" at bounding box center [865, 92] width 476 height 19
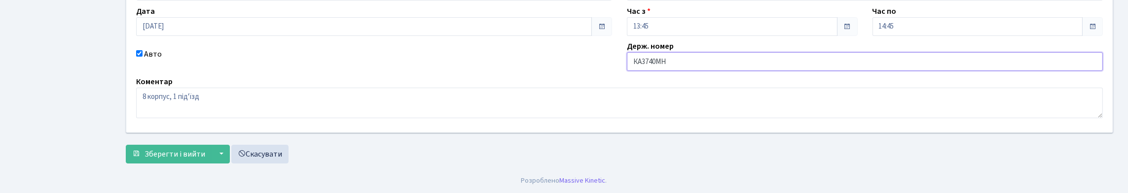
scroll to position [197, 0]
type input "КА3740МН"
click at [197, 152] on span "Зберегти і вийти" at bounding box center [175, 154] width 61 height 11
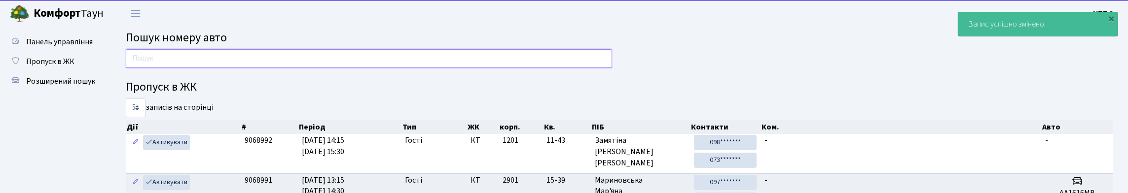
click at [241, 59] on input "text" at bounding box center [369, 58] width 486 height 19
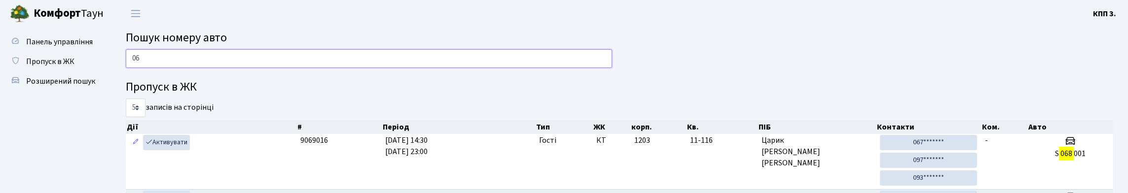
type input "0"
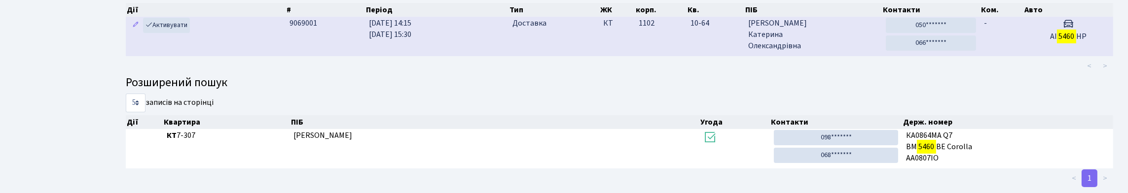
scroll to position [56, 0]
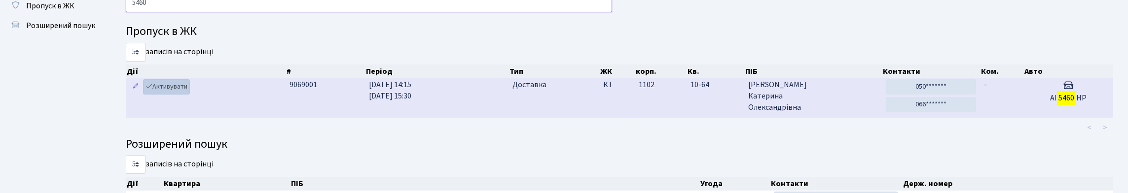
type input "5460"
click at [186, 95] on link "Активувати" at bounding box center [166, 86] width 47 height 15
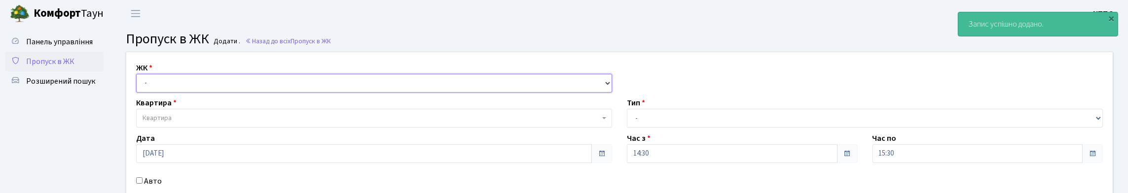
click at [174, 92] on select "- КТ, вул. Регенераторна, 4 КТ2, просп. [STREET_ADDRESS] [STREET_ADDRESS] [PERS…" at bounding box center [374, 83] width 476 height 19
select select "271"
click at [139, 85] on select "- КТ, вул. Регенераторна, 4 КТ2, просп. [STREET_ADDRESS] [STREET_ADDRESS] [PERS…" at bounding box center [374, 83] width 476 height 19
select select
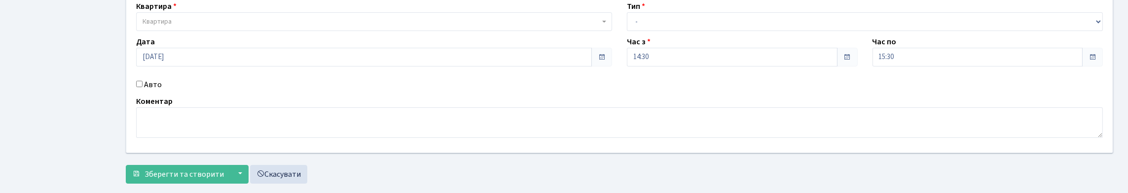
scroll to position [99, 0]
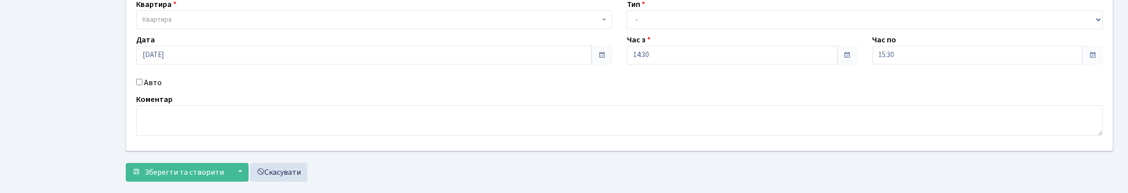
click at [152, 89] on label "Авто" at bounding box center [153, 83] width 18 height 12
click at [143, 85] on input "Авто" at bounding box center [139, 82] width 6 height 6
checkbox input "true"
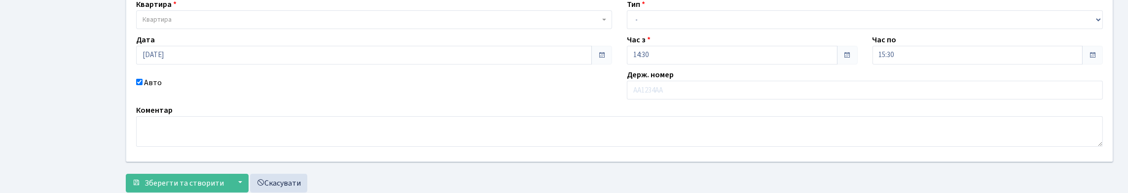
click at [303, 25] on span "Квартира" at bounding box center [371, 20] width 457 height 10
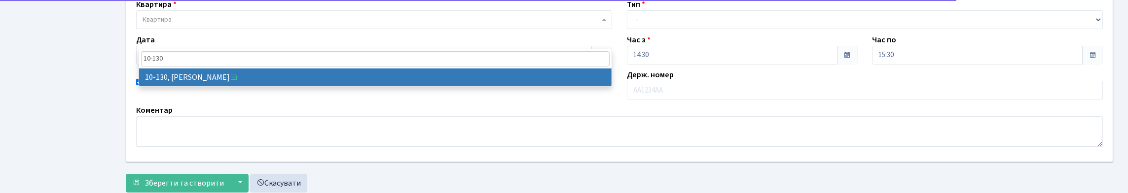
type input "10-130"
drag, startPoint x: 316, startPoint y: 76, endPoint x: 346, endPoint y: 70, distance: 30.4
select select "6699"
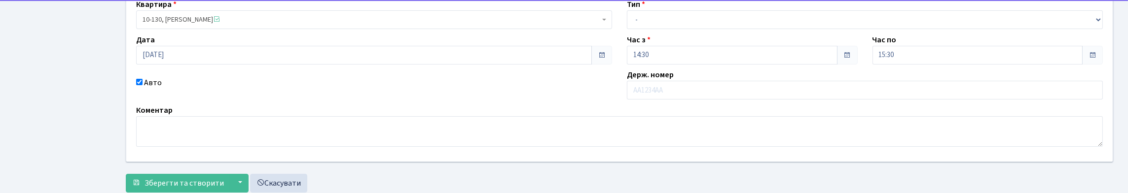
click at [675, 25] on div "Тип - Доставка Таксі Гості Сервіс" at bounding box center [865, 14] width 491 height 31
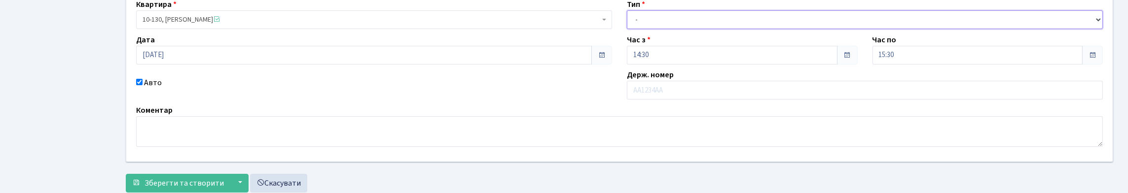
click at [674, 29] on select "- Доставка Таксі Гості Сервіс" at bounding box center [865, 19] width 476 height 19
select select "1"
click at [627, 29] on select "- Доставка Таксі Гості Сервіс" at bounding box center [865, 19] width 476 height 19
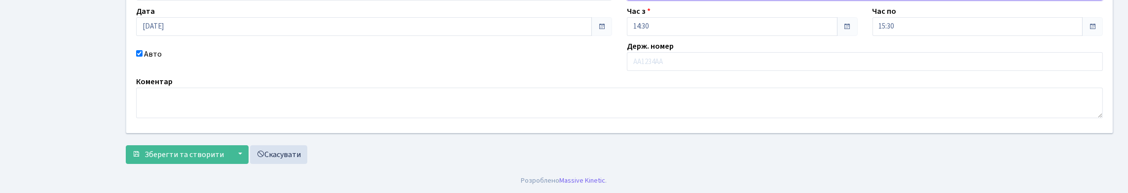
scroll to position [194, 0]
click at [163, 152] on span "Зберегти та створити" at bounding box center [184, 154] width 79 height 11
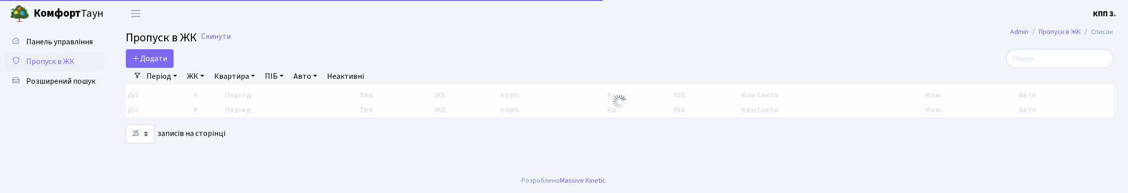
select select "25"
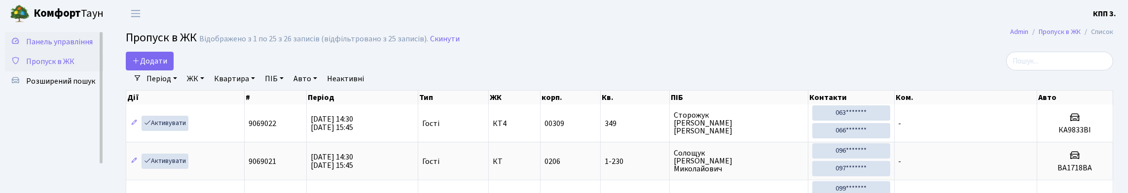
click at [51, 47] on span "Панель управління" at bounding box center [59, 42] width 67 height 11
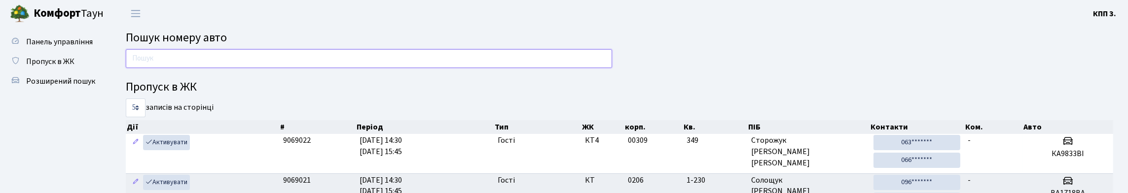
click at [174, 62] on input "text" at bounding box center [369, 58] width 486 height 19
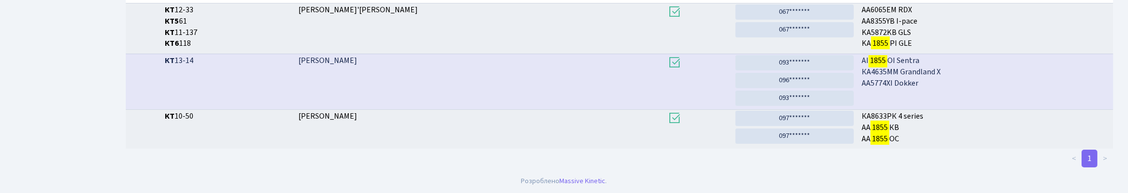
scroll to position [60, 0]
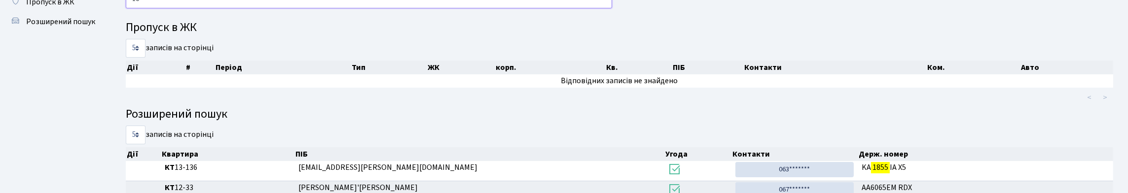
type input "1"
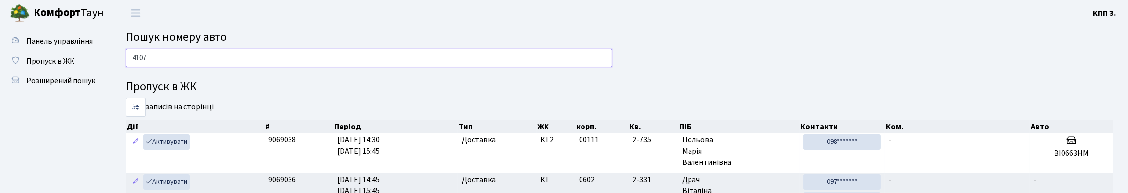
scroll to position [0, 0]
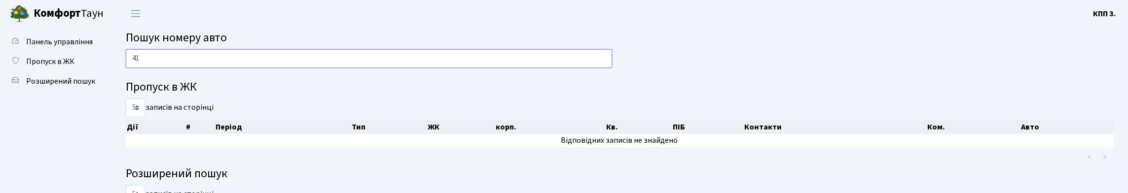
type input "4"
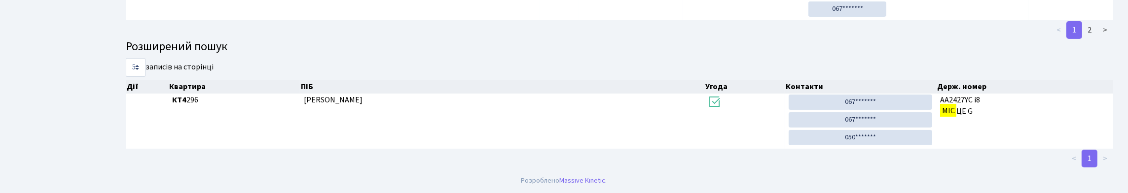
scroll to position [60, 0]
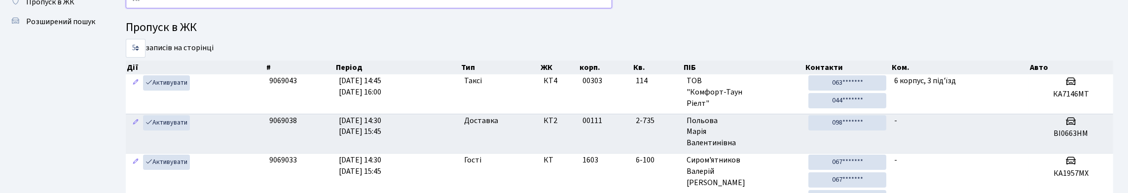
type input "М"
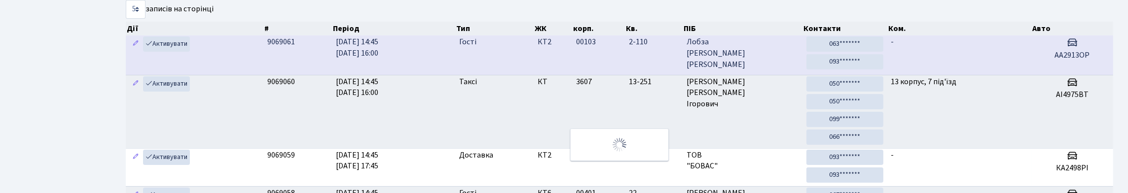
scroll to position [0, 0]
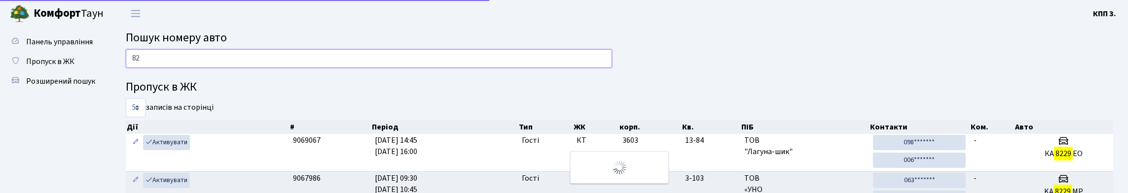
type input "8"
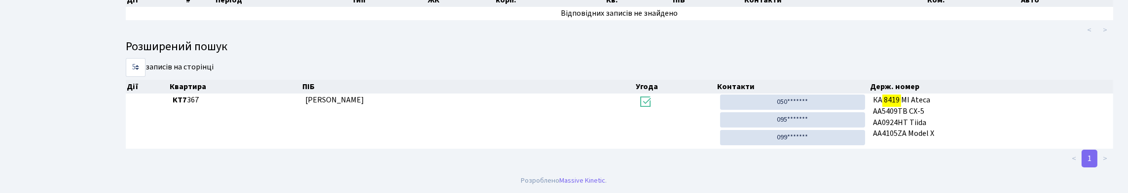
scroll to position [60, 0]
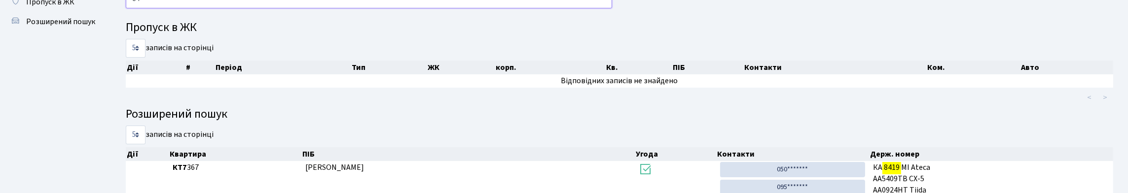
type input "8"
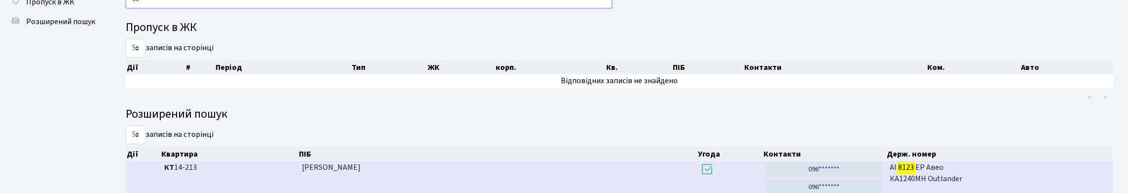
type input "8"
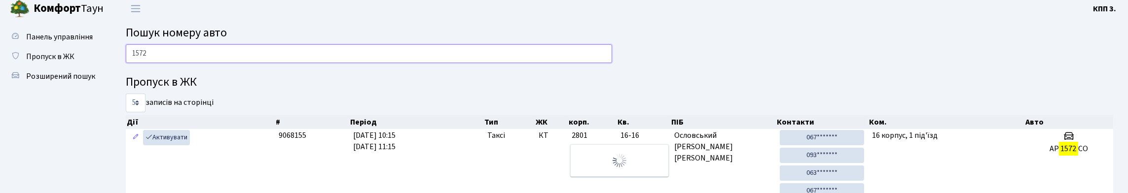
scroll to position [0, 0]
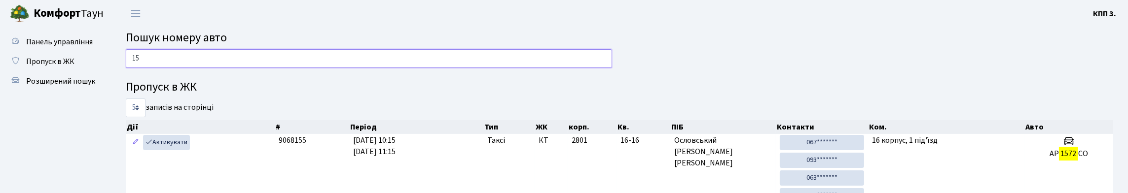
type input "1"
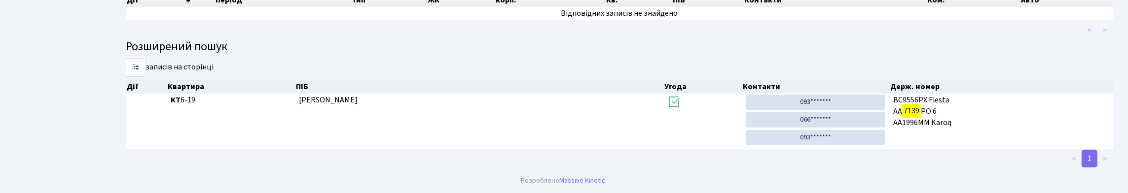
scroll to position [60, 0]
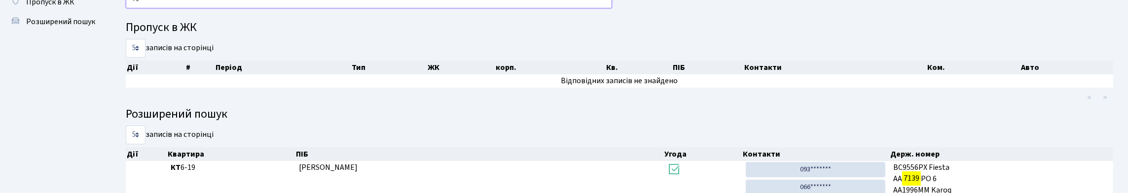
type input "7"
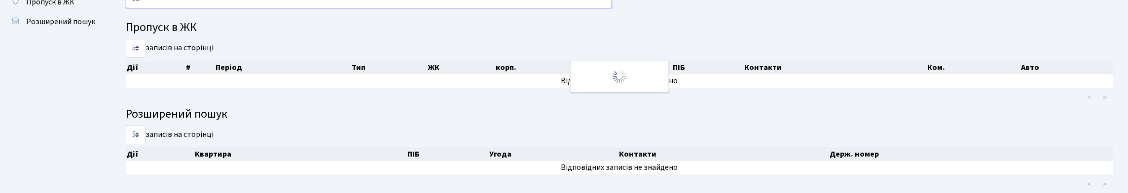
type input "1"
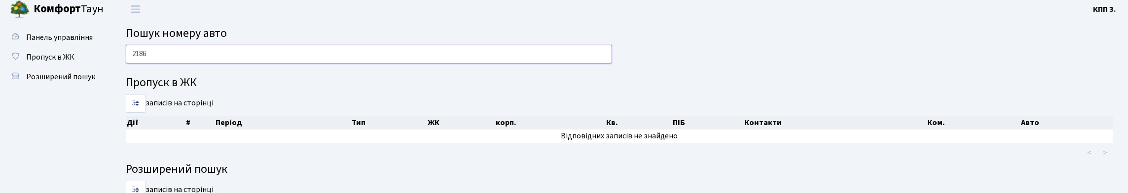
scroll to position [0, 0]
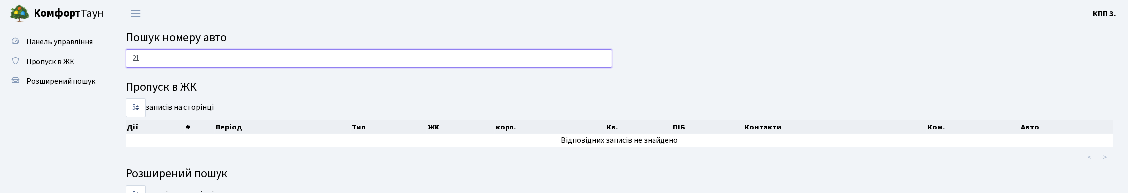
type input "2"
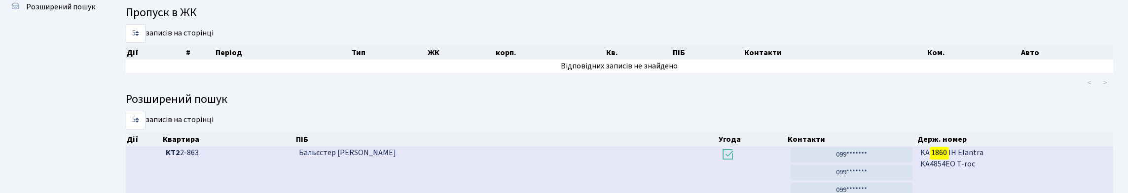
scroll to position [20, 0]
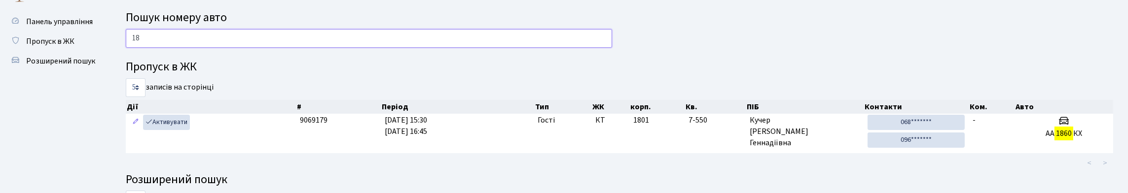
type input "1"
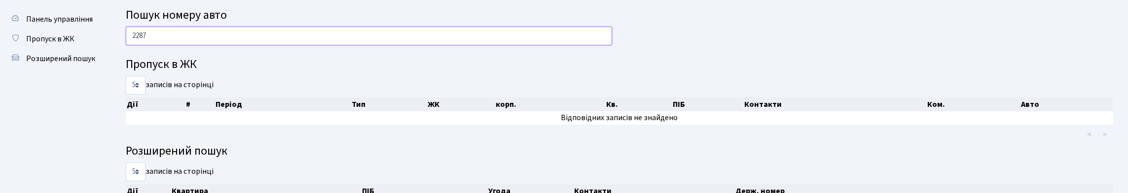
scroll to position [5, 0]
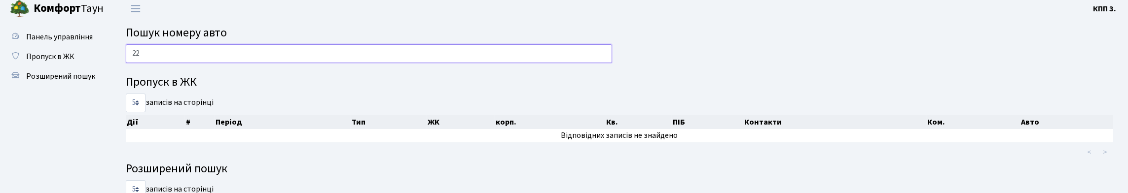
type input "2"
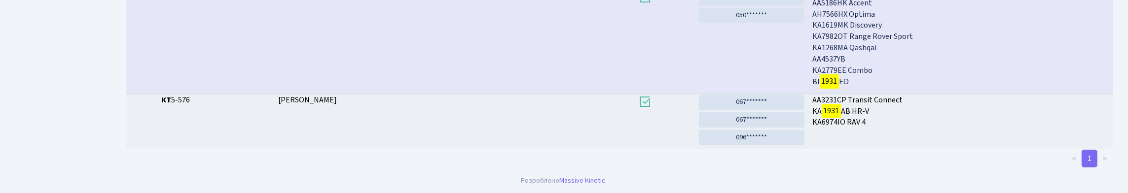
scroll to position [60, 0]
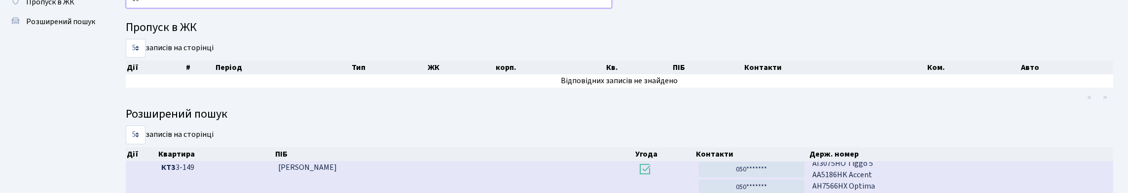
type input "1"
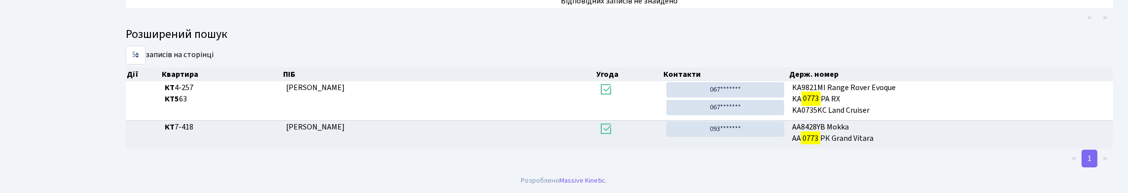
scroll to position [0, 0]
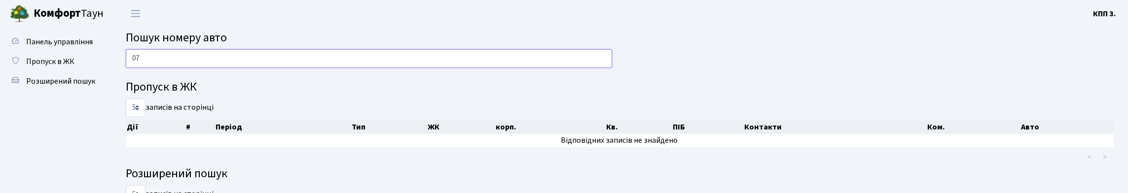
type input "0"
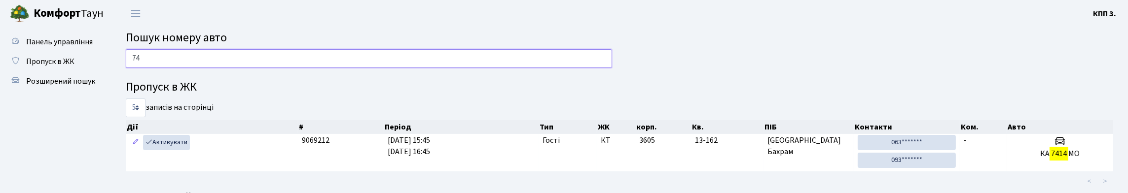
type input "7"
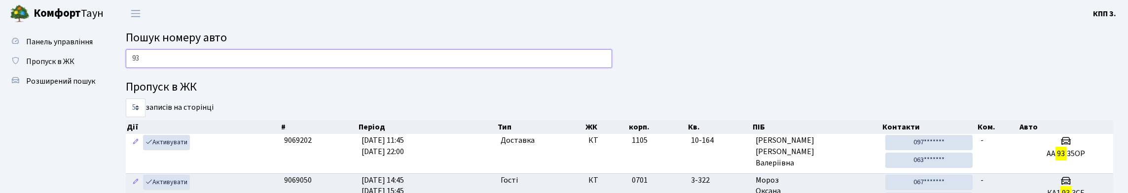
type input "9"
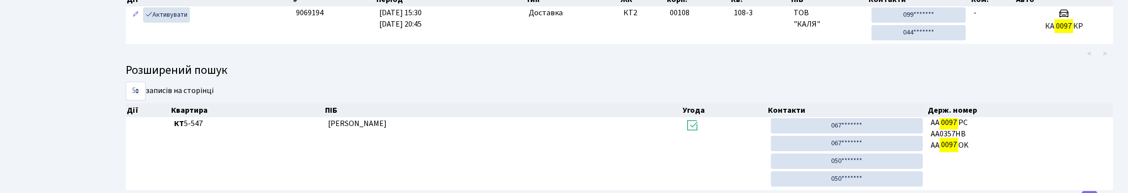
scroll to position [148, 0]
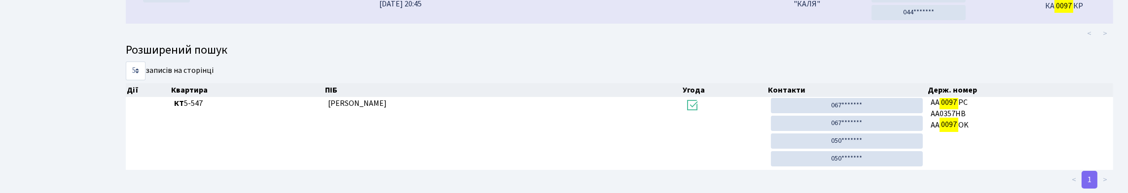
type input "0097"
click at [750, 24] on td "108-3" at bounding box center [760, 4] width 60 height 37
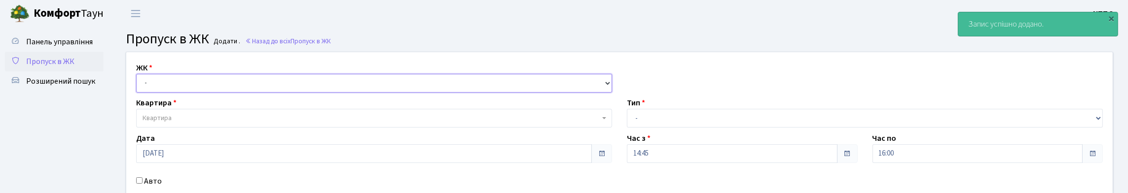
click at [161, 93] on select "- КТ, вул. Регенераторна, 4 КТ2, просп. Соборності, 17 КТ3, вул. Березнева, 16 …" at bounding box center [374, 83] width 476 height 19
select select "271"
click at [139, 85] on select "- КТ, вул. Регенераторна, 4 КТ2, просп. [STREET_ADDRESS] [STREET_ADDRESS] [PERS…" at bounding box center [374, 83] width 476 height 19
select select
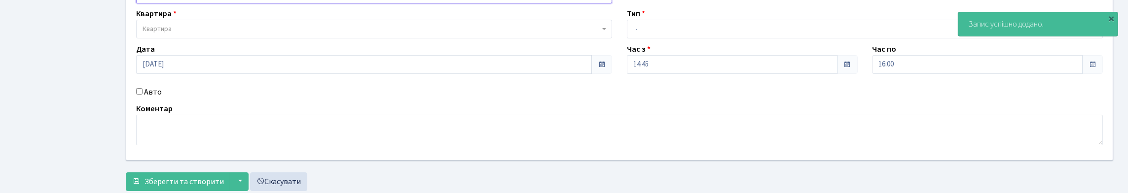
scroll to position [99, 0]
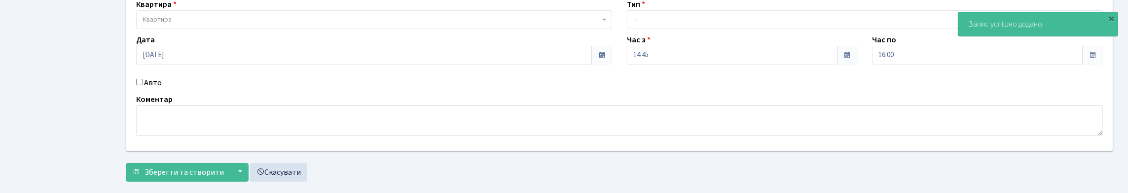
click at [162, 89] on label "Авто" at bounding box center [153, 83] width 18 height 12
click at [143, 85] on input "Авто" at bounding box center [139, 82] width 6 height 6
checkbox input "true"
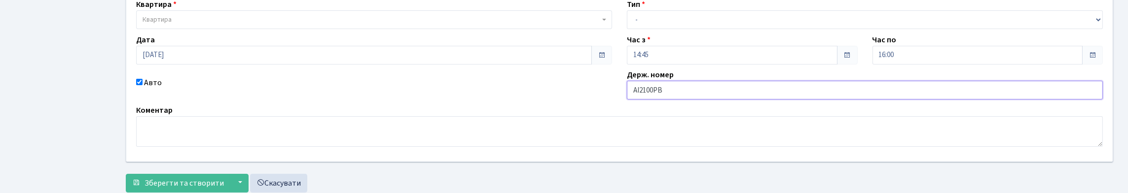
type input "АІ2100РВ"
click at [380, 25] on span "Квартира" at bounding box center [371, 20] width 457 height 10
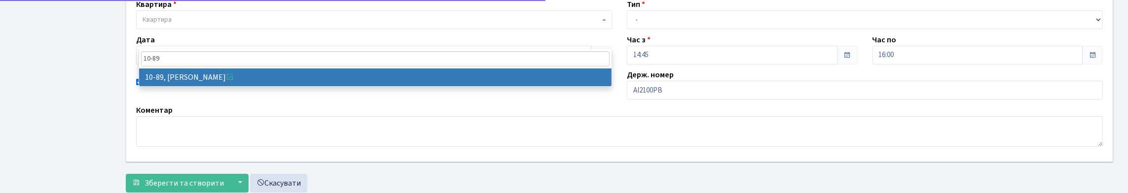
type input "10-89"
drag, startPoint x: 363, startPoint y: 75, endPoint x: 448, endPoint y: 70, distance: 85.5
select select "6658"
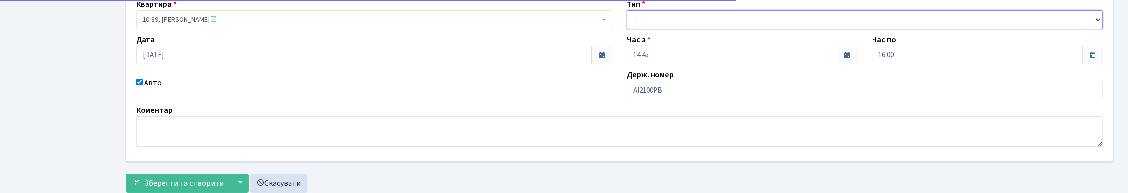
click at [659, 29] on select "- Доставка Таксі Гості Сервіс" at bounding box center [865, 19] width 476 height 19
select select "3"
click at [627, 29] on select "- Доставка Таксі Гості Сервіс" at bounding box center [865, 19] width 476 height 19
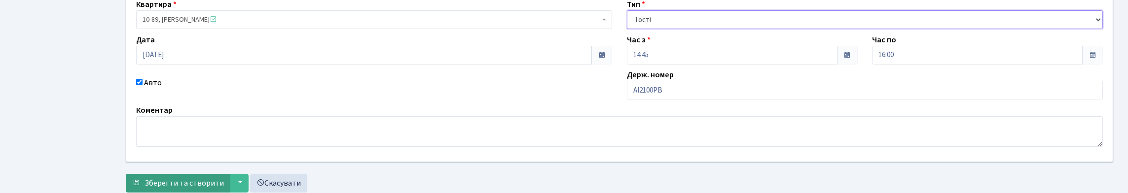
scroll to position [194, 0]
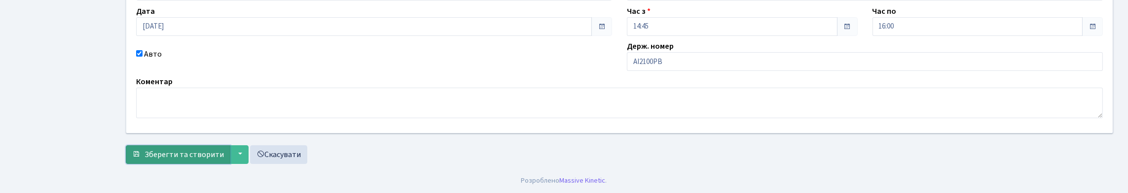
click at [224, 151] on span "Зберегти та створити" at bounding box center [184, 154] width 79 height 11
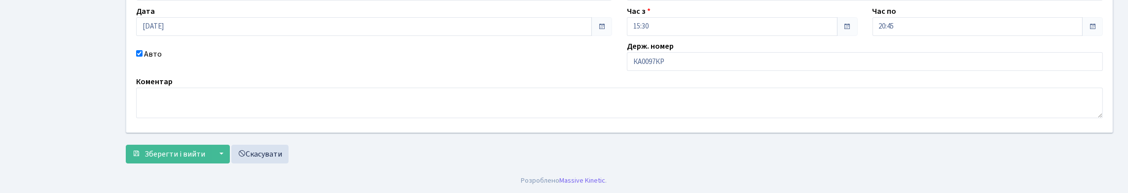
scroll to position [148, 0]
click at [689, 71] on input "КА0097КР" at bounding box center [865, 61] width 476 height 19
type input "КА0097ЕХ"
click at [205, 150] on span "Зберегти і вийти" at bounding box center [175, 154] width 61 height 11
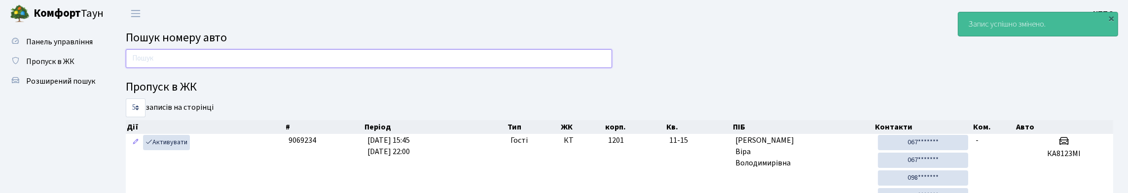
click at [191, 65] on input "text" at bounding box center [369, 58] width 486 height 19
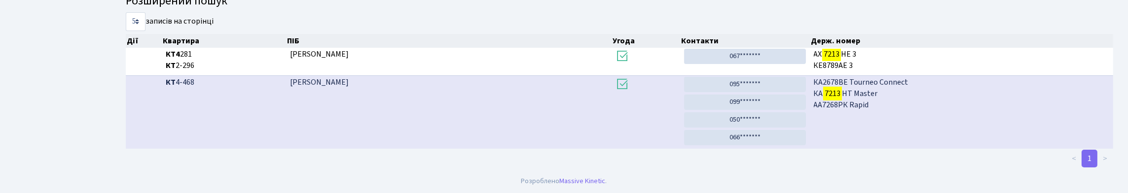
scroll to position [60, 0]
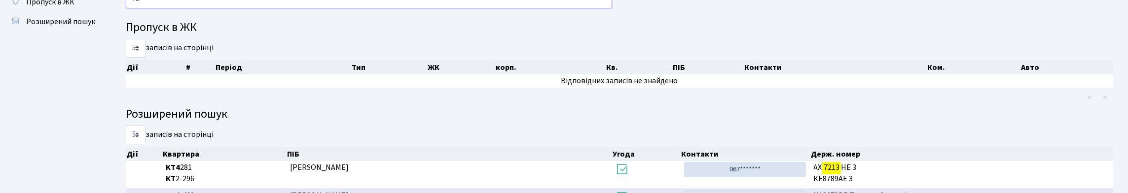
type input "7"
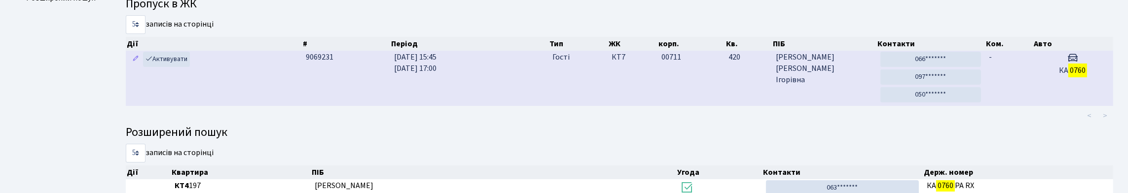
scroll to position [69, 0]
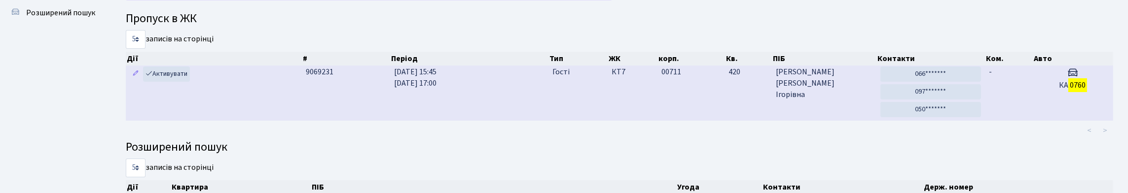
type input "0760"
click at [582, 117] on td "Гості" at bounding box center [578, 93] width 59 height 55
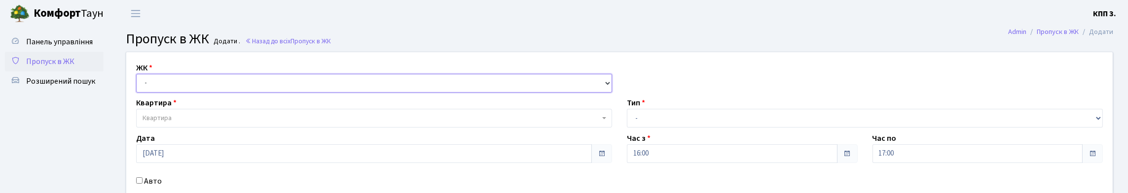
click at [173, 93] on select "- КТ, вул. Регенераторна, 4 КТ2, просп. [STREET_ADDRESS] [STREET_ADDRESS] [PERS…" at bounding box center [374, 83] width 476 height 19
select select "271"
click at [139, 85] on select "- КТ, вул. Регенераторна, 4 КТ2, просп. [STREET_ADDRESS] [STREET_ADDRESS] [PERS…" at bounding box center [374, 83] width 476 height 19
select select
click at [169, 123] on span "Квартира" at bounding box center [157, 118] width 29 height 10
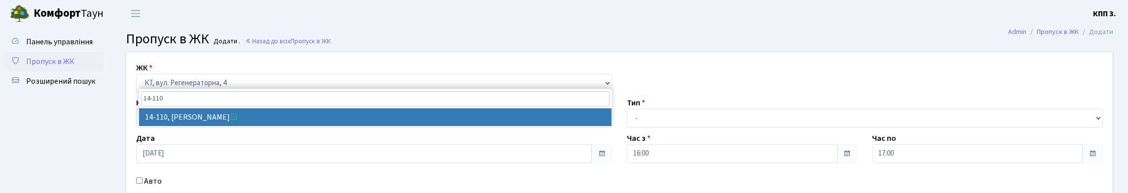
type input "14-110"
select select "7487"
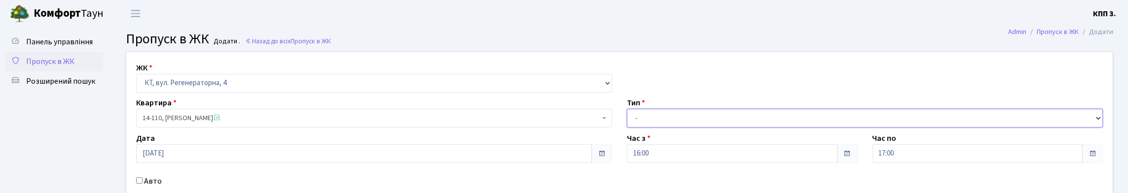
click at [665, 128] on select "- Доставка Таксі Гості Сервіс" at bounding box center [865, 118] width 476 height 19
select select "1"
click at [627, 128] on select "- Доставка Таксі Гості Сервіс" at bounding box center [865, 118] width 476 height 19
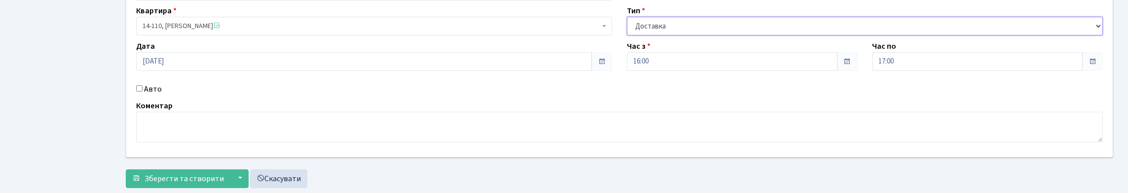
scroll to position [180, 0]
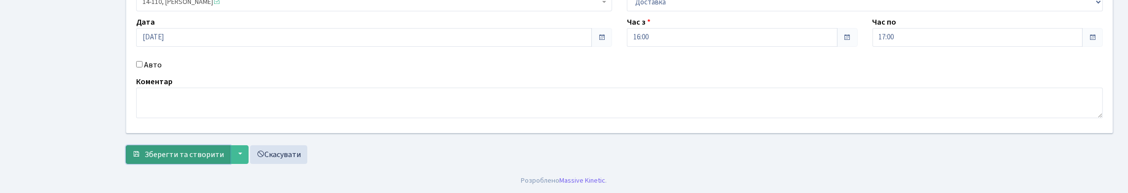
click at [213, 155] on span "Зберегти та створити" at bounding box center [184, 154] width 79 height 11
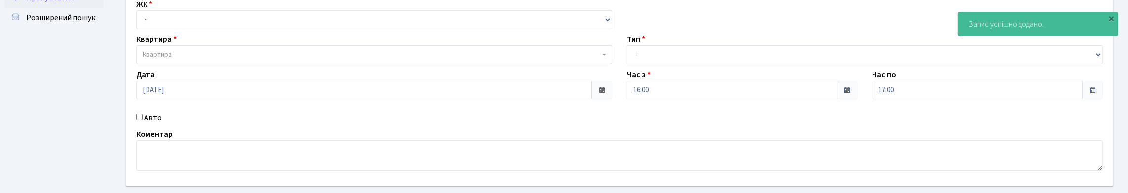
scroll to position [148, 0]
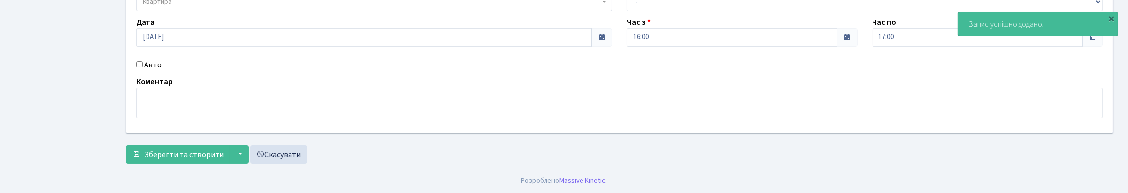
click at [144, 68] on div "Авто" at bounding box center [374, 65] width 491 height 12
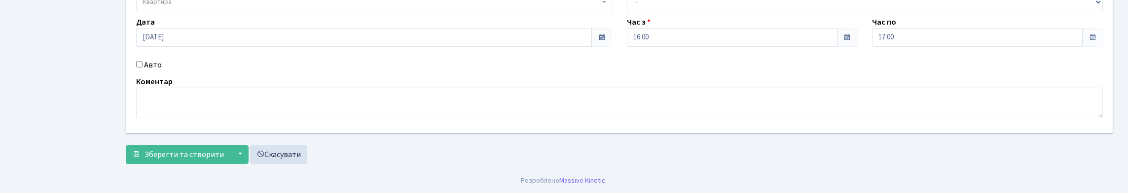
click at [143, 68] on input "Авто" at bounding box center [139, 64] width 6 height 6
checkbox input "true"
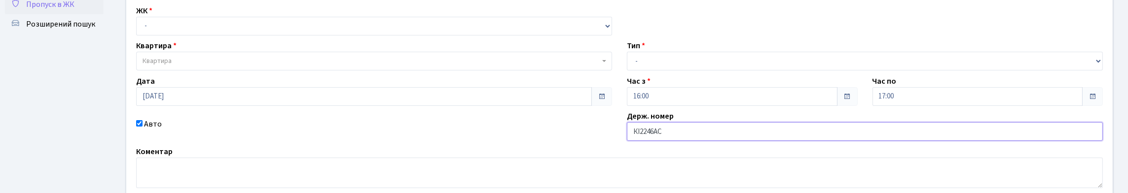
scroll to position [49, 0]
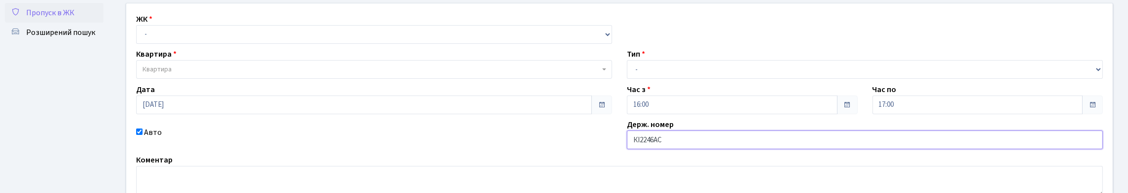
type input "КІ2246АС"
click at [194, 43] on select "- КТ, вул. Регенераторна, 4 КТ2, просп. [STREET_ADDRESS] [STREET_ADDRESS] [PERS…" at bounding box center [374, 34] width 476 height 19
select select "271"
click at [139, 36] on select "- КТ, вул. Регенераторна, 4 КТ2, просп. [STREET_ADDRESS] [STREET_ADDRESS] [PERS…" at bounding box center [374, 34] width 476 height 19
select select
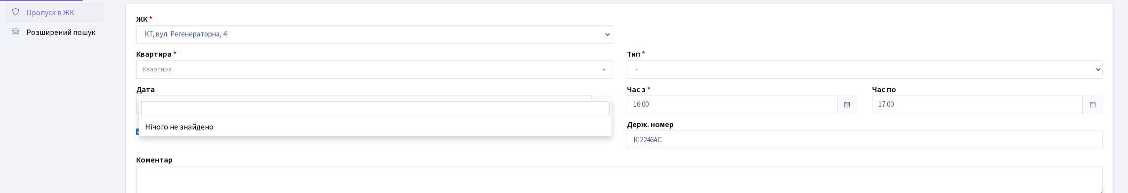
click at [214, 74] on span "Квартира" at bounding box center [371, 70] width 457 height 10
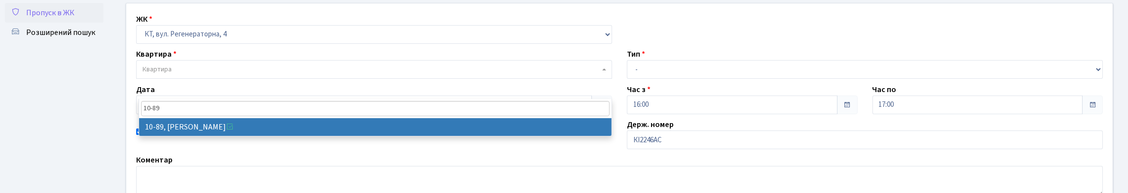
type input "10-89"
select select "6658"
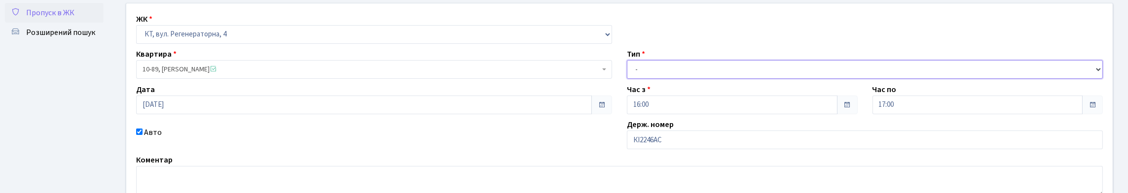
click at [667, 79] on select "- Доставка Таксі Гості Сервіс" at bounding box center [865, 69] width 476 height 19
select select "3"
click at [627, 79] on select "- Доставка Таксі Гості Сервіс" at bounding box center [865, 69] width 476 height 19
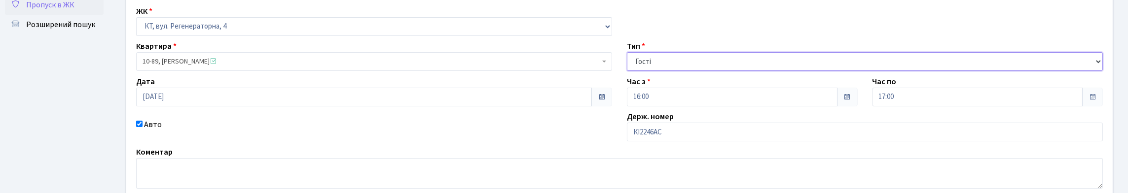
scroll to position [194, 0]
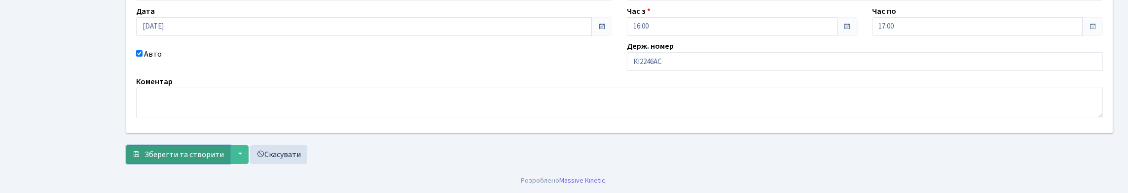
click at [185, 149] on span "Зберегти та створити" at bounding box center [184, 154] width 79 height 11
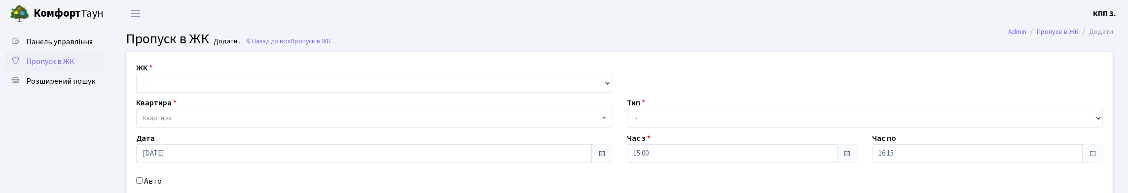
click at [64, 67] on span "Пропуск в ЖК" at bounding box center [50, 61] width 48 height 11
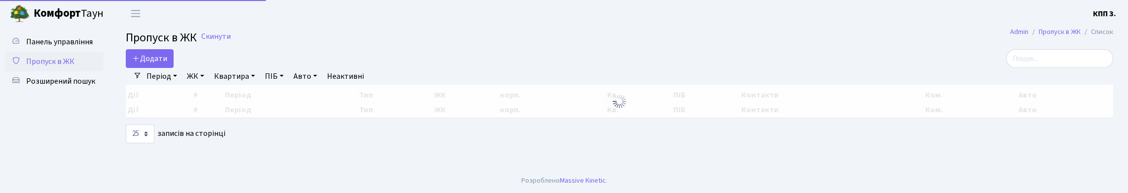
select select "25"
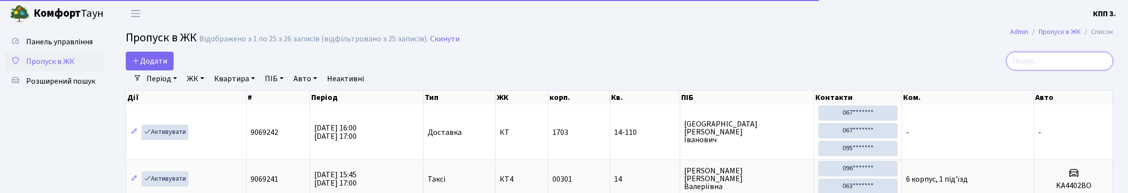
drag, startPoint x: 1017, startPoint y: 67, endPoint x: 979, endPoint y: 62, distance: 38.3
click at [1013, 65] on input "search" at bounding box center [1059, 61] width 107 height 19
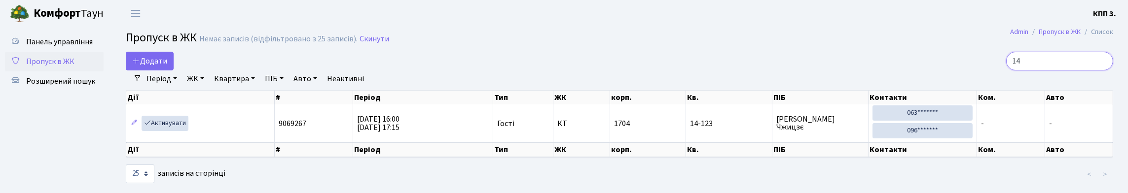
type input "1"
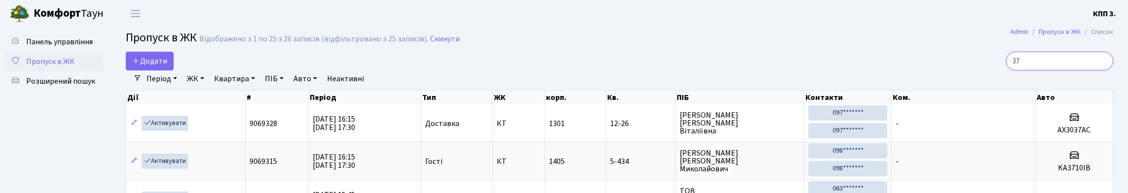
type input "3"
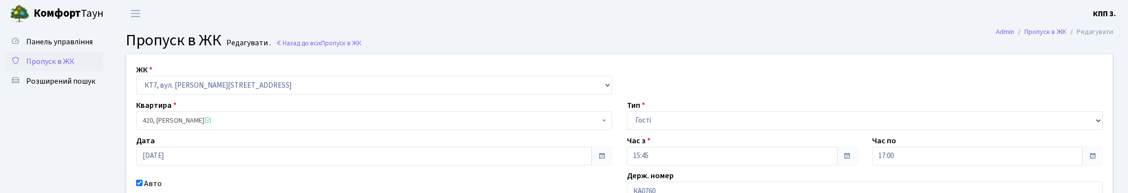
scroll to position [148, 0]
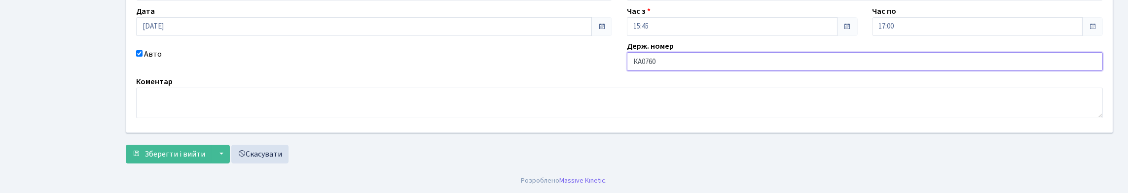
click at [676, 71] on input "КА0760" at bounding box center [865, 61] width 476 height 19
type input "КА0760ІЕ"
click at [205, 150] on span "Зберегти і вийти" at bounding box center [175, 154] width 61 height 11
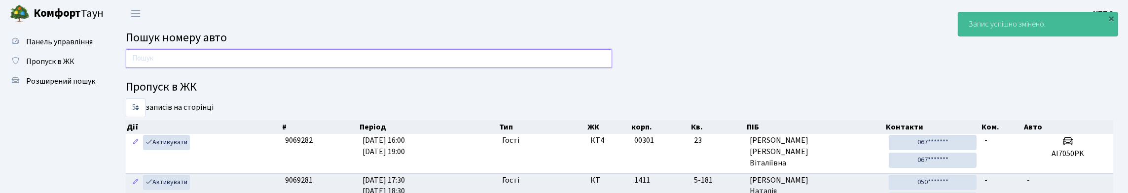
click at [167, 59] on input "text" at bounding box center [369, 58] width 486 height 19
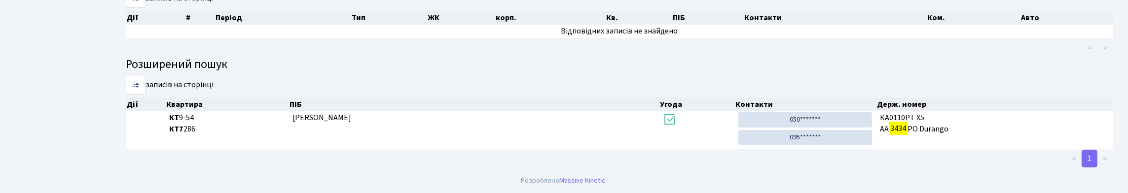
scroll to position [60, 0]
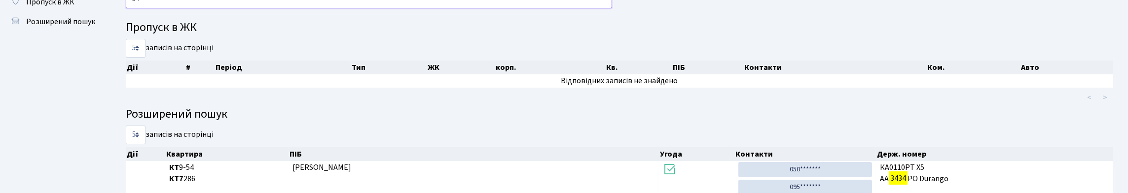
type input "3"
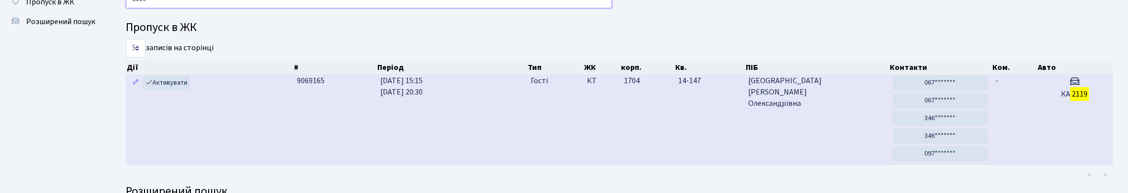
type input "2119"
click at [498, 132] on td "13.10.2025 15:15 13.10.2025 20:30" at bounding box center [451, 119] width 150 height 91
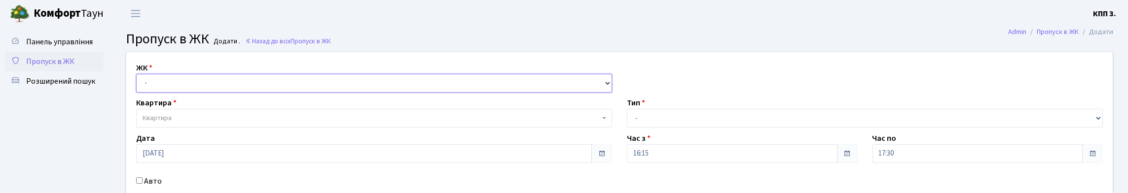
click at [156, 93] on select "- КТ, вул. Регенераторна, 4 КТ2, просп. Соборності, 17 КТ3, вул. Березнева, 16 …" at bounding box center [374, 83] width 476 height 19
select select "295"
click at [139, 85] on select "- КТ, вул. Регенераторна, 4 КТ2, просп. Соборності, 17 КТ3, вул. Березнева, 16 …" at bounding box center [374, 83] width 476 height 19
select select
click at [194, 93] on select "- КТ, вул. Регенераторна, 4 КТ2, просп. Соборності, 17 КТ3, вул. Березнева, 16 …" at bounding box center [374, 83] width 476 height 19
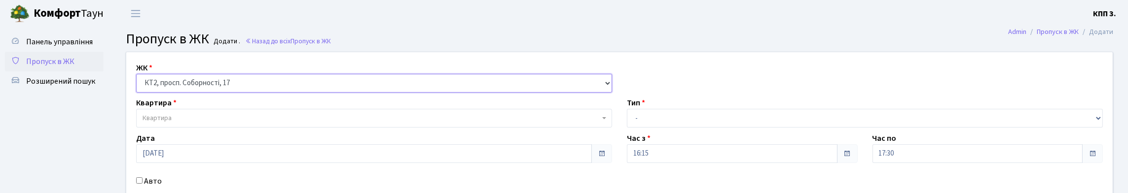
select select "271"
click at [139, 85] on select "- КТ, вул. Регенераторна, 4 КТ2, просп. [STREET_ADDRESS] [STREET_ADDRESS] [PERS…" at bounding box center [374, 83] width 476 height 19
select select
click at [194, 123] on span "Квартира" at bounding box center [371, 118] width 457 height 10
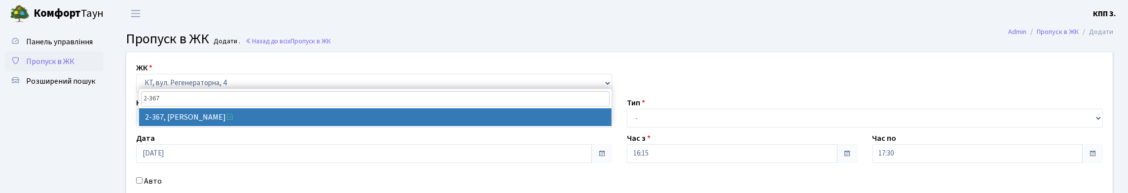
type input "2-367"
select select "1381"
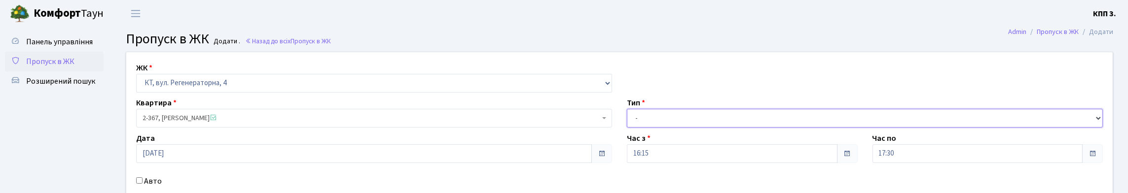
click at [656, 128] on select "- Доставка Таксі Гості Сервіс" at bounding box center [865, 118] width 476 height 19
select select "3"
click at [627, 128] on select "- Доставка Таксі Гості Сервіс" at bounding box center [865, 118] width 476 height 19
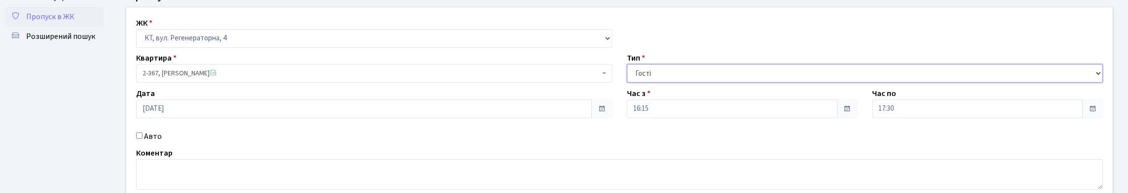
scroll to position [148, 0]
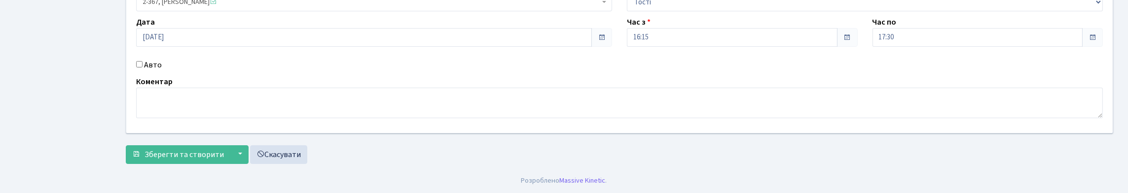
click at [141, 68] on input "Авто" at bounding box center [139, 64] width 6 height 6
checkbox input "true"
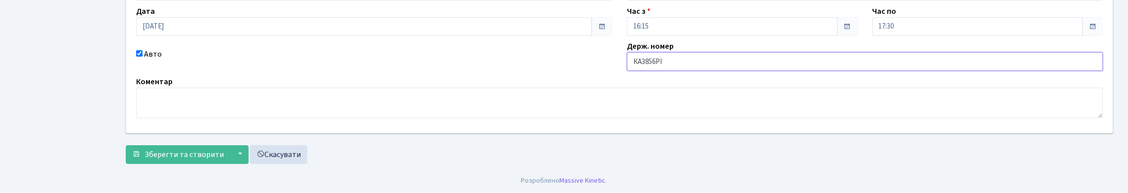
scroll to position [194, 0]
type input "КА3856РІ"
click at [185, 156] on span "Зберегти та створити" at bounding box center [184, 154] width 79 height 11
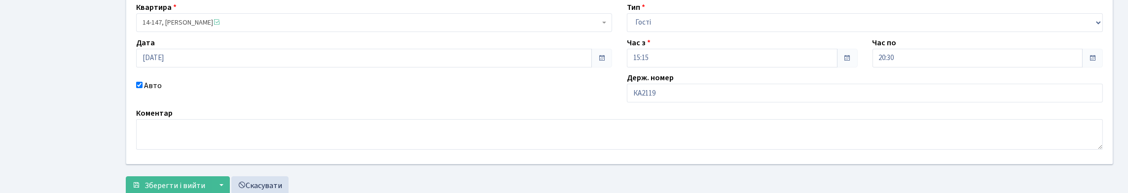
scroll to position [99, 0]
click at [677, 102] on input "КА2119" at bounding box center [865, 92] width 476 height 19
type input "КА2119НХ"
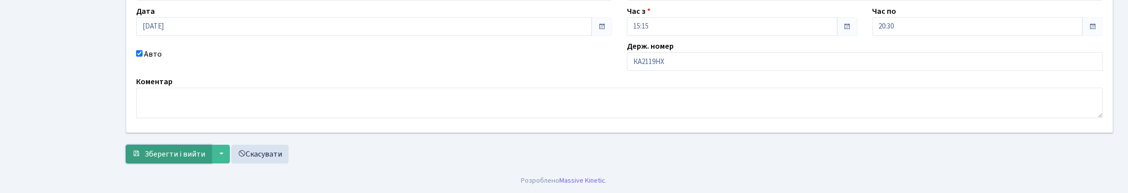
click at [188, 151] on span "Зберегти і вийти" at bounding box center [175, 154] width 61 height 11
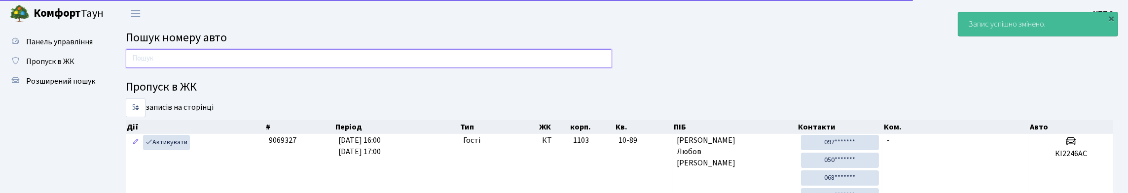
click at [159, 62] on input "text" at bounding box center [369, 58] width 486 height 19
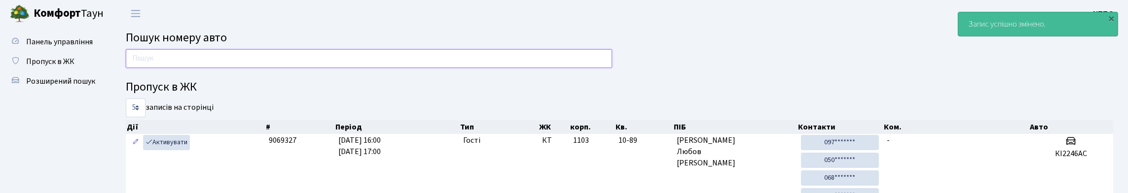
type input "1"
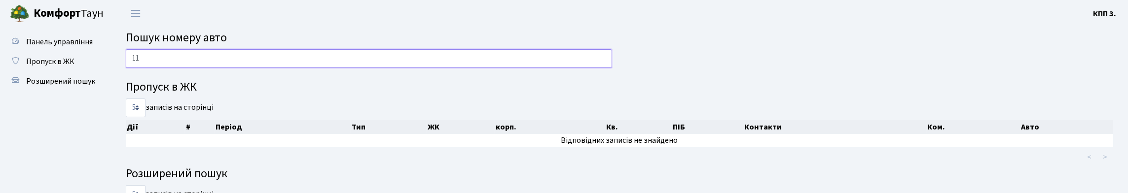
type input "1"
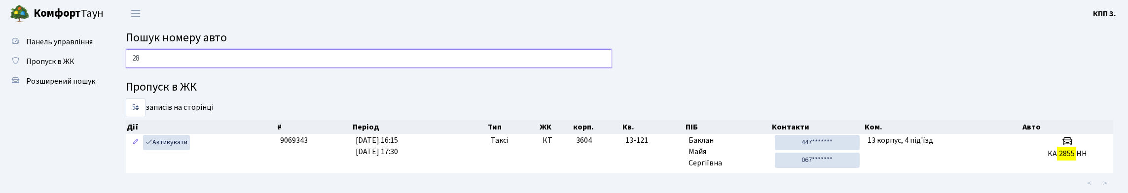
type input "2"
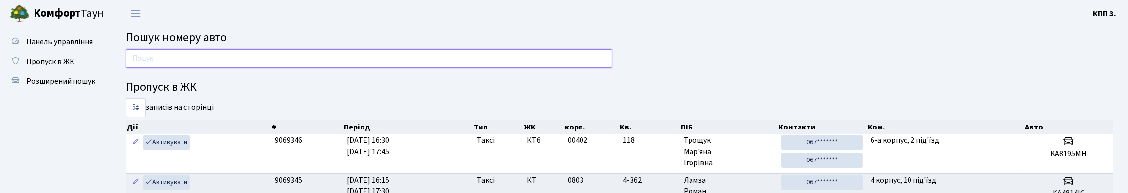
type input "9"
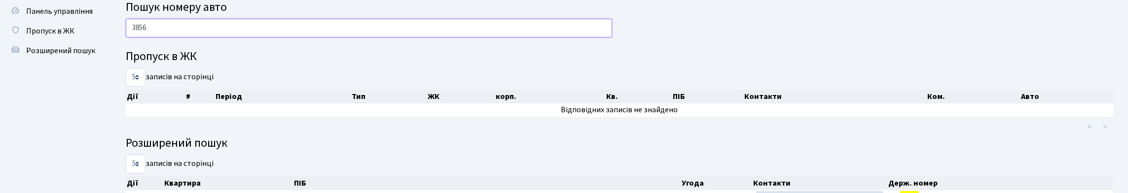
scroll to position [29, 0]
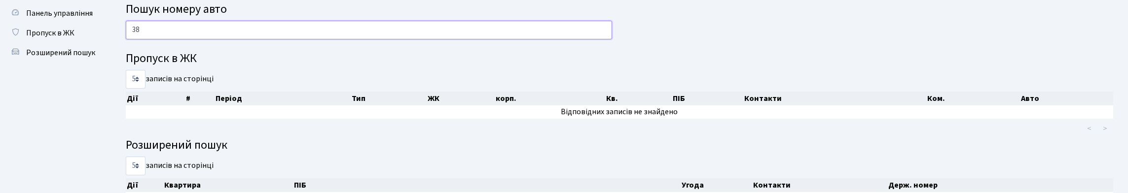
type input "3"
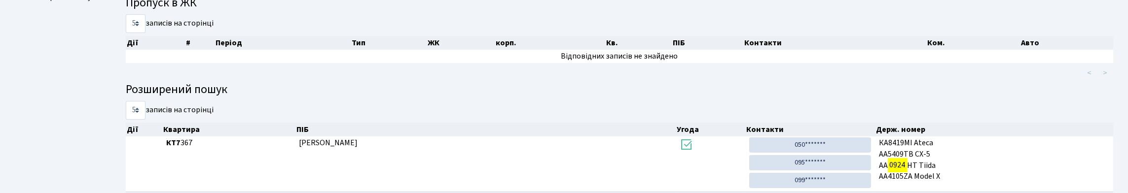
scroll to position [49, 0]
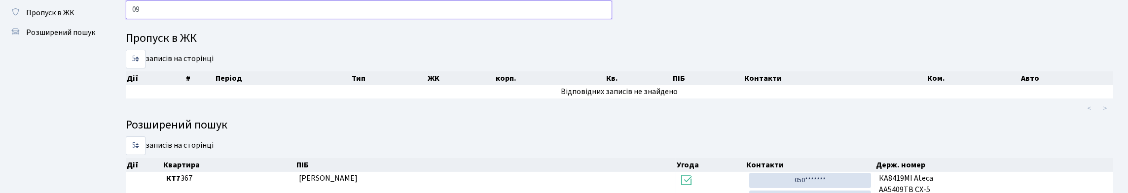
type input "0"
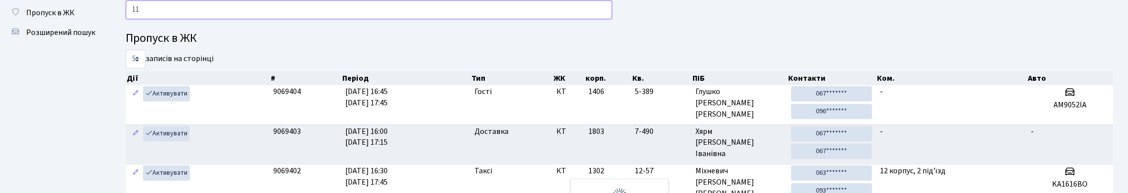
type input "1"
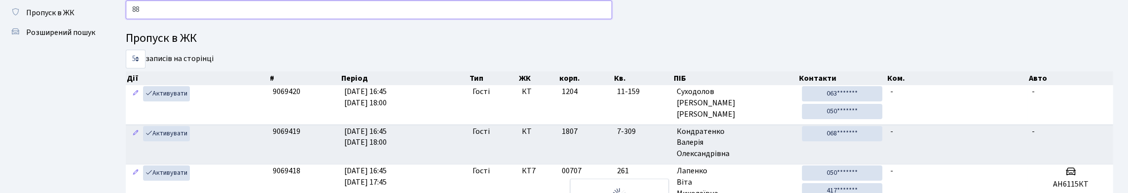
type input "8"
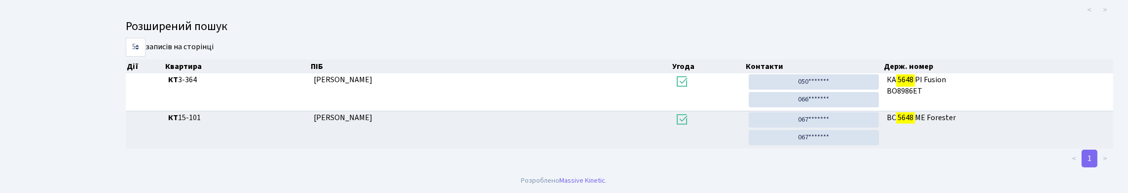
scroll to position [60, 0]
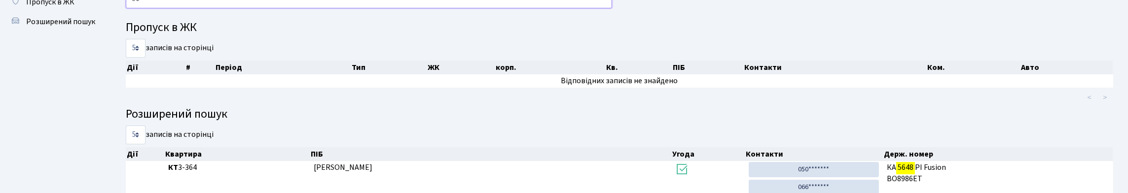
type input "5"
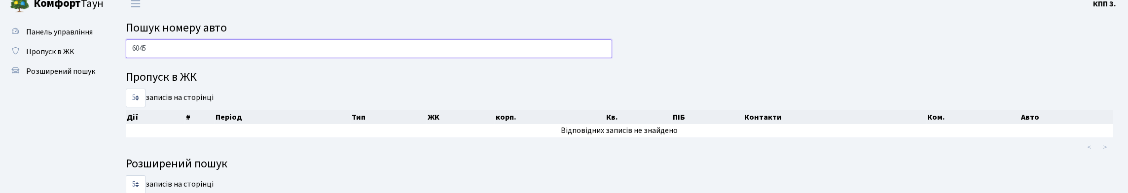
scroll to position [0, 0]
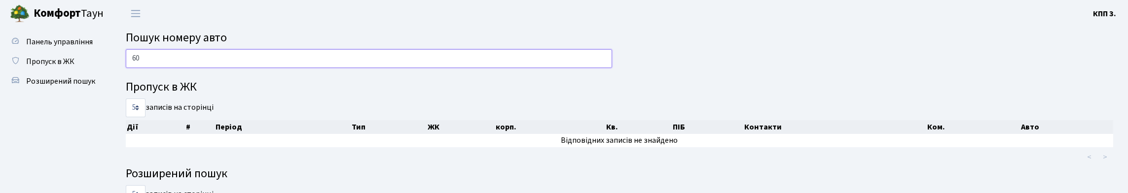
type input "6"
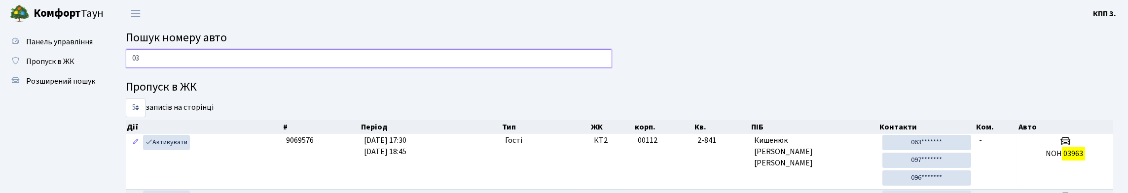
type input "0"
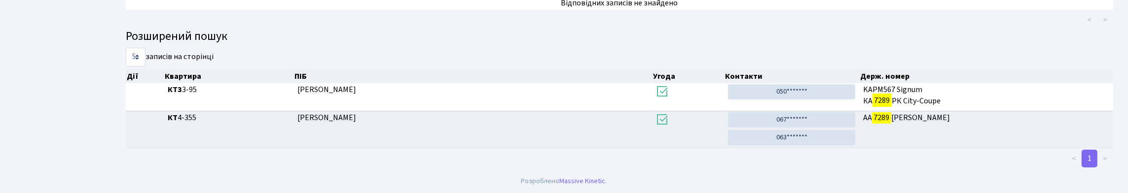
scroll to position [60, 0]
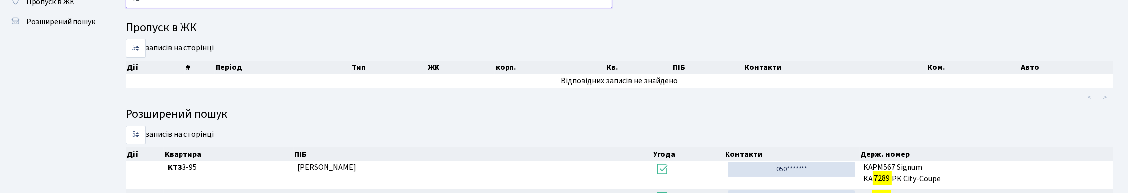
type input "7"
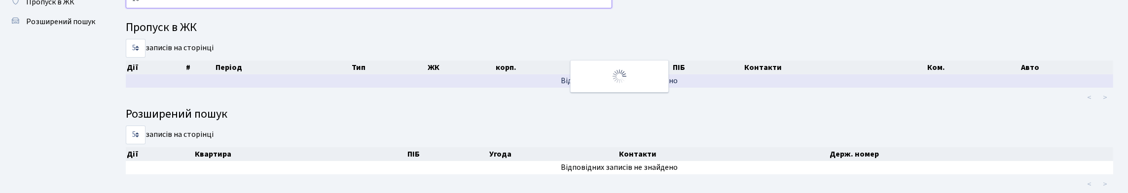
type input "1"
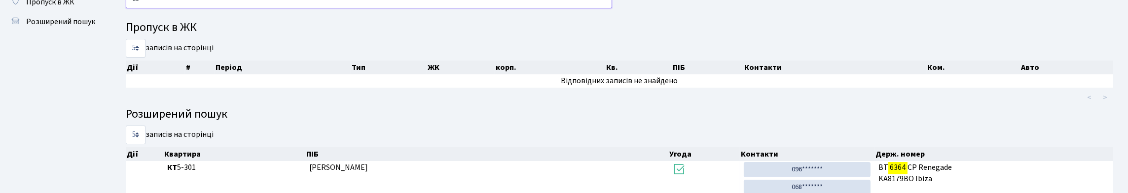
type input "6"
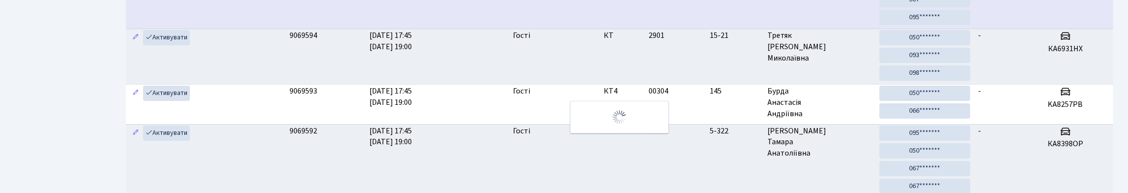
scroll to position [0, 0]
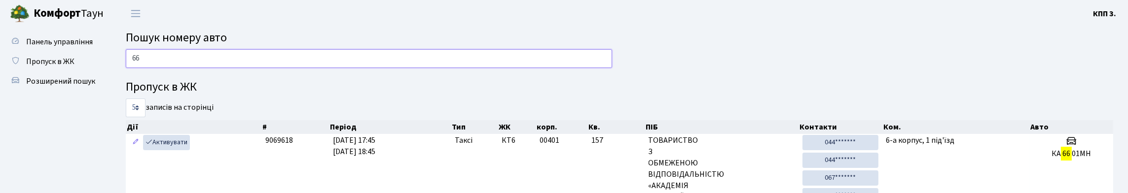
click at [224, 65] on input "66" at bounding box center [369, 58] width 486 height 19
type input "6"
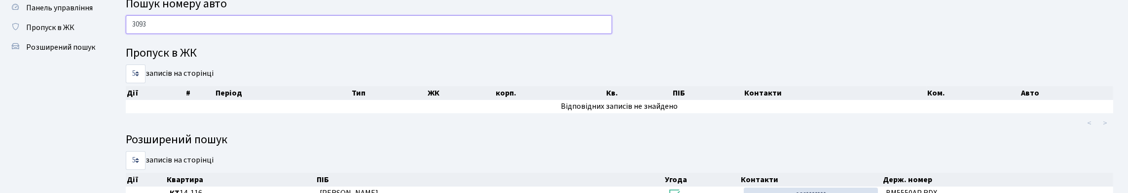
scroll to position [11, 0]
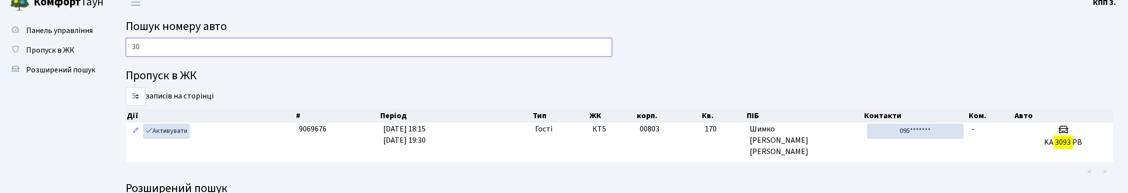
type input "3"
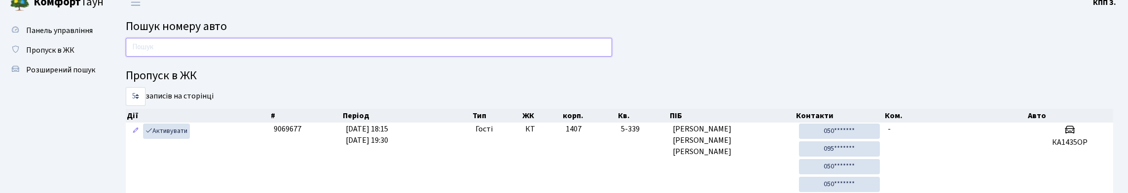
type input "8"
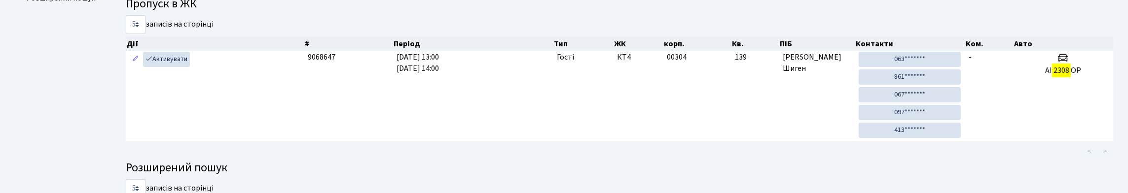
scroll to position [0, 0]
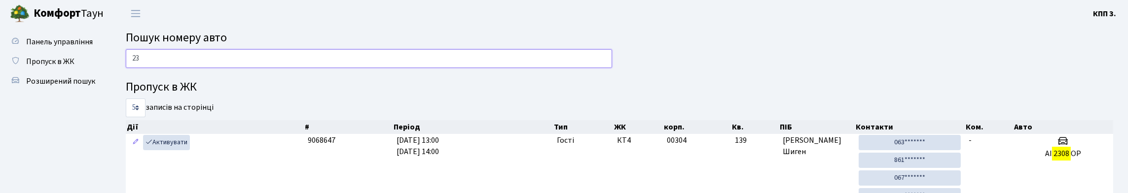
type input "2"
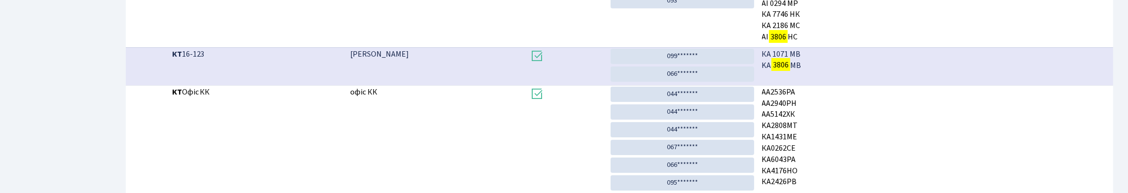
scroll to position [60, 0]
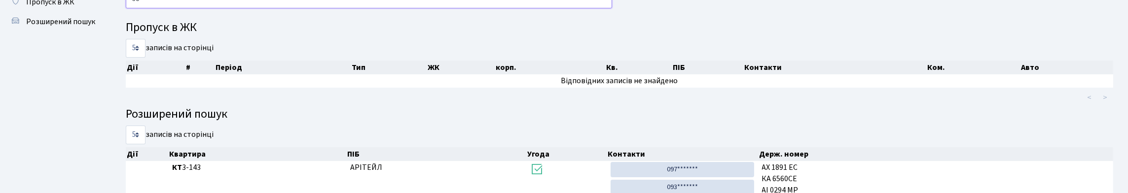
type input "3"
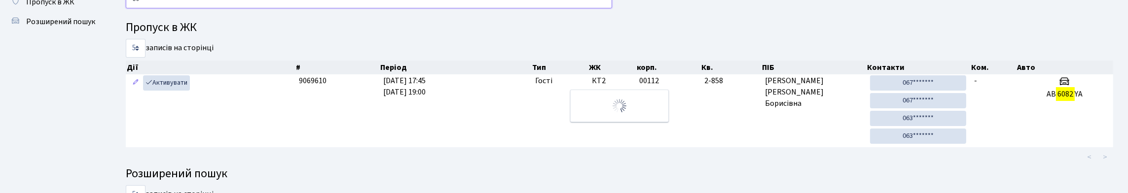
type input "6"
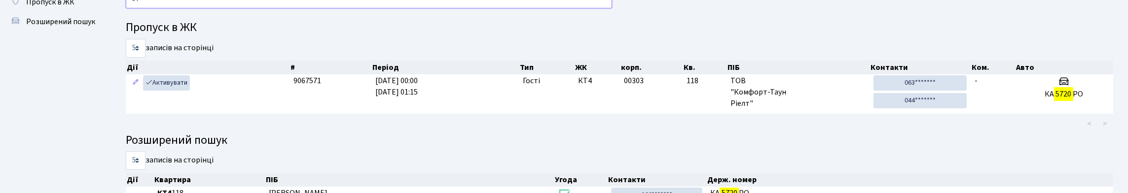
type input "5"
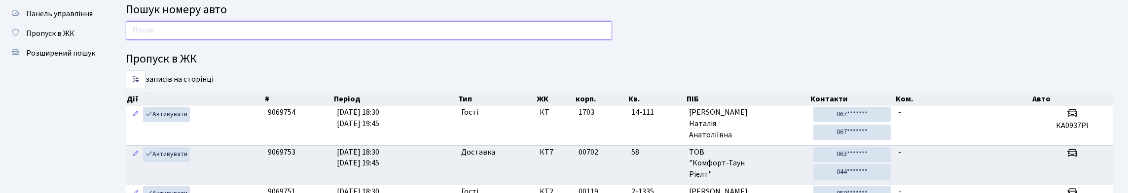
scroll to position [10, 0]
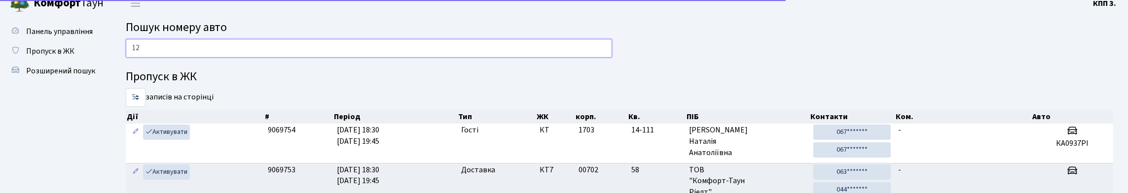
type input "1"
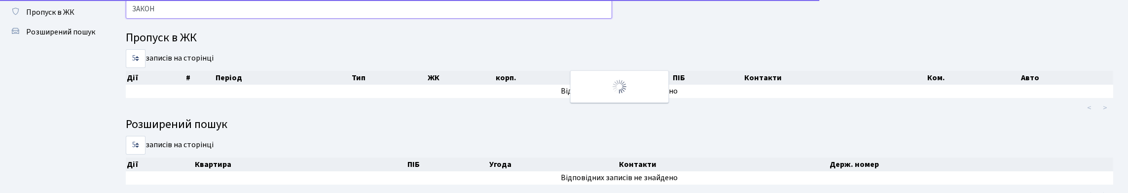
scroll to position [0, 0]
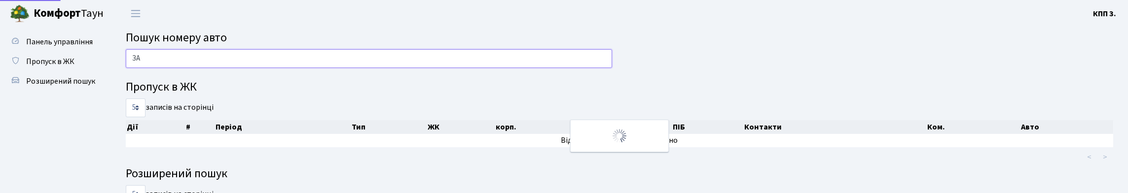
type input "З"
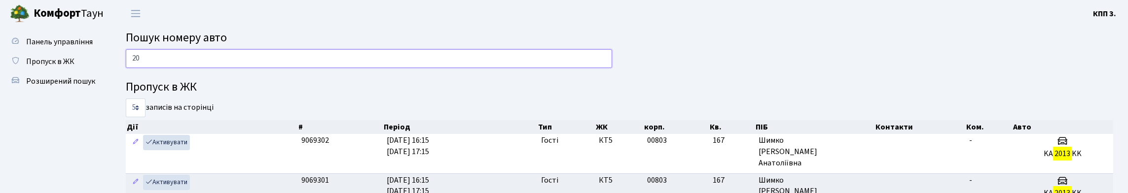
type input "2"
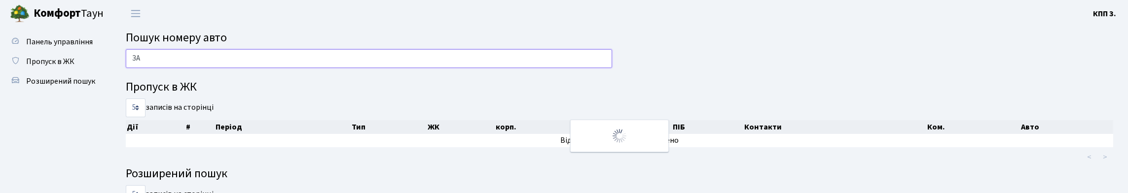
type input "З"
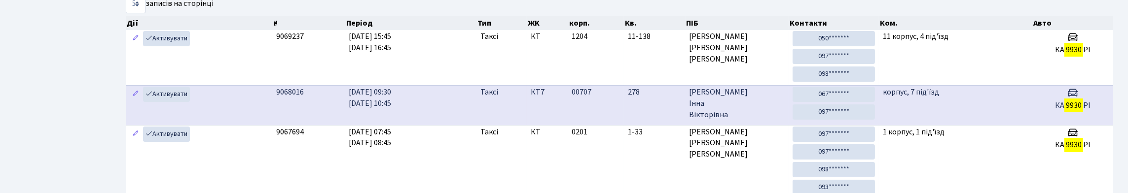
scroll to position [99, 0]
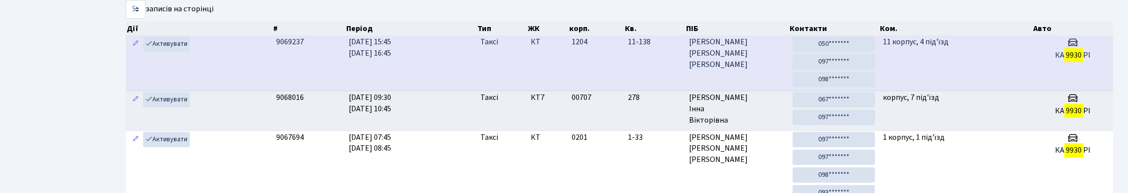
type input "9930"
click at [660, 91] on td "11-138" at bounding box center [654, 63] width 61 height 55
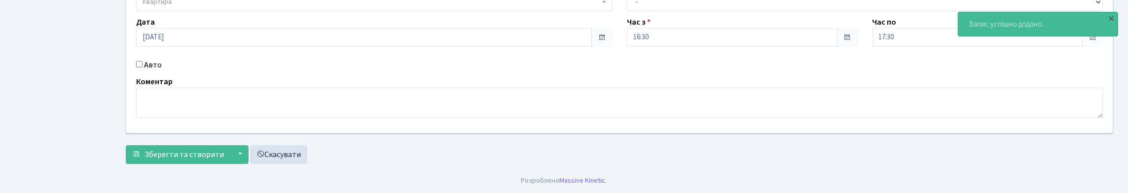
scroll to position [148, 0]
click at [143, 68] on input "Авто" at bounding box center [139, 64] width 6 height 6
checkbox input "true"
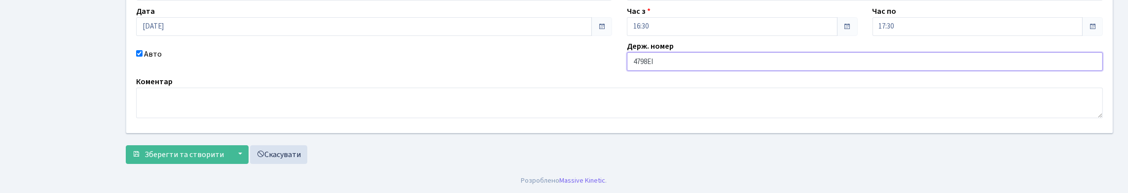
click at [632, 71] on input "4798ЕІ" at bounding box center [865, 61] width 476 height 19
click at [684, 71] on input "ВТ4798ЕІ" at bounding box center [865, 61] width 476 height 19
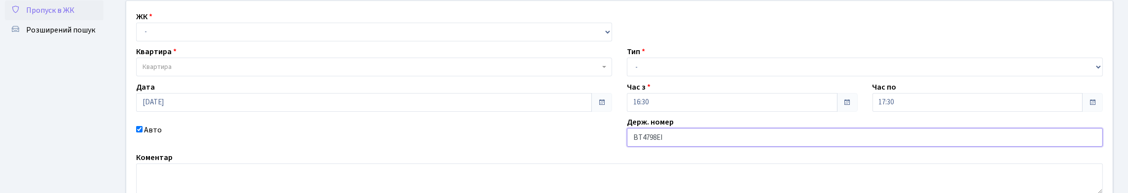
scroll to position [49, 0]
type input "ВТ4798ЕІ"
click at [172, 38] on select "- КТ, вул. Регенераторна, 4 КТ2, просп. [STREET_ADDRESS] [STREET_ADDRESS] [PERS…" at bounding box center [374, 34] width 476 height 19
select select "271"
click at [139, 36] on select "- КТ, вул. Регенераторна, 4 КТ2, просп. Соборності, 17 КТ3, вул. Березнева, 16 …" at bounding box center [374, 34] width 476 height 19
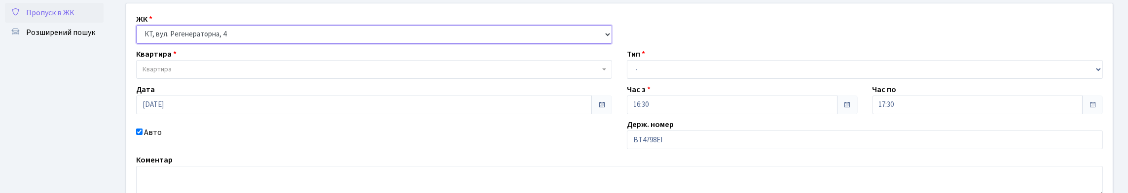
select select
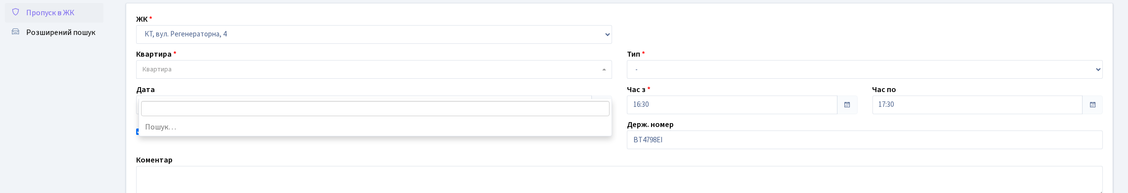
click at [187, 74] on span "Квартира" at bounding box center [371, 70] width 457 height 10
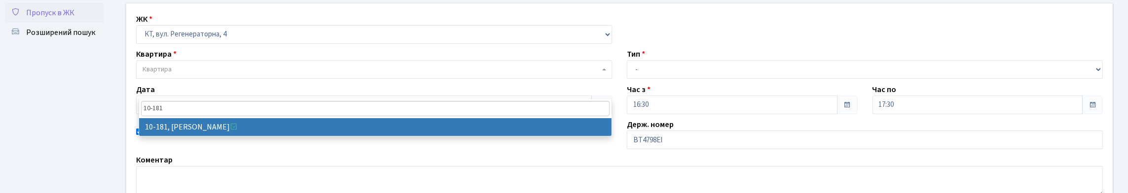
type input "10-181"
select select "6750"
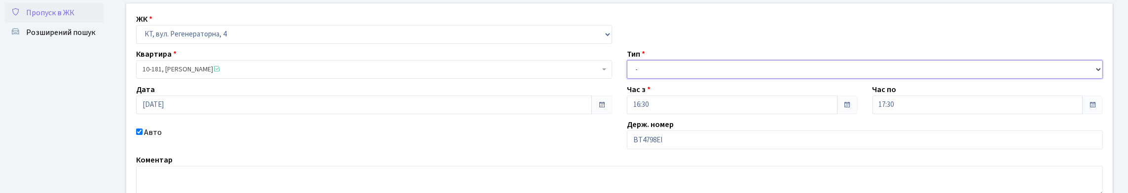
click at [669, 79] on select "- Доставка Таксі Гості Сервіс" at bounding box center [865, 69] width 476 height 19
select select "1"
click at [627, 79] on select "- Доставка Таксі Гості Сервіс" at bounding box center [865, 69] width 476 height 19
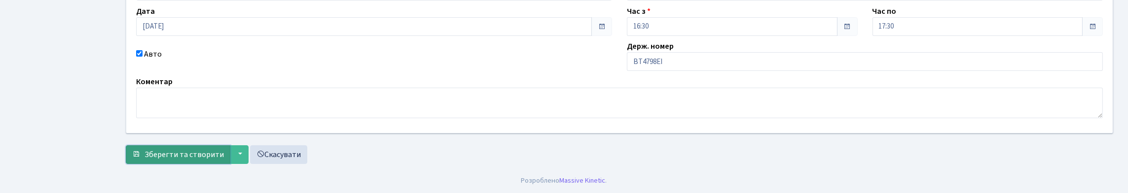
click at [176, 154] on span "Зберегти та створити" at bounding box center [184, 154] width 79 height 11
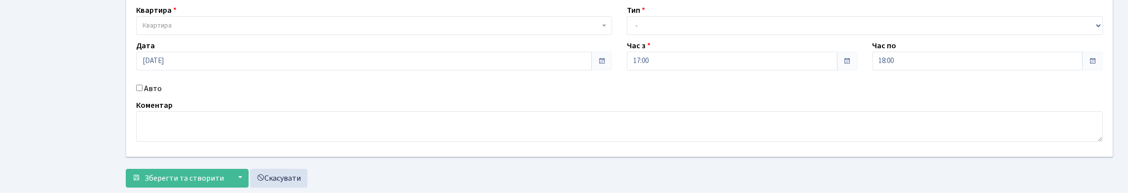
scroll to position [180, 0]
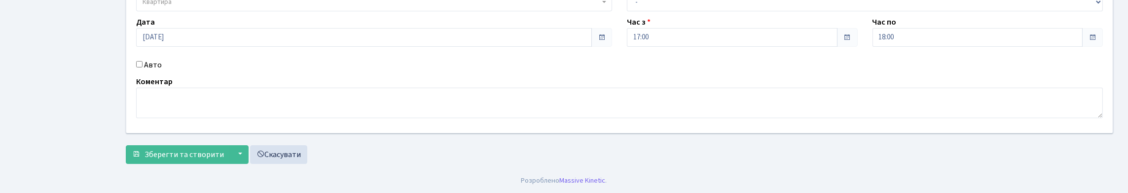
click at [143, 61] on input "Авто" at bounding box center [139, 64] width 6 height 6
checkbox input "true"
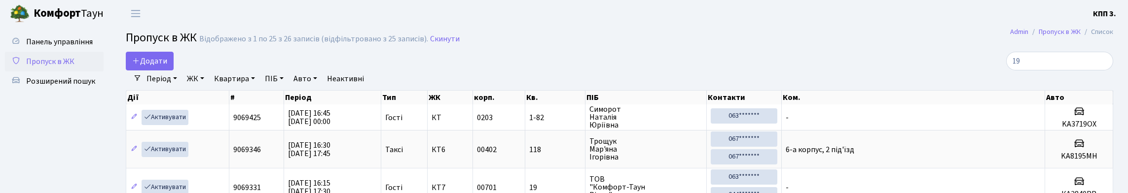
select select "25"
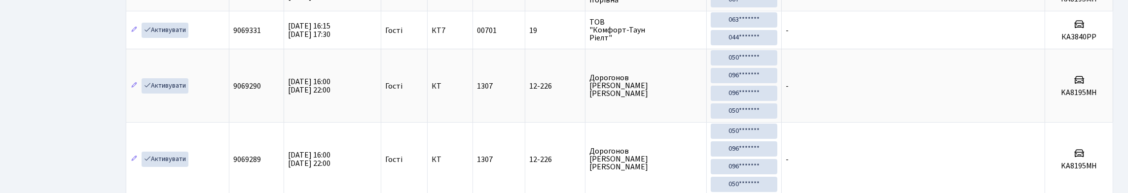
scroll to position [197, 0]
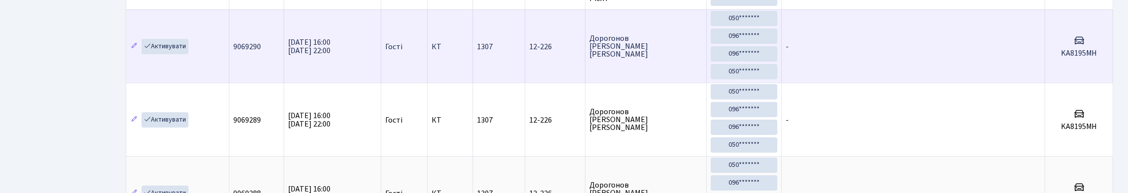
type input "1"
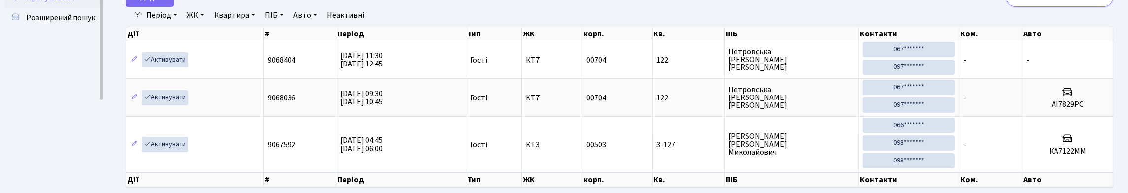
type input "1"
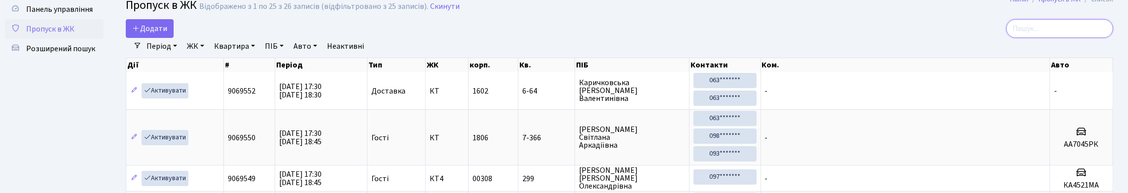
scroll to position [14, 0]
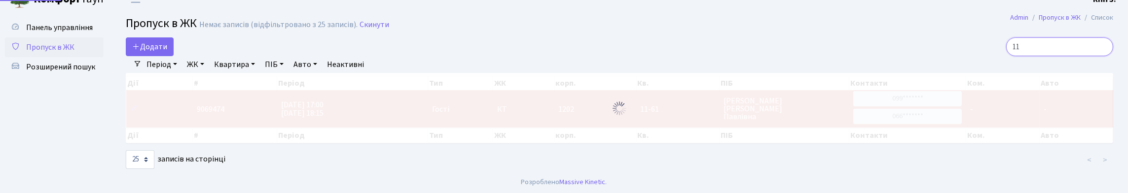
type input "1"
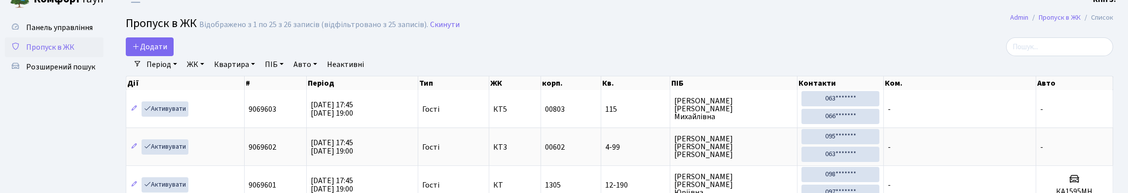
click at [1076, 56] on input "search" at bounding box center [1059, 46] width 107 height 19
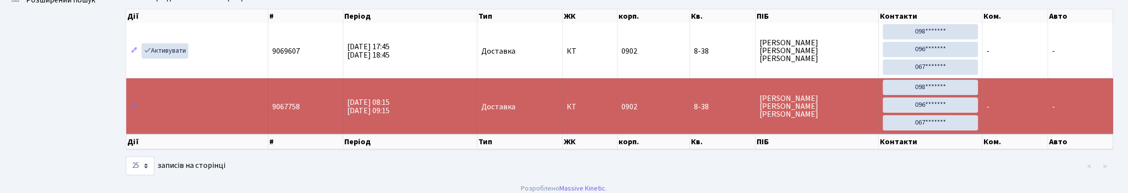
scroll to position [64, 0]
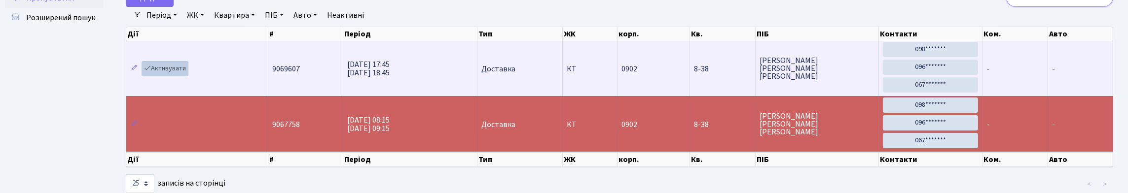
type input "8-38"
click at [185, 76] on link "Активувати" at bounding box center [165, 68] width 47 height 15
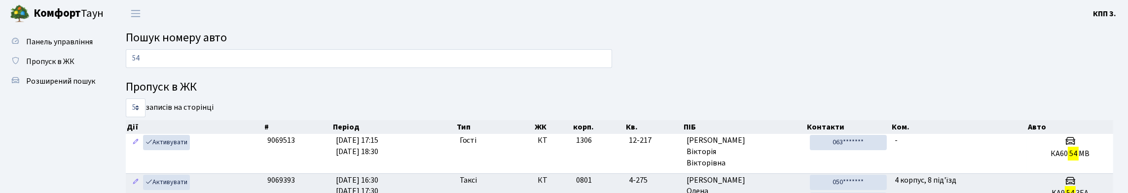
type input "5"
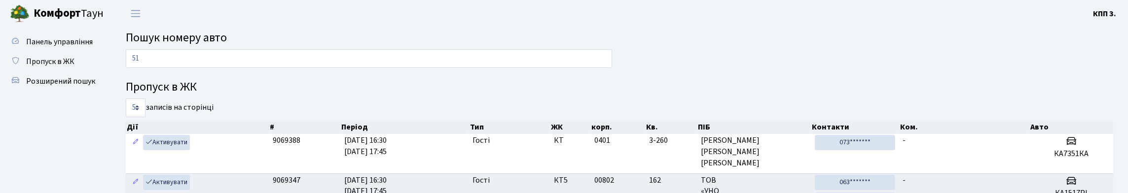
type input "5"
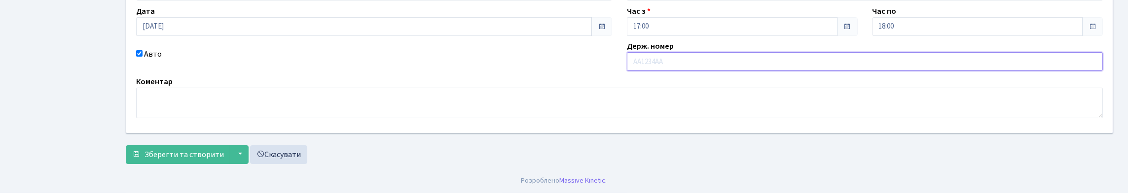
scroll to position [131, 0]
type input "АА5242YС"
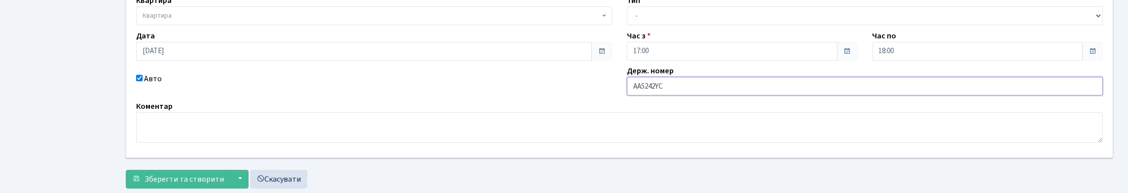
scroll to position [81, 0]
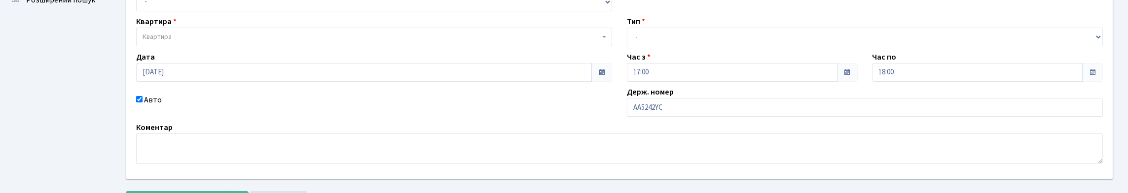
click at [295, 46] on span "Квартира" at bounding box center [374, 37] width 476 height 19
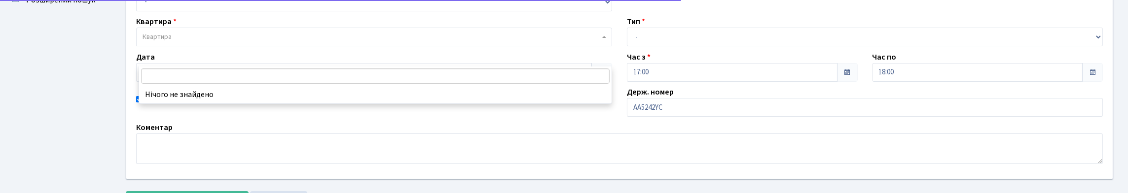
click at [292, 31] on div "ЖК - КТ, вул. Регенераторна, 4 КТ2, просп. Соборності, 17 КТ3, вул. Березнева, …" at bounding box center [620, 75] width 1002 height 208
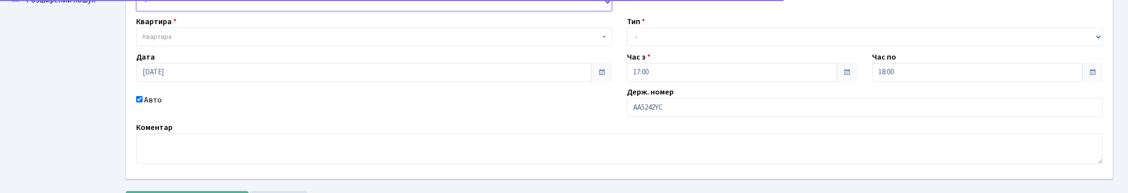
click at [292, 11] on select "- КТ, вул. Регенераторна, 4 КТ2, просп. Соборності, 17 КТ3, вул. Березнева, 16 …" at bounding box center [374, 2] width 476 height 19
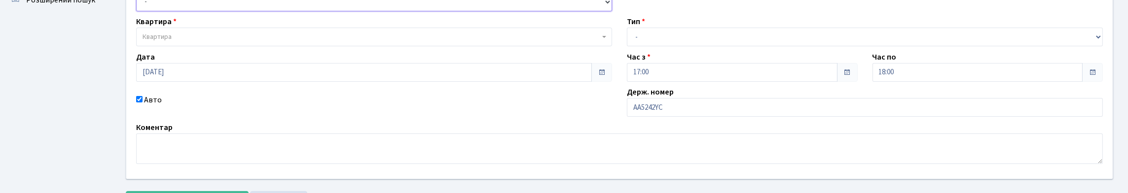
select select "271"
click at [139, 3] on select "- КТ, вул. Регенераторна, 4 КТ2, просп. Соборності, 17 КТ3, вул. Березнева, 16 …" at bounding box center [374, 2] width 476 height 19
select select
click at [241, 46] on div "Квартира Квартира" at bounding box center [374, 31] width 491 height 31
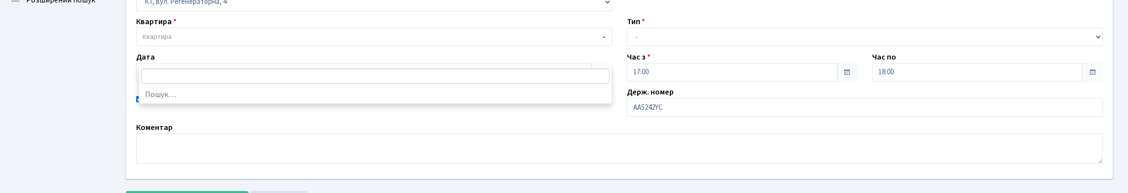
click at [245, 42] on span "Квартира" at bounding box center [371, 37] width 457 height 10
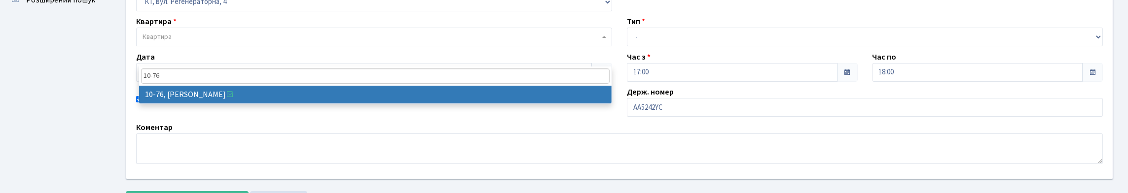
type input "10-76"
select select "6645"
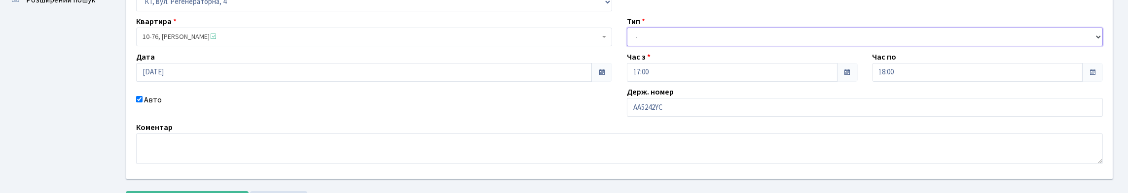
click at [653, 46] on select "- Доставка Таксі Гості Сервіс" at bounding box center [865, 37] width 476 height 19
select select "1"
click at [627, 46] on select "- Доставка Таксі Гості Сервіс" at bounding box center [865, 37] width 476 height 19
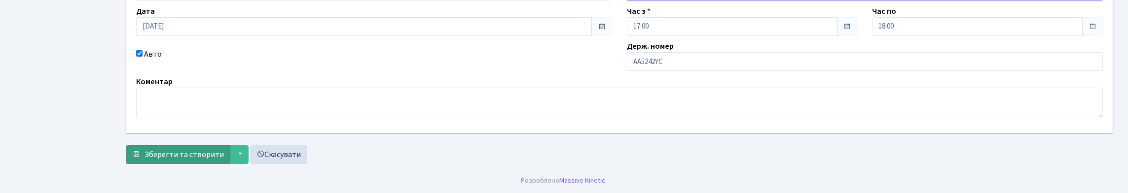
scroll to position [194, 0]
click at [210, 149] on span "Зберегти та створити" at bounding box center [184, 154] width 79 height 11
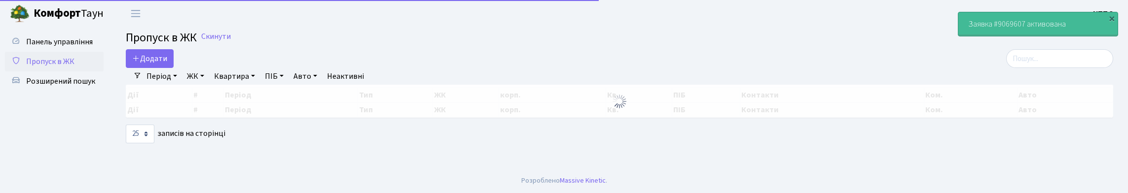
select select "25"
click at [1035, 68] on input "search" at bounding box center [1059, 58] width 107 height 19
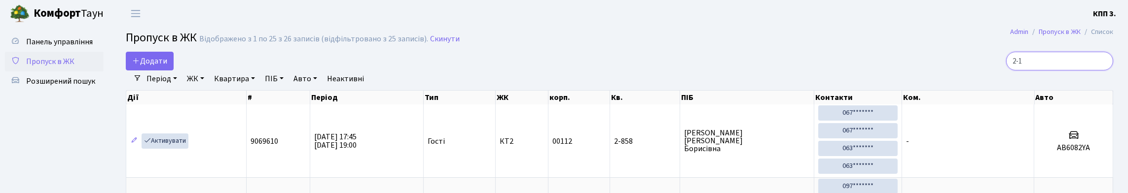
type input "2-13"
click at [1100, 71] on input "2-13" at bounding box center [1059, 61] width 107 height 19
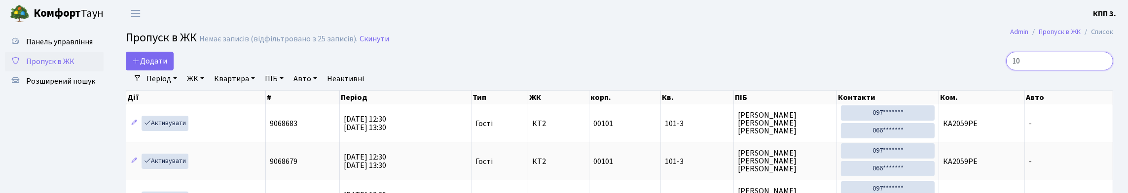
type input "1"
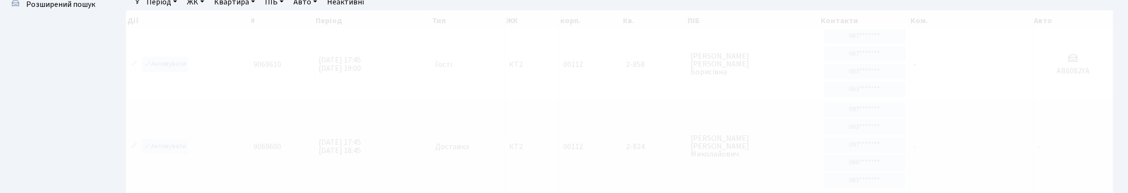
scroll to position [99, 0]
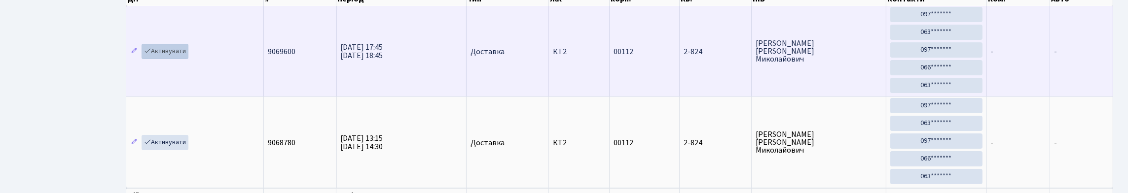
type input "2-824"
click at [188, 59] on link "Активувати" at bounding box center [165, 51] width 47 height 15
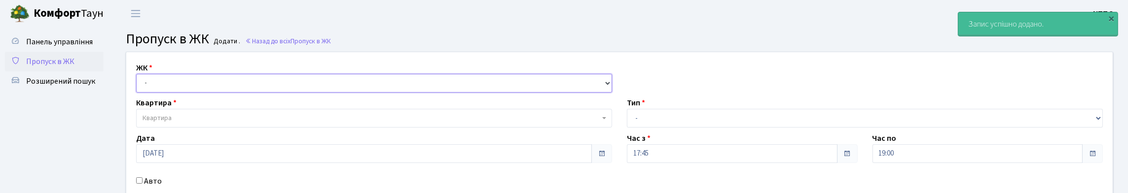
click at [164, 93] on select "- КТ, вул. Регенераторна, 4 КТ2, просп. Соборності, 17 КТ3, вул. Березнева, 16 …" at bounding box center [374, 83] width 476 height 19
select select "271"
click at [139, 85] on select "- КТ, вул. Регенераторна, 4 КТ2, просп. Соборності, 17 КТ3, вул. Березнева, 16 …" at bounding box center [374, 83] width 476 height 19
select select
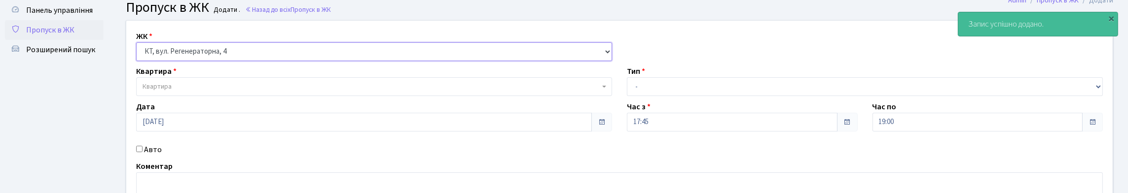
scroll to position [49, 0]
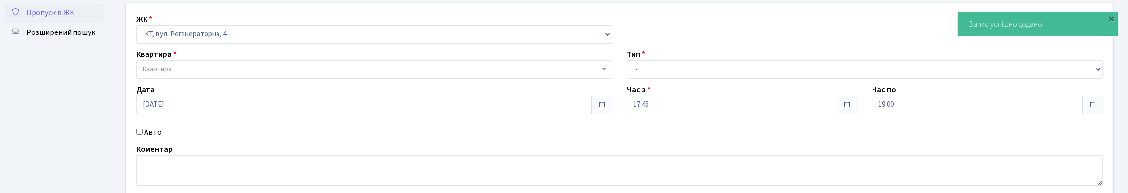
drag, startPoint x: 162, startPoint y: 164, endPoint x: 154, endPoint y: 114, distance: 50.9
click at [162, 139] on label "Авто" at bounding box center [153, 133] width 18 height 12
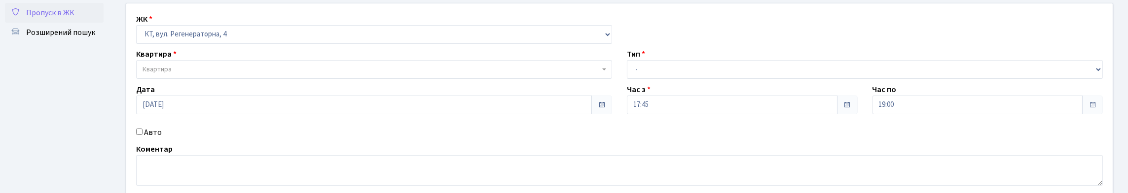
click at [150, 139] on label "Авто" at bounding box center [153, 133] width 18 height 12
click at [141, 135] on input "Авто" at bounding box center [139, 132] width 6 height 6
checkbox input "true"
click at [74, 18] on span "Пропуск в ЖК" at bounding box center [50, 12] width 48 height 11
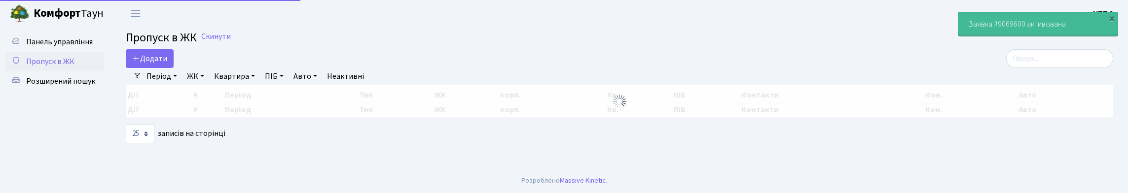
select select "25"
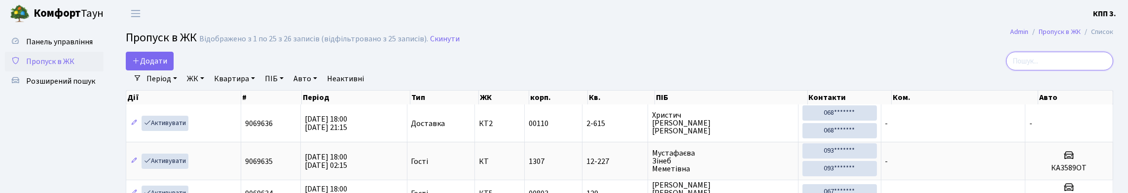
click at [1008, 64] on input "search" at bounding box center [1059, 61] width 107 height 19
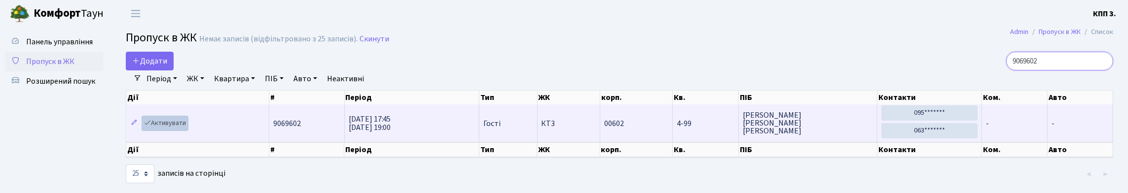
type input "9069602"
click at [174, 131] on link "Активувати" at bounding box center [165, 123] width 47 height 15
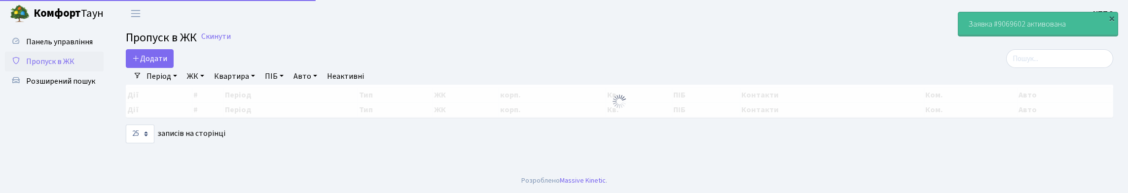
select select "25"
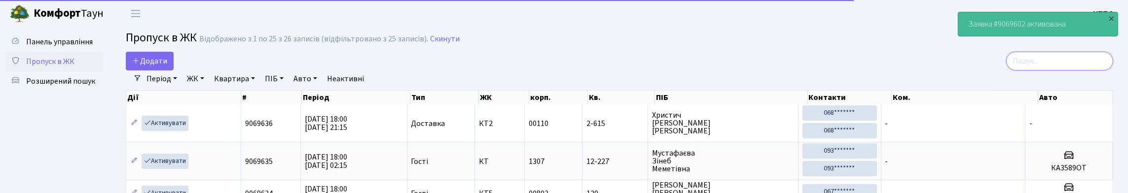
click at [1043, 67] on input "search" at bounding box center [1059, 61] width 107 height 19
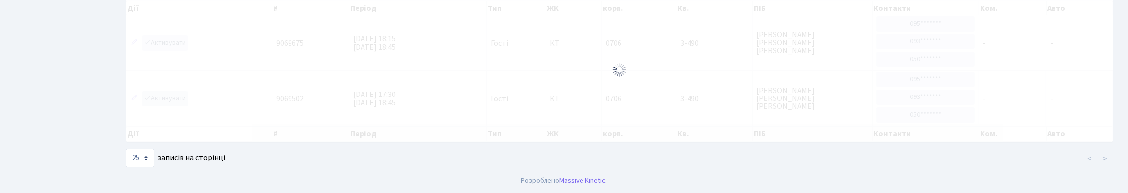
scroll to position [64, 0]
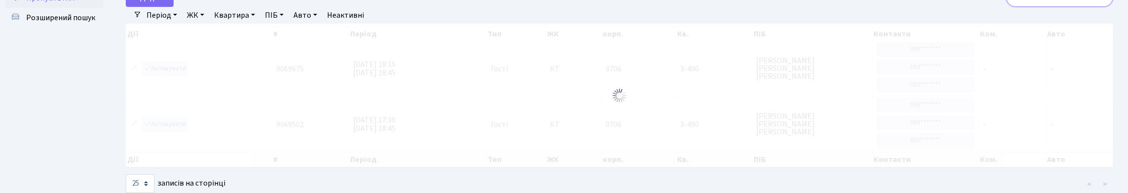
type input "3"
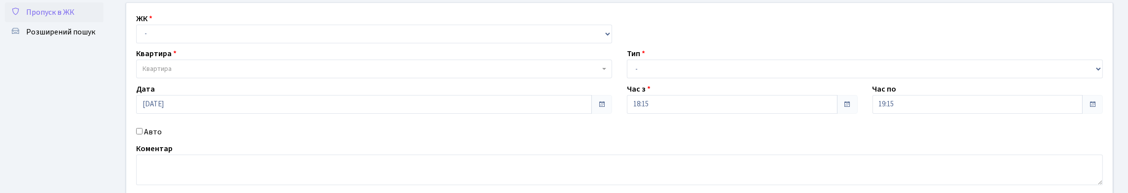
scroll to position [148, 0]
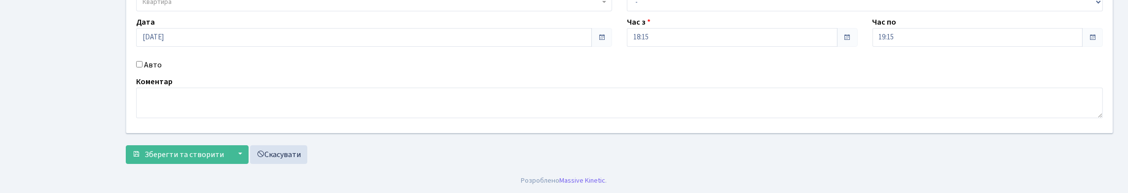
click at [143, 68] on input "Авто" at bounding box center [139, 64] width 6 height 6
checkbox input "true"
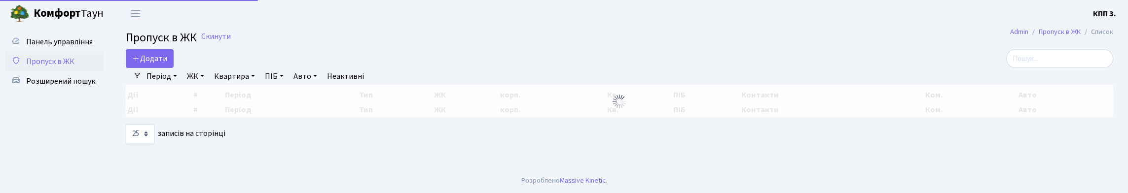
select select "25"
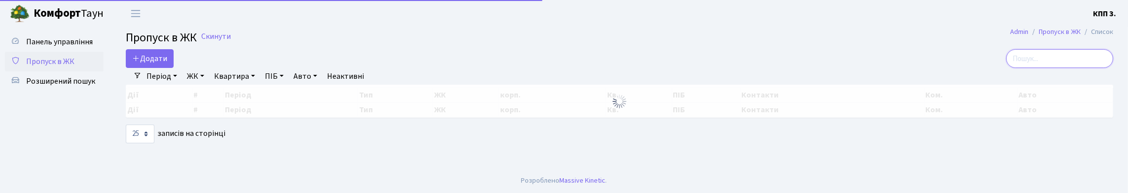
drag, startPoint x: 1022, startPoint y: 65, endPoint x: 983, endPoint y: 64, distance: 38.5
click at [1020, 65] on input "search" at bounding box center [1059, 58] width 107 height 19
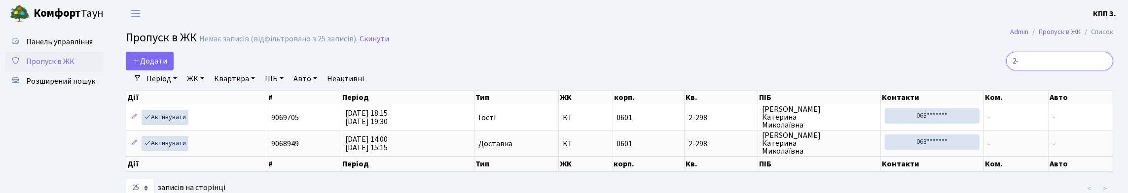
type input "2"
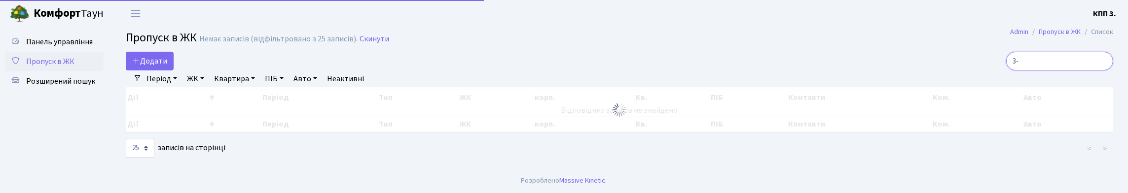
type input "3"
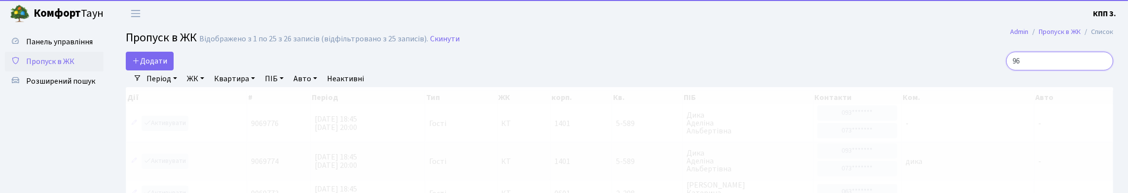
type input "9"
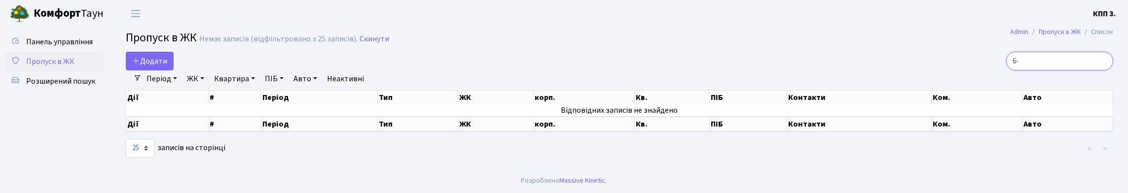
type input "6"
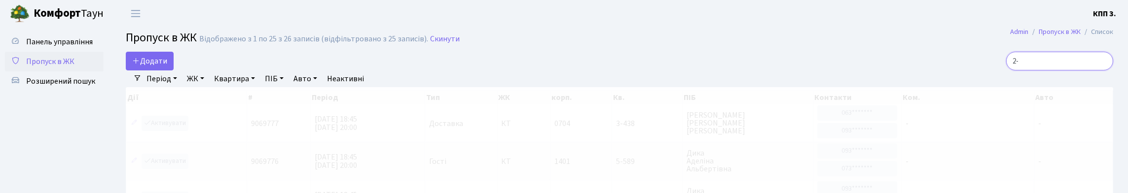
type input "2"
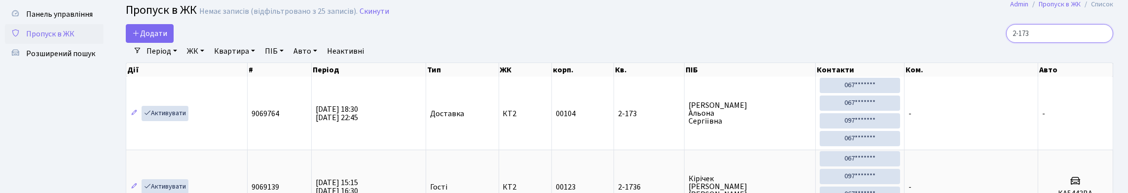
scroll to position [27, 0]
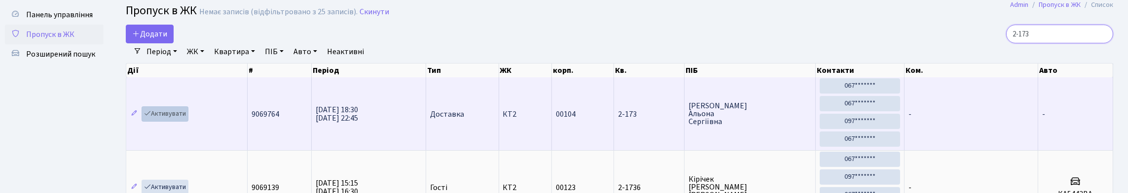
type input "2-173"
click at [161, 122] on link "Активувати" at bounding box center [165, 114] width 47 height 15
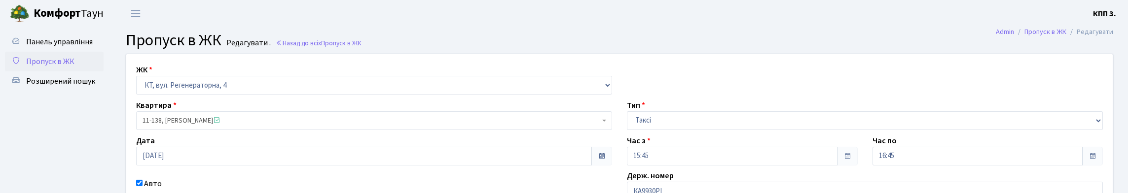
scroll to position [99, 0]
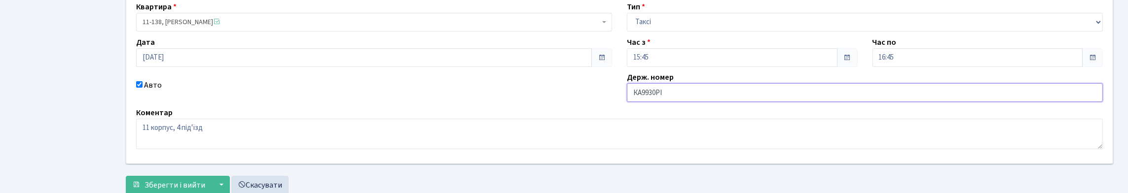
click at [692, 102] on input "КА9930РІ" at bounding box center [865, 92] width 476 height 19
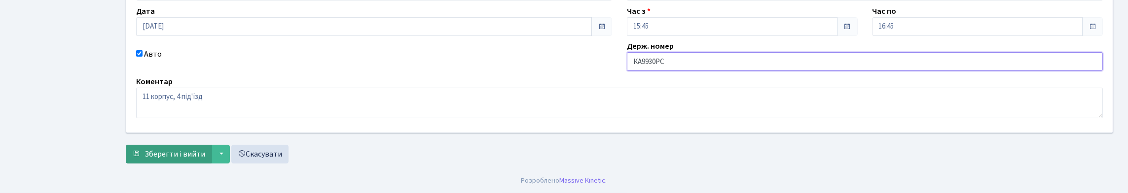
scroll to position [197, 0]
type input "КА9930РС"
click at [155, 157] on span "Зберегти і вийти" at bounding box center [175, 154] width 61 height 11
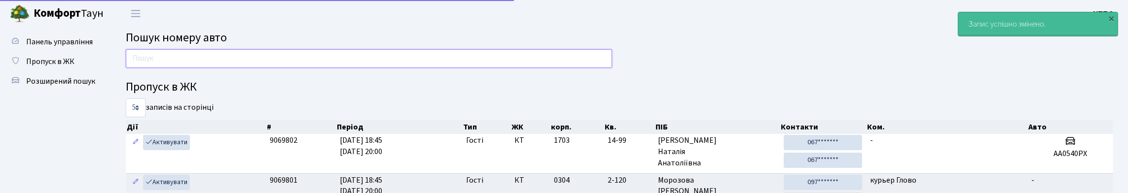
drag, startPoint x: 181, startPoint y: 70, endPoint x: 181, endPoint y: 59, distance: 10.9
click at [182, 67] on input "text" at bounding box center [369, 58] width 486 height 19
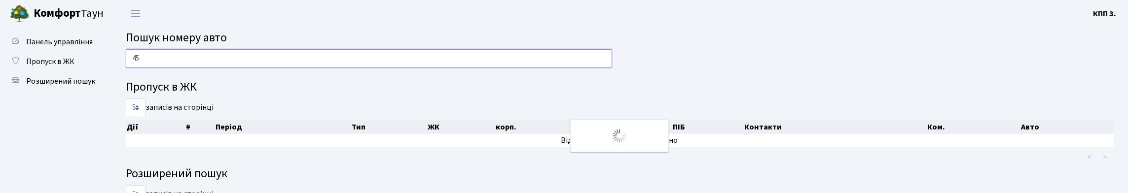
type input "4"
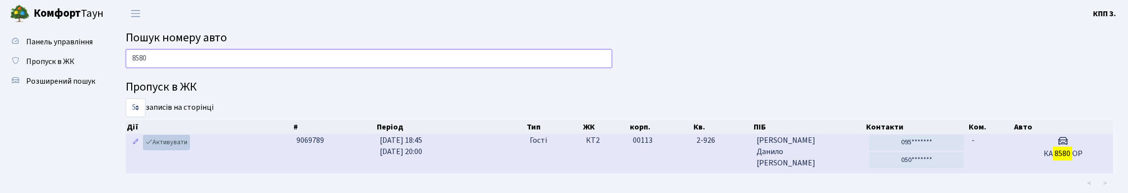
type input "8580"
click at [164, 150] on link "Активувати" at bounding box center [166, 142] width 47 height 15
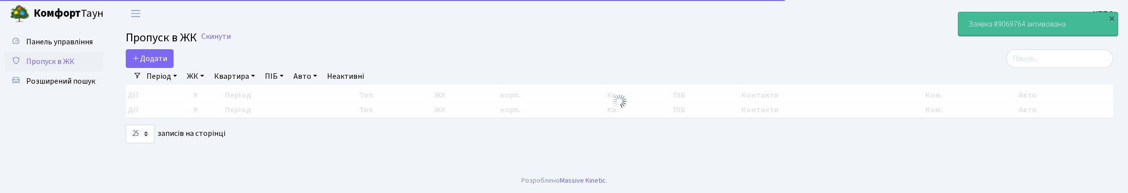
select select "25"
click at [1016, 68] on input "search" at bounding box center [1059, 58] width 107 height 19
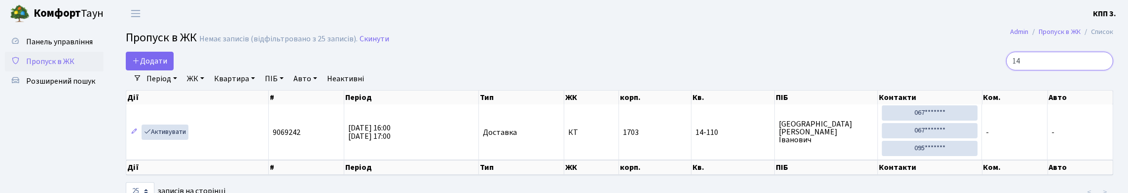
type input "1"
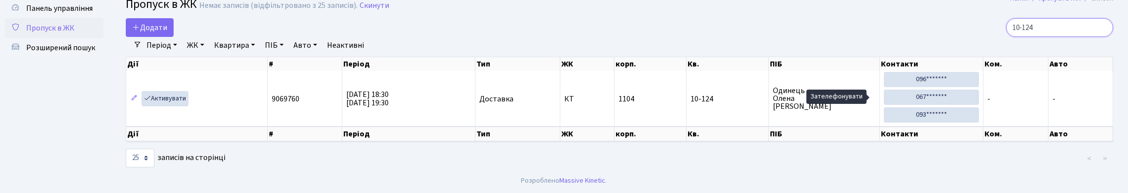
scroll to position [70, 0]
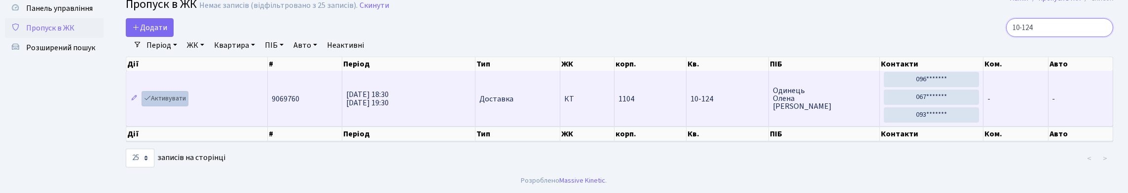
type input "10-124"
click at [186, 91] on link "Активувати" at bounding box center [165, 98] width 47 height 15
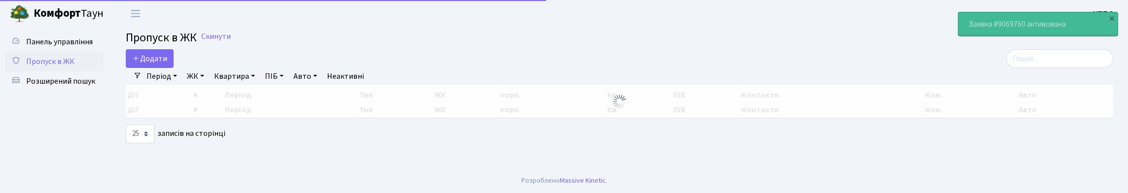
select select "25"
click at [1036, 57] on main "Admin Пропуск в ЖК Список Пропуск в ЖК Скинути Додати Фільтри Період [DATE] - […" at bounding box center [619, 98] width 1017 height 142
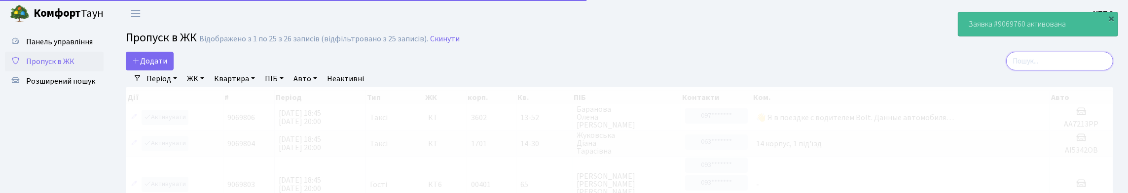
click at [1034, 59] on input "search" at bounding box center [1059, 61] width 107 height 19
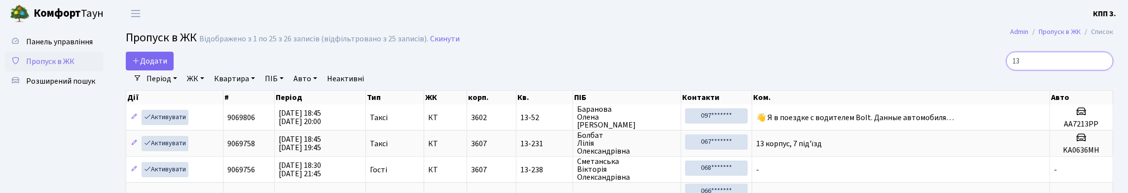
type input "1"
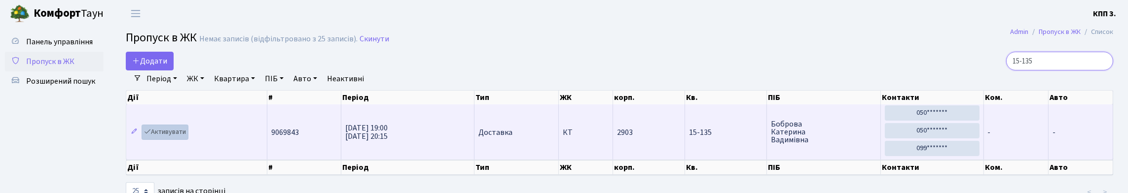
type input "15-135"
click at [174, 125] on link "Активувати" at bounding box center [165, 132] width 47 height 15
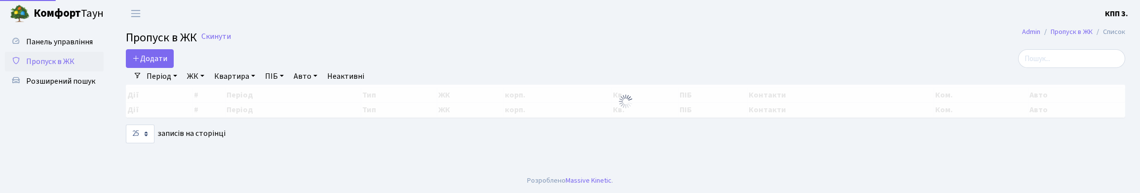
select select "25"
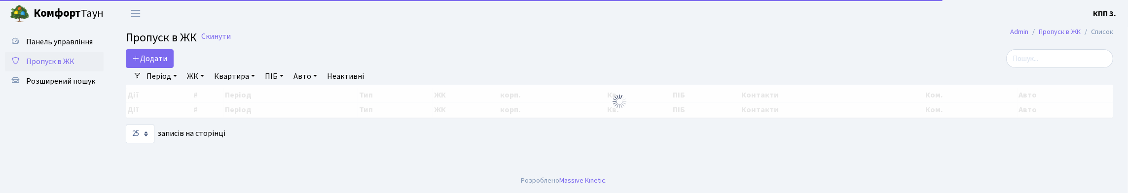
click at [105, 54] on div "Панель управління Пропуск в ЖК Розширений пошук" at bounding box center [55, 98] width 111 height 142
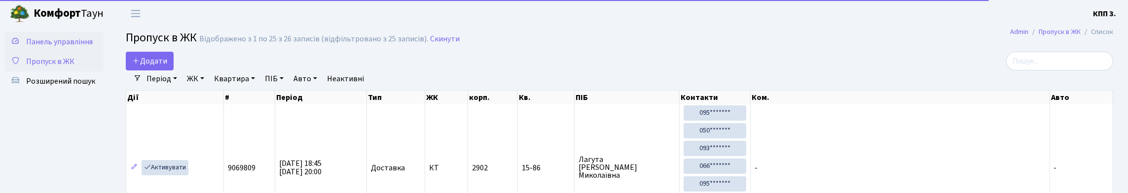
click at [88, 52] on link "Панель управління" at bounding box center [54, 42] width 99 height 20
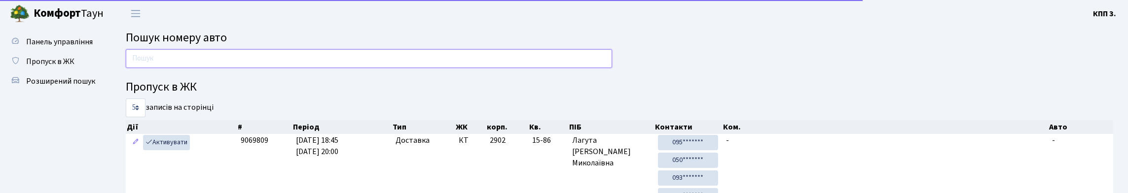
click at [163, 68] on input "text" at bounding box center [369, 58] width 486 height 19
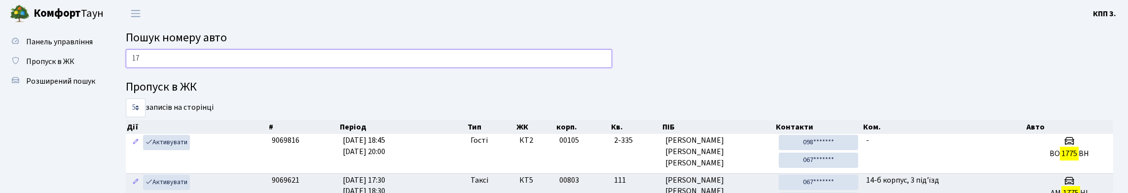
type input "1"
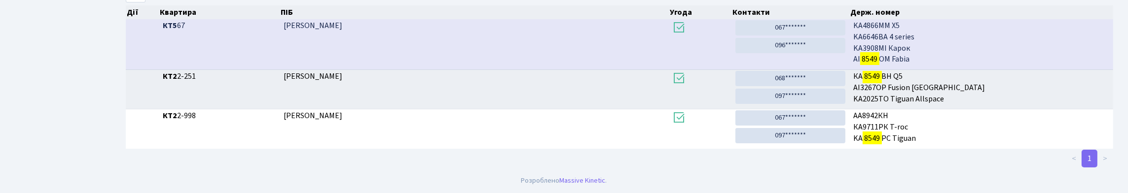
scroll to position [60, 0]
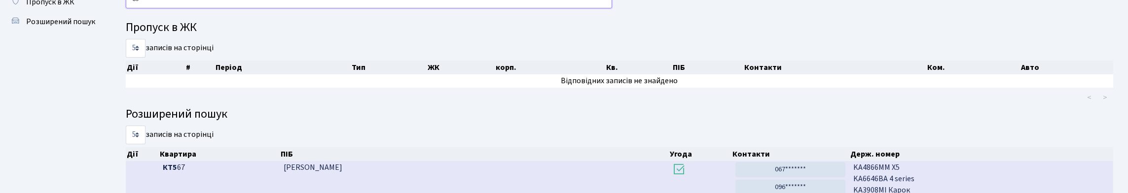
type input "8"
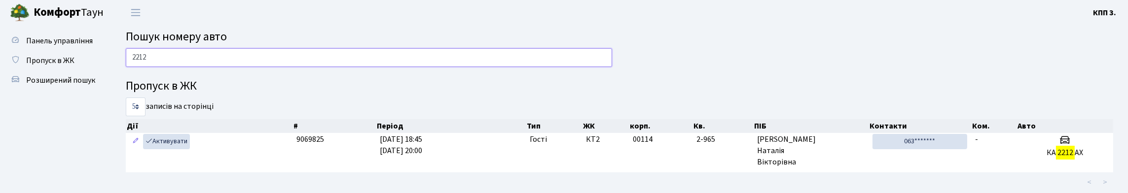
scroll to position [0, 0]
type input "2"
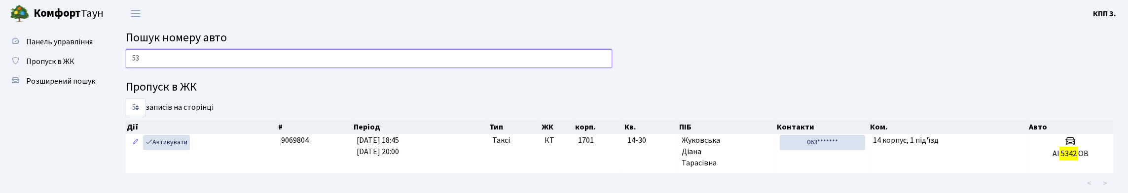
type input "5"
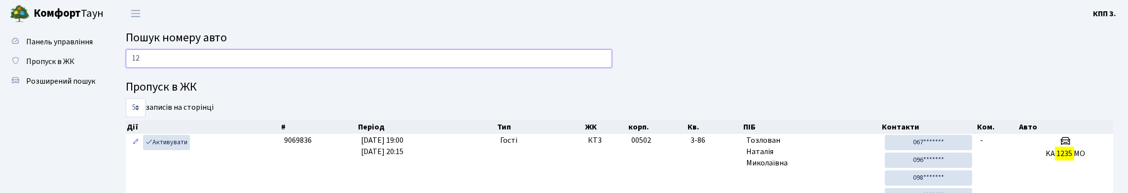
type input "1"
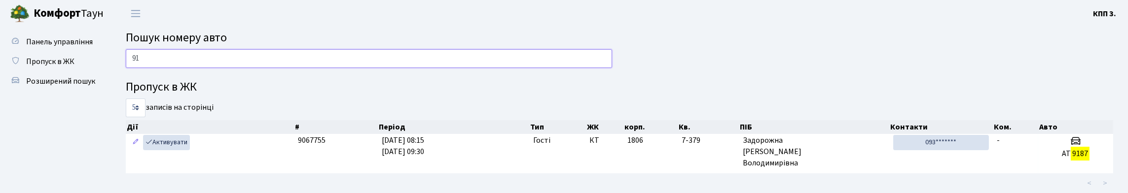
type input "9"
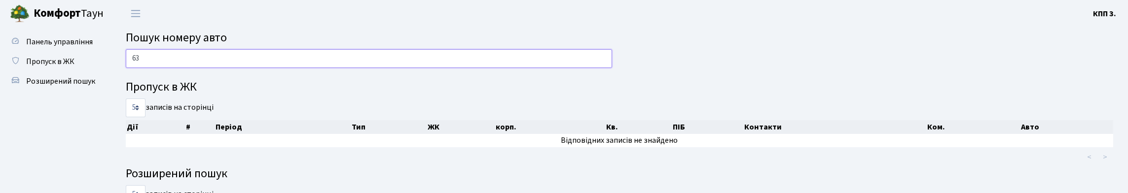
type input "6"
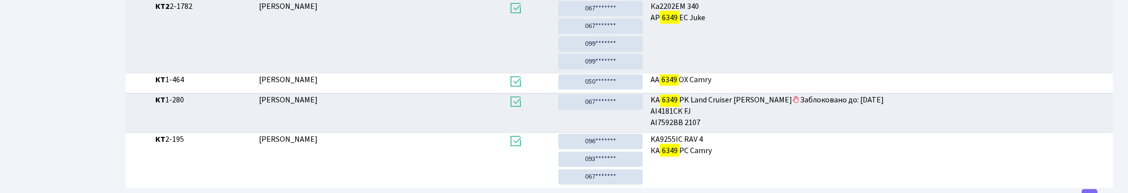
scroll to position [60, 0]
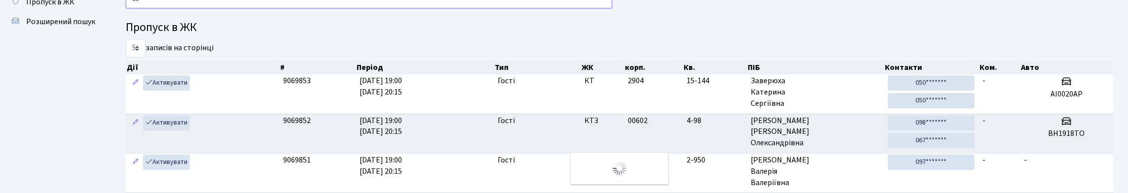
type input "6"
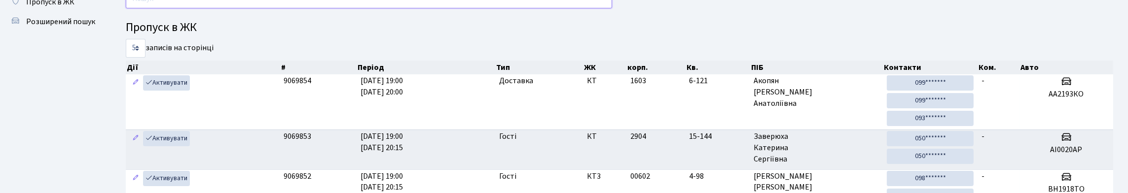
scroll to position [10, 0]
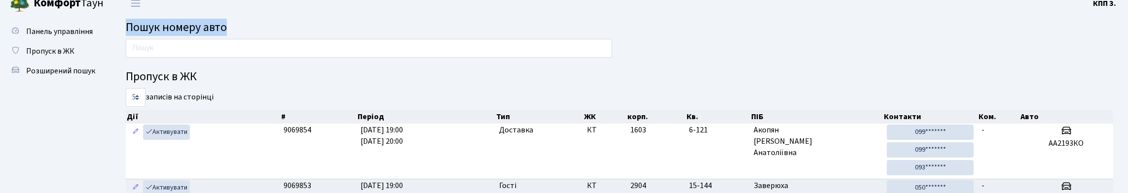
drag, startPoint x: 116, startPoint y: 32, endPoint x: 293, endPoint y: 37, distance: 176.7
click at [293, 35] on div "Пошук номеру авто" at bounding box center [619, 28] width 1017 height 14
click at [289, 29] on h2 "Пошук номеру авто" at bounding box center [620, 28] width 988 height 14
click at [283, 12] on header "Комфорт Таун КПП 3. Мій обліковий запис Вийти" at bounding box center [564, 3] width 1128 height 27
click at [277, 49] on input "text" at bounding box center [369, 48] width 486 height 19
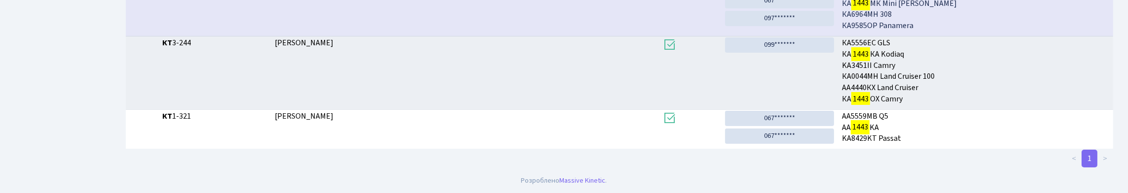
scroll to position [60, 0]
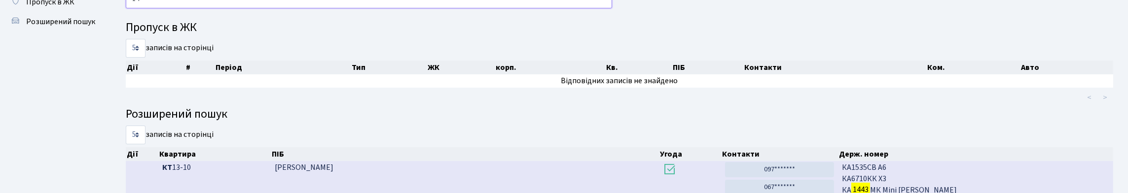
type input "1"
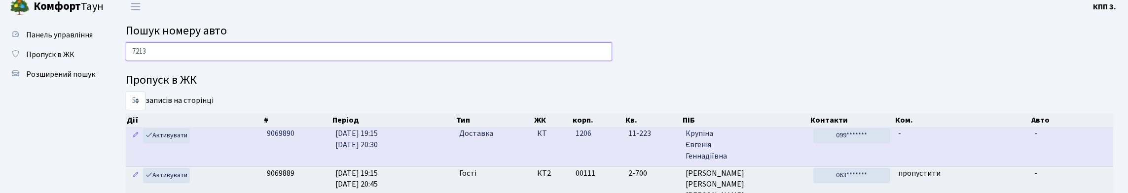
scroll to position [0, 0]
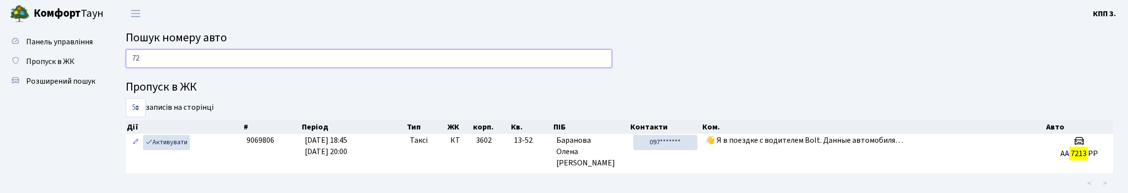
type input "7"
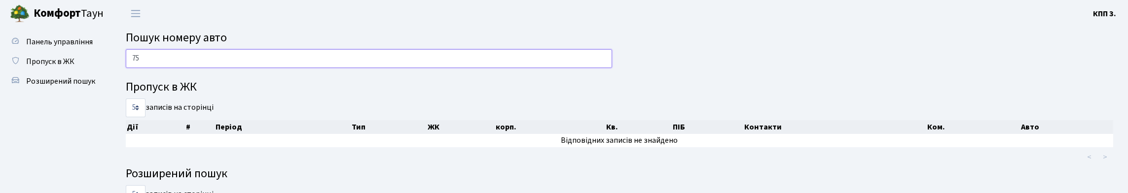
type input "7"
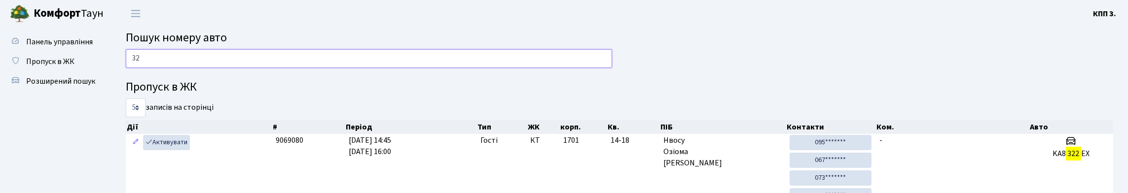
type input "3"
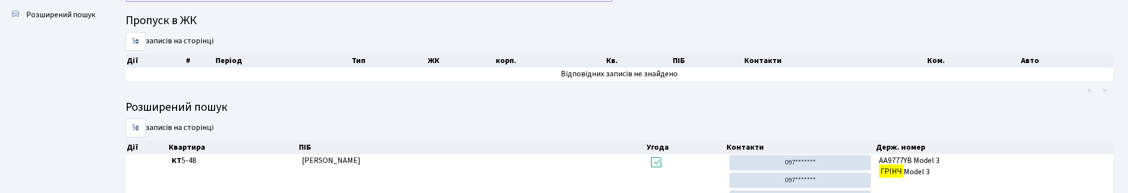
scroll to position [49, 0]
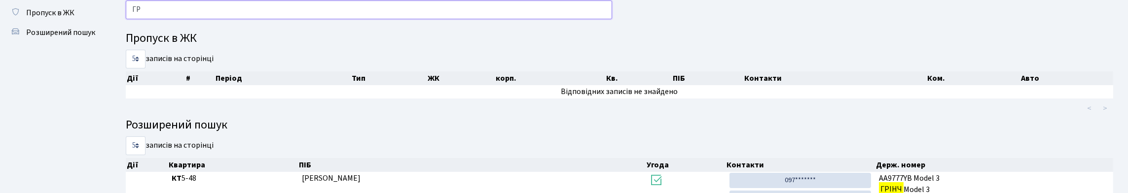
type input "Г"
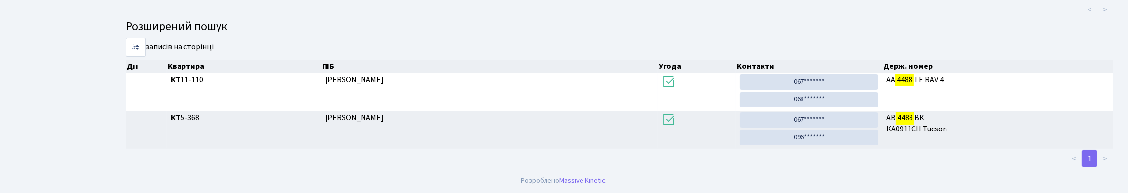
scroll to position [60, 0]
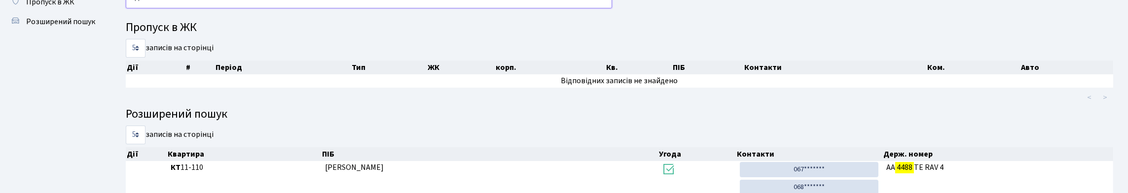
type input "4"
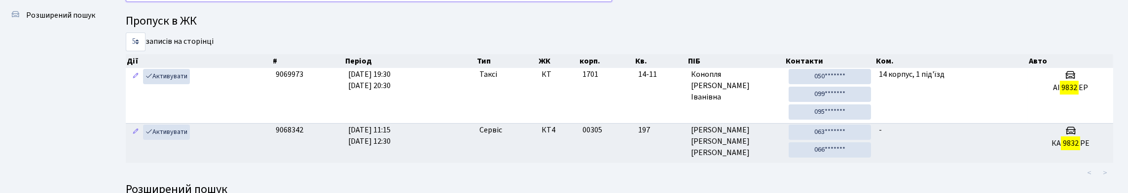
scroll to position [49, 0]
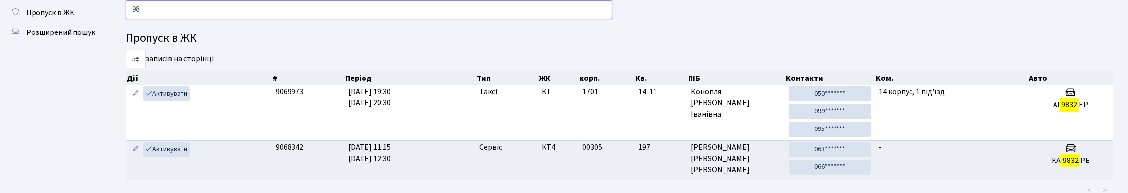
type input "9"
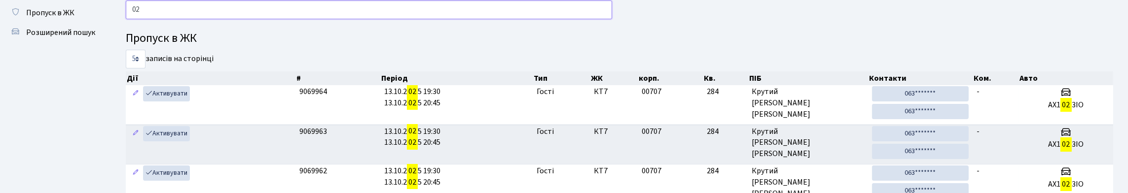
type input "0"
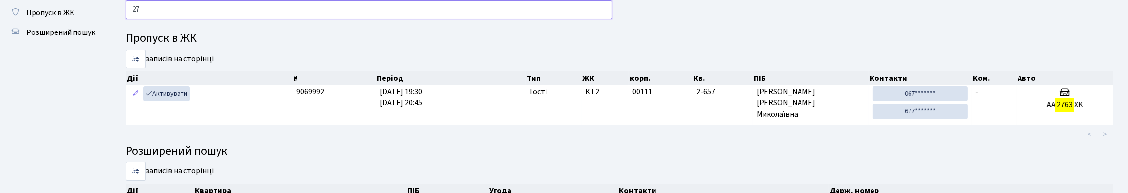
type input "2"
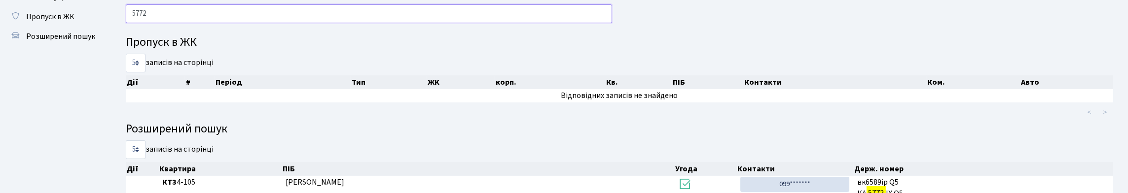
scroll to position [29, 0]
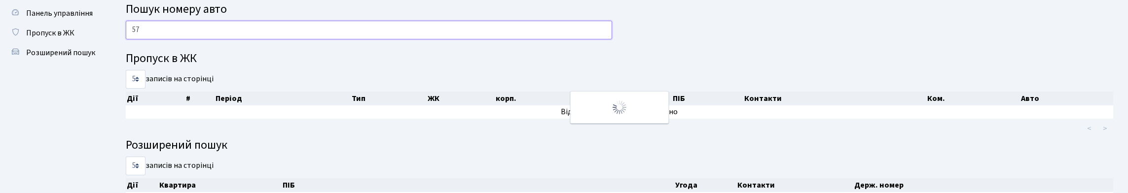
type input "5"
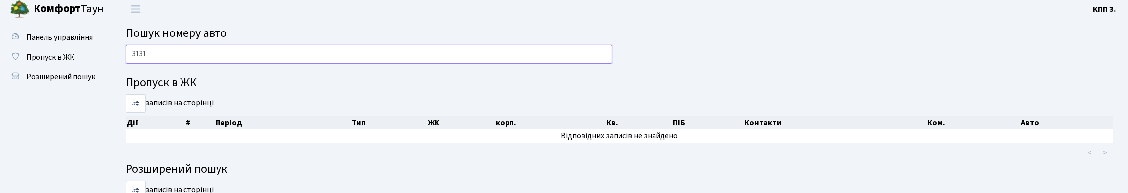
scroll to position [0, 0]
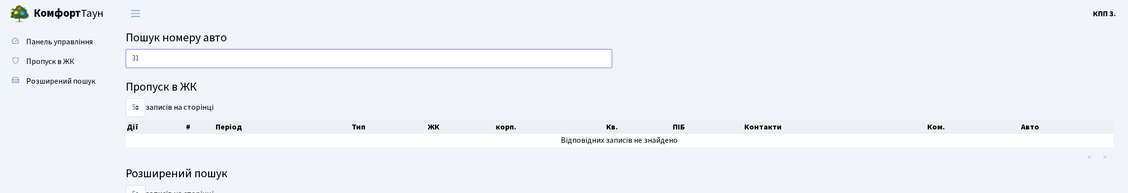
type input "3"
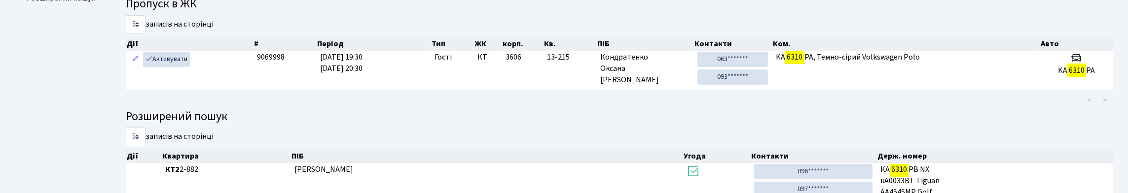
scroll to position [60, 0]
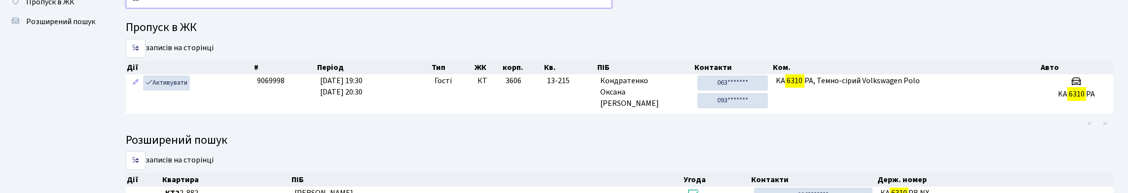
type input "6"
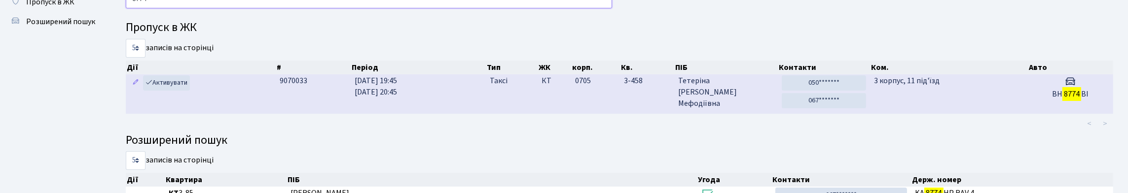
type input "8774"
click at [491, 113] on td "Таксі" at bounding box center [512, 93] width 52 height 39
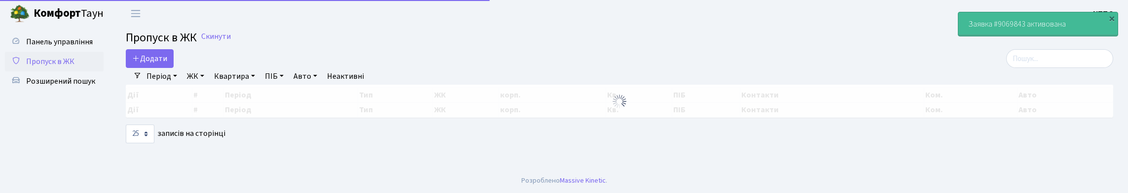
select select "25"
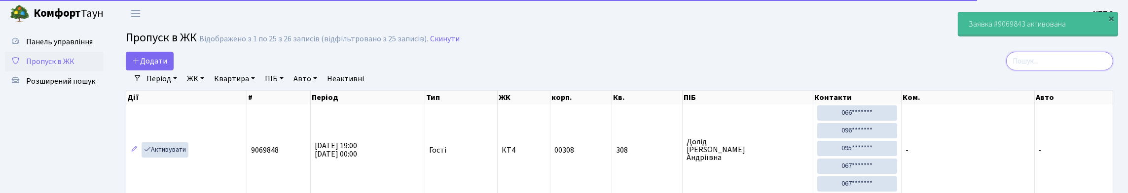
click at [1066, 61] on input "search" at bounding box center [1059, 61] width 107 height 19
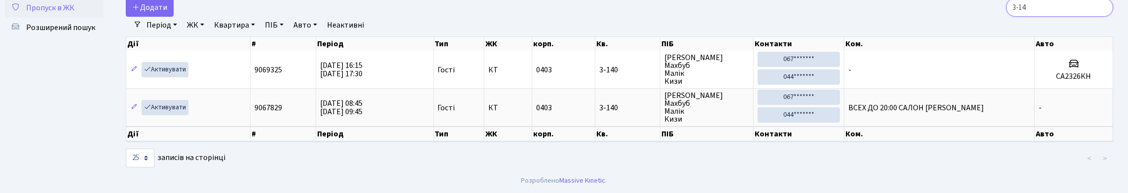
scroll to position [64, 0]
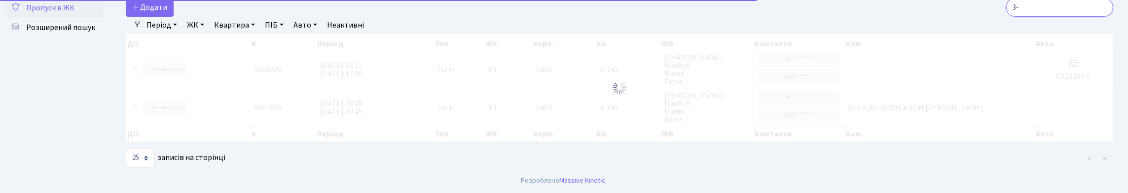
type input "3"
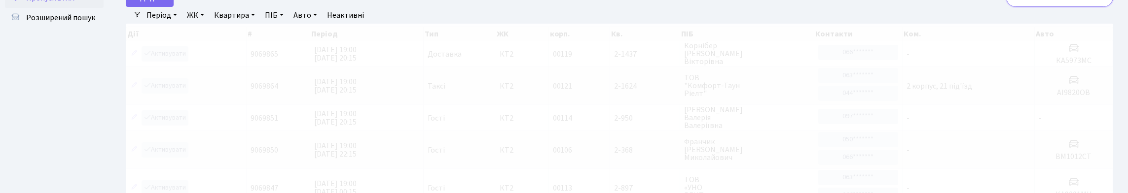
type input "2"
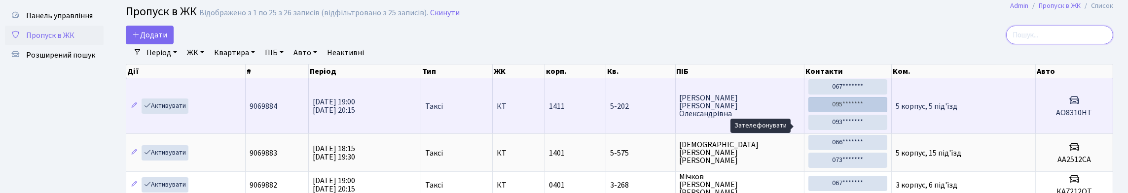
scroll to position [0, 0]
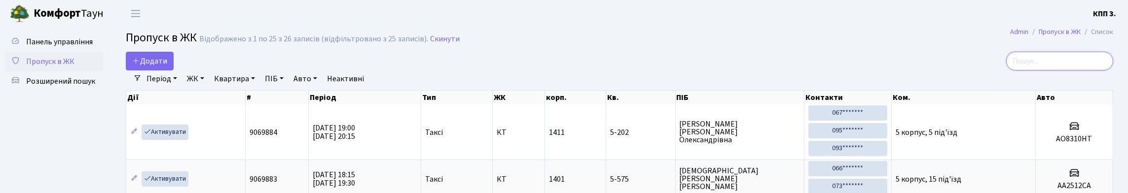
type input "0"
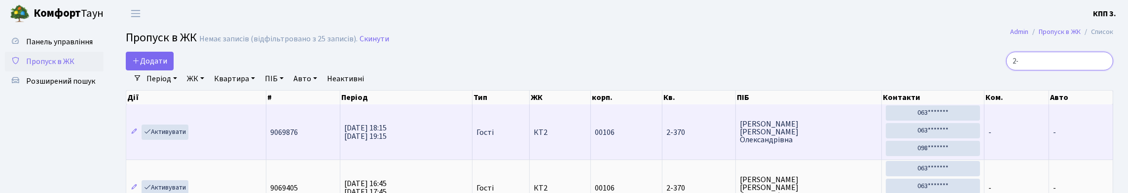
type input "2"
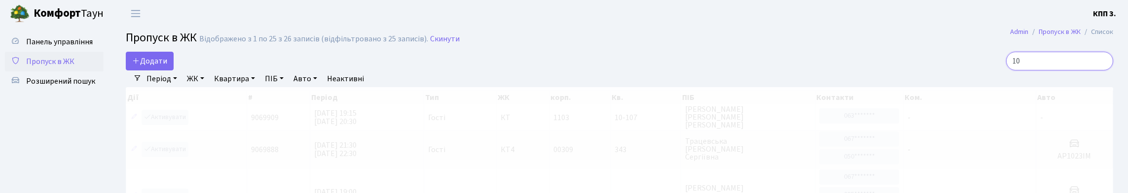
type input "1"
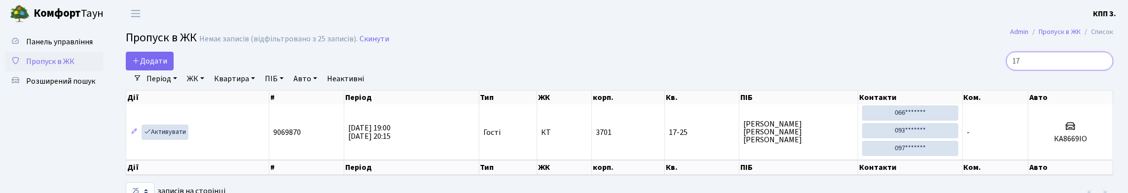
type input "1"
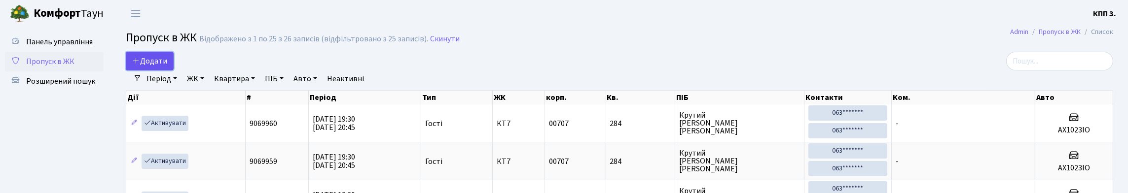
click at [159, 67] on span "Додати" at bounding box center [149, 61] width 35 height 11
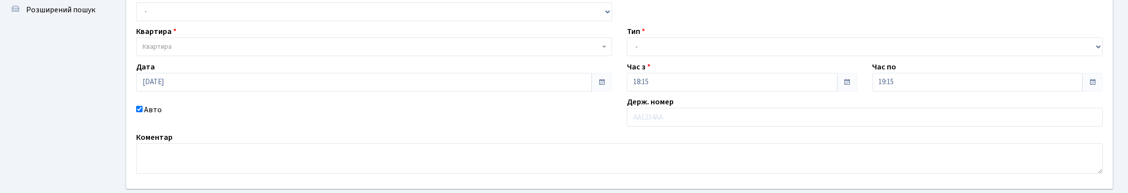
scroll to position [49, 0]
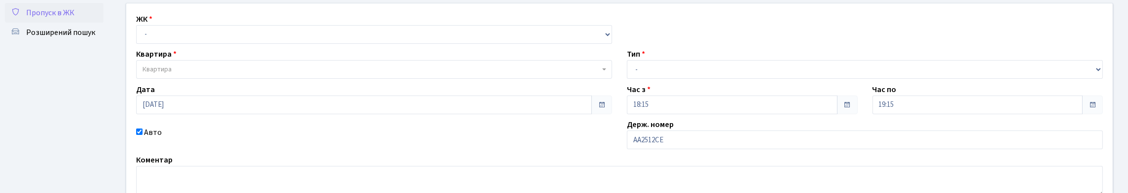
type input "АА2512СЕ"
click at [386, 25] on div "ЖК - КТ, вул. Регенераторна, 4 КТ2, просп. [STREET_ADDRESS] [STREET_ADDRESS] [P…" at bounding box center [374, 28] width 491 height 31
click at [383, 38] on select "- КТ, вул. Регенераторна, 4 КТ2, просп. [STREET_ADDRESS] [STREET_ADDRESS] [PERS…" at bounding box center [374, 34] width 476 height 19
select select "271"
click at [139, 36] on select "- КТ, вул. Регенераторна, 4 КТ2, просп. [STREET_ADDRESS] [STREET_ADDRESS] [PERS…" at bounding box center [374, 34] width 476 height 19
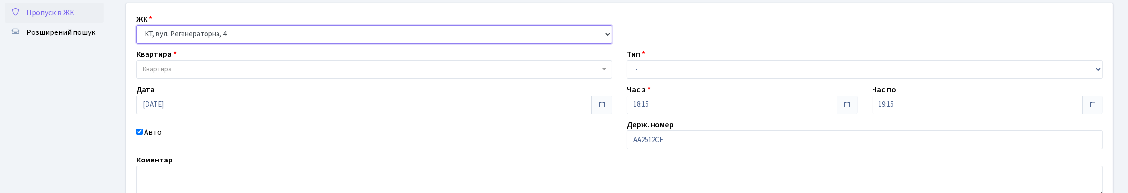
select select
click at [364, 74] on span "Квартира" at bounding box center [371, 70] width 457 height 10
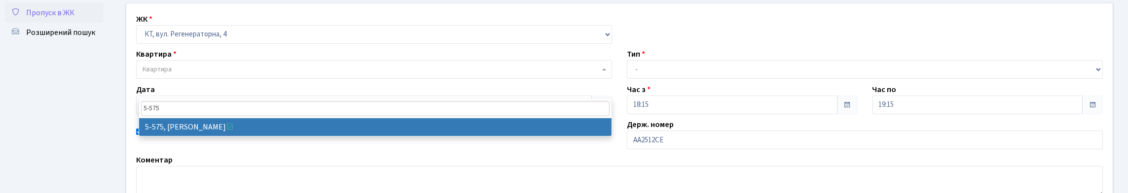
type input "5-575"
select select "1969"
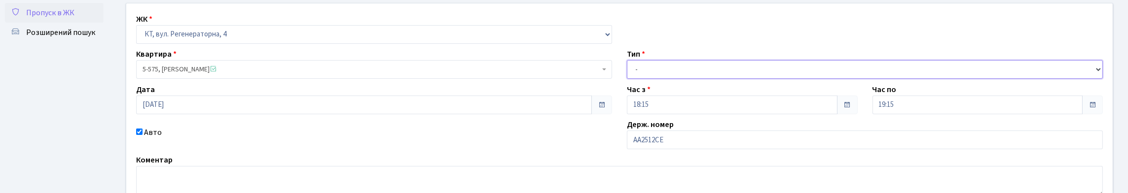
click at [659, 79] on select "- Доставка Таксі Гості Сервіс" at bounding box center [865, 69] width 476 height 19
select select "2"
click at [627, 79] on select "- Доставка Таксі Гості Сервіс" at bounding box center [865, 69] width 476 height 19
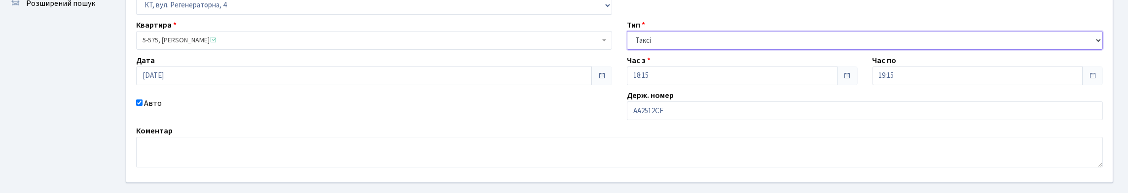
scroll to position [148, 0]
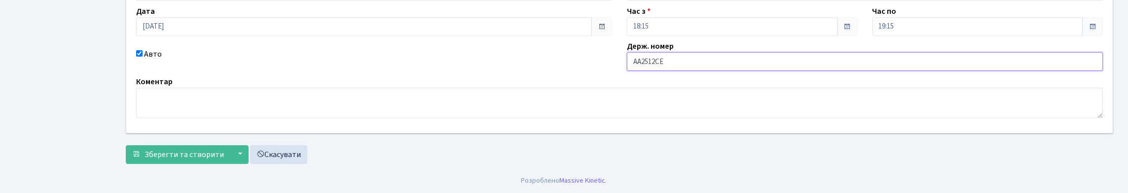
click at [686, 71] on input "АА2512СЕ" at bounding box center [865, 61] width 476 height 19
type input "АА2512СА"
click at [156, 154] on span "Зберегти та створити" at bounding box center [184, 154] width 79 height 11
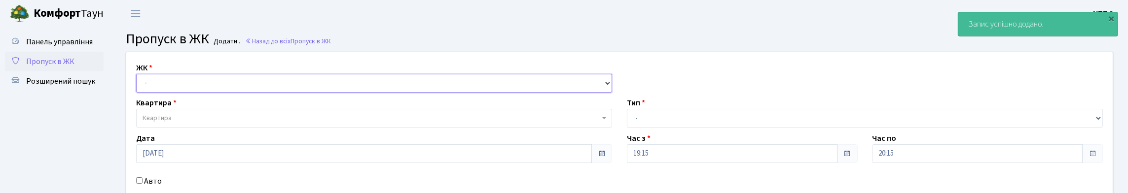
drag, startPoint x: 168, startPoint y: 97, endPoint x: 185, endPoint y: 108, distance: 20.0
click at [168, 93] on select "- КТ, вул. Регенераторна, 4 КТ2, просп. [STREET_ADDRESS] [STREET_ADDRESS] [PERS…" at bounding box center [374, 83] width 476 height 19
select select "271"
click at [139, 85] on select "- КТ, вул. Регенераторна, 4 КТ2, просп. Соборності, 17 КТ3, вул. Березнева, 16 …" at bounding box center [374, 83] width 476 height 19
select select
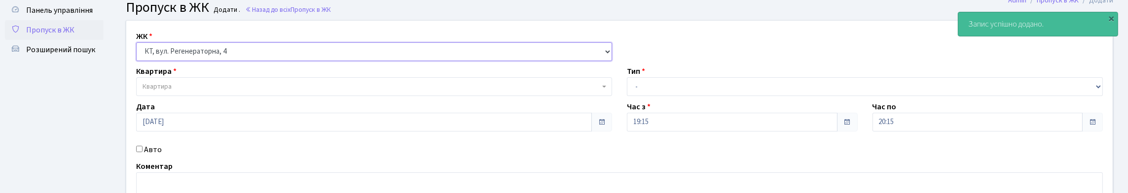
scroll to position [49, 0]
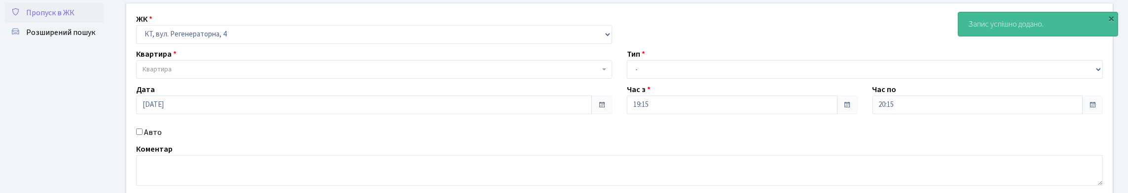
click at [153, 139] on label "Авто" at bounding box center [153, 133] width 18 height 12
click at [143, 135] on input "Авто" at bounding box center [139, 132] width 6 height 6
checkbox input "true"
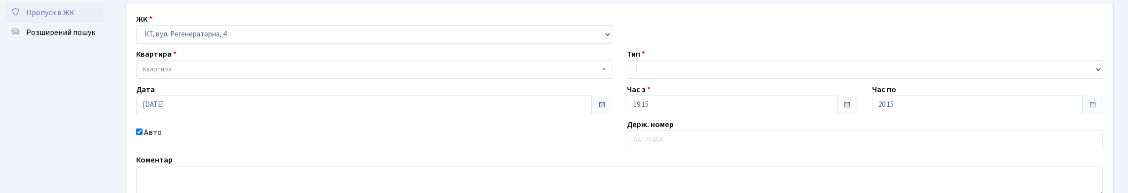
click at [61, 18] on span "Пропуск в ЖК" at bounding box center [50, 12] width 48 height 11
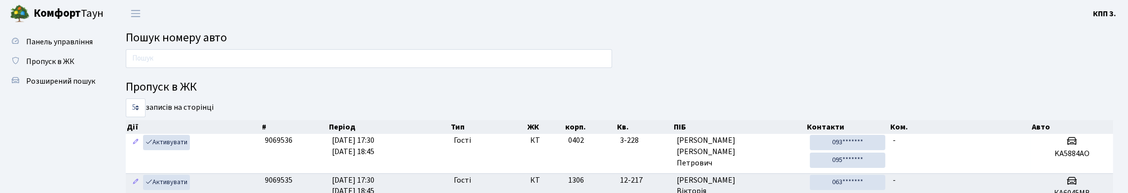
drag, startPoint x: 55, startPoint y: 144, endPoint x: 54, endPoint y: 138, distance: 6.5
click at [63, 91] on link "Розширений пошук" at bounding box center [54, 82] width 99 height 20
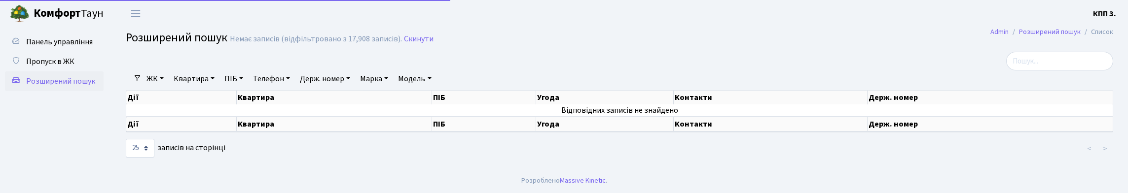
select select "25"
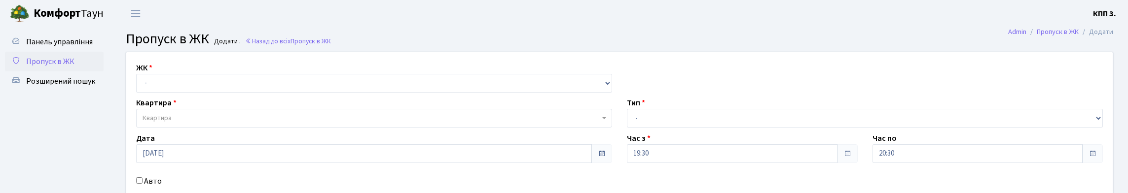
scroll to position [148, 0]
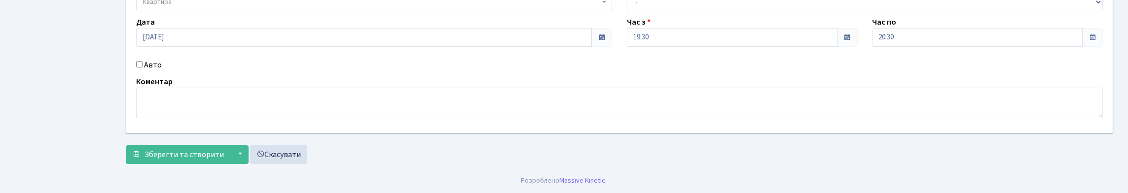
click at [143, 68] on input "Авто" at bounding box center [139, 64] width 6 height 6
checkbox input "true"
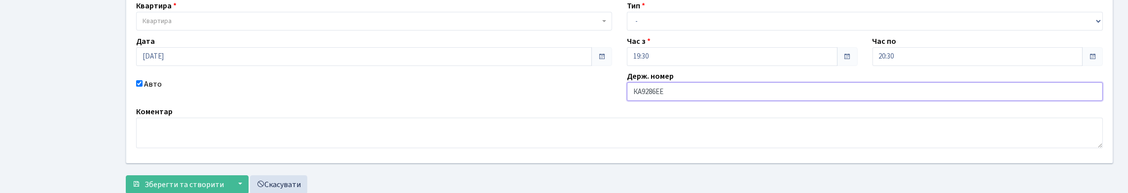
scroll to position [0, 0]
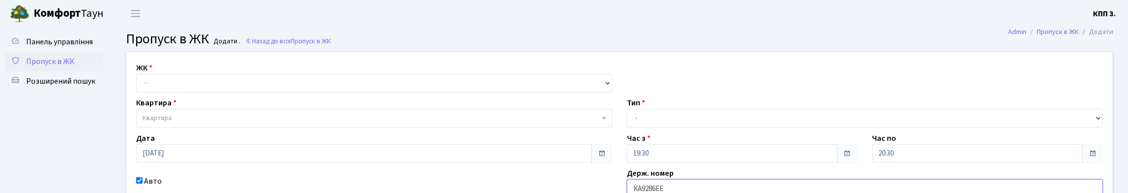
type input "КА9286ЕЕ"
click at [172, 93] on select "- КТ, вул. Регенераторна, 4 КТ2, просп. [STREET_ADDRESS] [STREET_ADDRESS] [PERS…" at bounding box center [374, 83] width 476 height 19
select select "271"
click at [139, 85] on select "- КТ, вул. Регенераторна, 4 КТ2, просп. [STREET_ADDRESS] [STREET_ADDRESS] [PERS…" at bounding box center [374, 83] width 476 height 19
select select
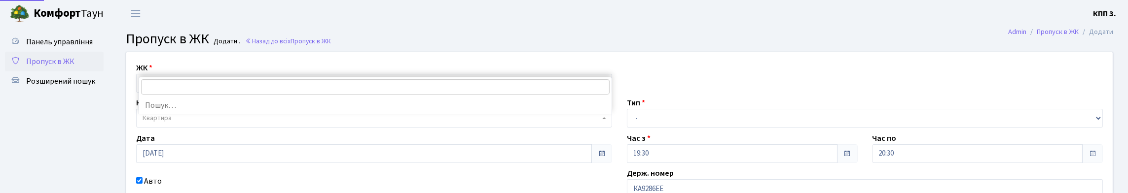
click at [171, 123] on span "Квартира" at bounding box center [157, 118] width 29 height 10
type input "9-45"
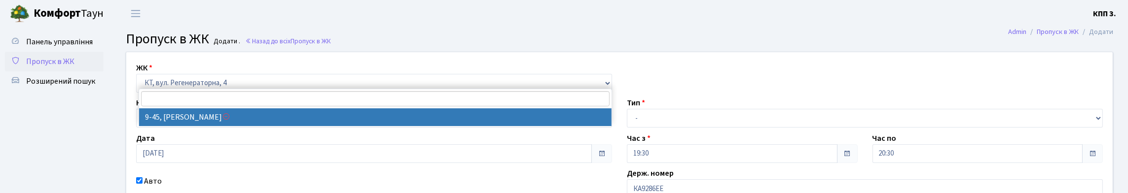
click at [105, 93] on div "Панель управління Пропуск в ЖК Розширений пошук" at bounding box center [55, 161] width 111 height 269
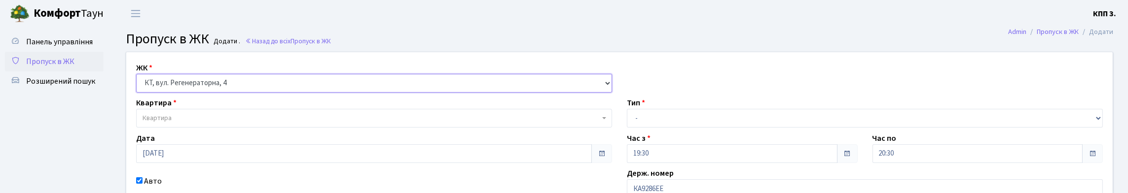
click at [177, 93] on select "- КТ, вул. Регенераторна, 4 КТ2, просп. [STREET_ADDRESS] [STREET_ADDRESS] [PERS…" at bounding box center [374, 83] width 476 height 19
select select "303"
click at [139, 85] on select "- КТ, вул. Регенераторна, 4 КТ2, просп. [STREET_ADDRESS] [STREET_ADDRESS] [PERS…" at bounding box center [374, 83] width 476 height 19
select select
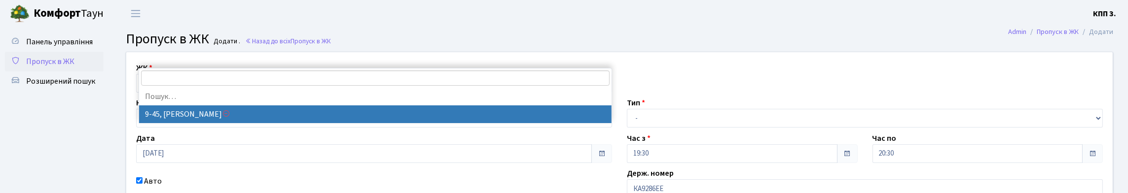
click at [171, 123] on span "Квартира" at bounding box center [157, 118] width 29 height 10
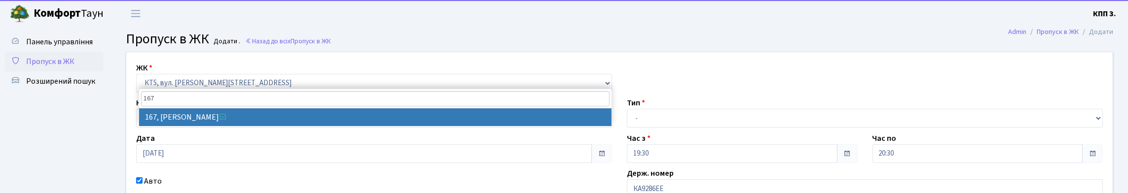
type input "167"
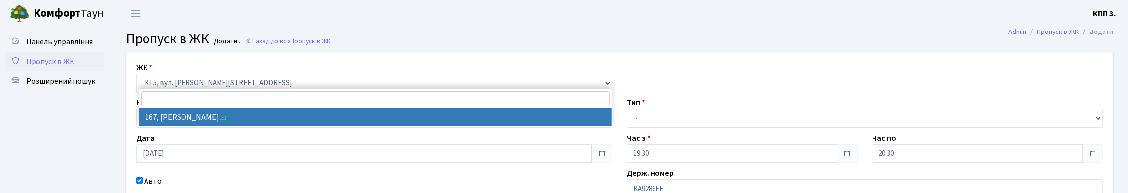
select select "17750"
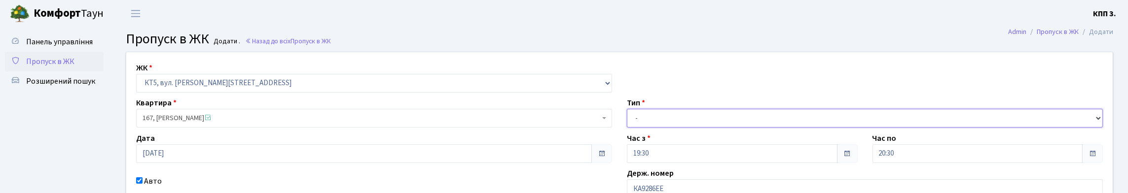
click at [700, 128] on select "- Доставка Таксі Гості Сервіс" at bounding box center [865, 118] width 476 height 19
select select "3"
click at [627, 128] on select "- Доставка Таксі Гості Сервіс" at bounding box center [865, 118] width 476 height 19
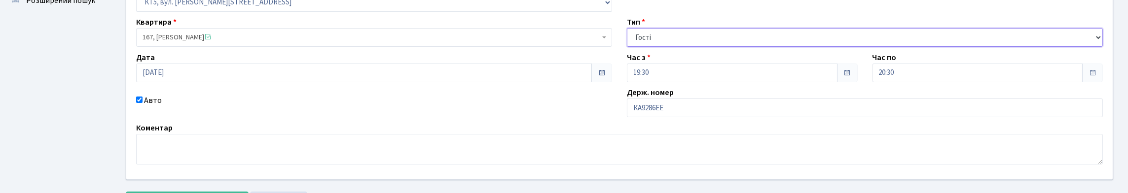
scroll to position [194, 0]
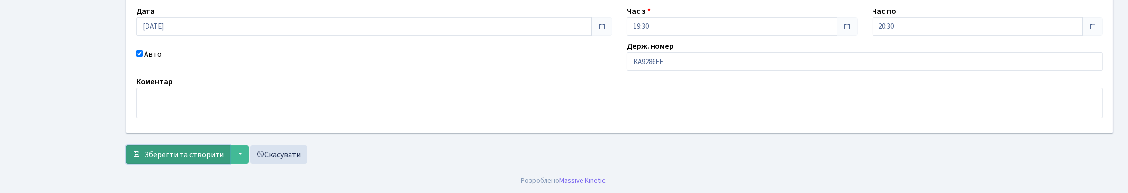
click at [199, 152] on span "Зберегти та створити" at bounding box center [184, 154] width 79 height 11
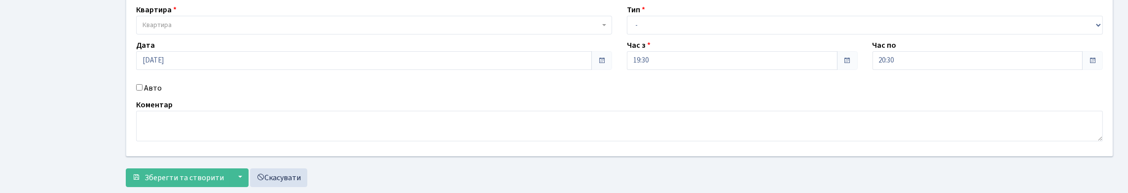
scroll to position [99, 0]
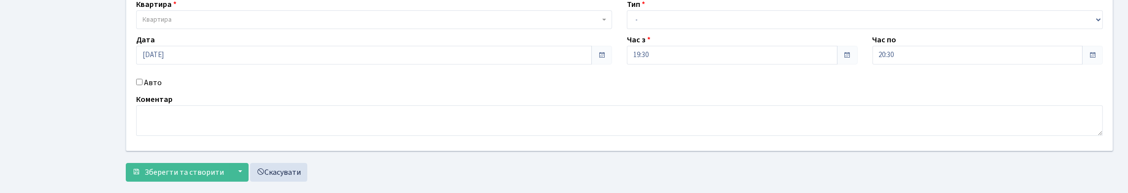
click at [142, 85] on input "Авто" at bounding box center [139, 82] width 6 height 6
checkbox input "true"
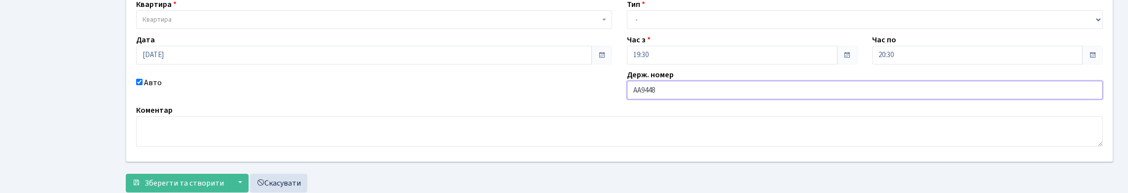
type input "АА9448ЕМ"
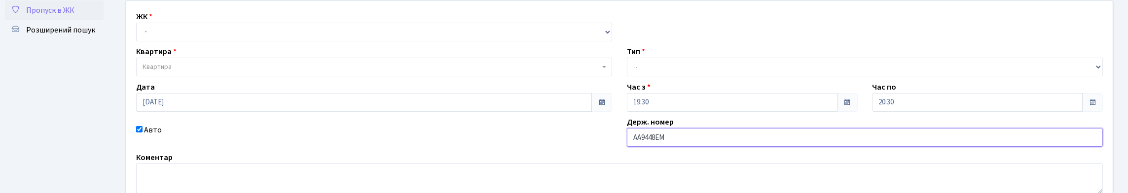
scroll to position [0, 0]
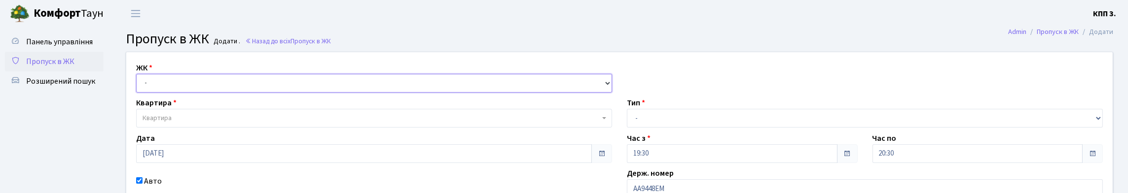
click at [174, 93] on select "- КТ, вул. Регенераторна, 4 КТ2, просп. [STREET_ADDRESS] [STREET_ADDRESS] [PERS…" at bounding box center [374, 83] width 476 height 19
select select "271"
click at [139, 85] on select "- КТ, вул. Регенераторна, 4 КТ2, просп. Соборності, 17 КТ3, вул. Березнева, 16 …" at bounding box center [374, 83] width 476 height 19
select select
click at [170, 123] on span "Квартира" at bounding box center [157, 118] width 29 height 10
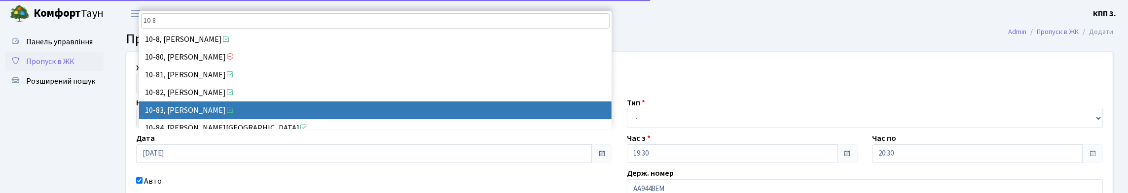
type input "10-86"
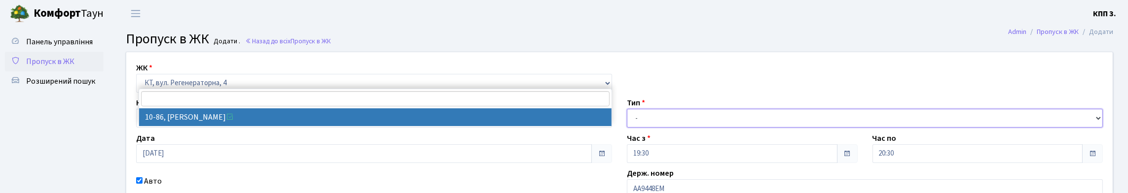
click at [679, 128] on select "- Доставка Таксі Гості Сервіс" at bounding box center [865, 118] width 476 height 19
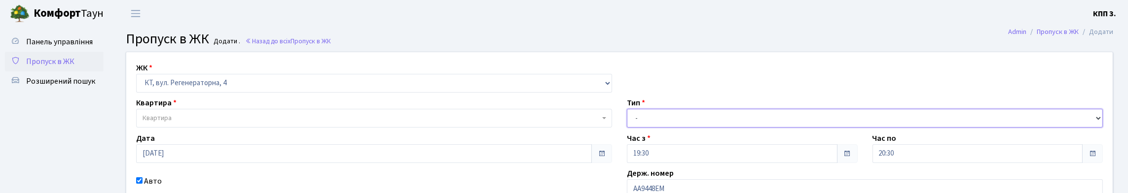
select select "3"
click at [627, 128] on select "- Доставка Таксі Гості Сервіс" at bounding box center [865, 118] width 476 height 19
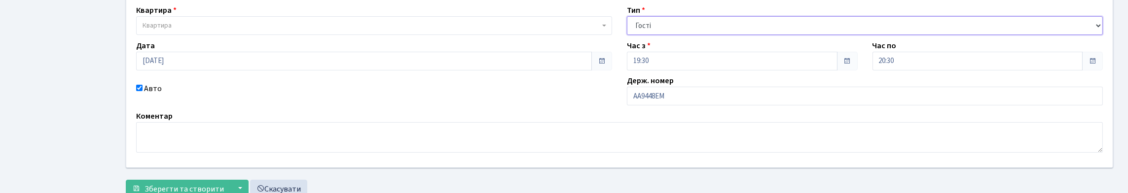
scroll to position [46, 0]
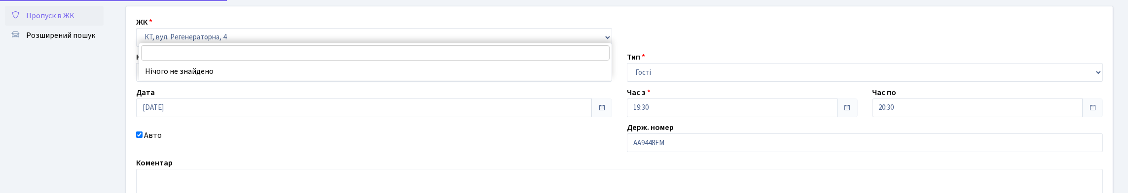
click at [169, 77] on span "Квартира" at bounding box center [157, 73] width 29 height 10
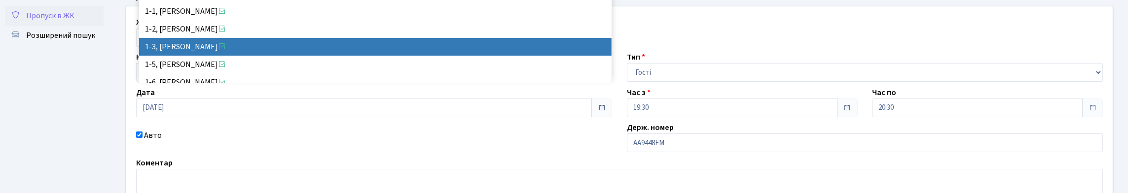
scroll to position [16, 0]
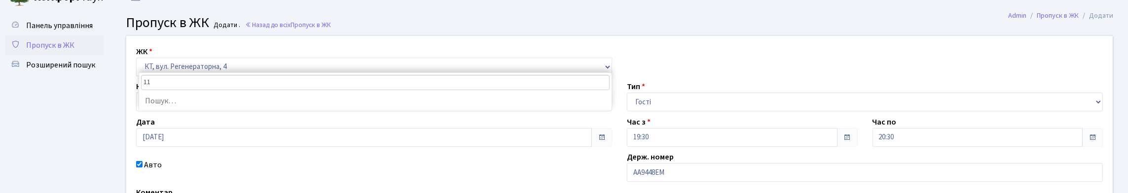
type input "1"
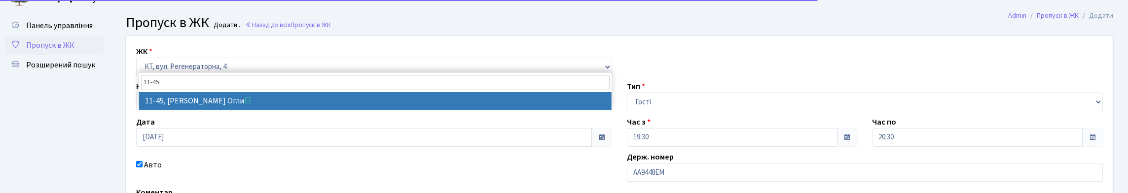
type input "11-45"
select select "7084"
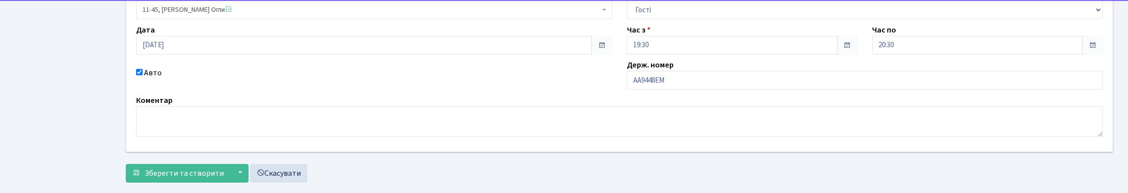
scroll to position [194, 0]
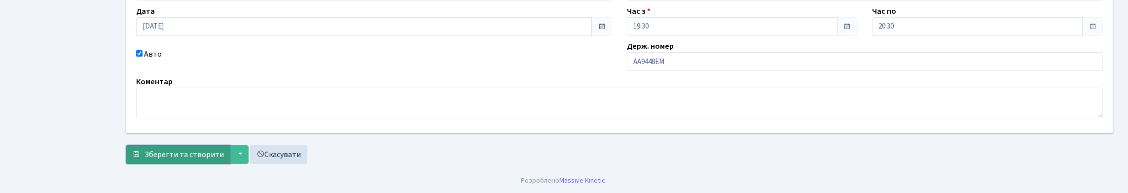
click at [182, 149] on span "Зберегти та створити" at bounding box center [184, 154] width 79 height 11
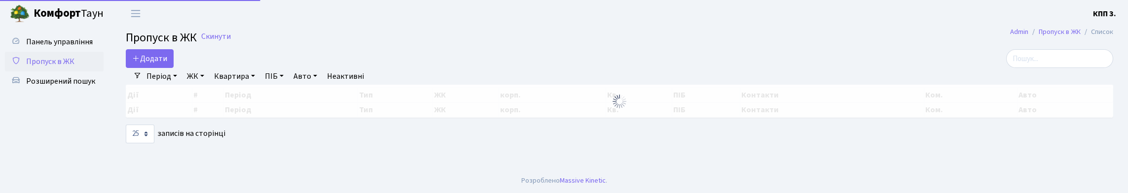
select select "25"
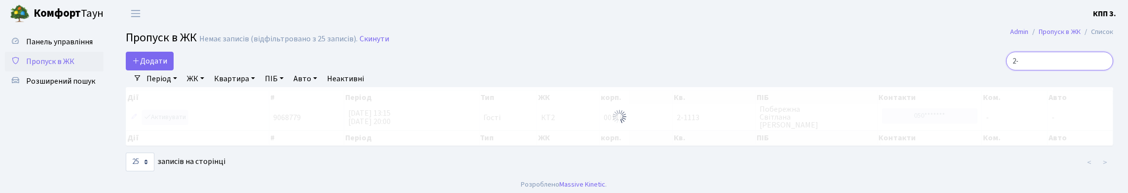
type input "2"
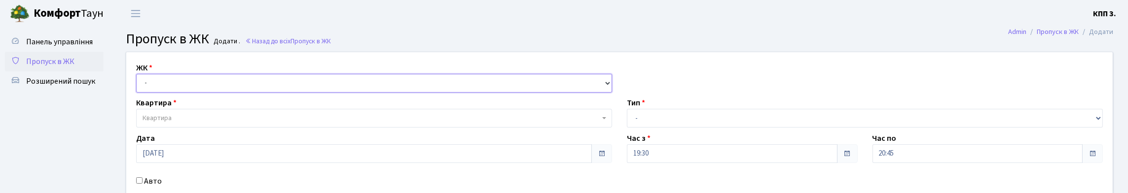
click at [149, 92] on select "- КТ, вул. Регенераторна, 4 КТ2, просп. [STREET_ADDRESS] [STREET_ADDRESS] [PERS…" at bounding box center [374, 83] width 476 height 19
select select "271"
click at [139, 85] on select "- КТ, вул. Регенераторна, 4 КТ2, просп. [STREET_ADDRESS] [STREET_ADDRESS] [PERS…" at bounding box center [374, 83] width 476 height 19
select select
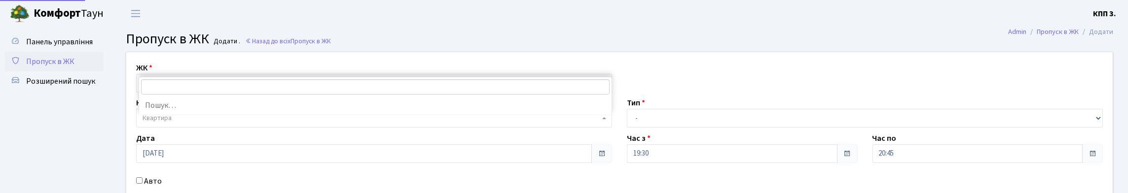
click at [164, 123] on span "Квартира" at bounding box center [157, 118] width 29 height 10
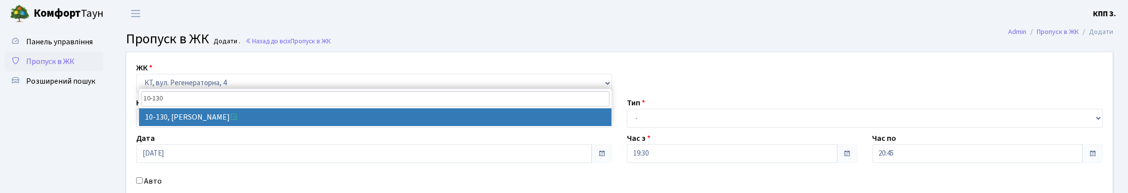
type input "10-130"
select select "6699"
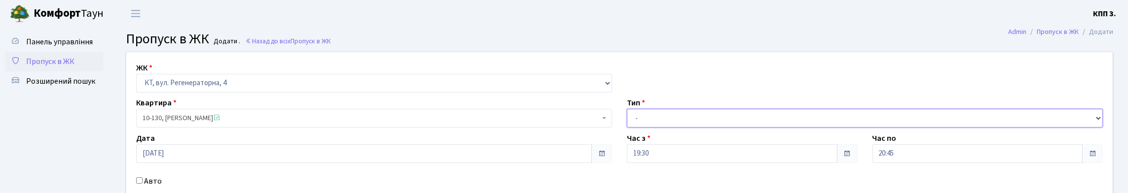
click at [662, 128] on select "- Доставка Таксі Гості Сервіс" at bounding box center [865, 118] width 476 height 19
select select "1"
click at [627, 128] on select "- Доставка Таксі Гості Сервіс" at bounding box center [865, 118] width 476 height 19
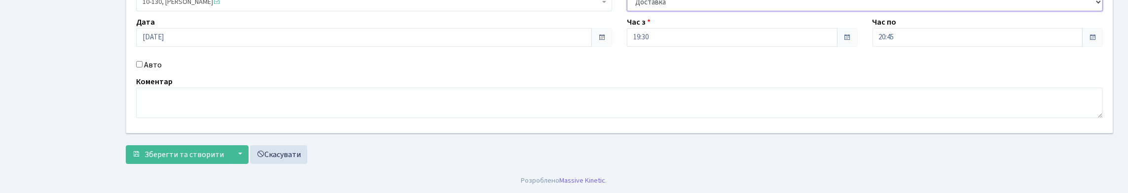
scroll to position [180, 0]
click at [180, 149] on span "Зберегти та створити" at bounding box center [184, 154] width 79 height 11
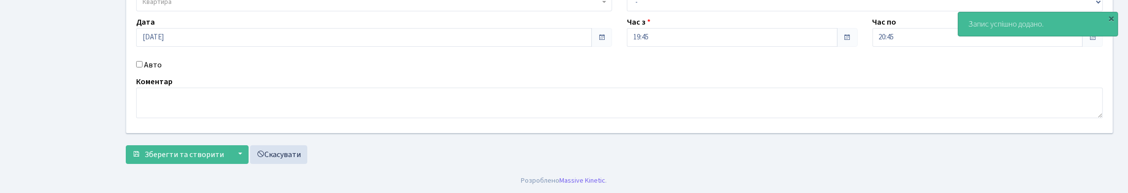
scroll to position [148, 0]
click at [143, 68] on input "Авто" at bounding box center [139, 64] width 6 height 6
checkbox input "true"
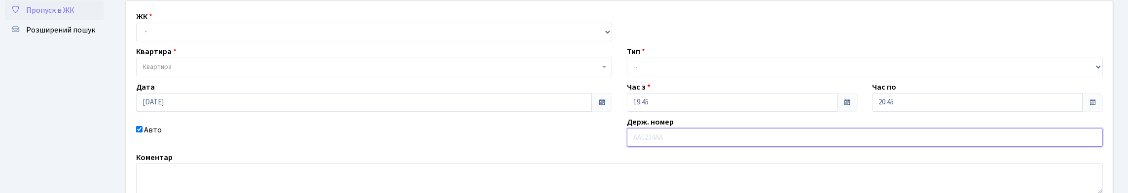
scroll to position [49, 0]
click at [176, 41] on select "- КТ, вул. Регенераторна, 4 КТ2, просп. Соборності, 17 КТ3, вул. Березнева, 16 …" at bounding box center [374, 34] width 476 height 19
select select "271"
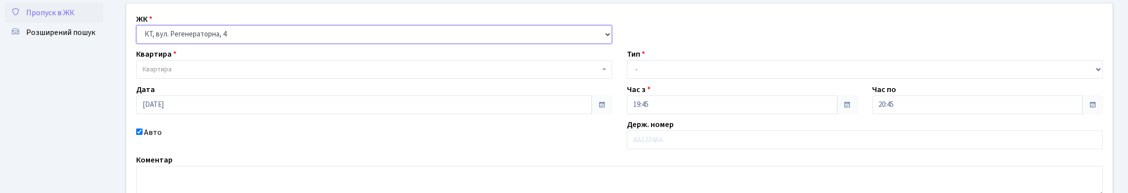
click at [139, 36] on select "- КТ, вул. Регенераторна, 4 КТ2, просп. Соборності, 17 КТ3, вул. Березнева, 16 …" at bounding box center [374, 34] width 476 height 19
select select
click at [184, 74] on span "Квартира" at bounding box center [371, 70] width 457 height 10
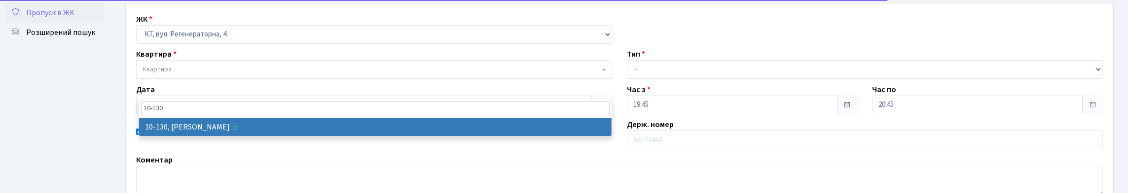
type input "10-130"
select select "6699"
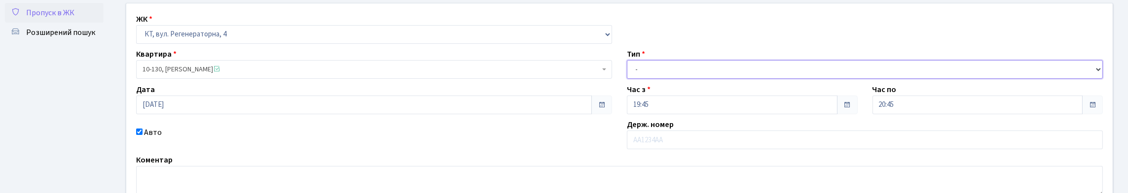
click at [674, 79] on select "- Доставка Таксі Гості Сервіс" at bounding box center [865, 69] width 476 height 19
select select "3"
click at [627, 79] on select "- Доставка Таксі Гості Сервіс" at bounding box center [865, 69] width 476 height 19
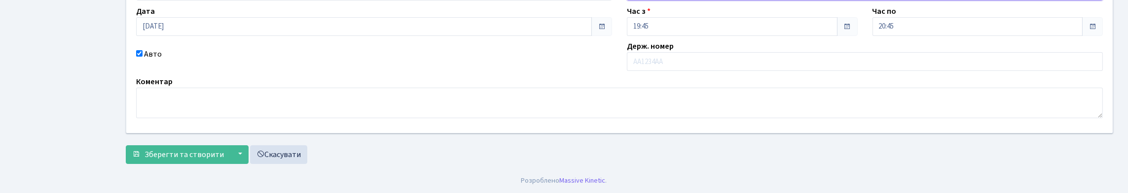
scroll to position [194, 0]
click at [653, 52] on input "text" at bounding box center [865, 61] width 476 height 19
type input "ЗМІЙ"
click at [205, 149] on span "Зберегти та створити" at bounding box center [184, 154] width 79 height 11
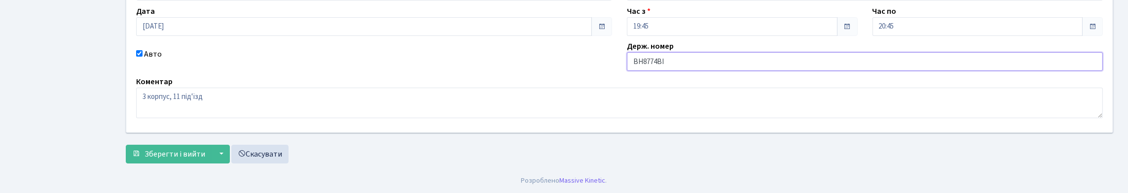
click at [649, 71] on input "ВН8774ВІ" at bounding box center [865, 61] width 476 height 19
type input "ВМ8774ВІ"
click at [176, 149] on span "Зберегти і вийти" at bounding box center [175, 154] width 61 height 11
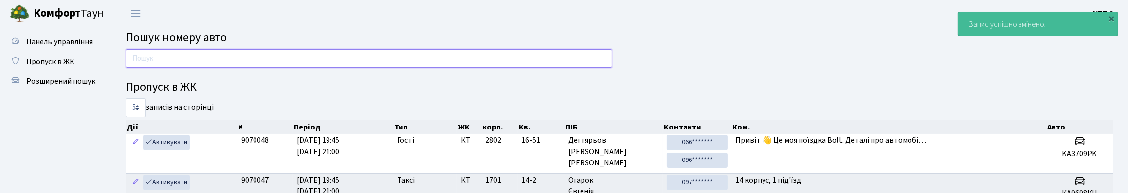
click at [167, 64] on input "text" at bounding box center [369, 58] width 486 height 19
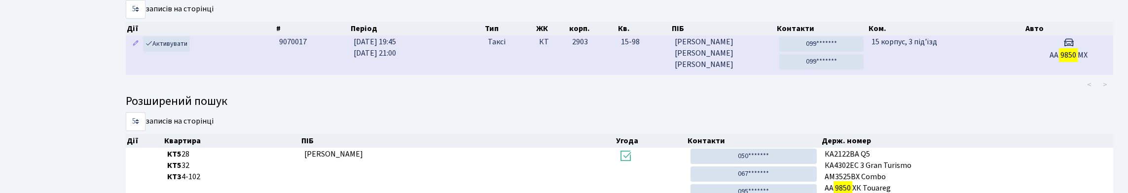
scroll to position [60, 0]
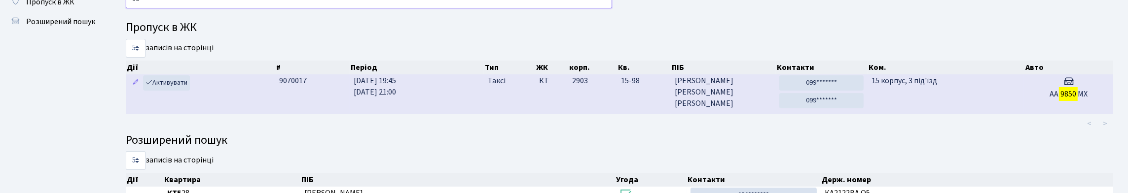
type input "9"
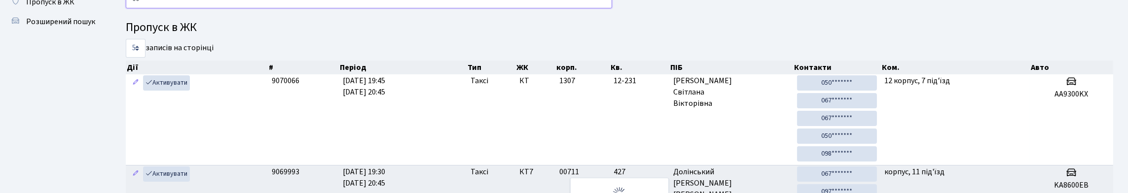
type input "0"
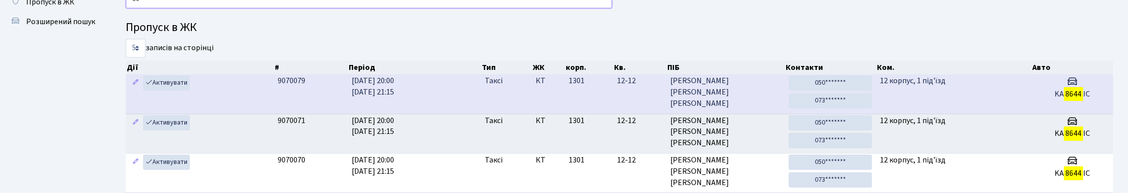
type input "8"
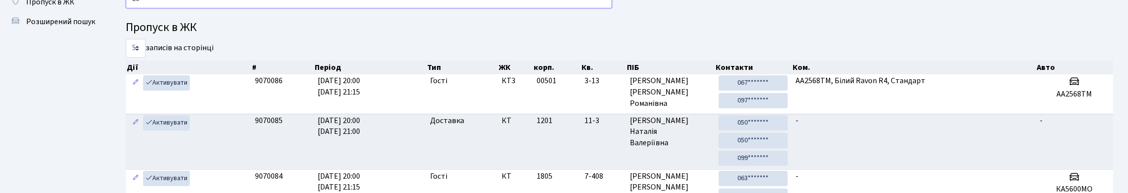
type input "2"
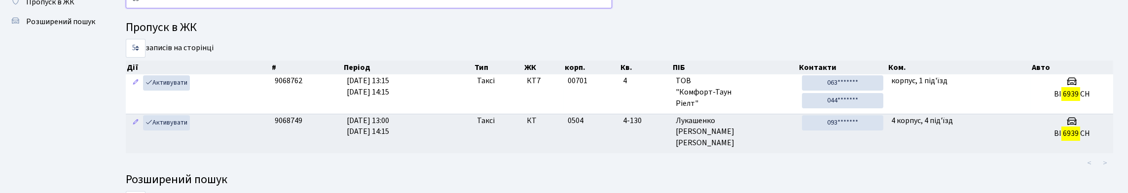
type input "6"
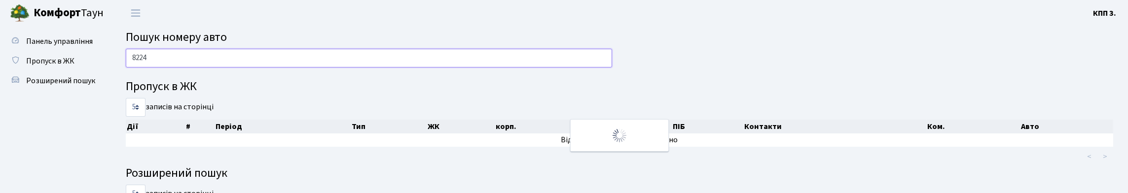
scroll to position [0, 0]
type input "8"
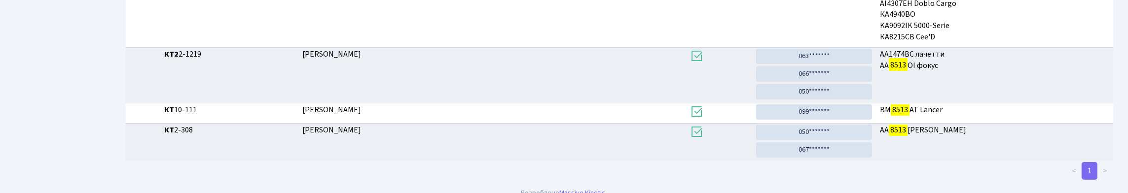
scroll to position [60, 0]
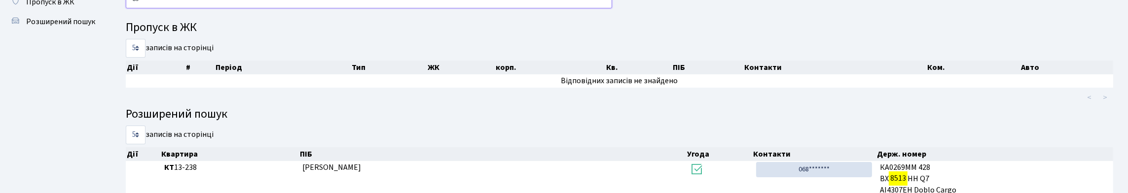
type input "8"
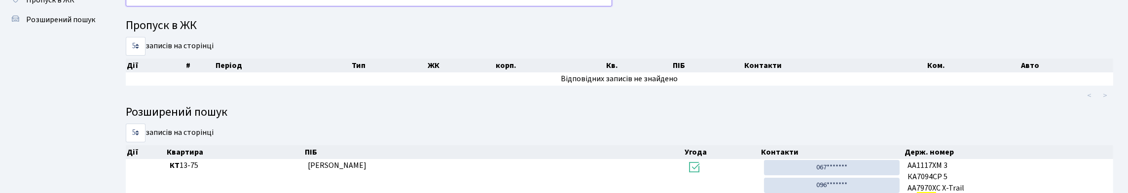
scroll to position [11, 0]
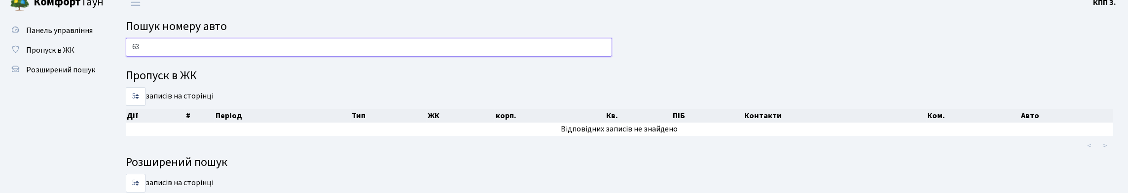
type input "6"
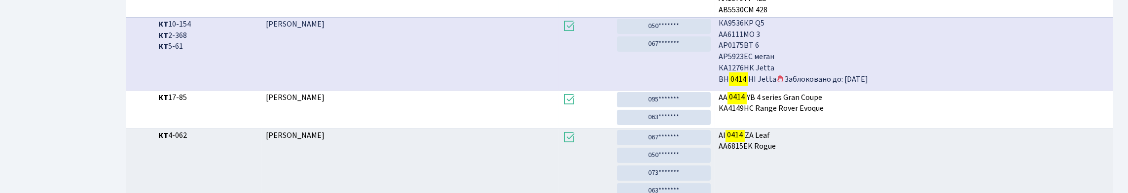
scroll to position [60, 0]
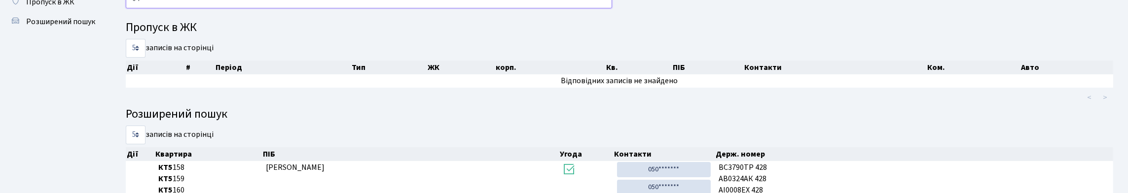
type input "0"
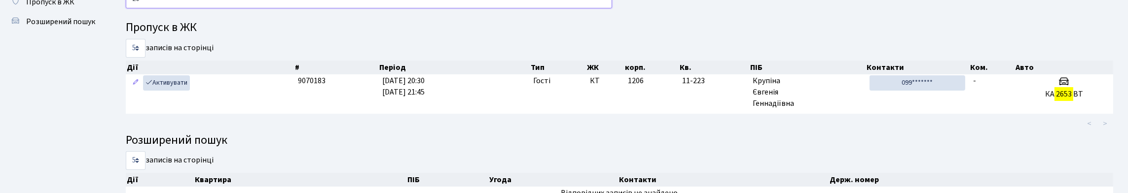
type input "2"
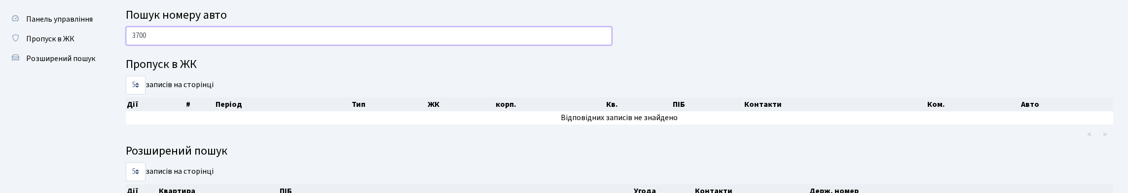
scroll to position [22, 0]
type input "3"
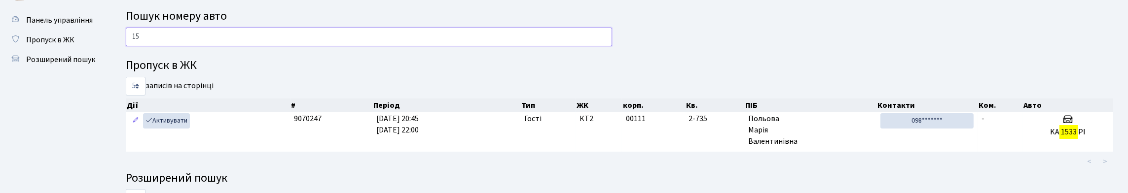
type input "1"
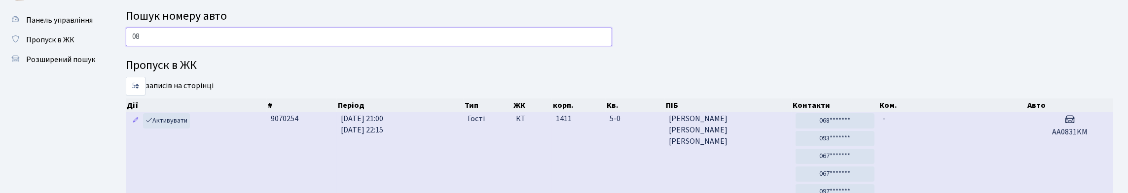
type input "0"
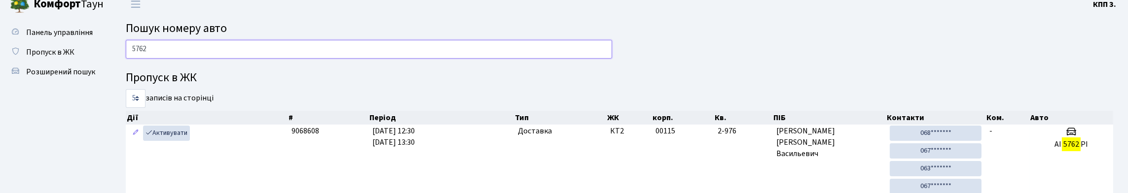
scroll to position [0, 0]
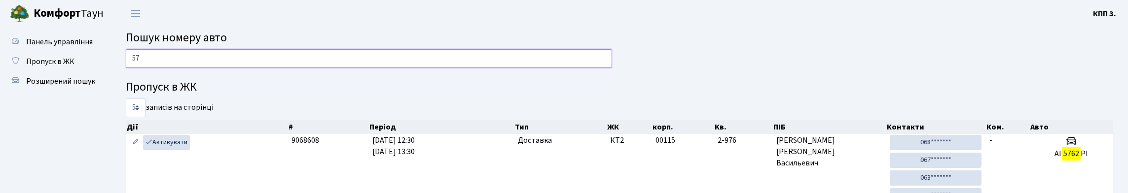
type input "5"
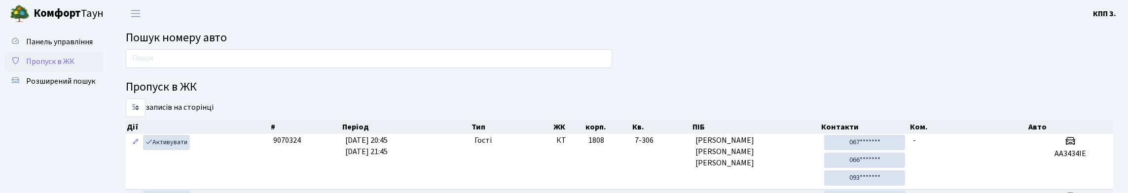
click at [74, 67] on span "Пропуск в ЖК" at bounding box center [50, 61] width 48 height 11
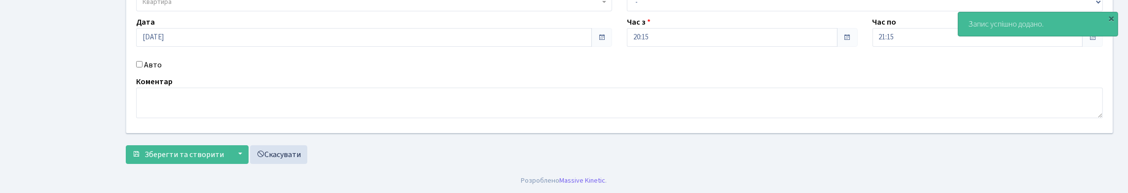
scroll to position [180, 0]
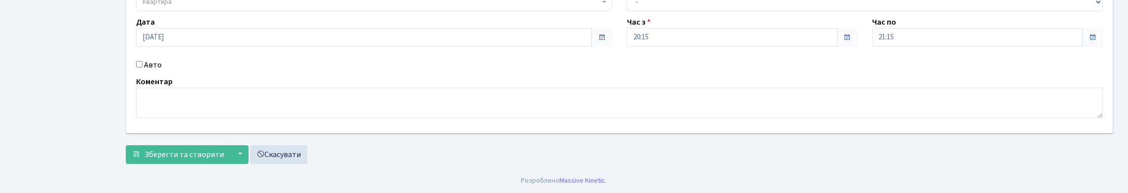
click at [143, 61] on input "Авто" at bounding box center [139, 64] width 6 height 6
checkbox input "true"
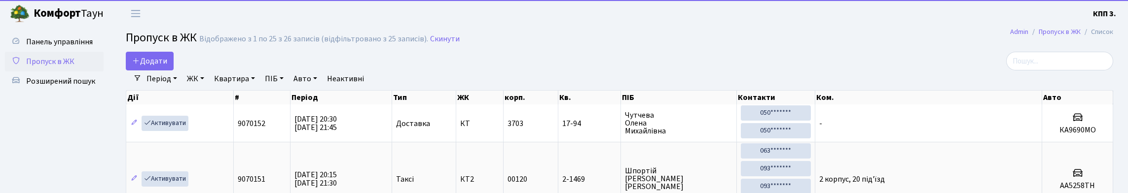
select select "25"
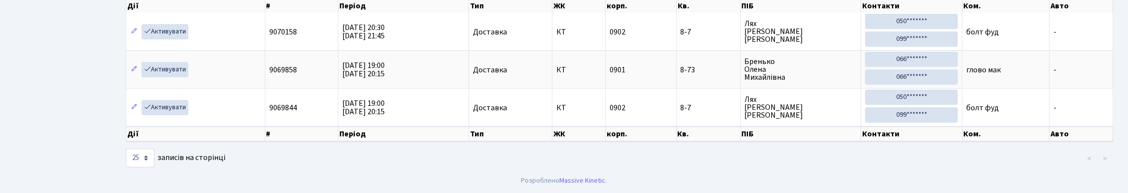
scroll to position [64, 0]
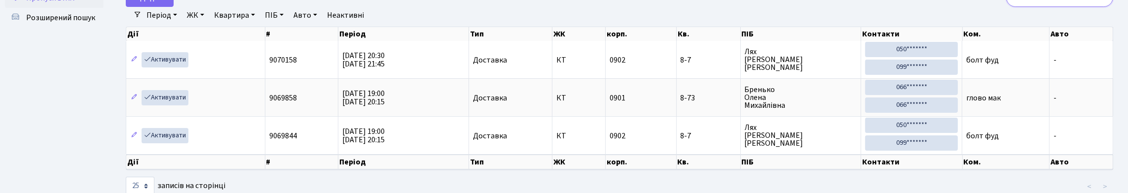
type input "8"
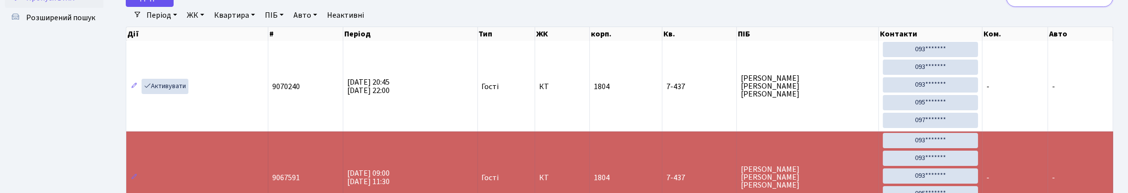
type input "7"
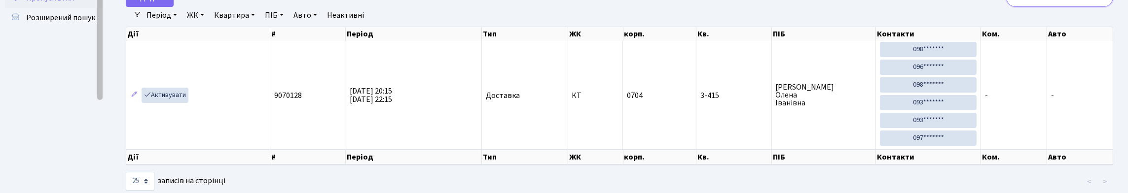
type input "3"
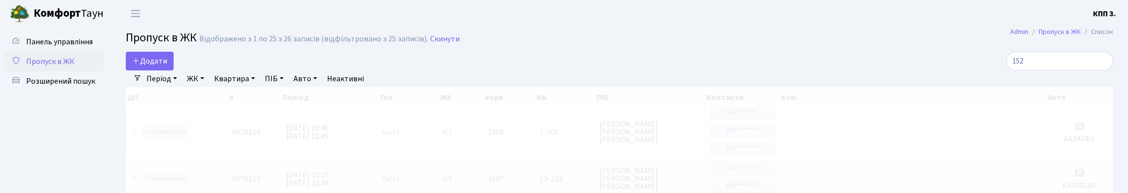
select select "25"
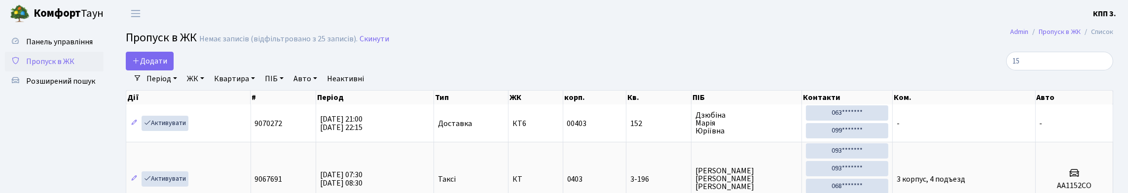
type input "1"
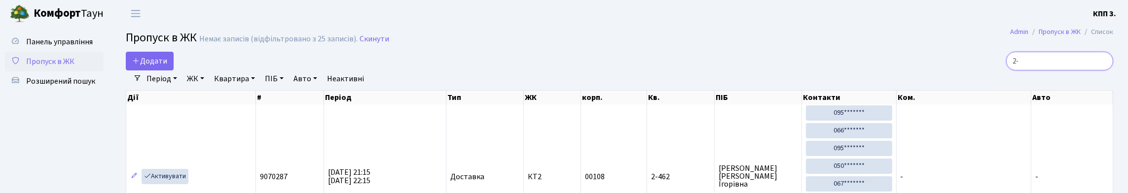
type input "2"
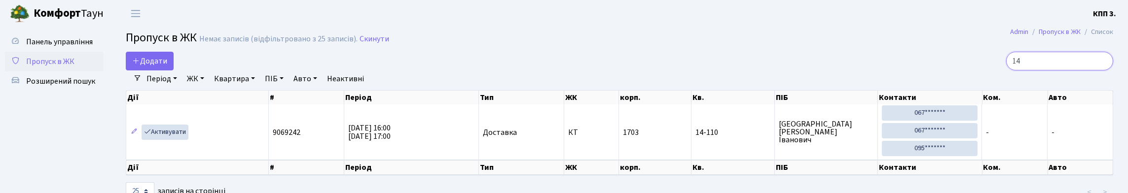
type input "1"
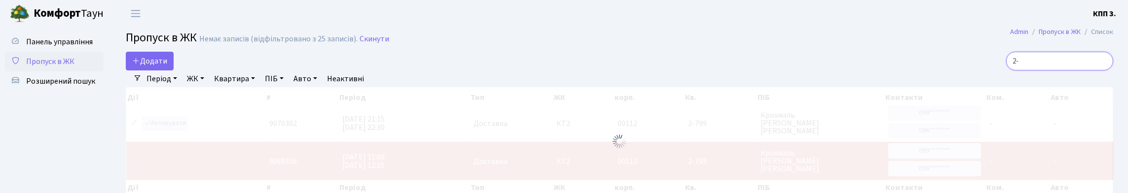
type input "2"
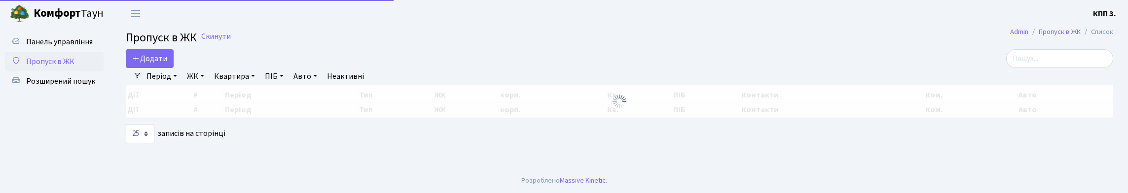
select select "25"
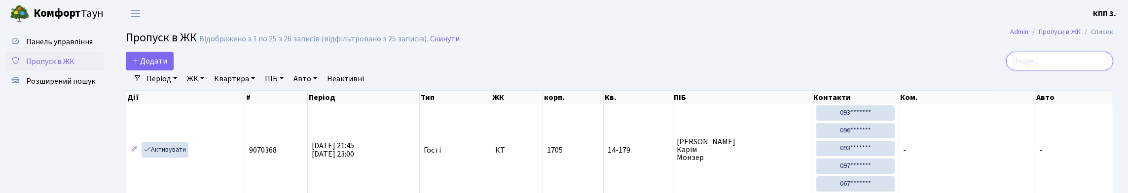
click at [1038, 71] on input "search" at bounding box center [1059, 61] width 107 height 19
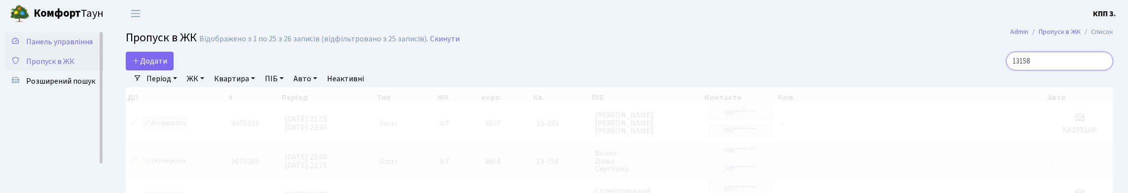
type input "13158"
click at [40, 47] on span "Панель управління" at bounding box center [59, 42] width 67 height 11
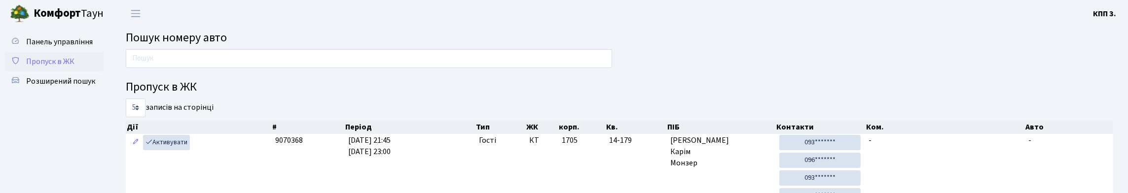
click at [38, 72] on link "Пропуск в ЖК" at bounding box center [54, 62] width 99 height 20
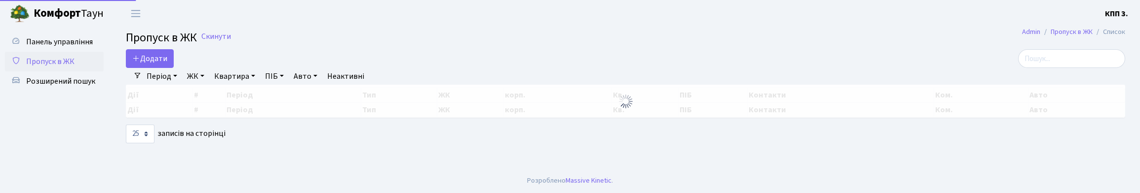
select select "25"
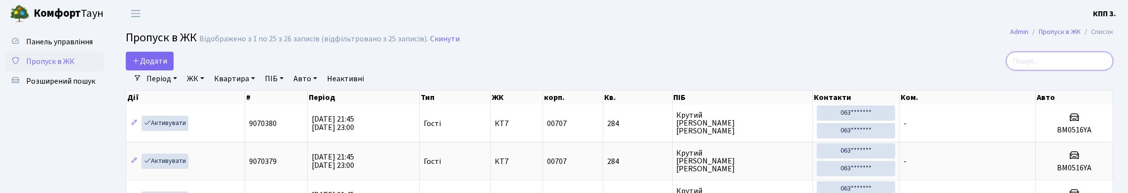
click at [1021, 71] on input "search" at bounding box center [1059, 61] width 107 height 19
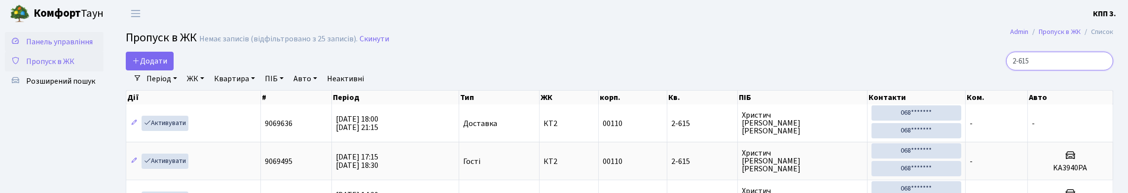
type input "2-615"
click at [85, 38] on link "Панель управління" at bounding box center [54, 42] width 99 height 20
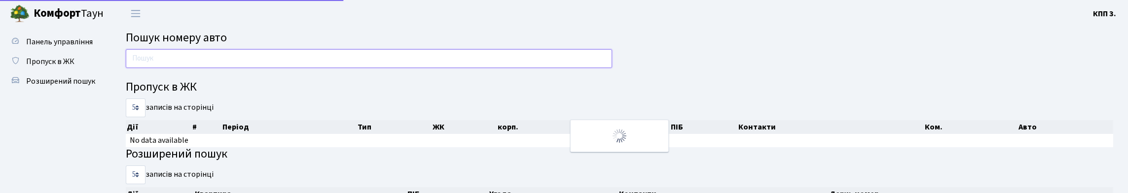
drag, startPoint x: 0, startPoint y: 0, endPoint x: 179, endPoint y: 67, distance: 191.2
click at [185, 64] on input "text" at bounding box center [369, 58] width 486 height 19
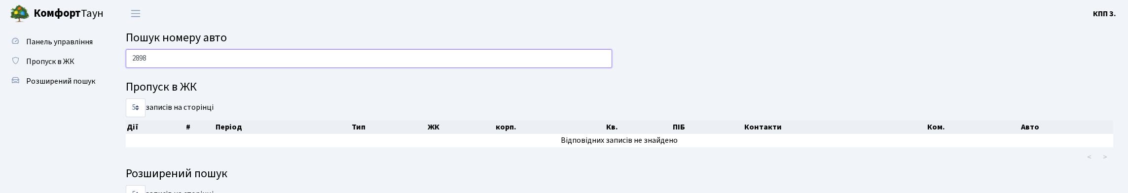
click at [177, 68] on input "2898" at bounding box center [369, 58] width 486 height 19
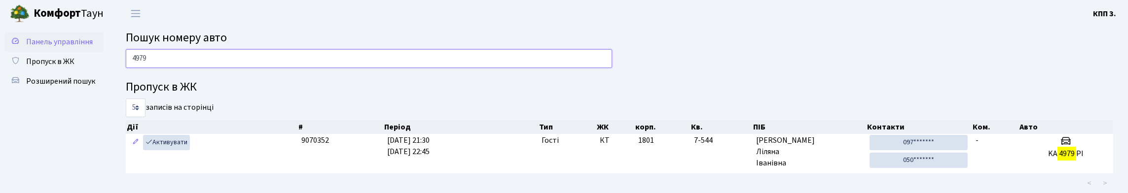
type input "4979"
click at [67, 44] on link "Панель управління" at bounding box center [54, 42] width 99 height 20
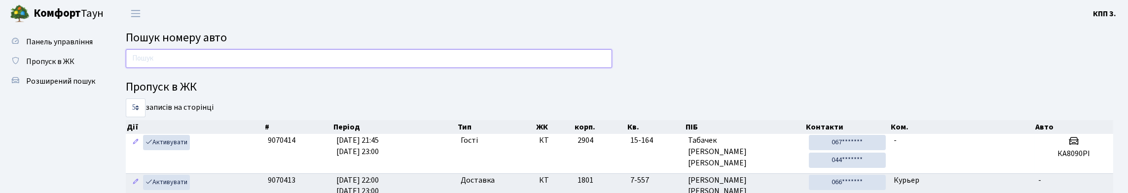
click at [322, 64] on input "text" at bounding box center [369, 58] width 486 height 19
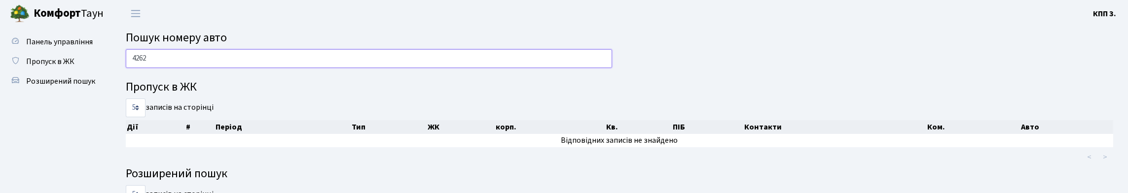
click at [164, 67] on input "4262" at bounding box center [369, 58] width 486 height 19
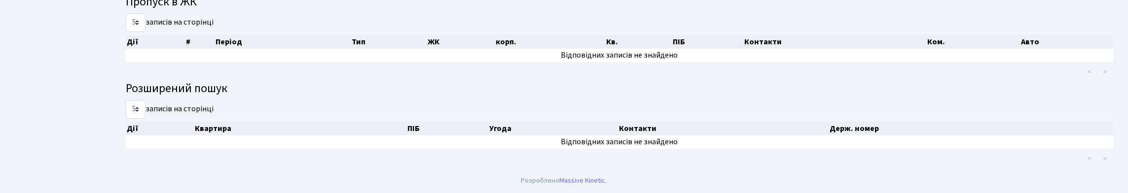
scroll to position [137, 0]
type input "4668"
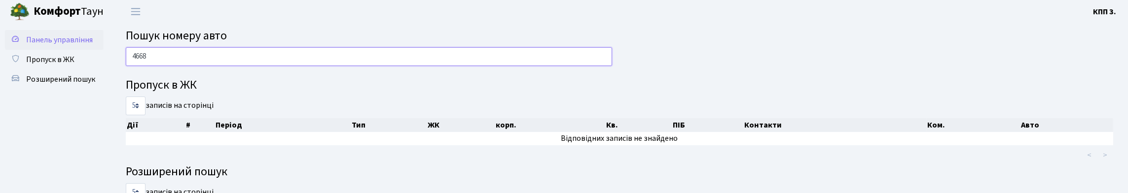
scroll to position [0, 0]
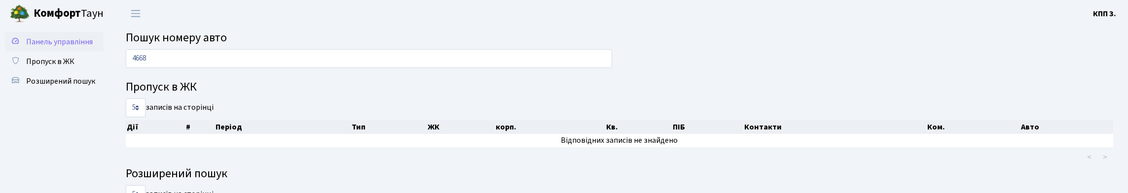
click at [53, 52] on link "Панель управління" at bounding box center [54, 42] width 99 height 20
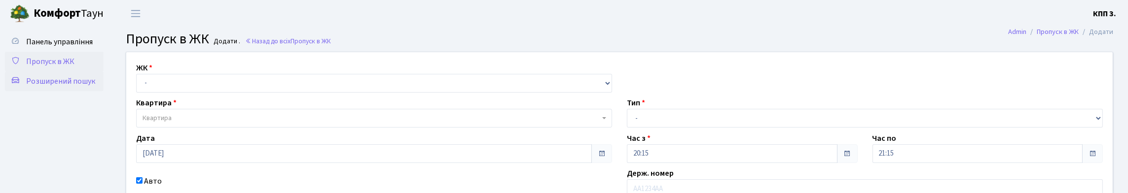
click at [48, 91] on link "Розширений пошук" at bounding box center [54, 82] width 99 height 20
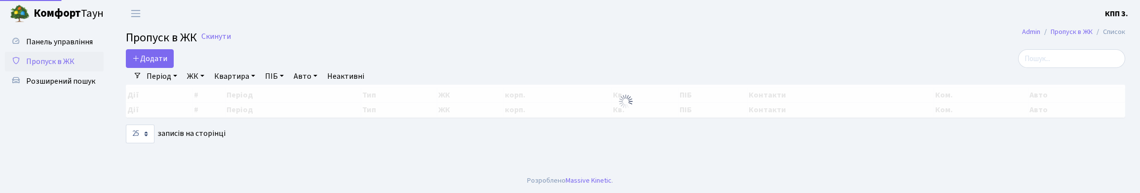
select select "25"
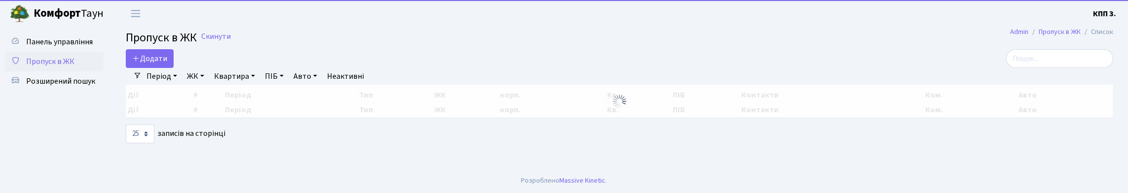
click at [1054, 53] on main "Admin Пропуск в ЖК Список Пропуск в ЖК Скинути Додати Фільтри Період [DATE] - […" at bounding box center [619, 98] width 1017 height 142
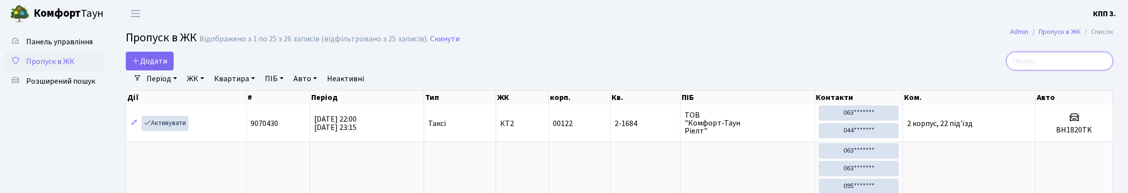
click at [1056, 60] on input "search" at bounding box center [1059, 61] width 107 height 19
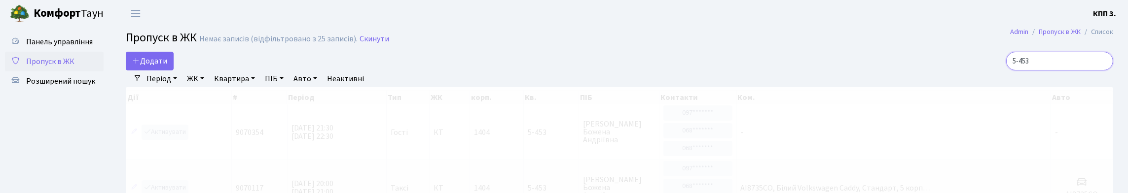
type input "5-453"
click at [167, 87] on link "Період" at bounding box center [162, 79] width 38 height 17
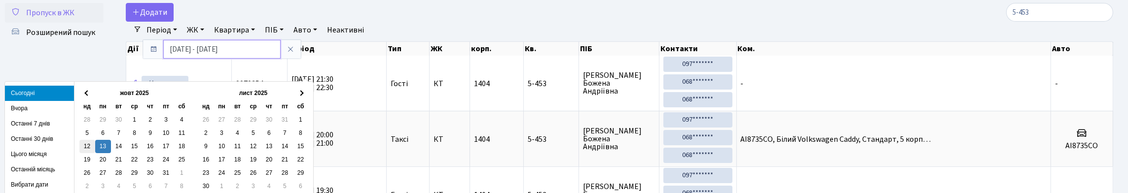
scroll to position [99, 0]
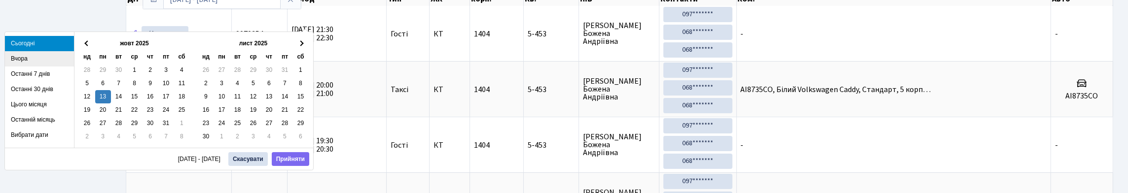
click at [17, 65] on li "Вчора" at bounding box center [39, 58] width 69 height 15
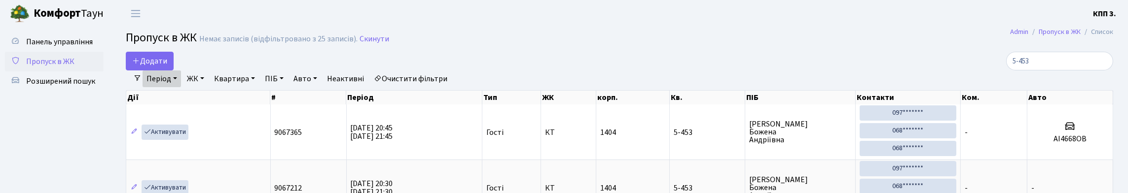
click at [154, 87] on link "Період" at bounding box center [162, 79] width 38 height 17
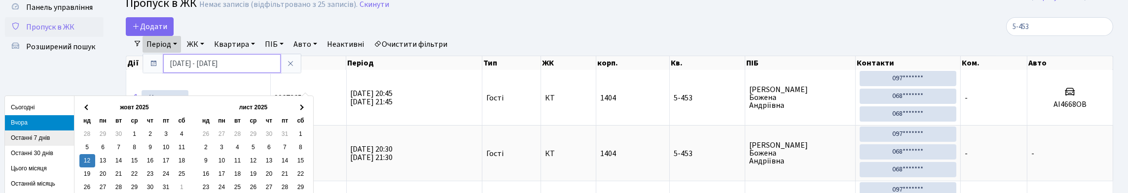
scroll to position [49, 0]
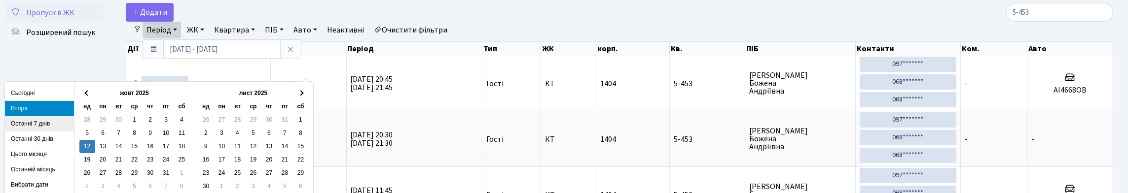
click at [33, 119] on li "Останні 7 днів" at bounding box center [39, 123] width 69 height 15
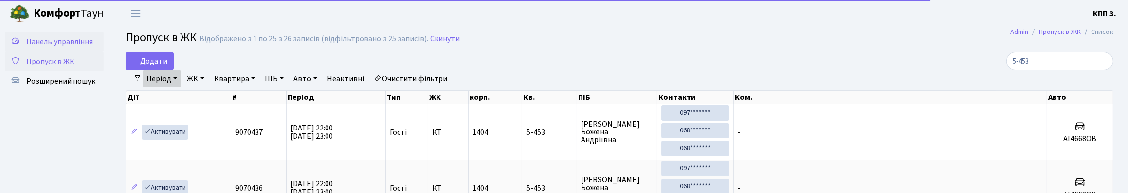
click at [85, 42] on link "Панель управління" at bounding box center [54, 42] width 99 height 20
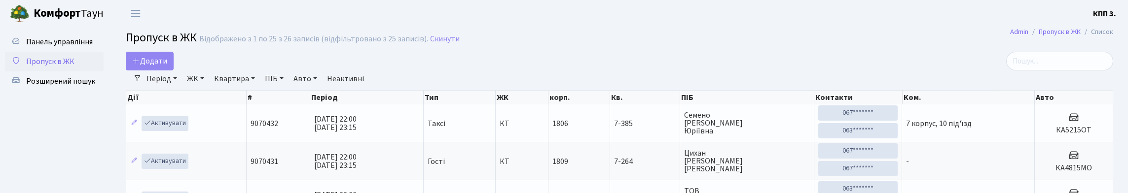
select select "25"
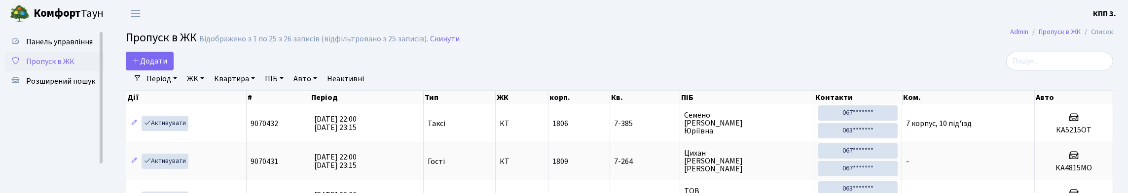
click at [62, 72] on link "Пропуск в ЖК" at bounding box center [54, 62] width 99 height 20
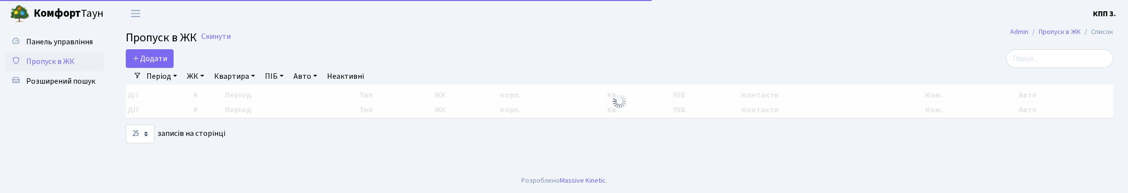
select select "25"
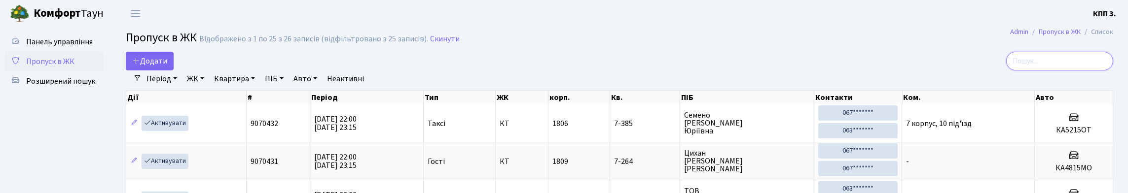
click at [1019, 71] on input "search" at bounding box center [1059, 61] width 107 height 19
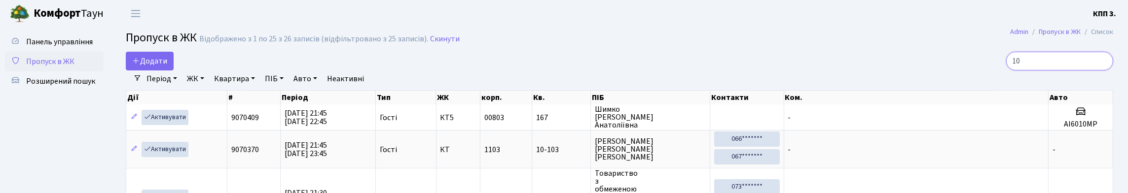
type input "10"
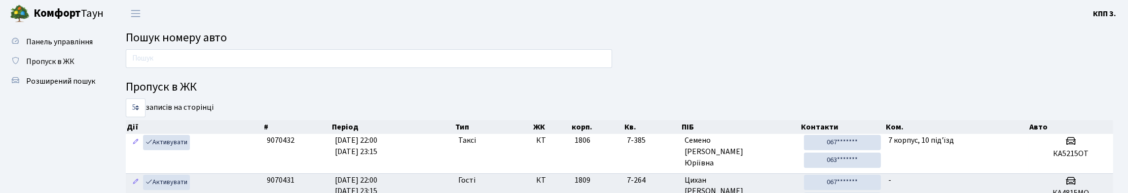
click at [185, 41] on span "Пошук номеру авто" at bounding box center [176, 37] width 101 height 17
click at [266, 45] on h2 "Пошук номеру авто" at bounding box center [620, 38] width 988 height 14
click at [227, 44] on span "Пошук номеру авто" at bounding box center [176, 37] width 101 height 17
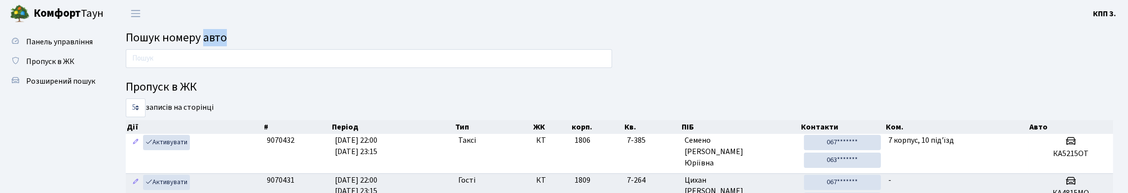
click at [227, 44] on span "Пошук номеру авто" at bounding box center [176, 37] width 101 height 17
click at [260, 44] on h2 "Пошук номеру авто" at bounding box center [620, 38] width 988 height 14
click at [198, 46] on span "Пошук номеру авто" at bounding box center [176, 37] width 101 height 17
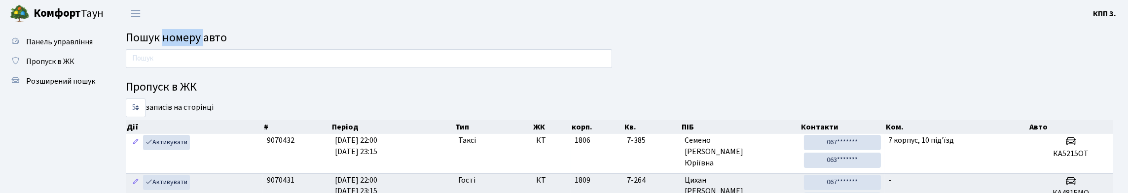
click at [198, 46] on span "Пошук номеру авто" at bounding box center [176, 37] width 101 height 17
click at [191, 37] on span "Пошук номеру авто" at bounding box center [176, 37] width 101 height 17
click at [58, 67] on span "Пропуск в ЖК" at bounding box center [50, 61] width 48 height 11
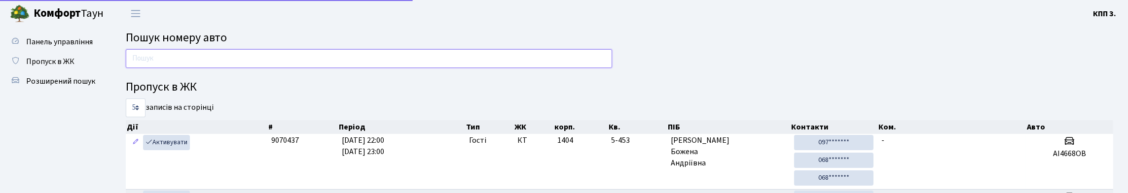
click at [198, 59] on input "text" at bounding box center [369, 58] width 486 height 19
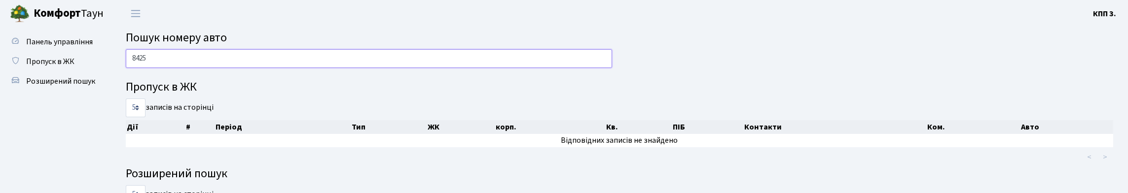
type input "8425"
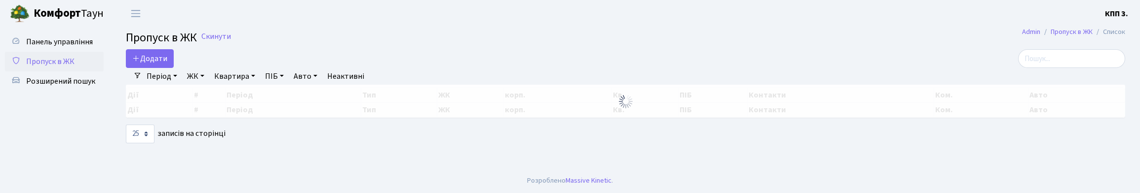
select select "25"
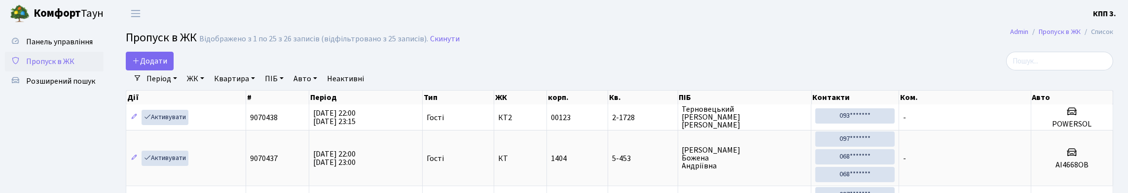
click at [1059, 65] on input "search" at bounding box center [1059, 61] width 107 height 19
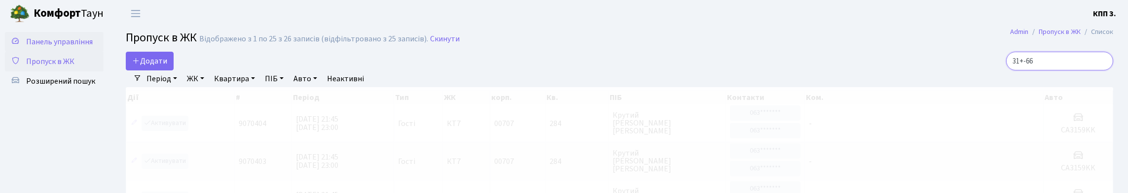
type input "31+-66"
click at [42, 47] on span "Панель управління" at bounding box center [59, 42] width 67 height 11
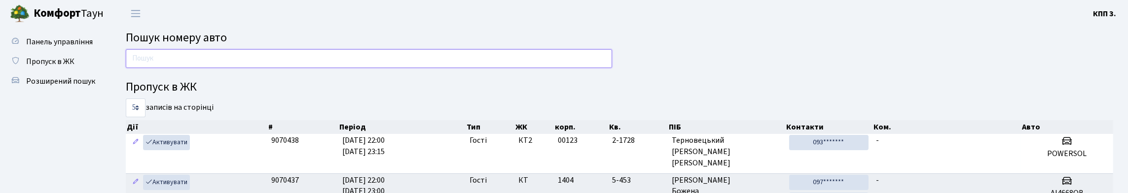
click at [328, 65] on input "text" at bounding box center [369, 58] width 486 height 19
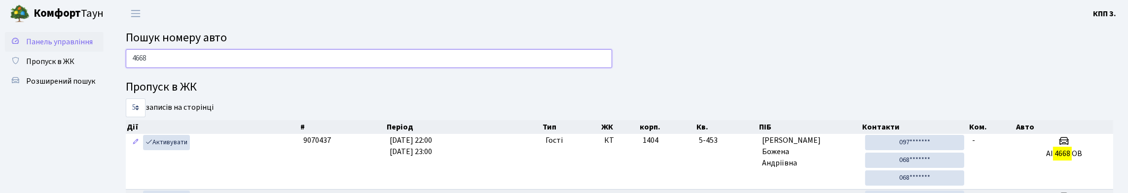
type input "4668"
click at [40, 47] on span "Панель управління" at bounding box center [59, 42] width 67 height 11
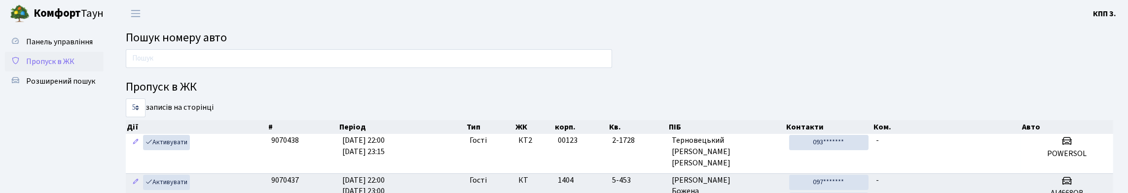
click at [55, 72] on link "Пропуск в ЖК" at bounding box center [54, 62] width 99 height 20
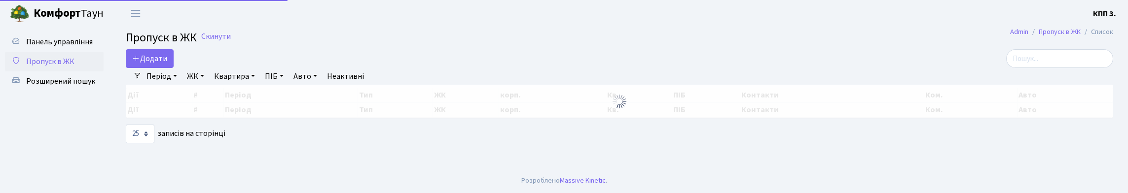
select select "25"
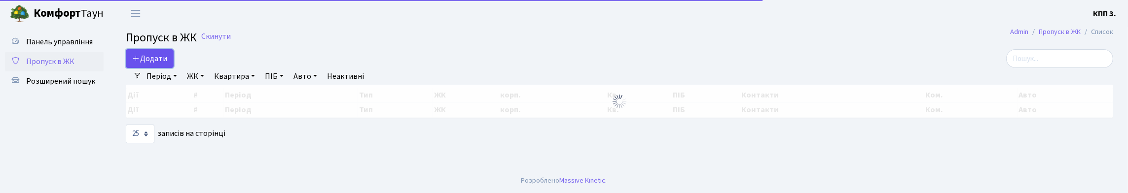
click at [167, 64] on span "Додати" at bounding box center [149, 58] width 35 height 11
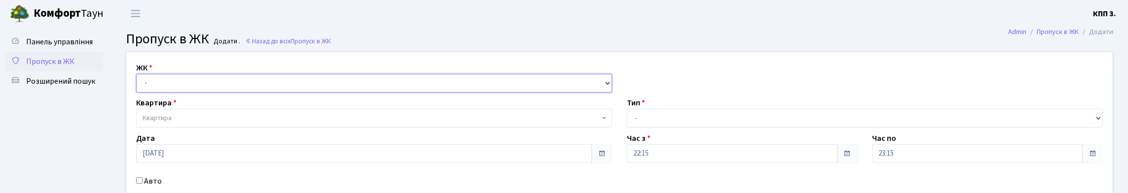
click at [187, 87] on select "- КТ, вул. Регенераторна, 4 КТ2, просп. Соборності, 17 КТ3, вул. Березнева, 16 …" at bounding box center [374, 83] width 476 height 19
select select "271"
click at [139, 85] on select "- КТ, вул. Регенераторна, 4 КТ2, просп. Соборності, 17 КТ3, вул. Березнева, 16 …" at bounding box center [374, 83] width 476 height 19
select select
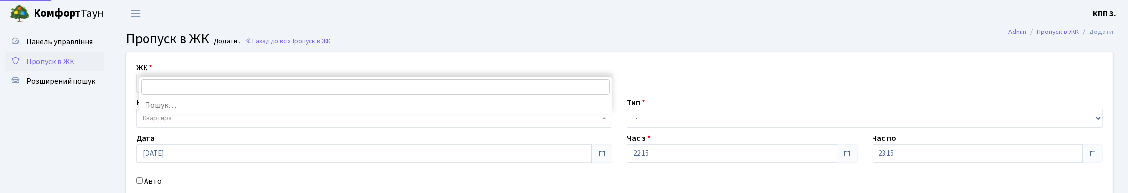
click at [189, 123] on span "Квартира" at bounding box center [371, 118] width 457 height 10
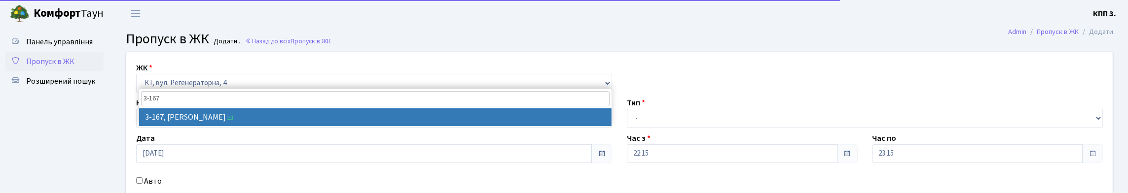
type input "3-167"
select select "834"
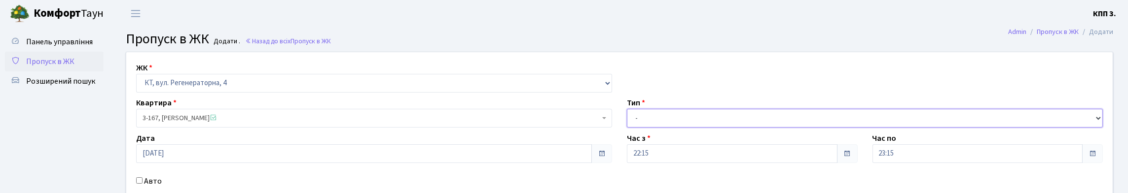
click at [634, 128] on select "- Доставка Таксі Гості Сервіс" at bounding box center [865, 118] width 476 height 19
select select "3"
click at [627, 128] on select "- Доставка Таксі Гості Сервіс" at bounding box center [865, 118] width 476 height 19
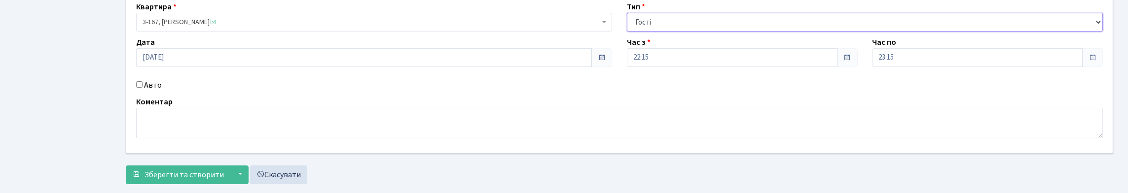
scroll to position [99, 0]
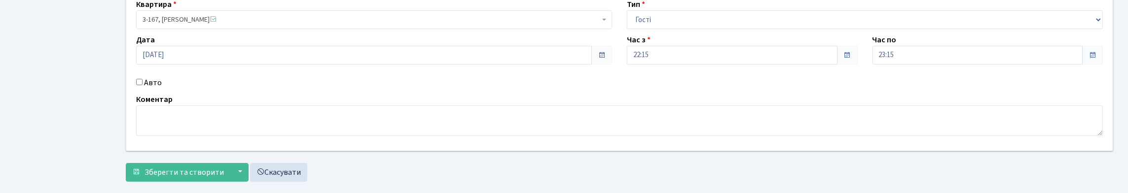
click at [147, 89] on label "Авто" at bounding box center [153, 83] width 18 height 12
click at [143, 85] on input "Авто" at bounding box center [139, 82] width 6 height 6
checkbox input "true"
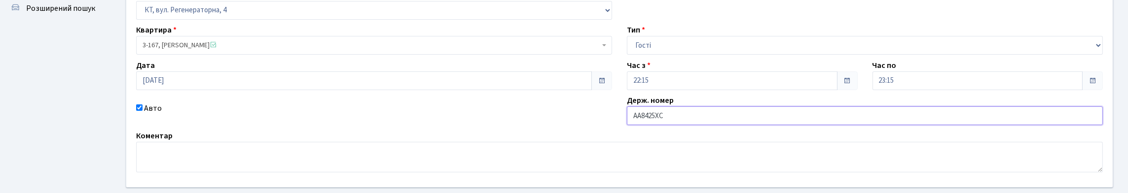
scroll to position [49, 0]
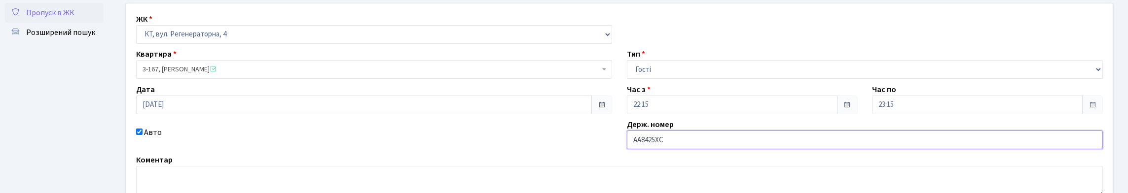
type input "АА8425ХС"
drag, startPoint x: 690, startPoint y: 91, endPoint x: 688, endPoint y: 102, distance: 11.0
click at [690, 79] on select "- Доставка Таксі Гості Сервіс" at bounding box center [865, 69] width 476 height 19
select select "18"
click at [627, 79] on select "- Доставка Таксі Гості Сервіс" at bounding box center [865, 69] width 476 height 19
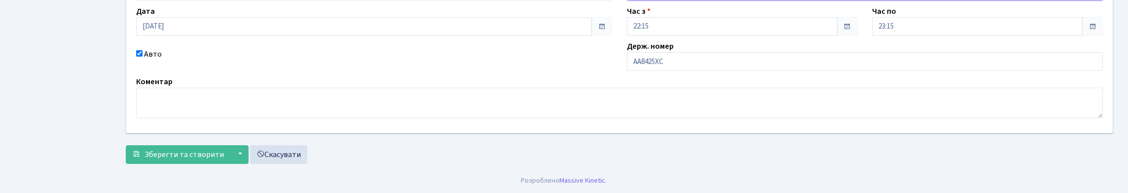
scroll to position [194, 0]
click at [198, 152] on span "Зберегти та створити" at bounding box center [184, 154] width 79 height 11
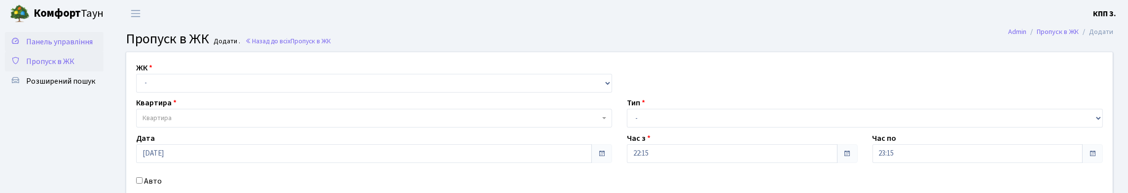
click at [34, 47] on span "Панель управління" at bounding box center [59, 42] width 67 height 11
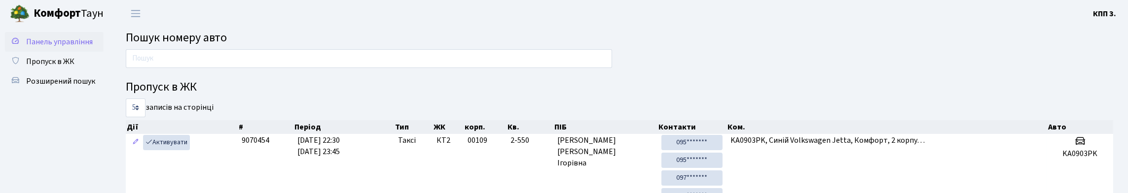
click at [96, 49] on link "Панель управління" at bounding box center [54, 42] width 99 height 20
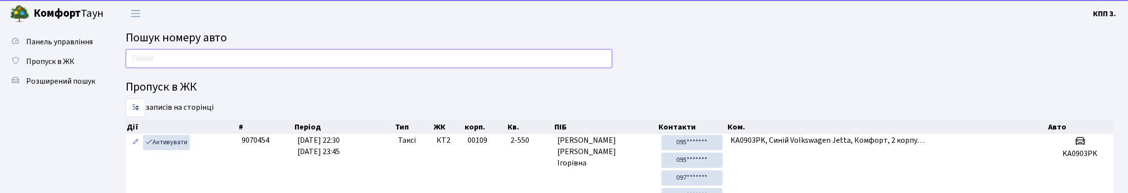
click at [192, 68] on input "text" at bounding box center [369, 58] width 486 height 19
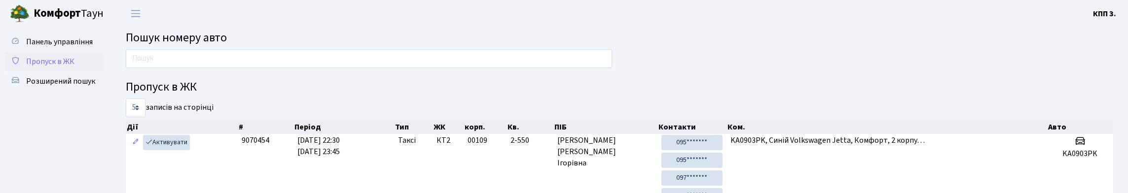
click at [46, 72] on link "Пропуск в ЖК" at bounding box center [54, 62] width 99 height 20
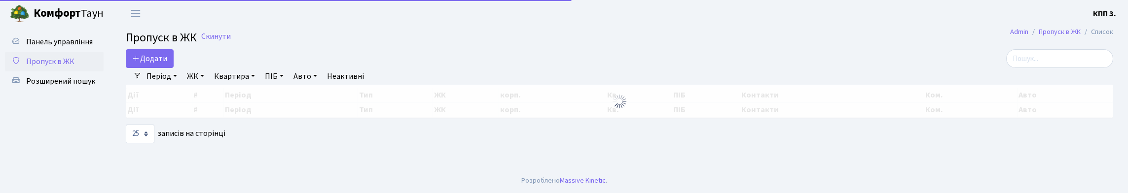
select select "25"
click at [990, 79] on div "Період [DATE] - [DATE] ЖК - КТ, вул. Регенераторна, 4 КТ2, просп. [STREET_ADDRE…" at bounding box center [624, 76] width 964 height 17
click at [1007, 66] on input "search" at bounding box center [1059, 58] width 107 height 19
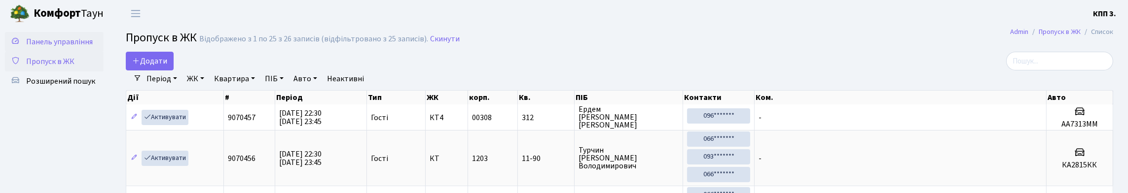
click at [49, 47] on span "Панель управління" at bounding box center [59, 42] width 67 height 11
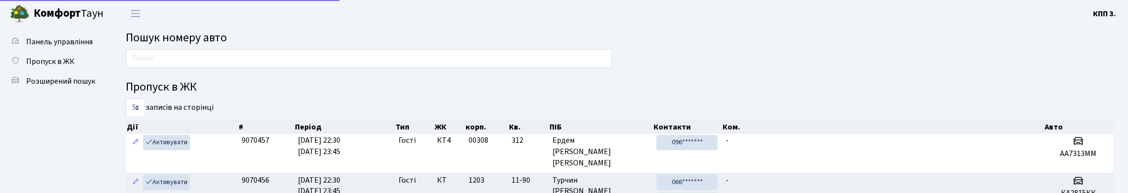
drag, startPoint x: 247, startPoint y: 82, endPoint x: 226, endPoint y: 72, distance: 23.0
click at [241, 73] on div at bounding box center [368, 61] width 501 height 24
click at [226, 68] on input "text" at bounding box center [369, 58] width 486 height 19
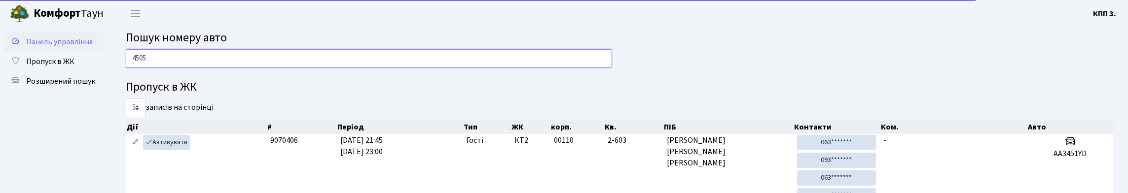
type input "4505"
click at [57, 47] on span "Панель управління" at bounding box center [59, 42] width 67 height 11
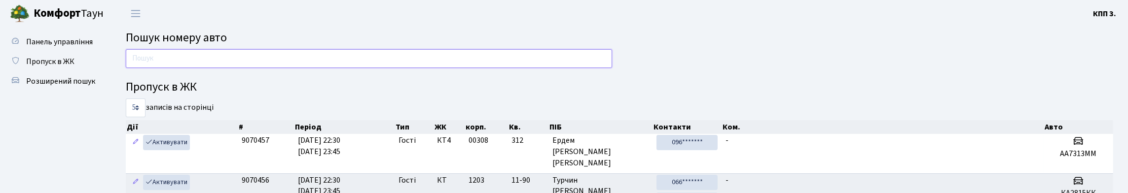
click at [159, 54] on input "text" at bounding box center [369, 58] width 486 height 19
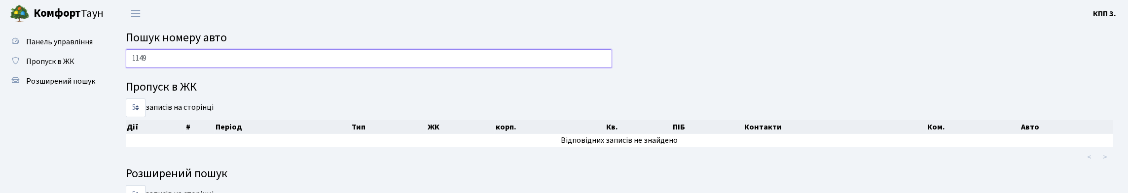
type input "1149"
click at [50, 37] on span "Панель управління" at bounding box center [59, 42] width 67 height 11
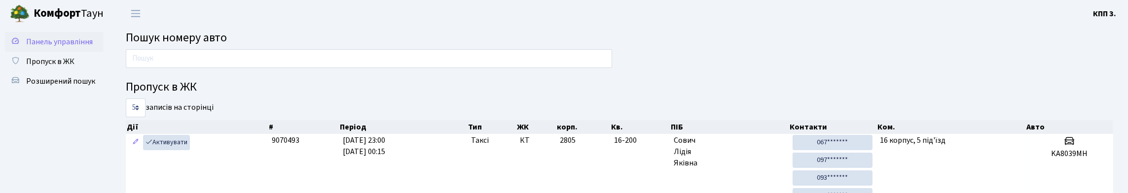
click at [48, 47] on span "Панель управління" at bounding box center [59, 42] width 67 height 11
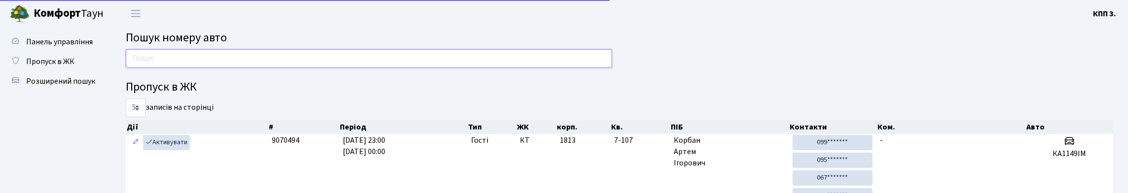
click at [142, 68] on input "text" at bounding box center [369, 58] width 486 height 19
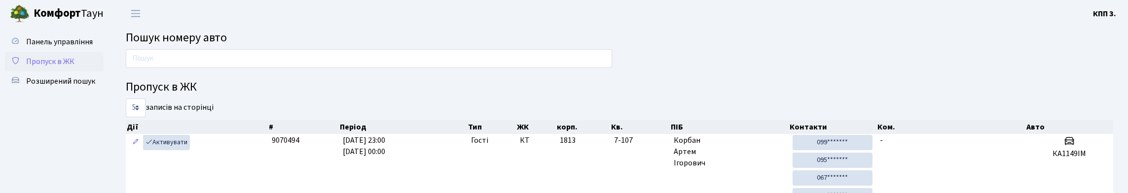
click at [75, 72] on link "Пропуск в ЖК" at bounding box center [54, 62] width 99 height 20
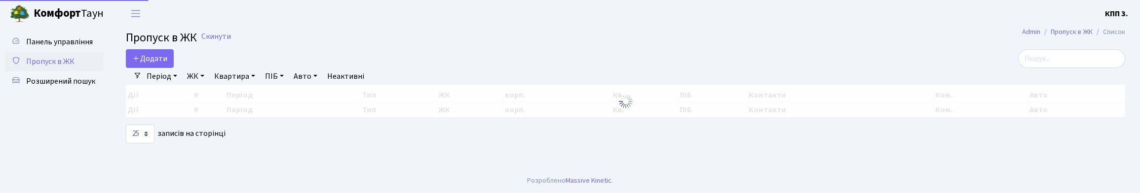
select select "25"
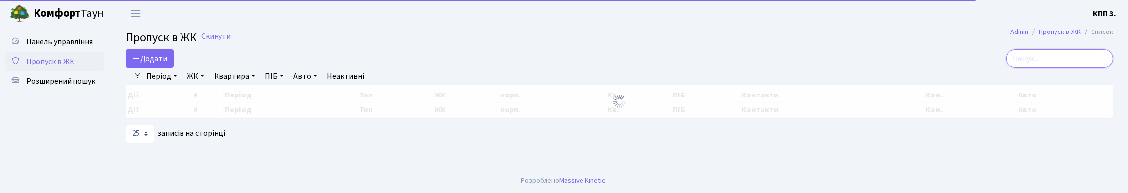
click at [1036, 68] on input "search" at bounding box center [1059, 58] width 107 height 19
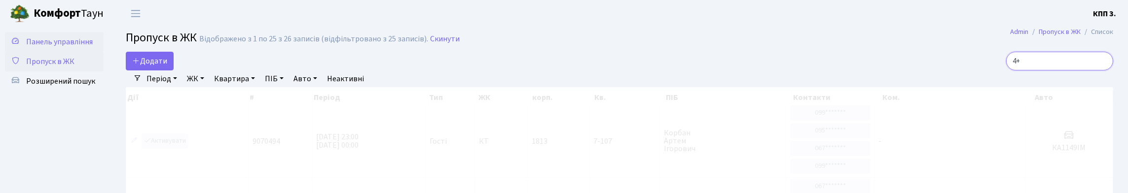
type input "4+"
click at [73, 35] on link "Панель управління" at bounding box center [54, 42] width 99 height 20
